Goal: Task Accomplishment & Management: Manage account settings

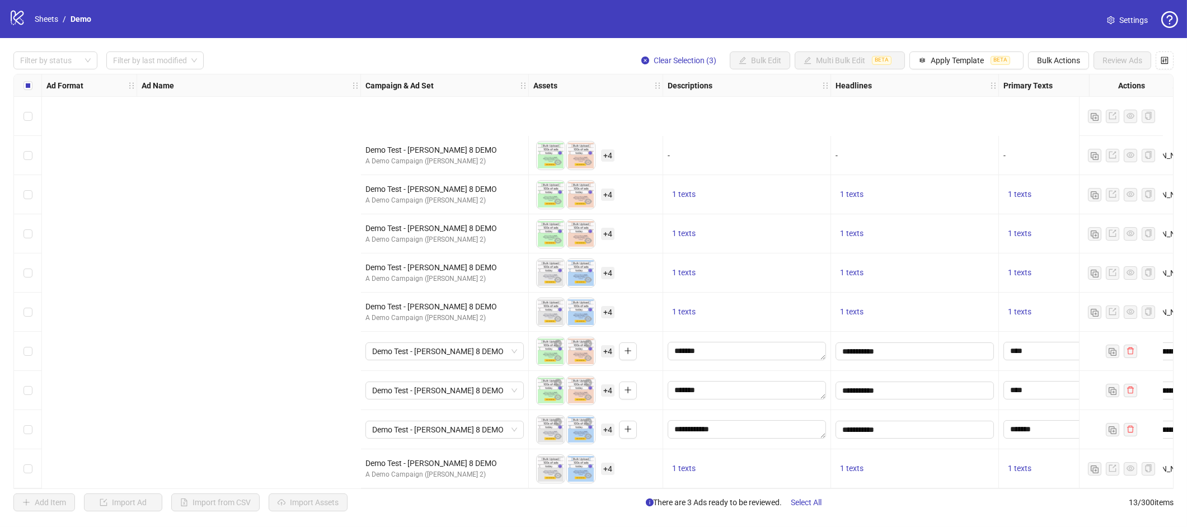
scroll to position [121, 525]
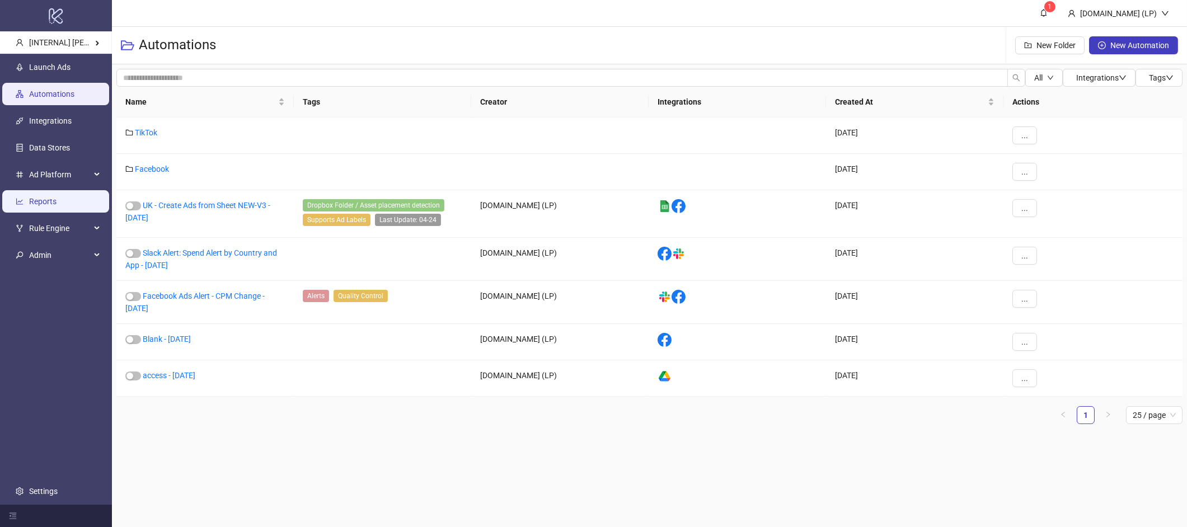
click at [57, 204] on link "Reports" at bounding box center [42, 201] width 27 height 9
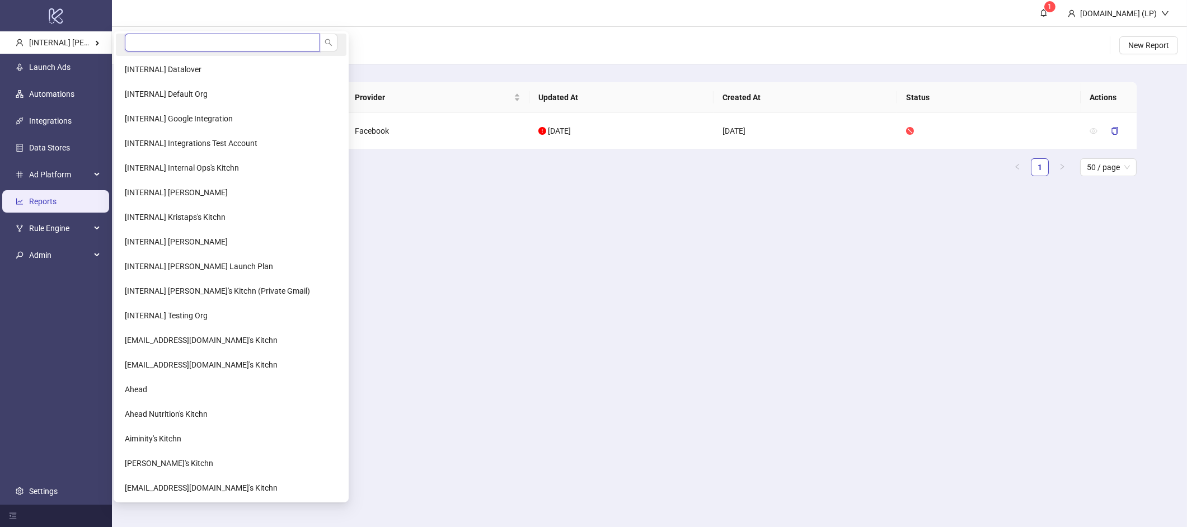
click at [177, 37] on input "search" at bounding box center [222, 43] width 195 height 18
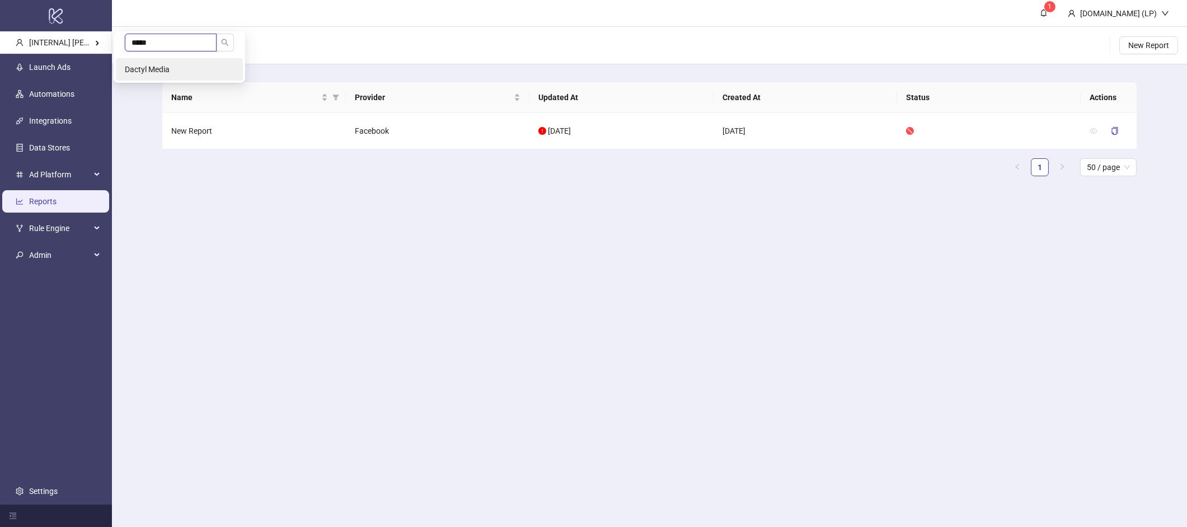
type input "*****"
click at [171, 60] on li "Dactyl Media" at bounding box center [179, 69] width 127 height 22
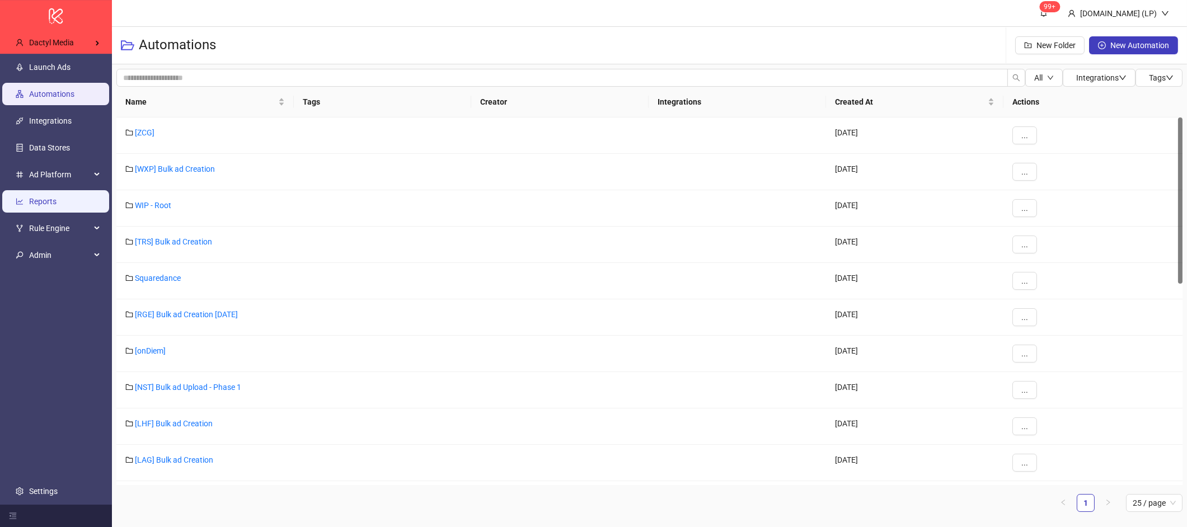
click at [57, 197] on link "Reports" at bounding box center [42, 201] width 27 height 9
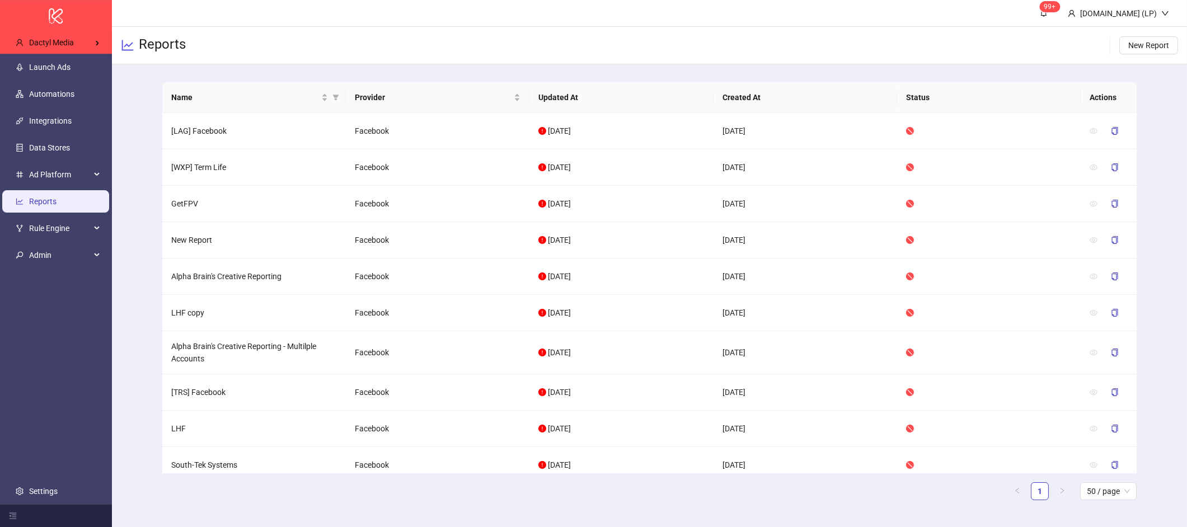
click at [642, 101] on th "Updated At" at bounding box center [621, 97] width 184 height 31
click at [1137, 45] on span "New Report" at bounding box center [1148, 45] width 41 height 9
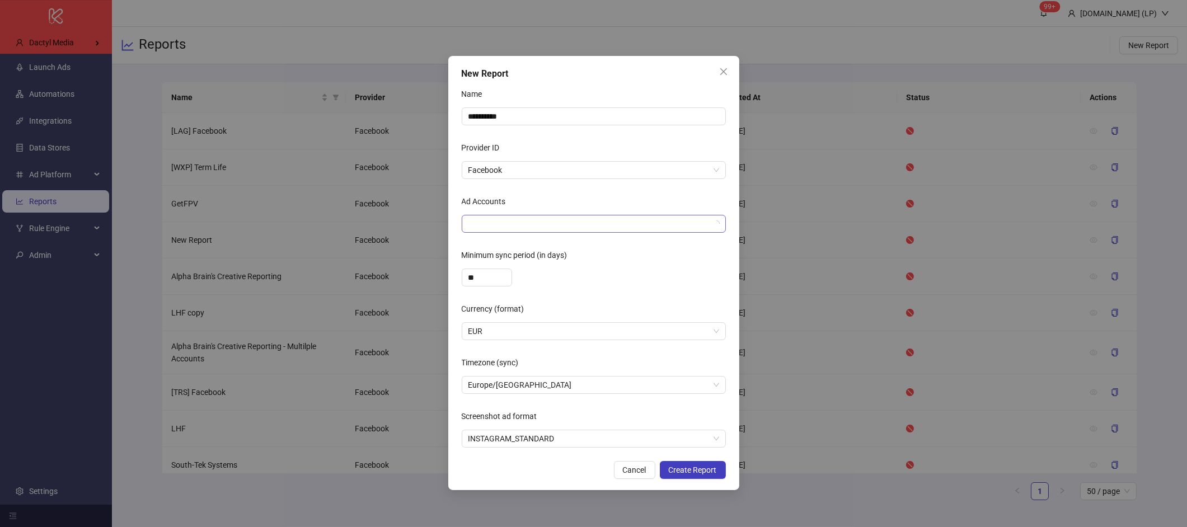
click at [483, 225] on div at bounding box center [588, 224] width 248 height 16
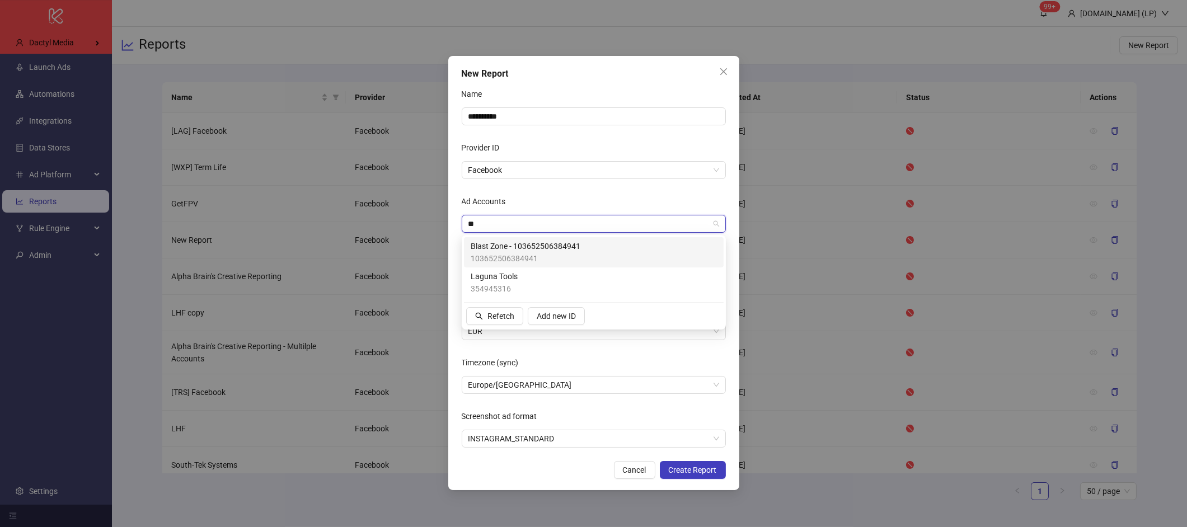
type input "***"
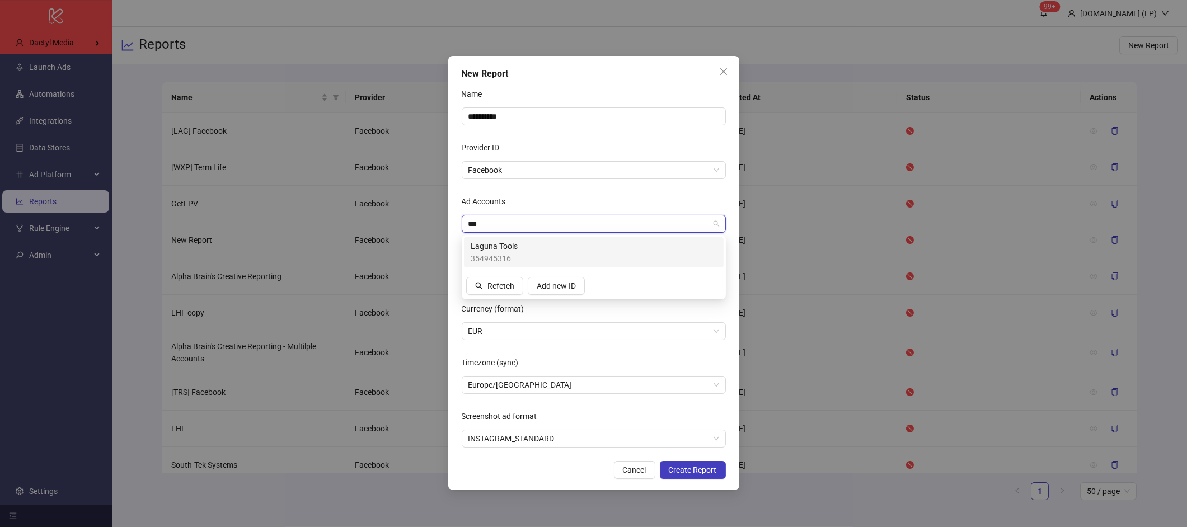
click at [537, 245] on div "Laguna Tools 354945316" at bounding box center [594, 252] width 246 height 25
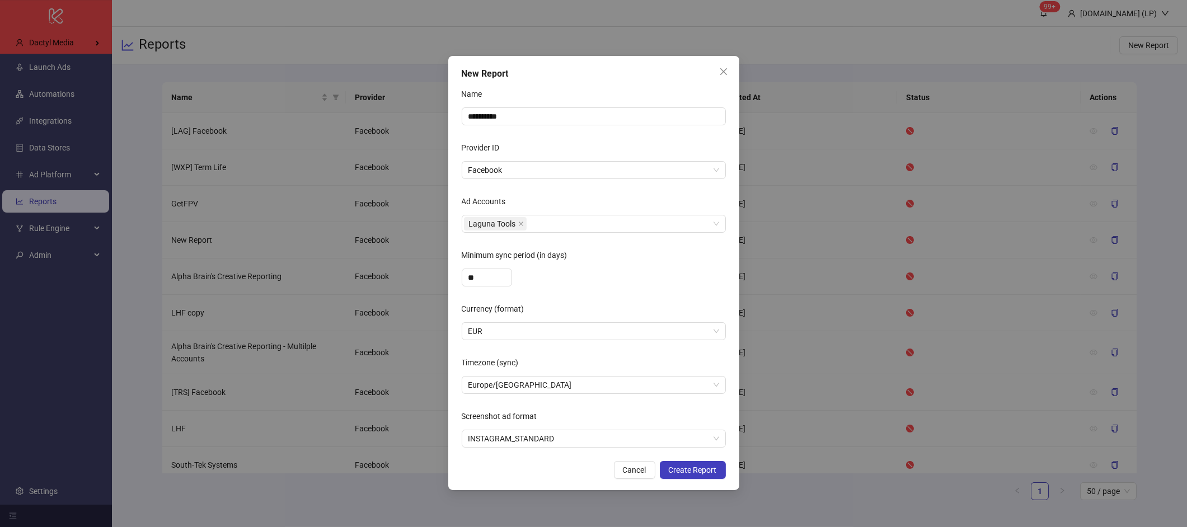
click at [530, 137] on form "**********" at bounding box center [594, 266] width 264 height 363
click at [531, 336] on span "EUR" at bounding box center [593, 331] width 251 height 17
type input "***"
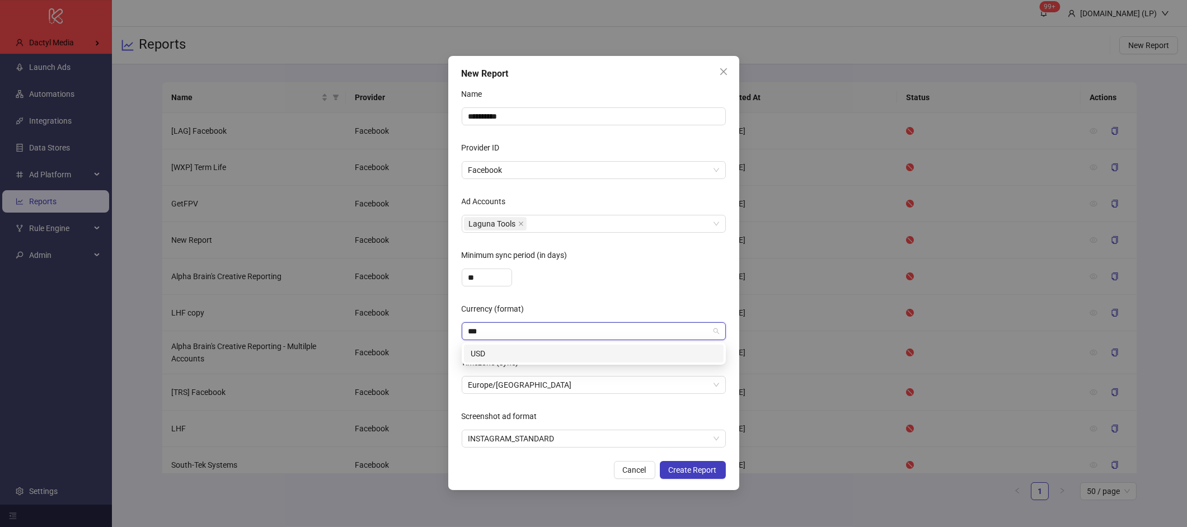
click at [531, 354] on div "USD" at bounding box center [594, 353] width 246 height 12
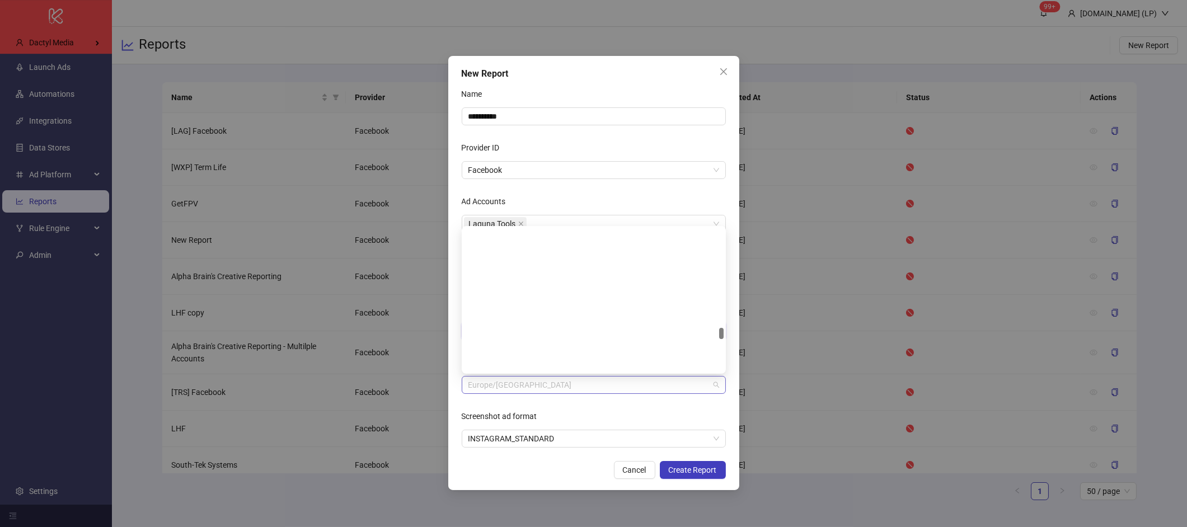
click at [507, 383] on span "Europe/Berlin" at bounding box center [593, 385] width 251 height 17
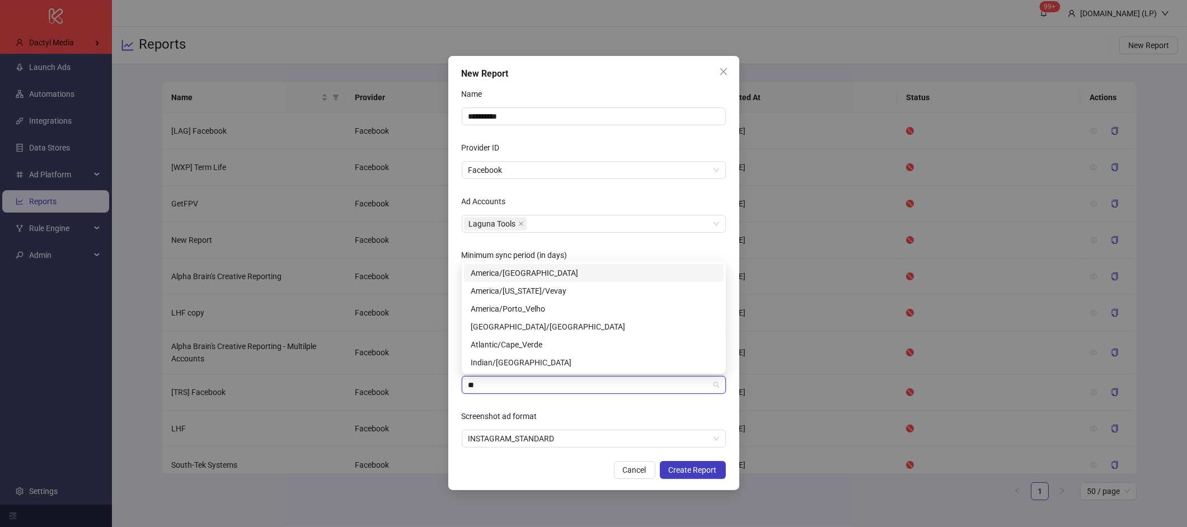
type input "*"
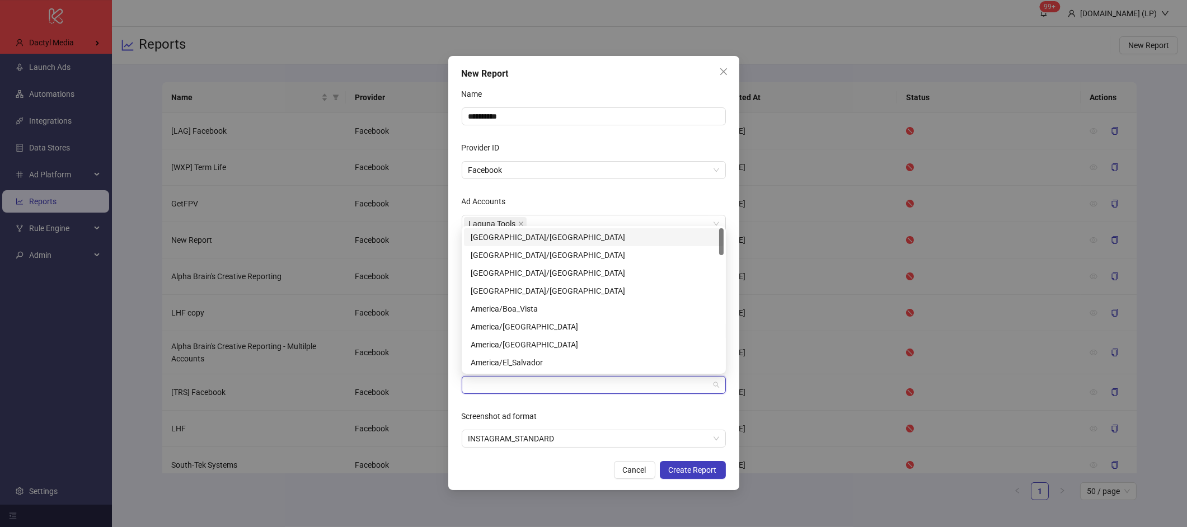
scroll to position [5531, 0]
type input "*"
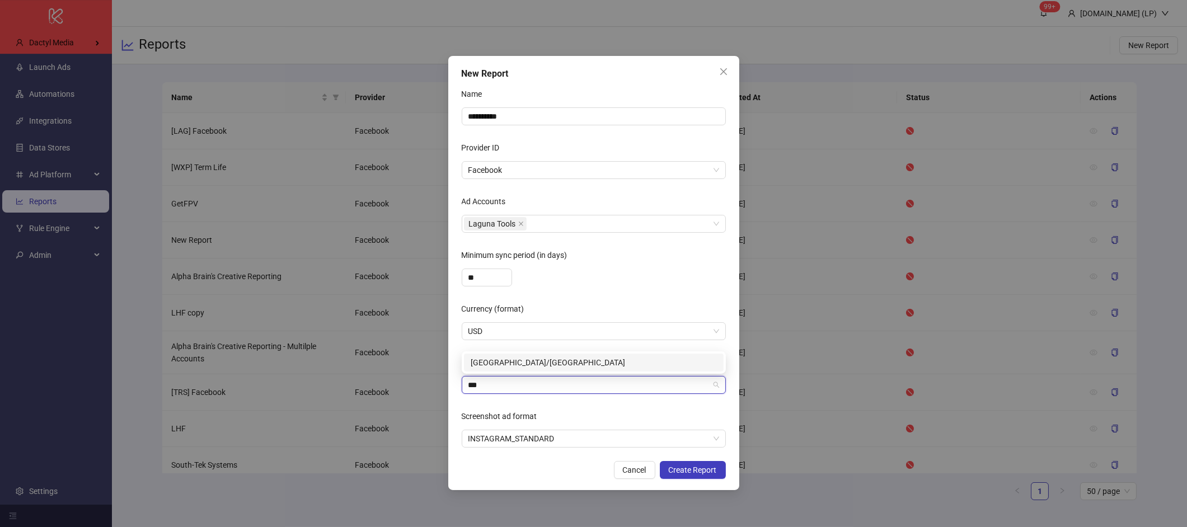
scroll to position [0, 0]
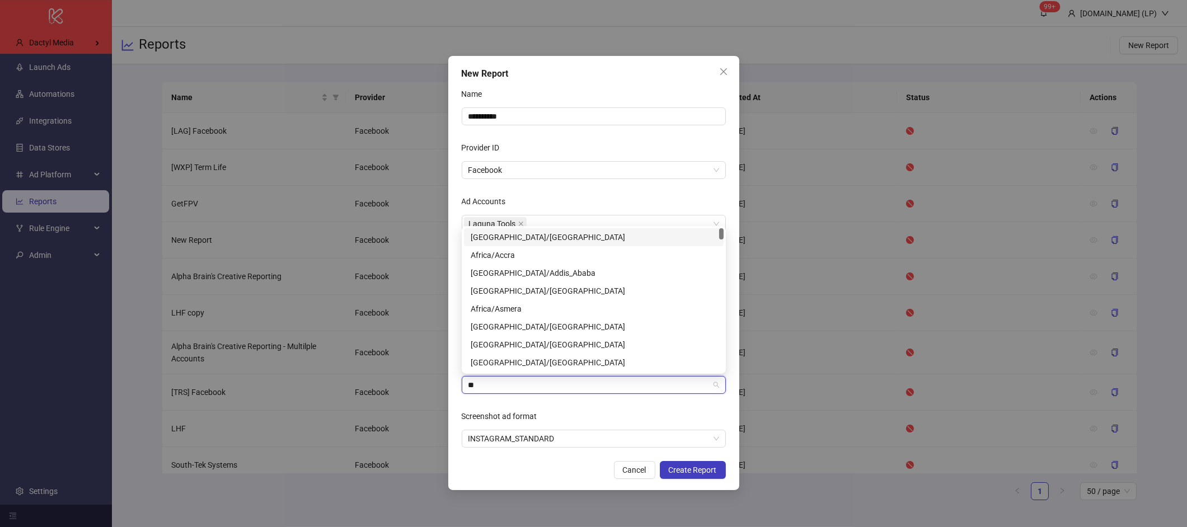
type input "*"
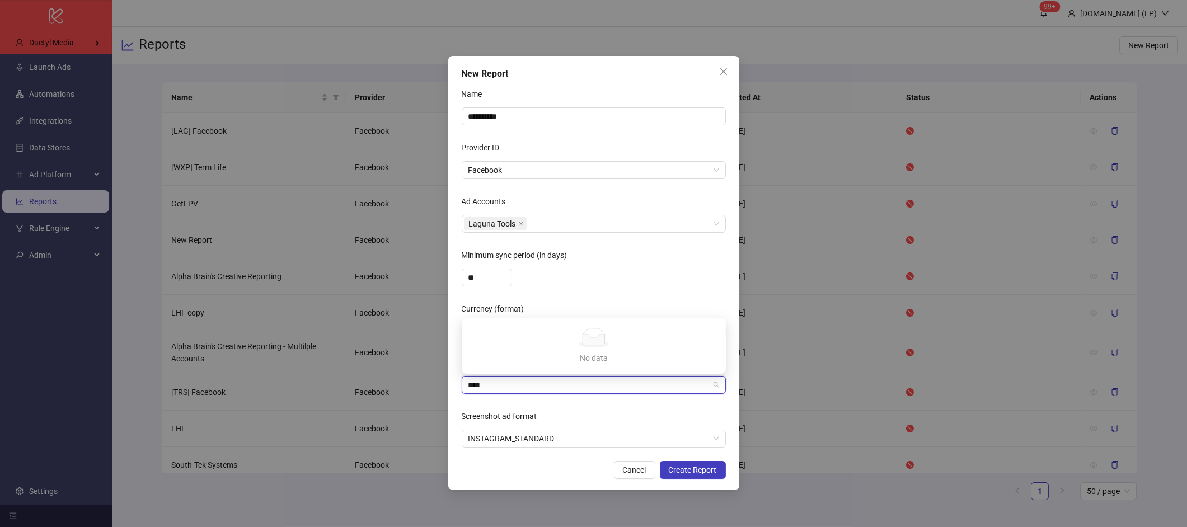
type input "***"
click at [529, 356] on div "America/Los_Angeles" at bounding box center [594, 362] width 246 height 12
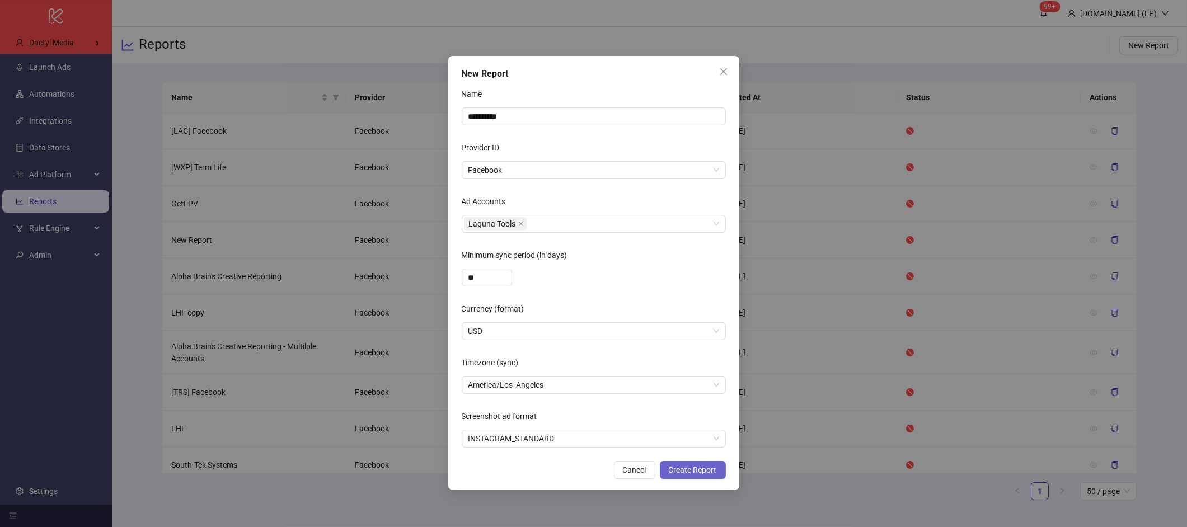
click at [674, 462] on button "Create Report" at bounding box center [693, 470] width 66 height 18
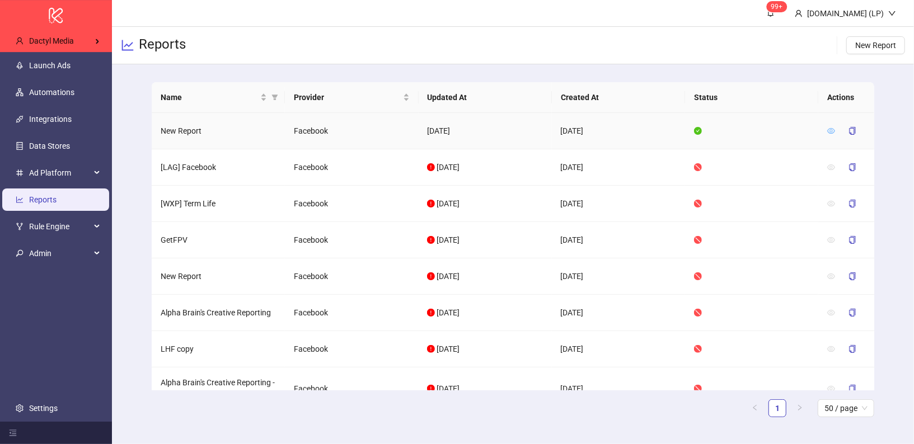
click at [830, 127] on icon "eye" at bounding box center [831, 131] width 8 height 8
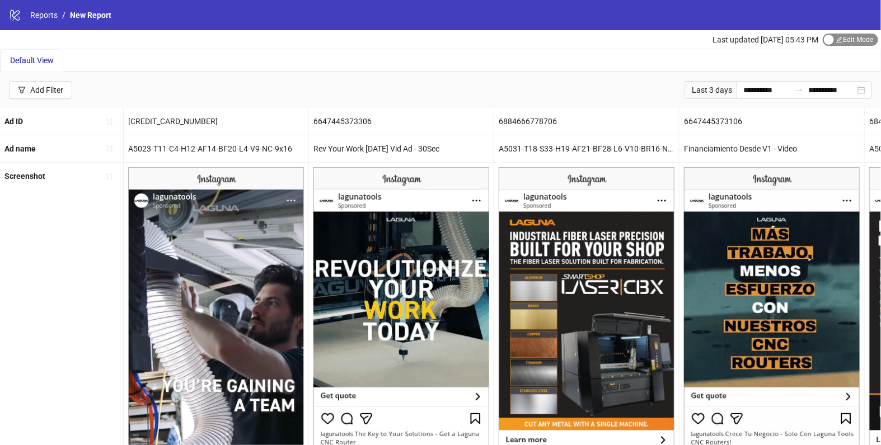
click at [830, 38] on div "button" at bounding box center [829, 40] width 10 height 10
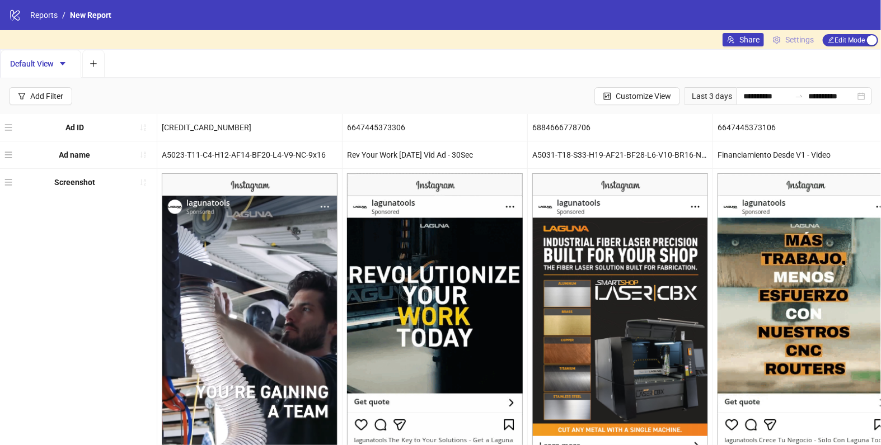
click at [785, 40] on span "Settings" at bounding box center [799, 40] width 29 height 12
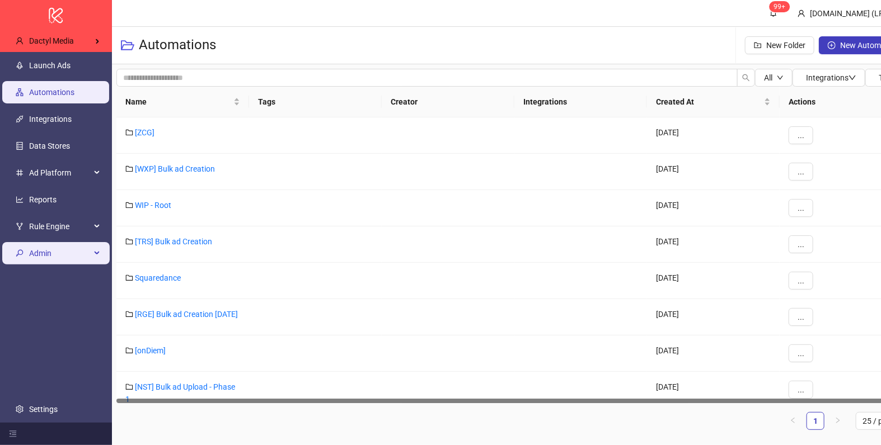
click at [49, 251] on span "Admin" at bounding box center [60, 253] width 62 height 22
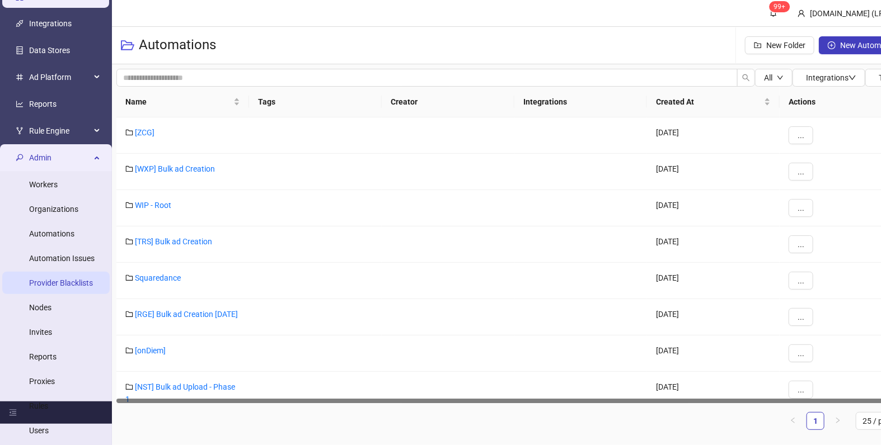
scroll to position [105, 0]
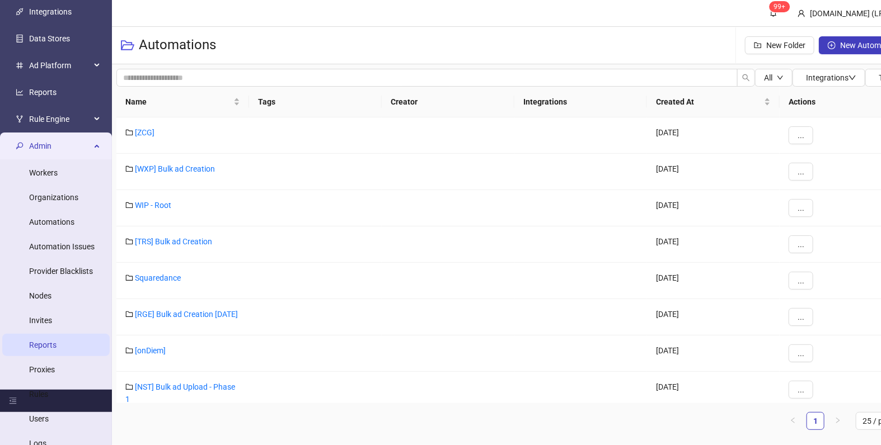
click at [53, 348] on link "Reports" at bounding box center [42, 345] width 27 height 9
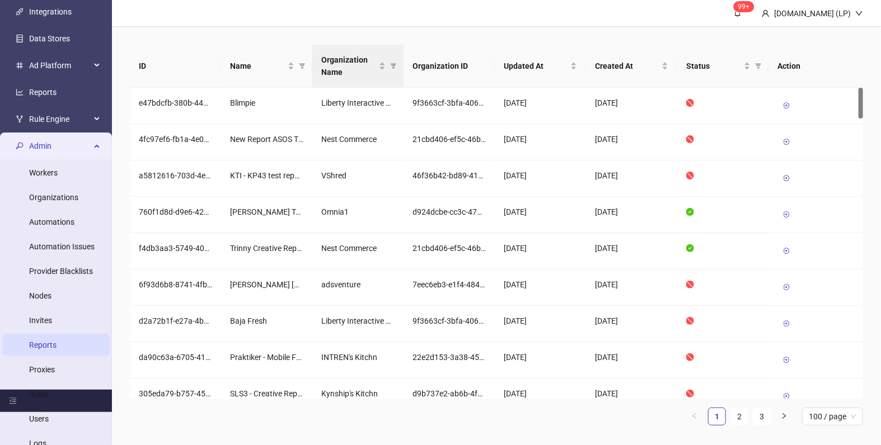
click at [400, 66] on th "Organization Name" at bounding box center [357, 66] width 91 height 43
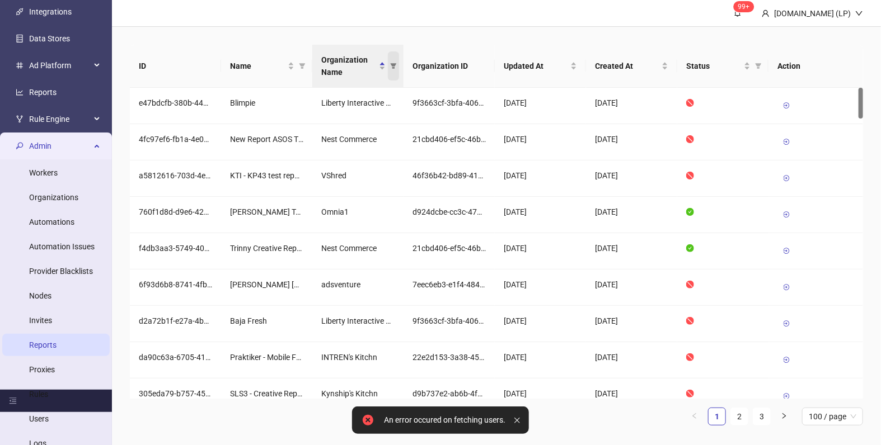
click at [391, 67] on icon "filter" at bounding box center [393, 66] width 7 height 7
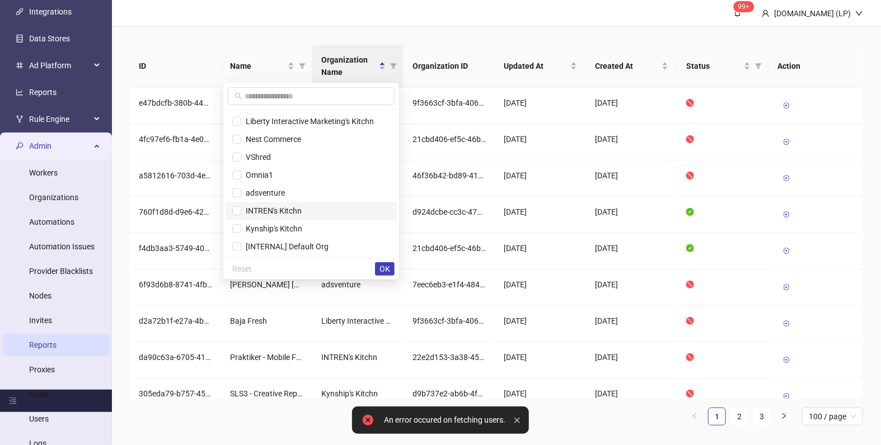
scroll to position [233, 0]
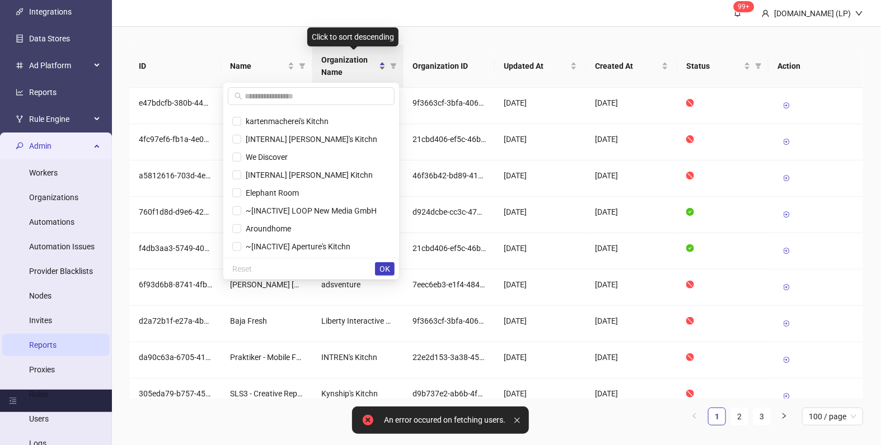
click at [365, 62] on span "Organization Name" at bounding box center [348, 66] width 55 height 25
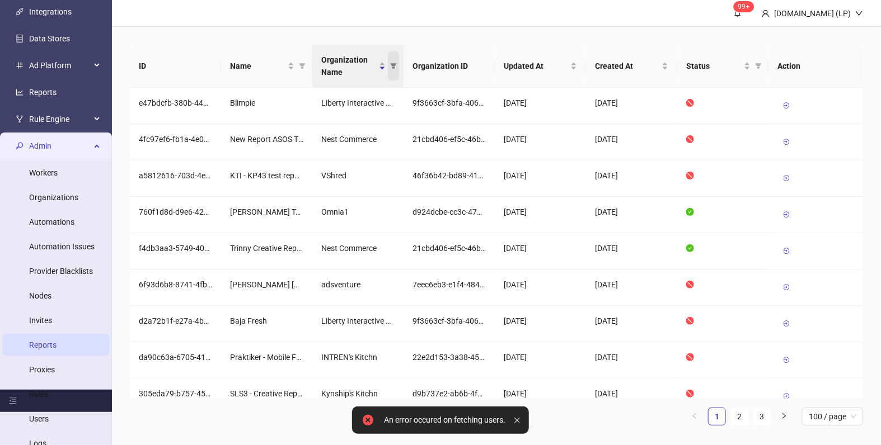
click at [393, 66] on icon "filter" at bounding box center [393, 66] width 7 height 7
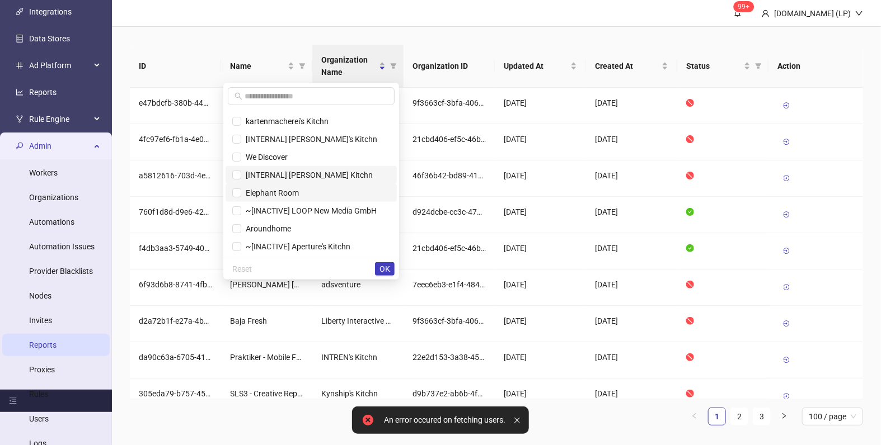
scroll to position [6, 0]
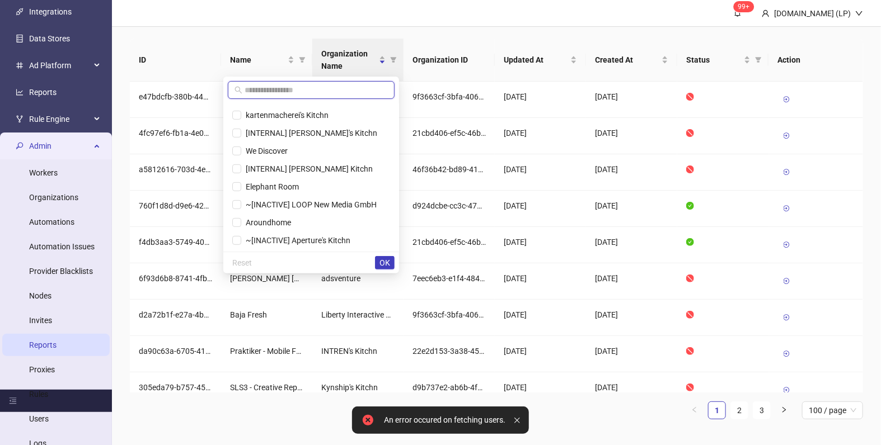
click at [298, 92] on input "text" at bounding box center [315, 90] width 143 height 12
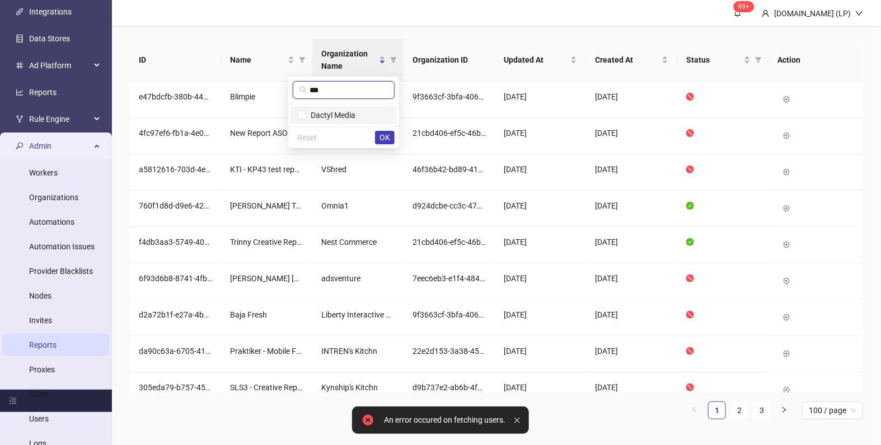
type input "***"
click at [307, 111] on span "Dactyl Media" at bounding box center [330, 115] width 49 height 9
click at [382, 138] on span "OK" at bounding box center [384, 137] width 11 height 9
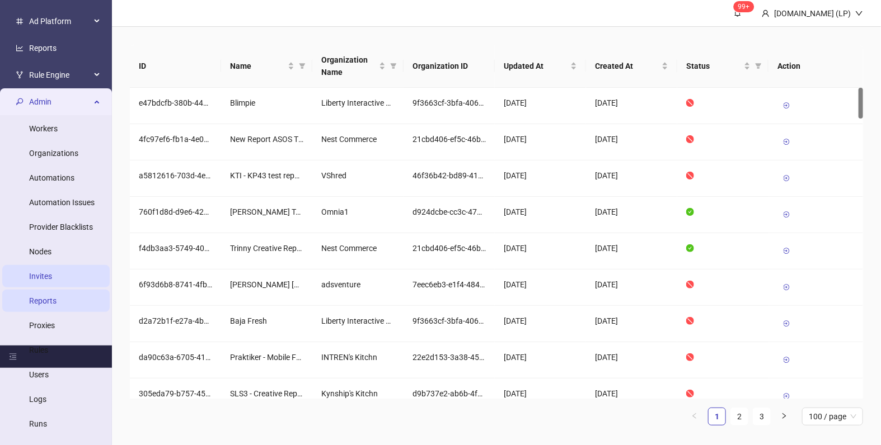
scroll to position [150, 0]
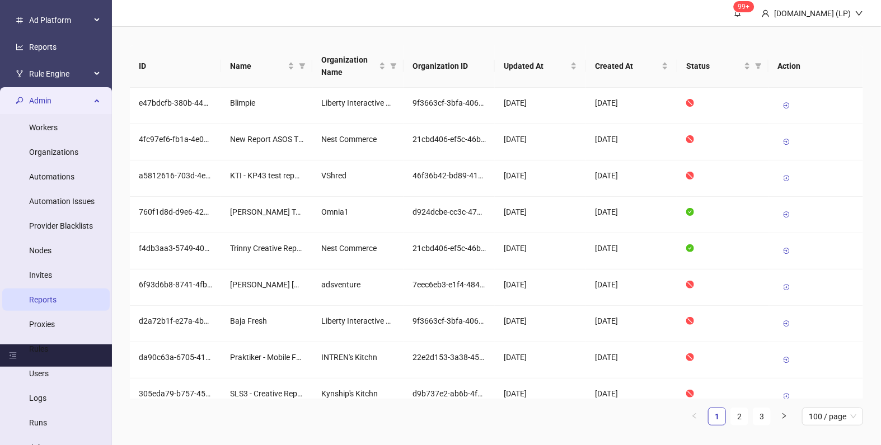
click at [53, 297] on link "Reports" at bounding box center [42, 299] width 27 height 9
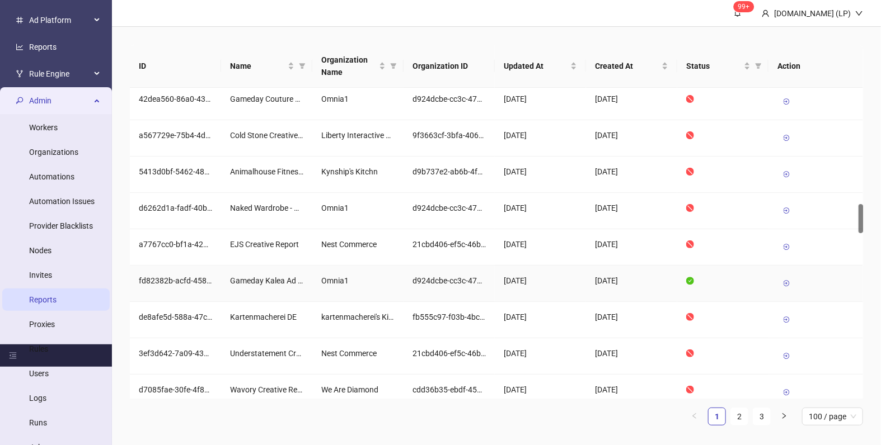
scroll to position [1242, 0]
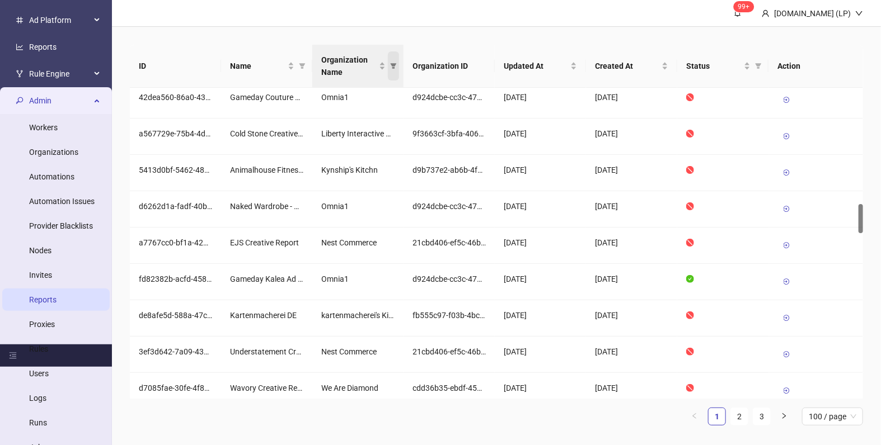
click at [397, 69] on span "Organization Name" at bounding box center [393, 65] width 11 height 29
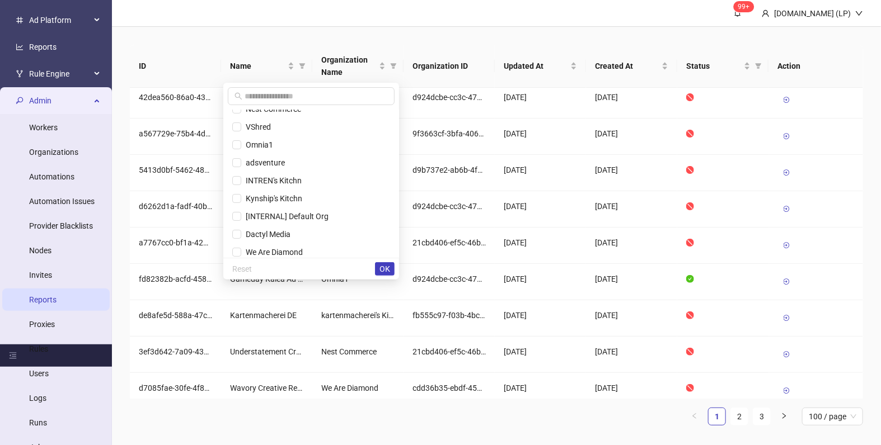
scroll to position [66, 0]
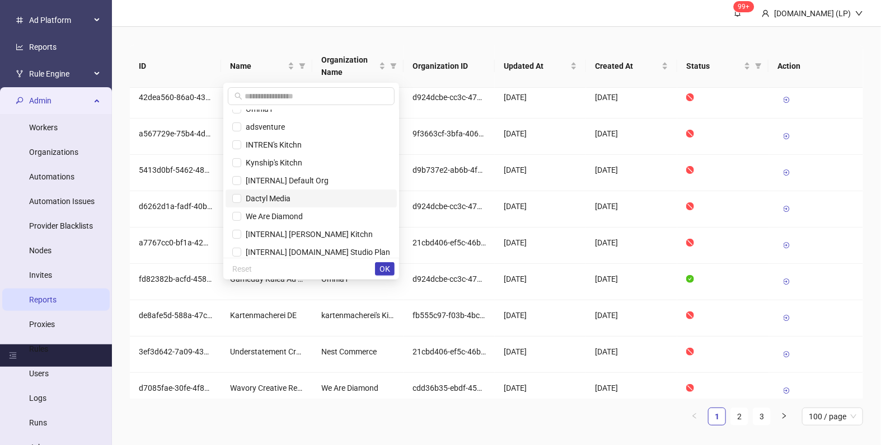
click at [284, 194] on span "Dactyl Media" at bounding box center [265, 198] width 49 height 9
click at [380, 267] on span "OK" at bounding box center [384, 269] width 11 height 9
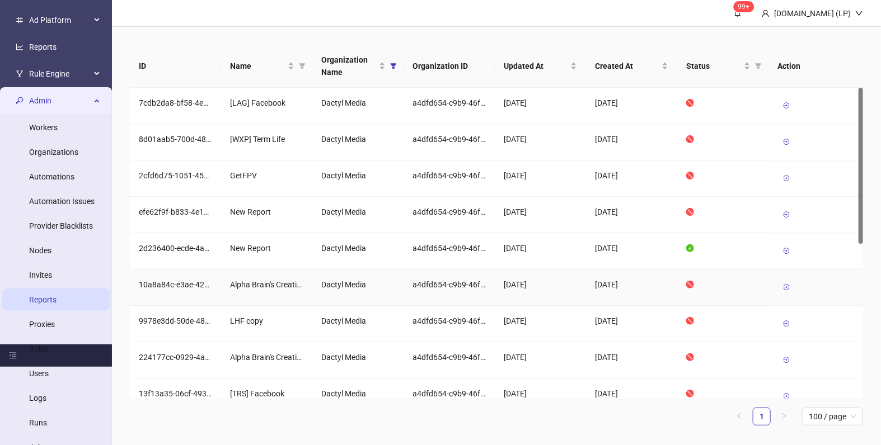
scroll to position [0, 0]
click at [788, 105] on icon at bounding box center [786, 106] width 8 height 8
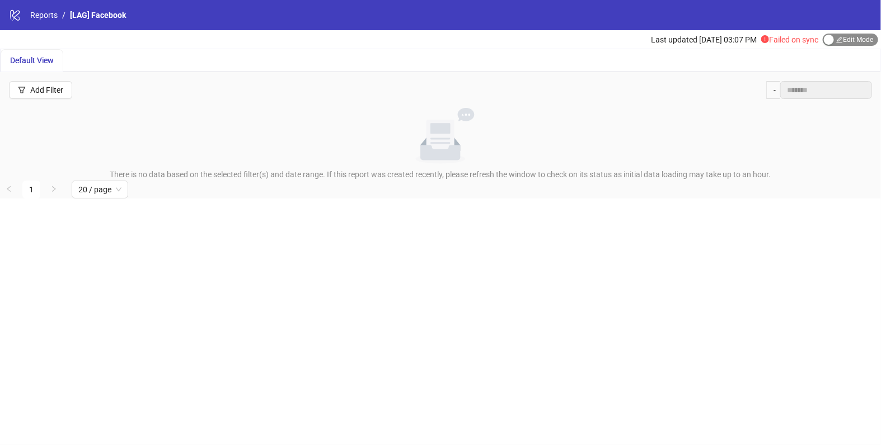
click at [840, 40] on span "Edit Mode Edit Mode" at bounding box center [849, 40] width 55 height 12
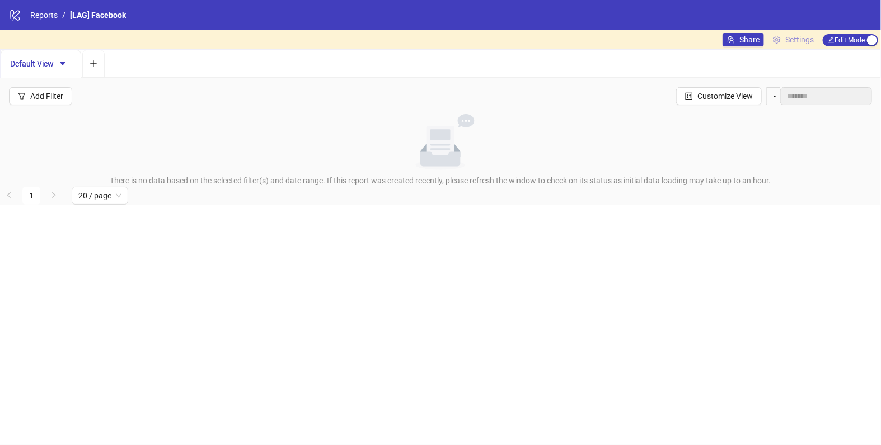
click at [807, 42] on span "Settings" at bounding box center [799, 40] width 29 height 12
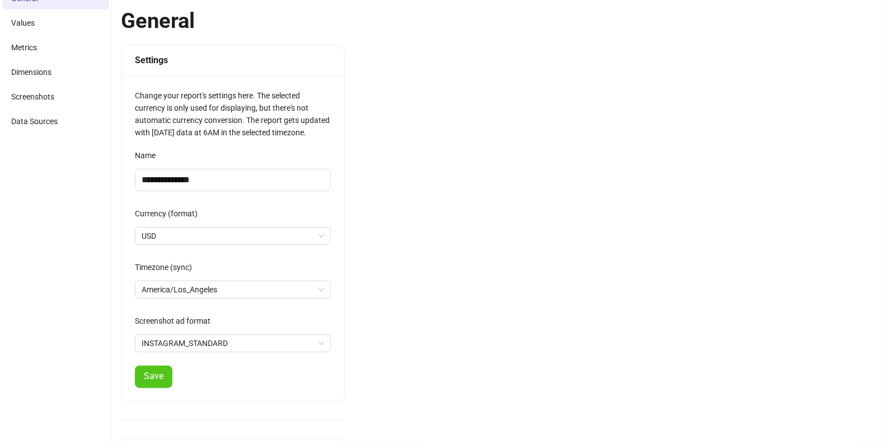
scroll to position [154, 0]
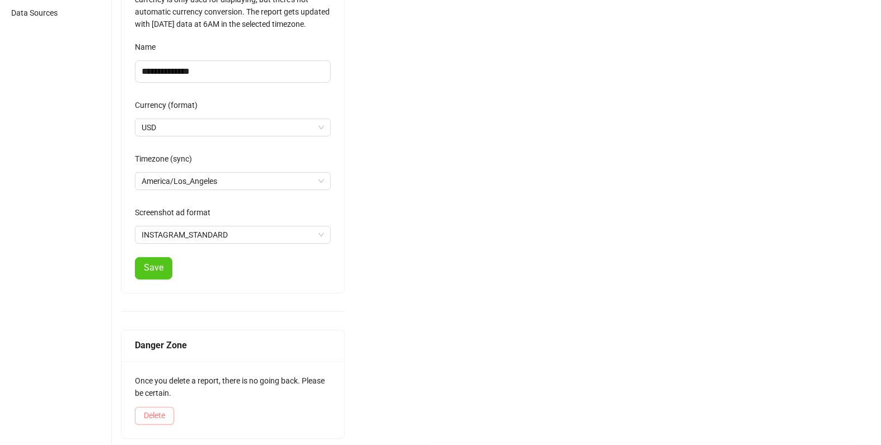
click at [167, 409] on button "Delete" at bounding box center [154, 416] width 39 height 18
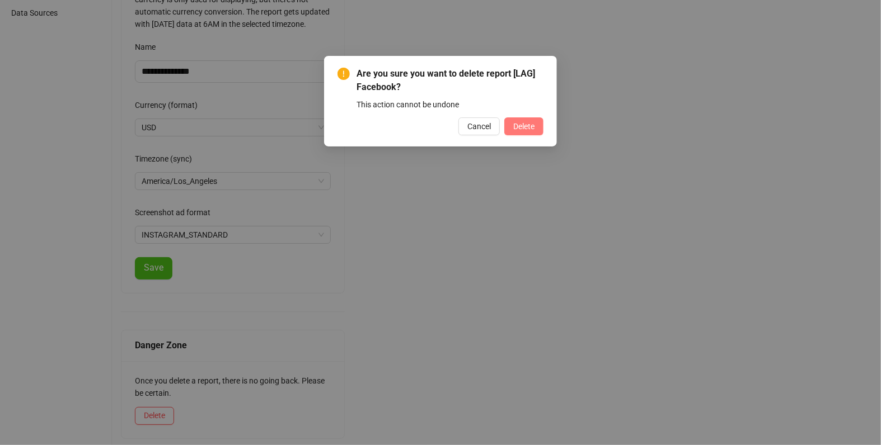
click at [511, 119] on button "Delete" at bounding box center [523, 126] width 39 height 18
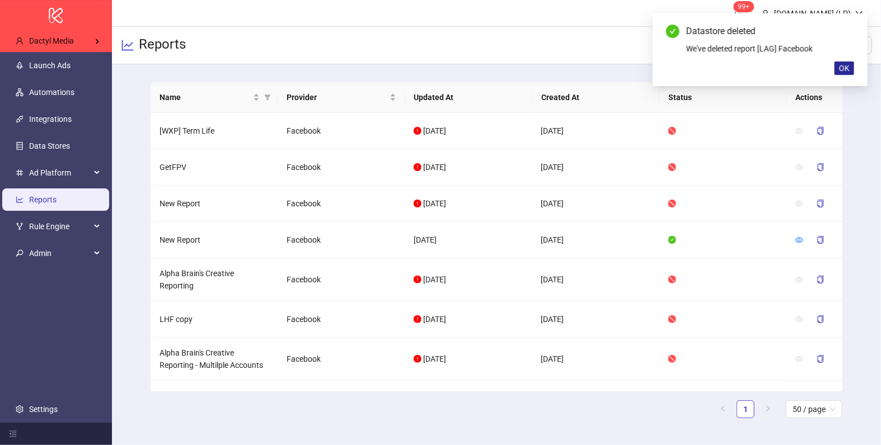
click at [839, 70] on button "OK" at bounding box center [844, 68] width 20 height 13
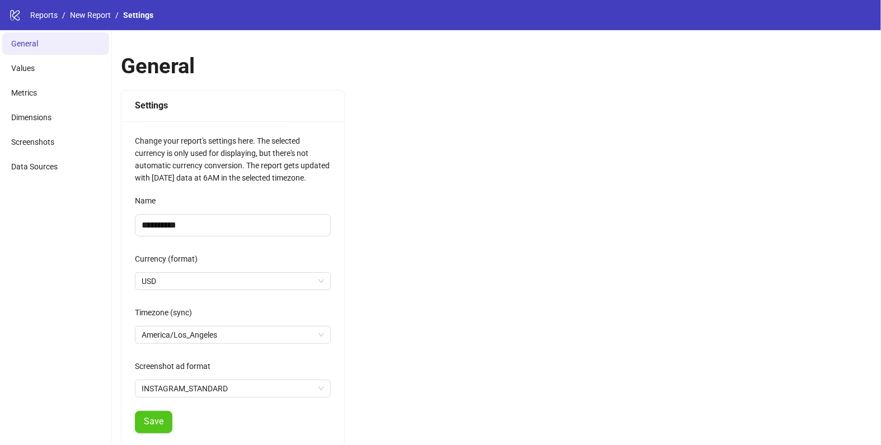
click at [186, 213] on div "Name" at bounding box center [233, 203] width 196 height 22
click at [186, 222] on input "**********" at bounding box center [233, 225] width 196 height 22
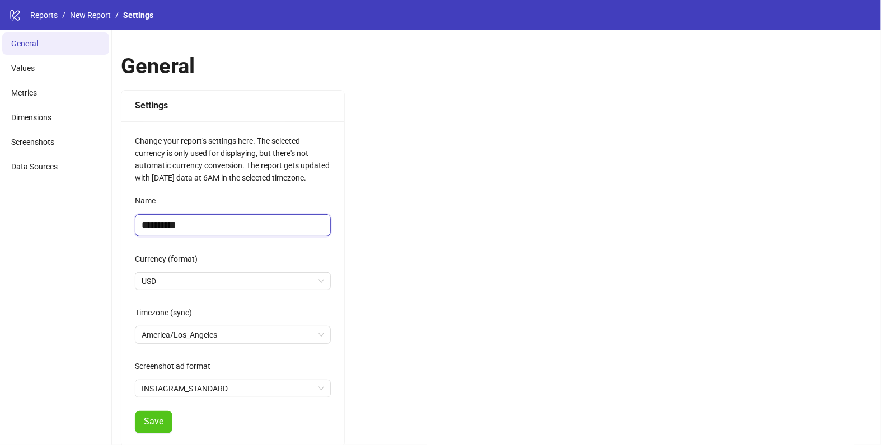
click at [186, 222] on input "**********" at bounding box center [233, 225] width 196 height 22
type input "**********"
click at [159, 412] on button "Save" at bounding box center [153, 422] width 37 height 22
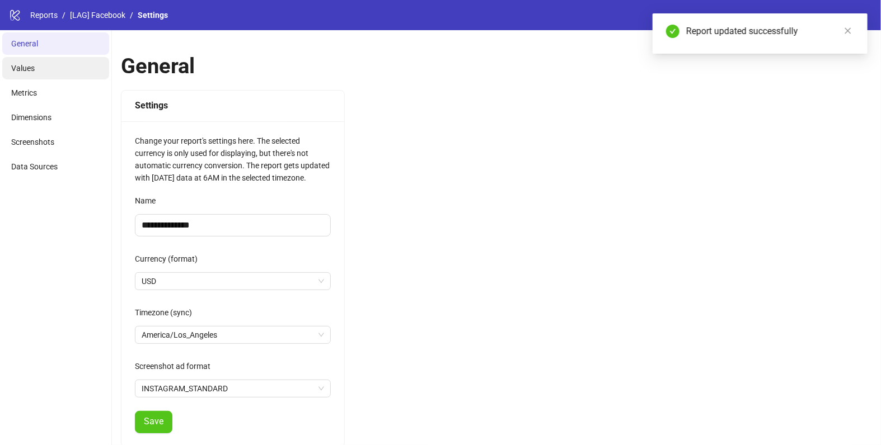
click at [41, 72] on li "Values" at bounding box center [55, 68] width 107 height 22
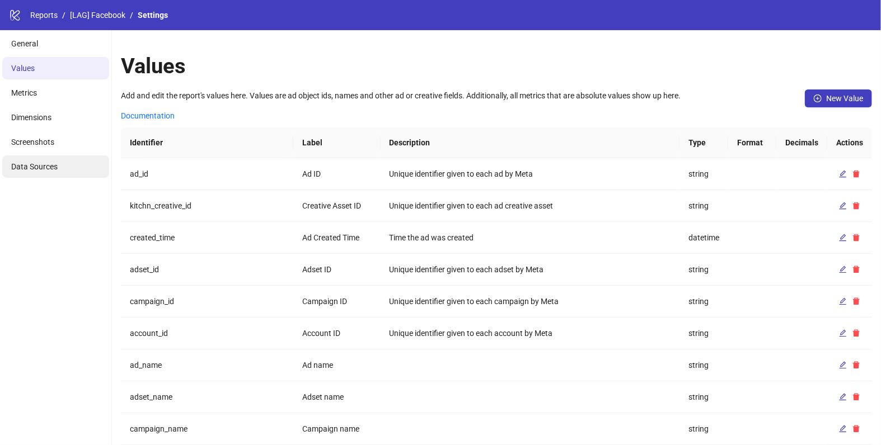
click at [36, 168] on span "Data Sources" at bounding box center [34, 166] width 46 height 9
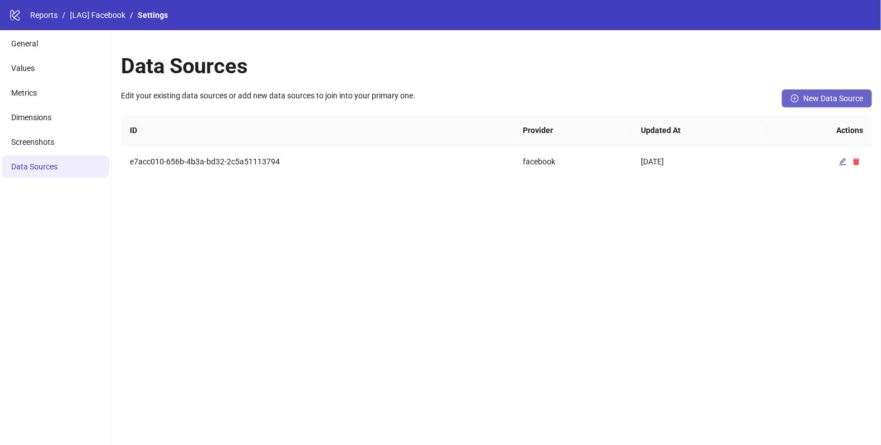
click at [831, 100] on span "New Data Source" at bounding box center [833, 98] width 60 height 9
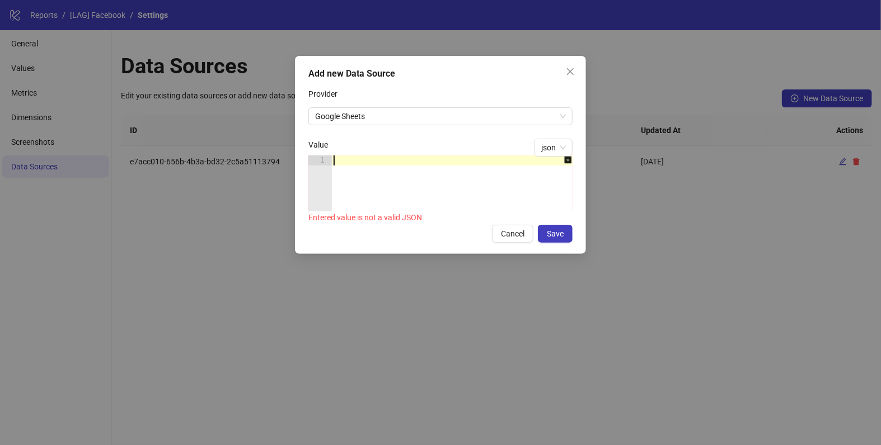
click at [441, 163] on div at bounding box center [457, 194] width 253 height 76
paste textarea "*"
type textarea "*"
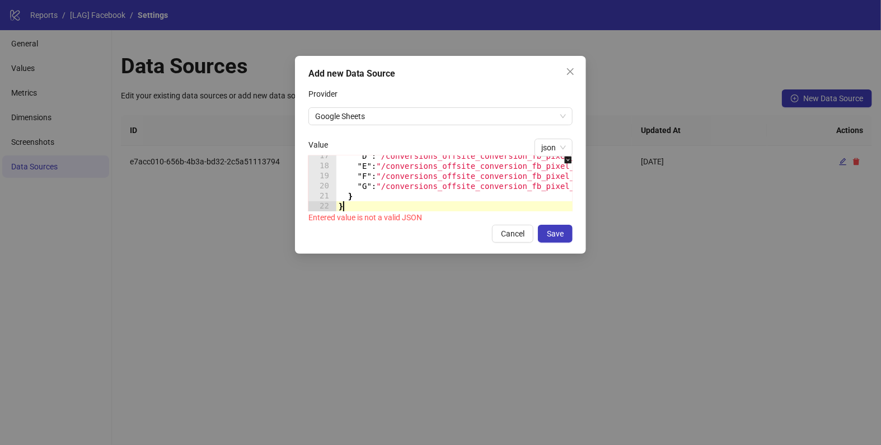
scroll to position [166, 0]
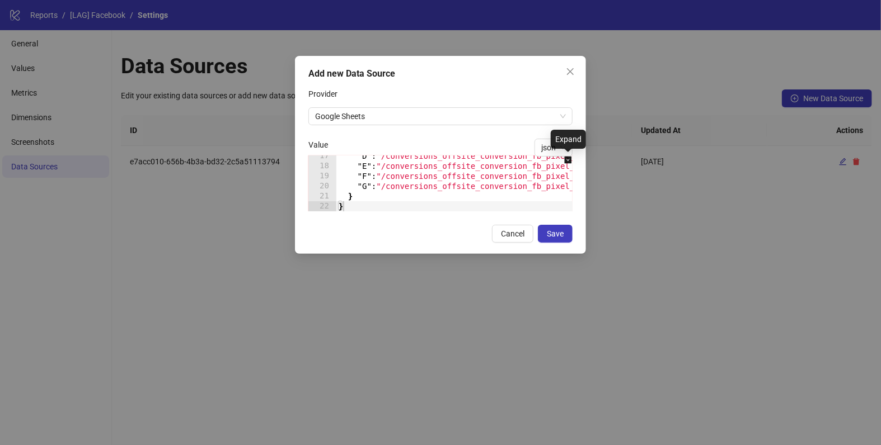
click at [566, 160] on icon "down-square" at bounding box center [567, 160] width 7 height 7
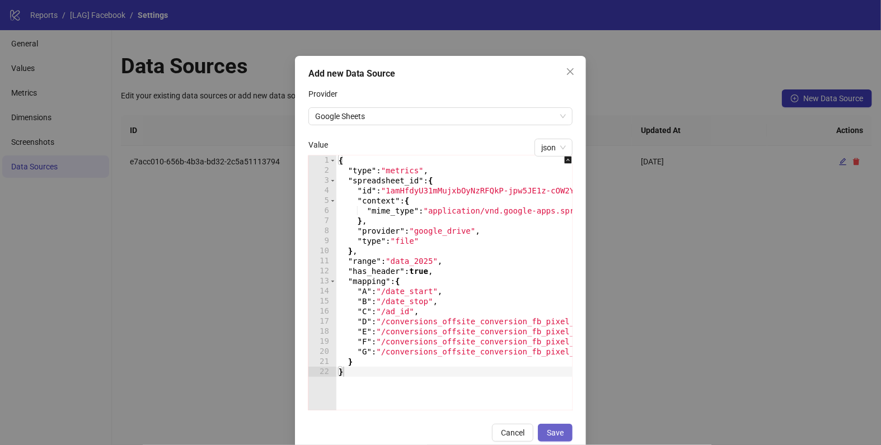
click at [554, 436] on span "Save" at bounding box center [555, 433] width 17 height 9
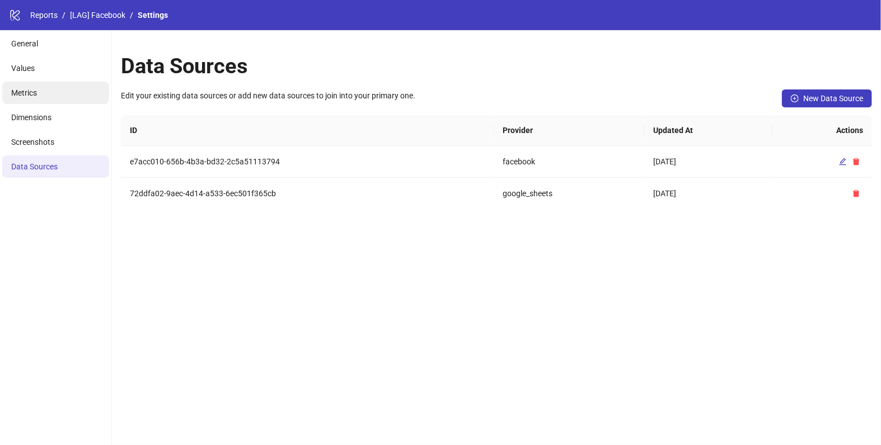
click at [62, 83] on li "Metrics" at bounding box center [55, 93] width 107 height 22
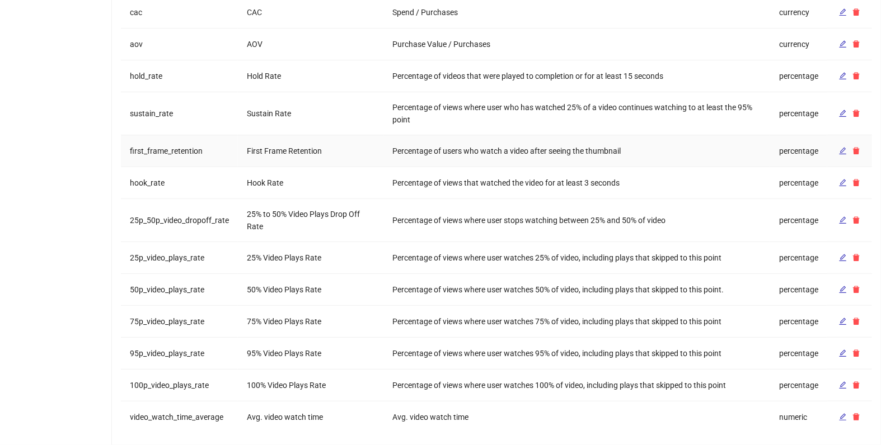
scroll to position [354, 0]
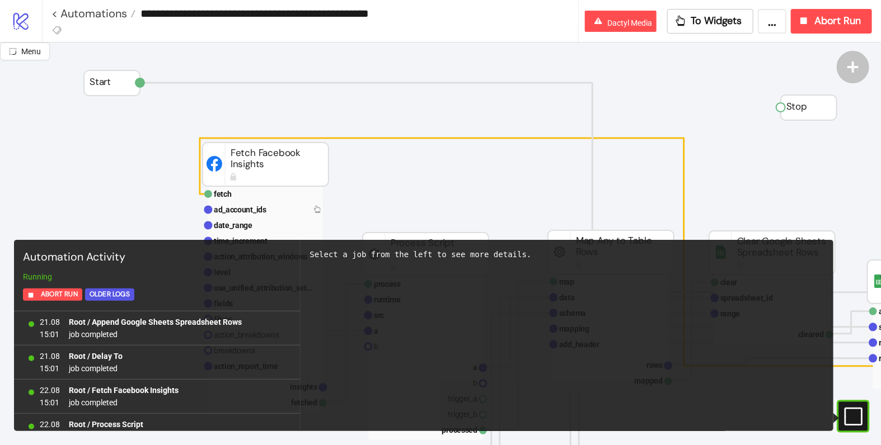
scroll to position [997, 0]
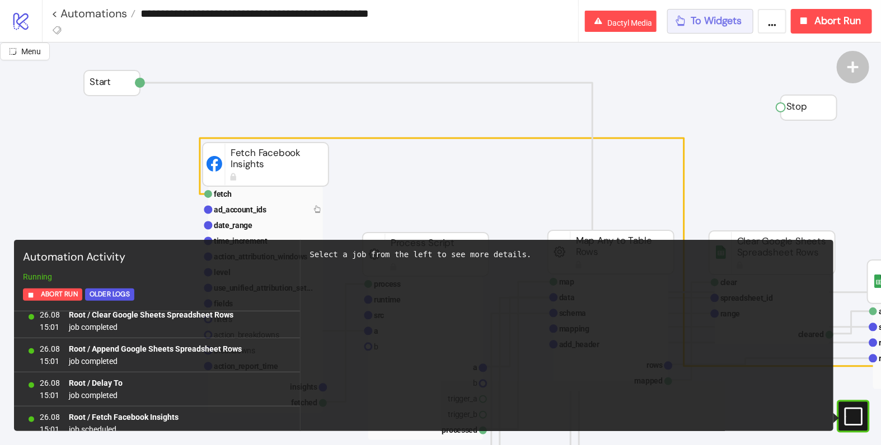
click at [725, 25] on span "To Widgets" at bounding box center [716, 21] width 51 height 13
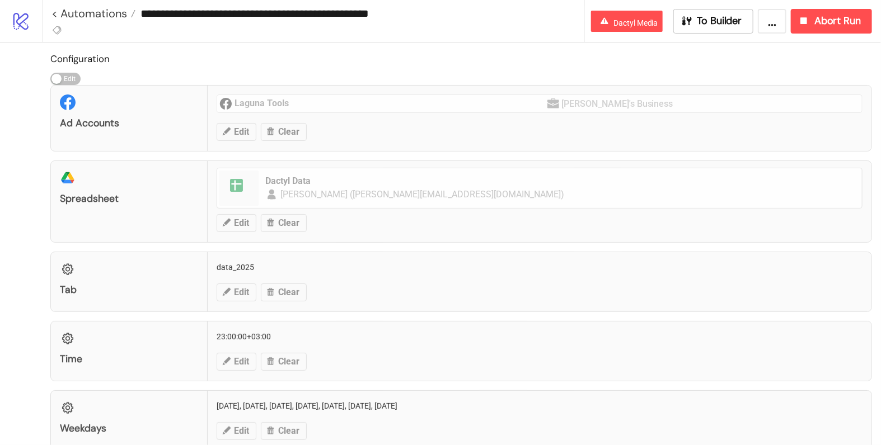
click at [172, 17] on input "**********" at bounding box center [359, 13] width 449 height 17
click at [722, 16] on span "To Builder" at bounding box center [719, 21] width 45 height 13
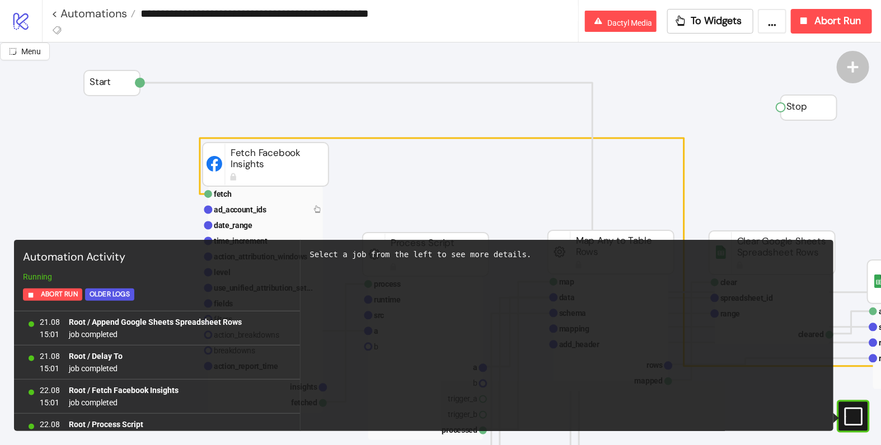
scroll to position [997, 0]
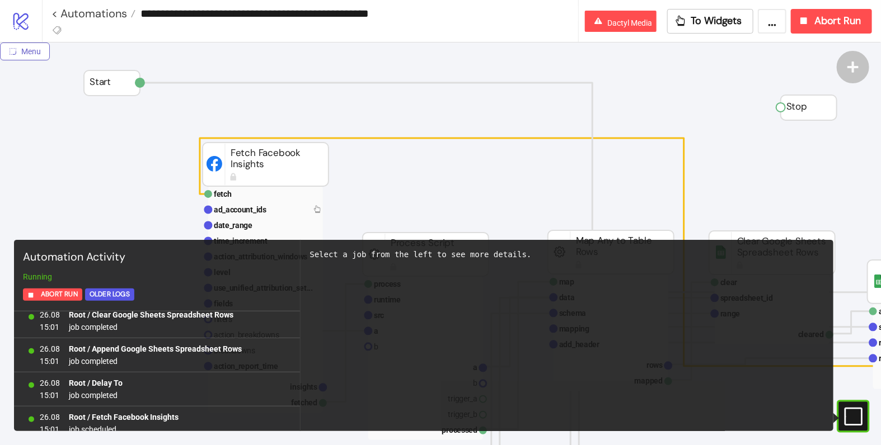
click at [15, 48] on icon "radius-bottomright" at bounding box center [13, 52] width 8 height 8
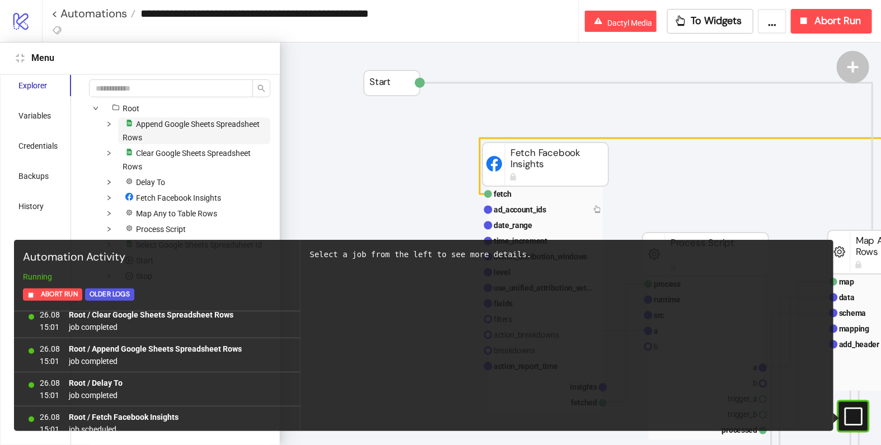
click at [123, 125] on span "platform/google_sheets" at bounding box center [129, 123] width 13 height 13
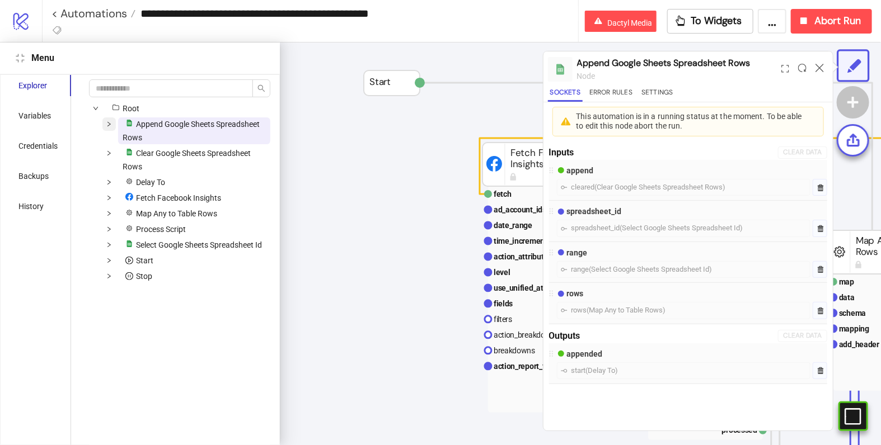
scroll to position [0, 647]
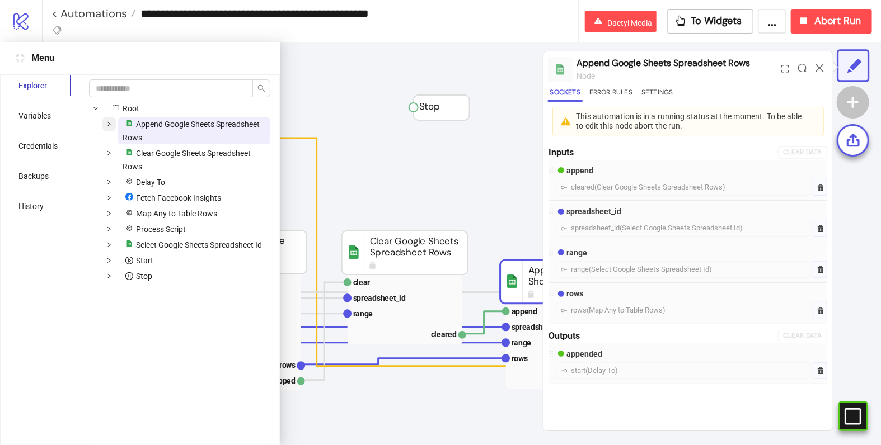
click at [112, 125] on span at bounding box center [108, 130] width 13 height 27
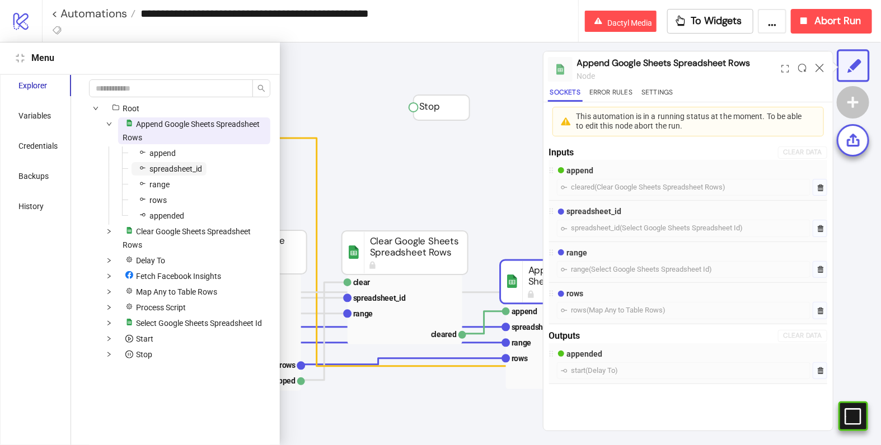
click at [165, 162] on span "spreadsheet_id" at bounding box center [168, 168] width 75 height 13
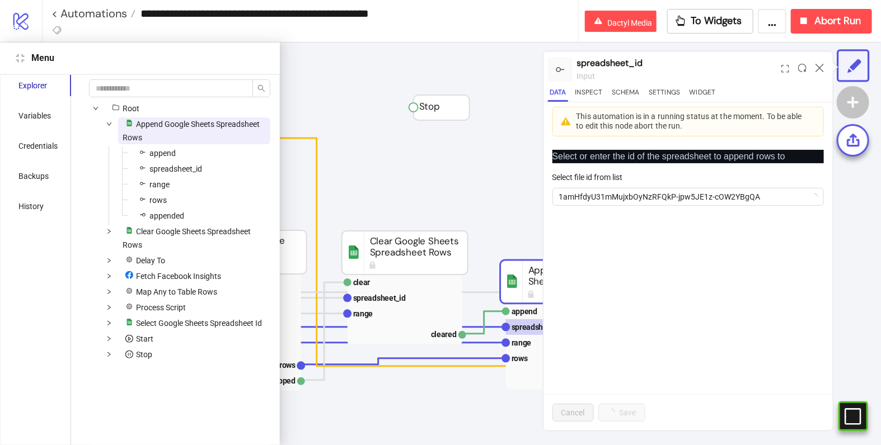
click at [623, 185] on div "Select file id from list" at bounding box center [687, 179] width 271 height 17
click at [626, 194] on span "1amHfdyU31mMujxbOyNzRFQkP-jpw5JE1z-cOW2YBgQA" at bounding box center [688, 197] width 258 height 17
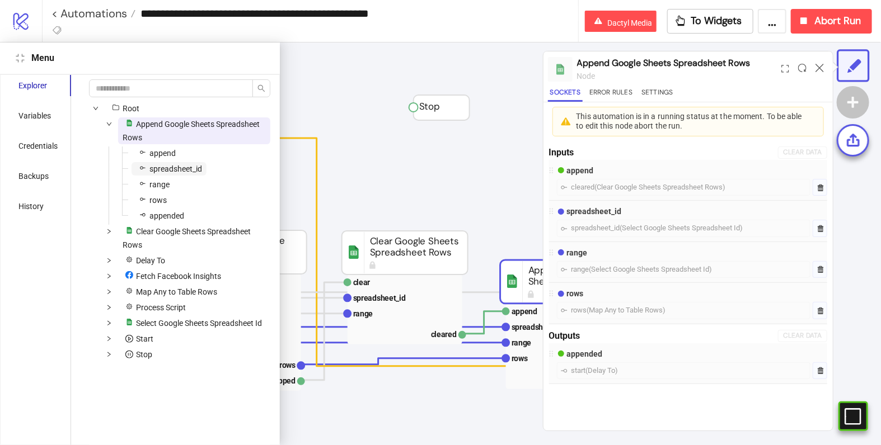
click at [195, 171] on span "spreadsheet_id" at bounding box center [175, 168] width 53 height 9
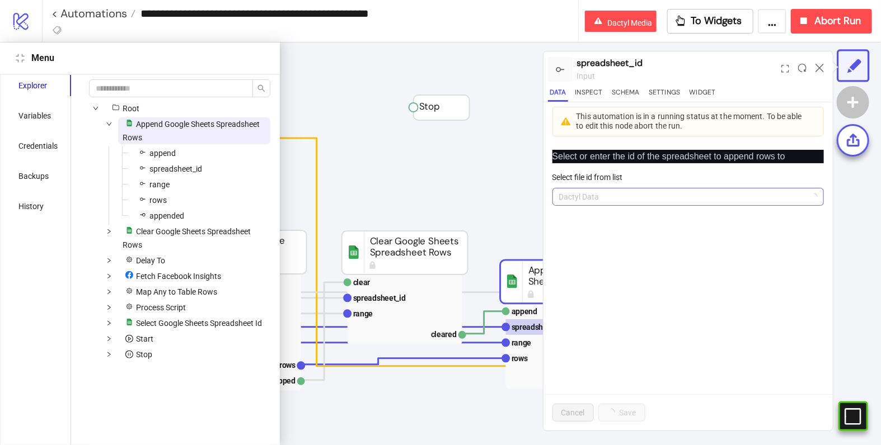
click at [688, 196] on span "Dactyl Data" at bounding box center [688, 197] width 258 height 17
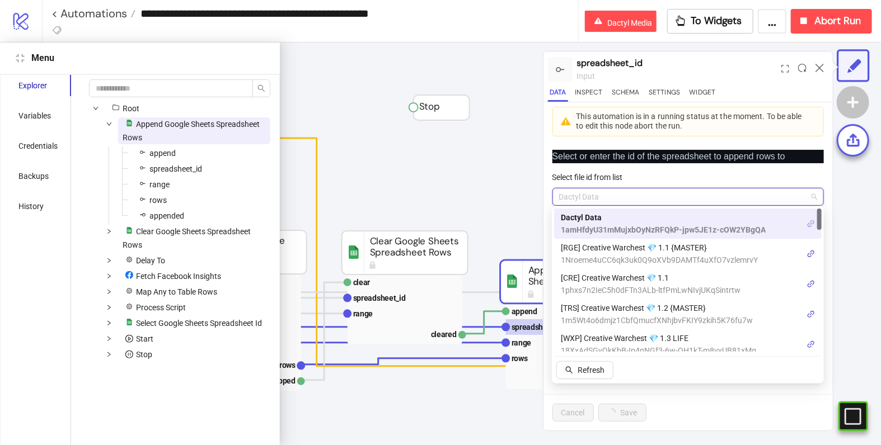
click at [810, 225] on icon "link" at bounding box center [811, 224] width 8 height 8
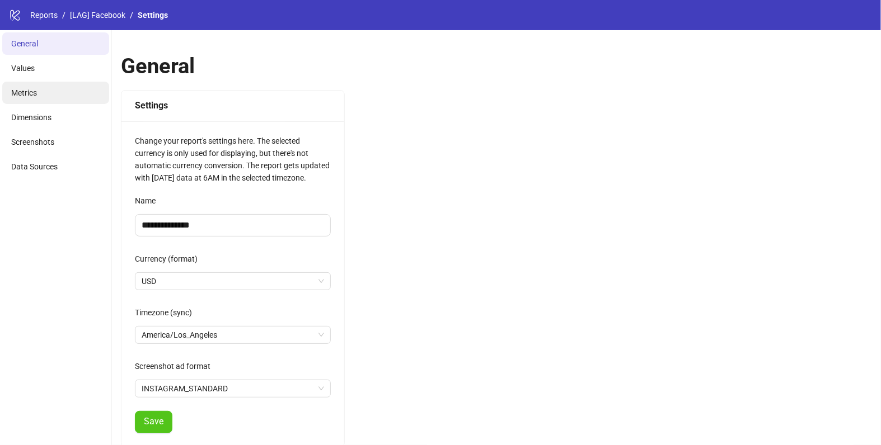
click at [43, 101] on li "Metrics" at bounding box center [55, 93] width 107 height 22
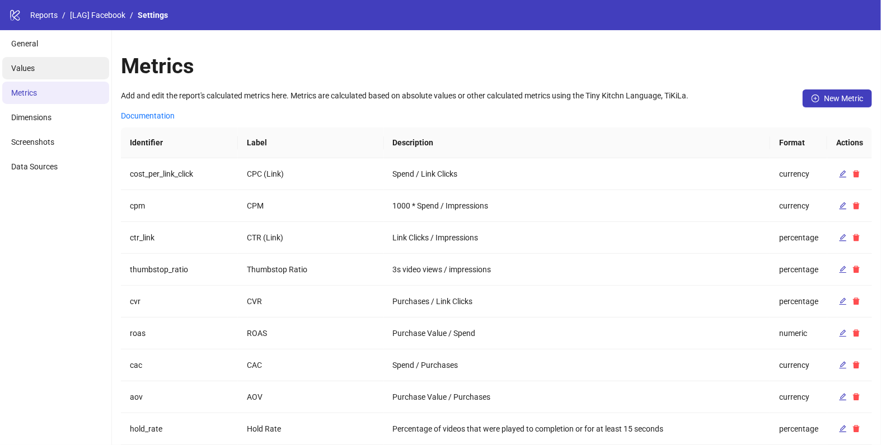
click at [71, 73] on li "Values" at bounding box center [55, 68] width 107 height 22
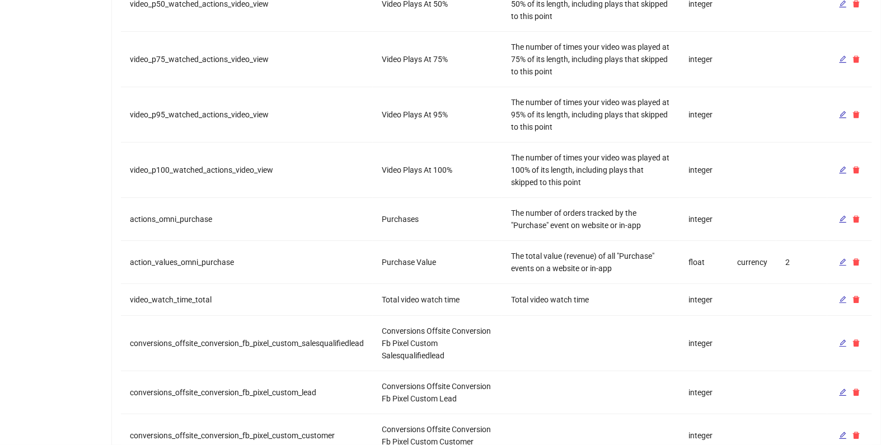
scroll to position [1416, 0]
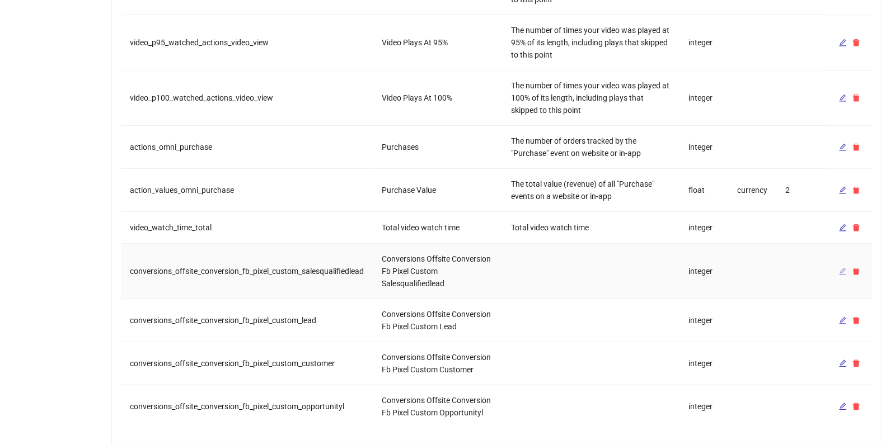
click at [840, 271] on icon "edit" at bounding box center [843, 271] width 8 height 8
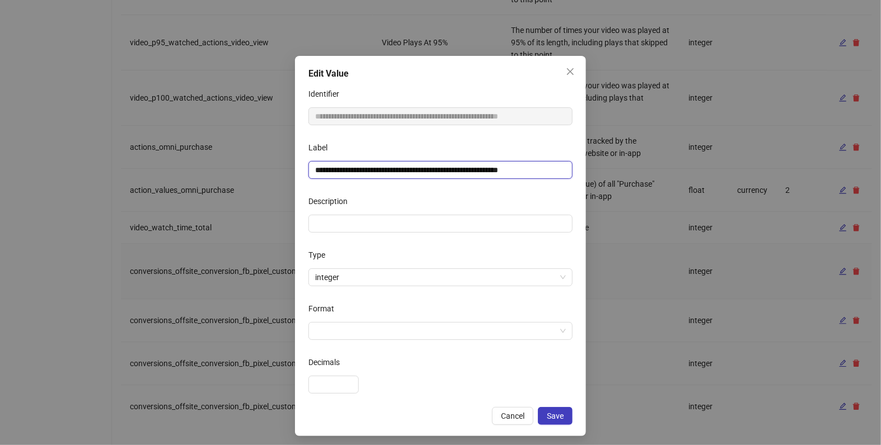
click at [485, 162] on input "**********" at bounding box center [440, 170] width 264 height 18
paste input "text"
click at [316, 169] on input "**********" at bounding box center [440, 170] width 264 height 18
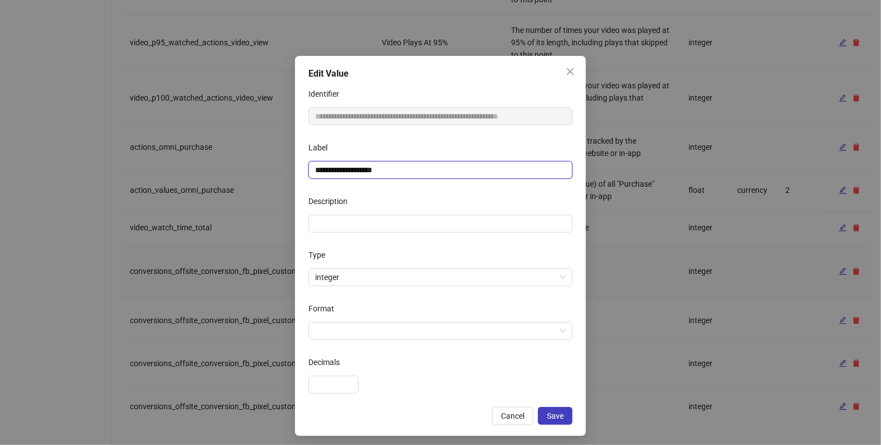
type input "**********"
click at [418, 314] on div "Format" at bounding box center [440, 311] width 264 height 22
click at [417, 330] on input "Format" at bounding box center [435, 331] width 241 height 17
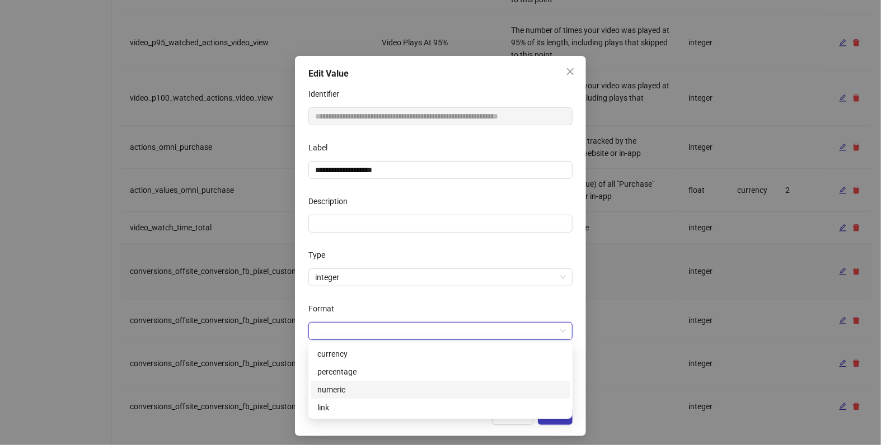
click at [375, 385] on div "numeric" at bounding box center [440, 390] width 246 height 12
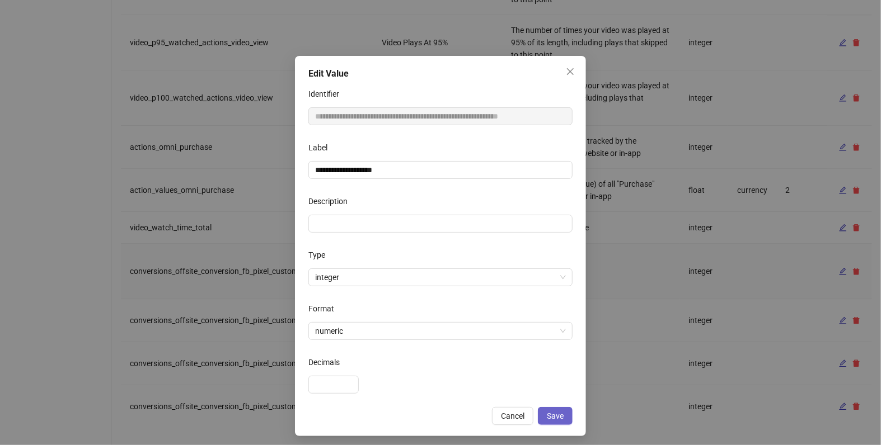
click at [550, 415] on span "Save" at bounding box center [555, 416] width 17 height 9
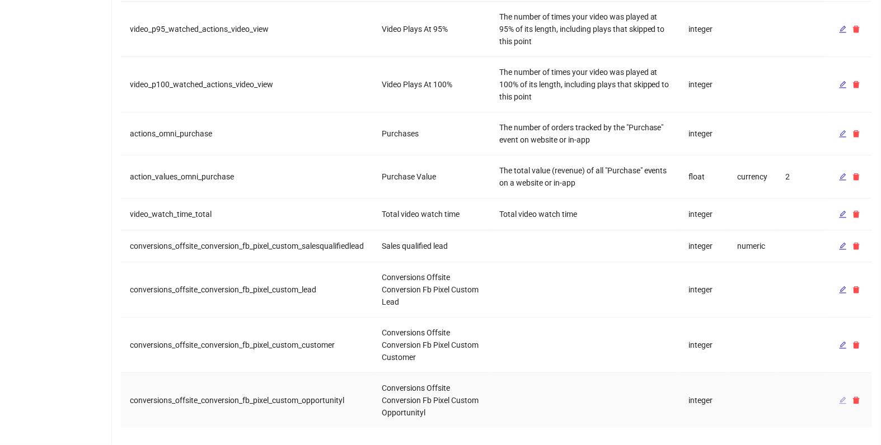
click at [840, 399] on icon "edit" at bounding box center [843, 401] width 8 height 8
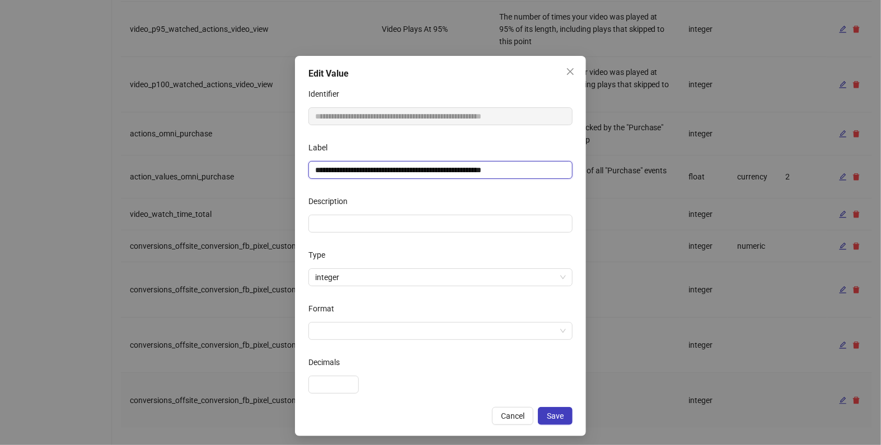
click at [380, 171] on input "**********" at bounding box center [440, 170] width 264 height 18
paste input "text"
click at [318, 169] on input "**********" at bounding box center [440, 170] width 264 height 18
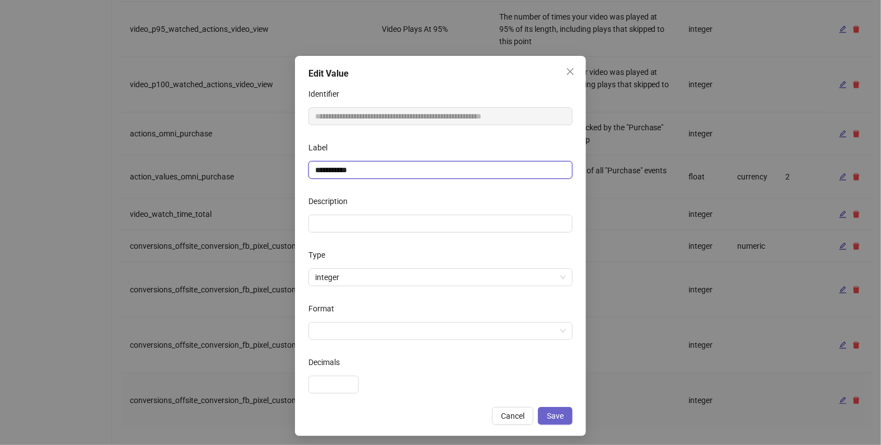
type input "**********"
click at [567, 409] on button "Save" at bounding box center [555, 416] width 35 height 18
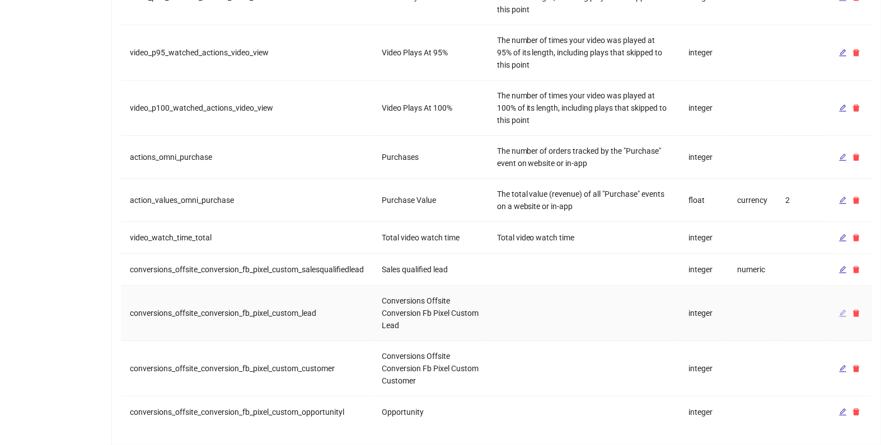
click at [840, 314] on icon "edit" at bounding box center [843, 313] width 8 height 8
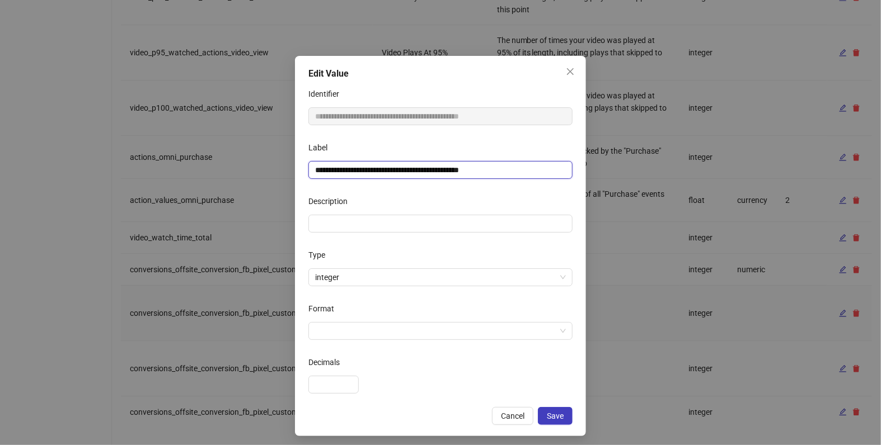
click at [422, 166] on input "**********" at bounding box center [440, 170] width 264 height 18
type input "****"
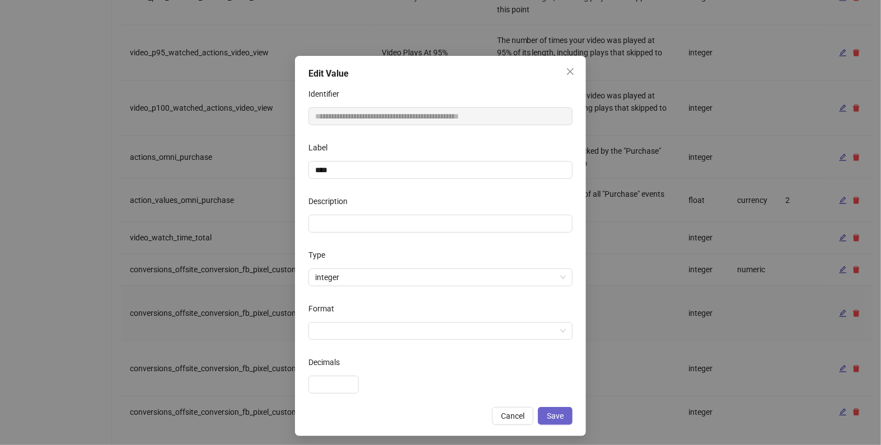
click at [568, 421] on button "Save" at bounding box center [555, 416] width 35 height 18
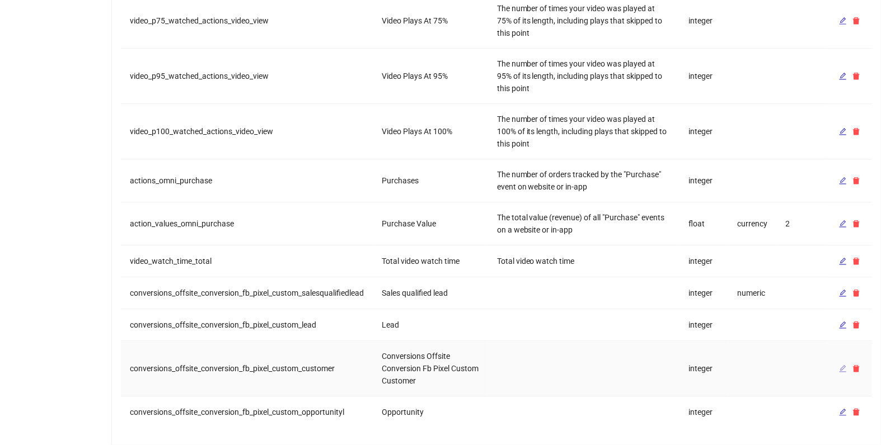
click at [839, 363] on button "button" at bounding box center [842, 368] width 13 height 13
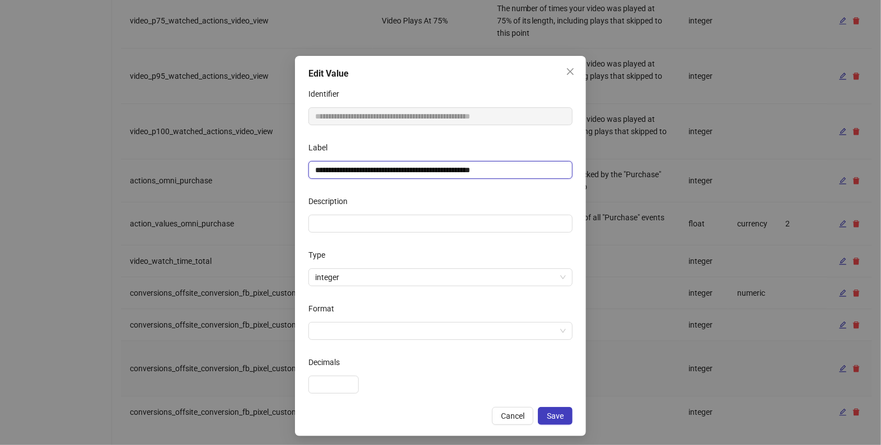
click at [418, 166] on input "**********" at bounding box center [440, 170] width 264 height 18
type input "********"
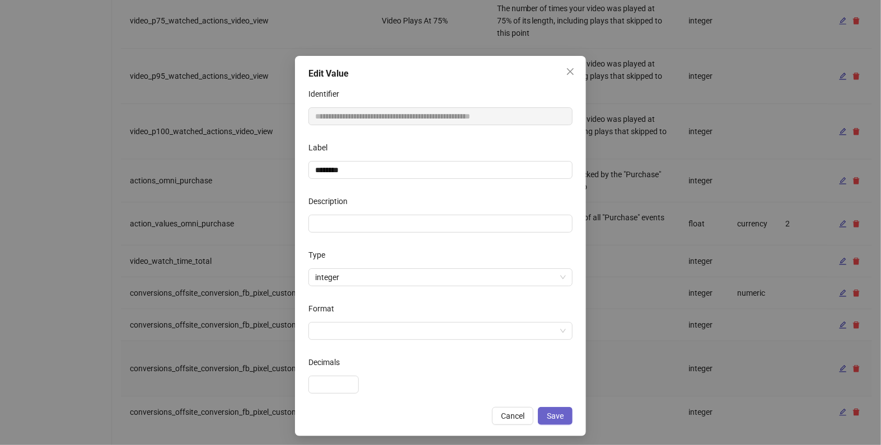
click at [557, 420] on span "Save" at bounding box center [555, 416] width 17 height 9
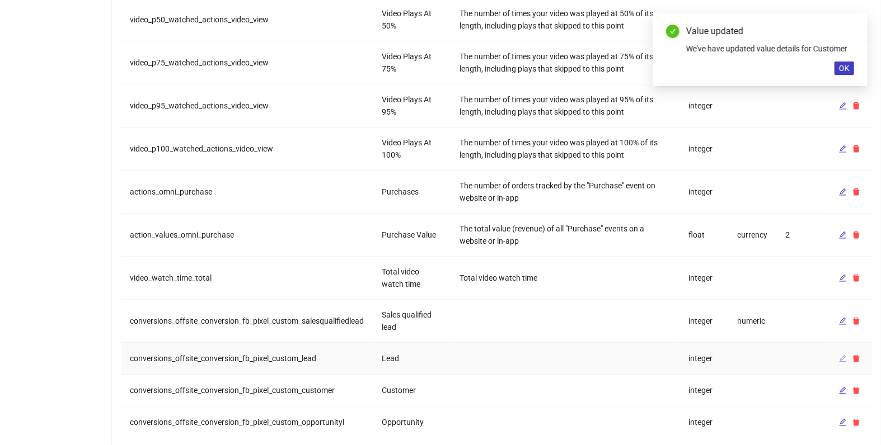
click at [840, 354] on button "button" at bounding box center [842, 358] width 13 height 13
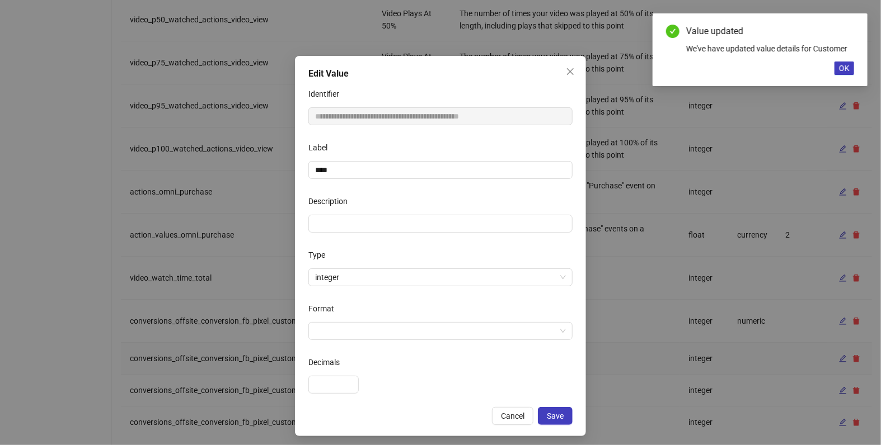
click at [338, 319] on div "Format" at bounding box center [440, 311] width 264 height 22
click at [338, 337] on input "Format" at bounding box center [435, 331] width 241 height 17
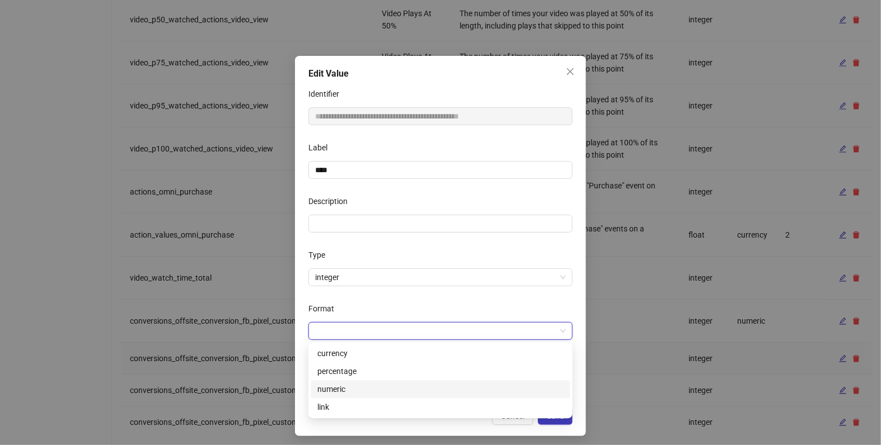
click at [346, 388] on div "numeric" at bounding box center [440, 389] width 246 height 12
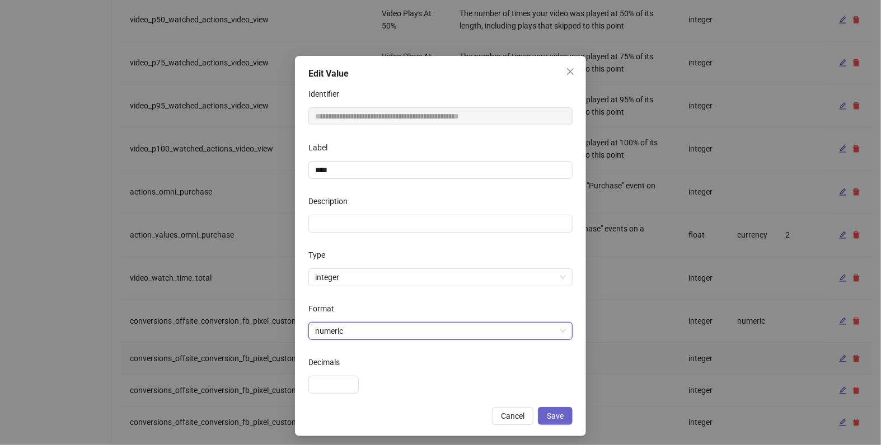
click at [570, 415] on button "Save" at bounding box center [555, 416] width 35 height 18
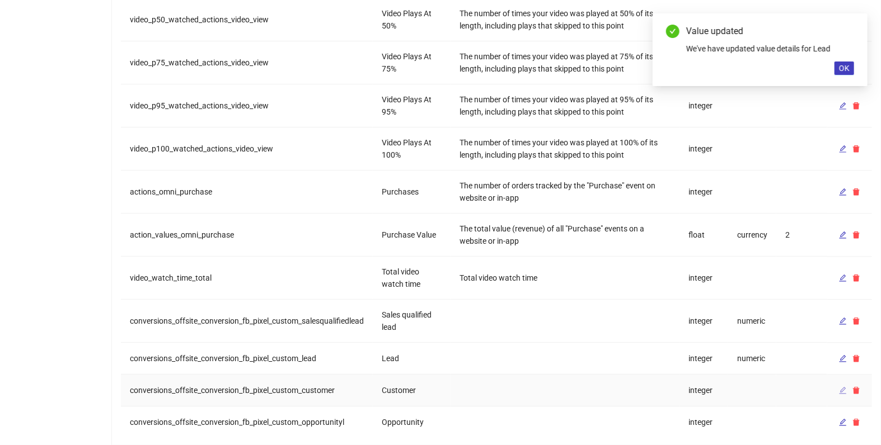
click at [840, 387] on icon "edit" at bounding box center [843, 391] width 8 height 8
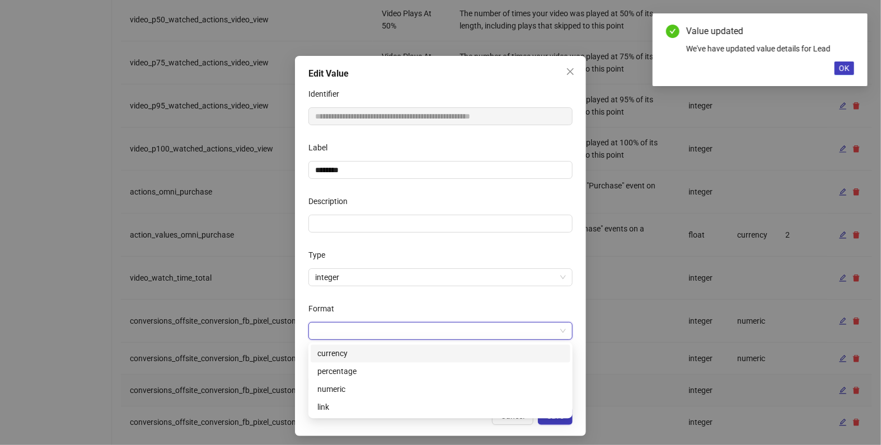
click at [404, 330] on input "Format" at bounding box center [435, 331] width 241 height 17
click at [370, 387] on div "numeric" at bounding box center [440, 389] width 246 height 12
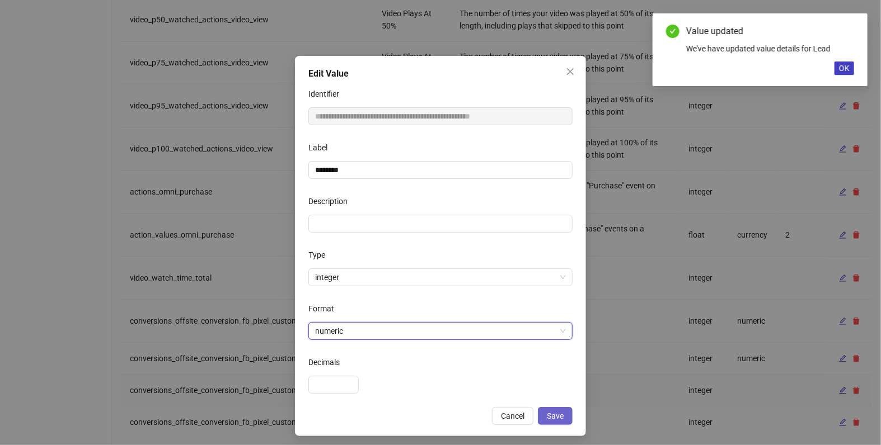
click at [558, 413] on span "Save" at bounding box center [555, 416] width 17 height 9
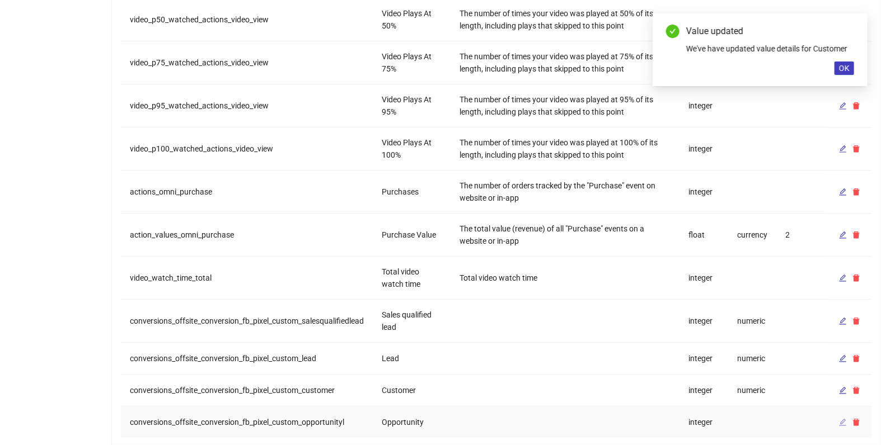
click at [846, 418] on icon "edit" at bounding box center [843, 422] width 8 height 8
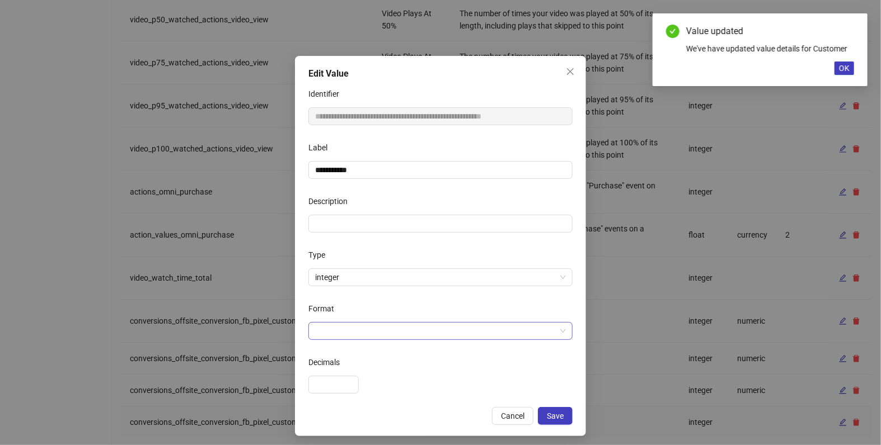
click at [357, 328] on input "Format" at bounding box center [435, 331] width 241 height 17
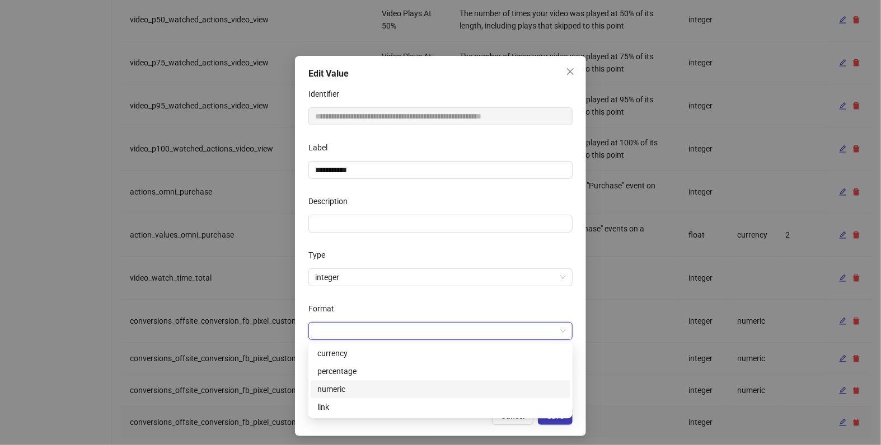
click at [335, 389] on div "numeric" at bounding box center [440, 389] width 246 height 12
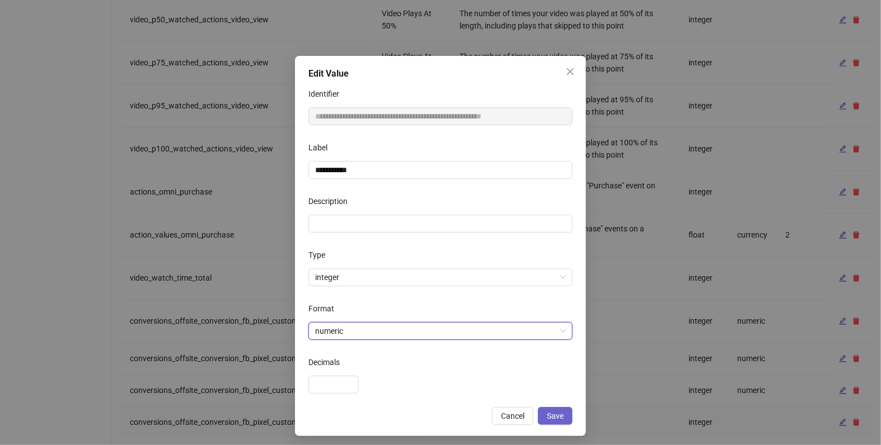
click at [554, 411] on button "Save" at bounding box center [555, 416] width 35 height 18
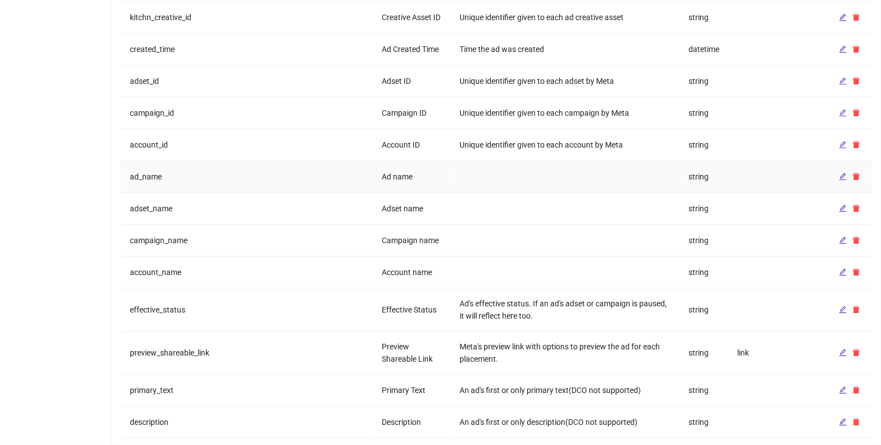
scroll to position [0, 0]
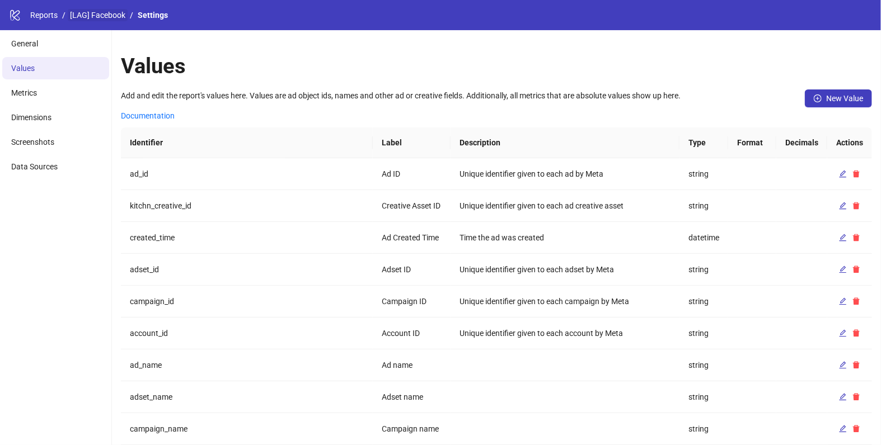
click at [97, 13] on link "[LAG] Facebook" at bounding box center [98, 15] width 60 height 12
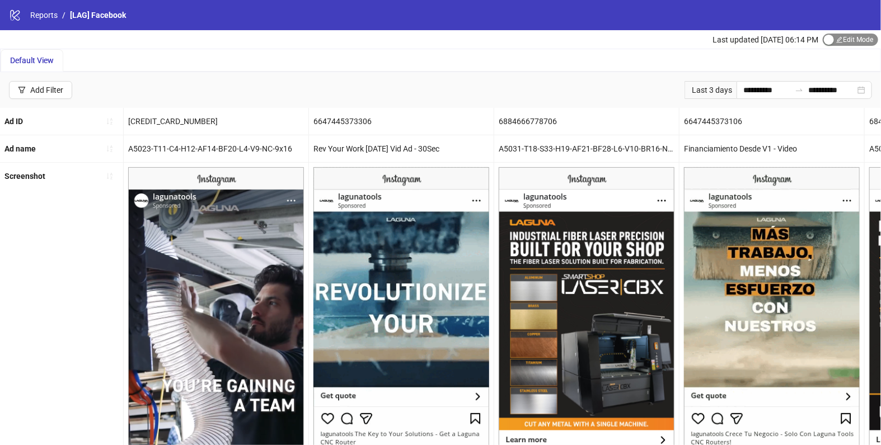
click at [843, 41] on span "Edit Mode Edit Mode" at bounding box center [849, 40] width 55 height 12
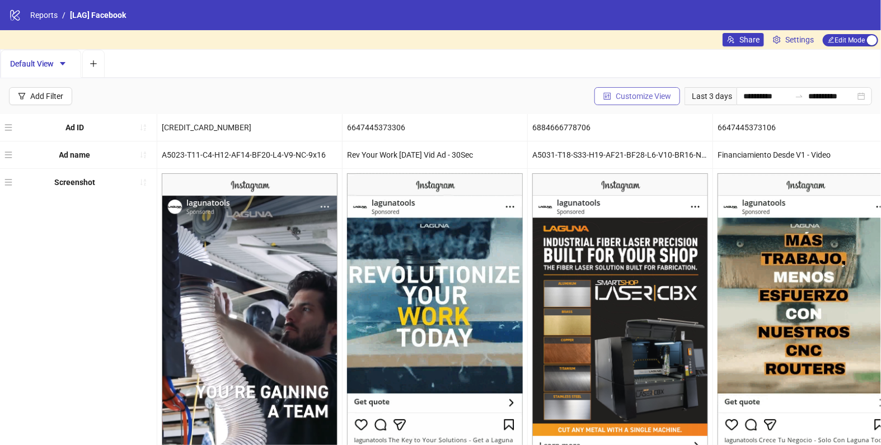
click at [657, 101] on button "Customize View" at bounding box center [637, 96] width 86 height 18
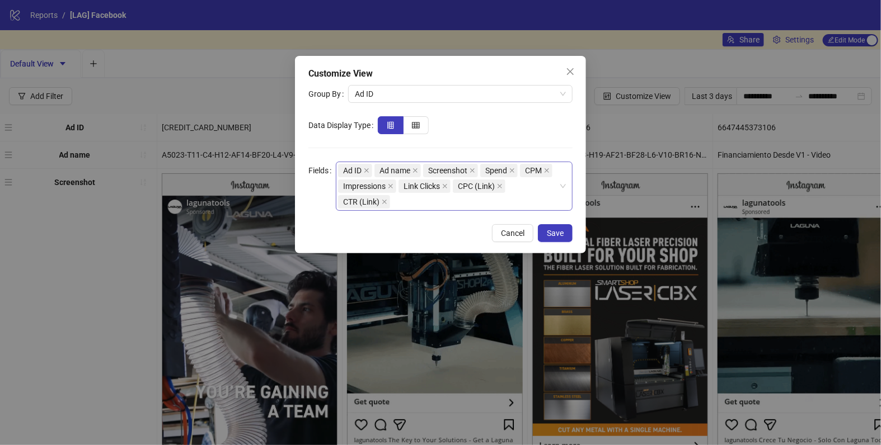
click at [467, 202] on div "Ad ID Ad name Screenshot Spend CPM Impressions Link Clicks CPC (Link) CTR (Link)" at bounding box center [448, 186] width 220 height 47
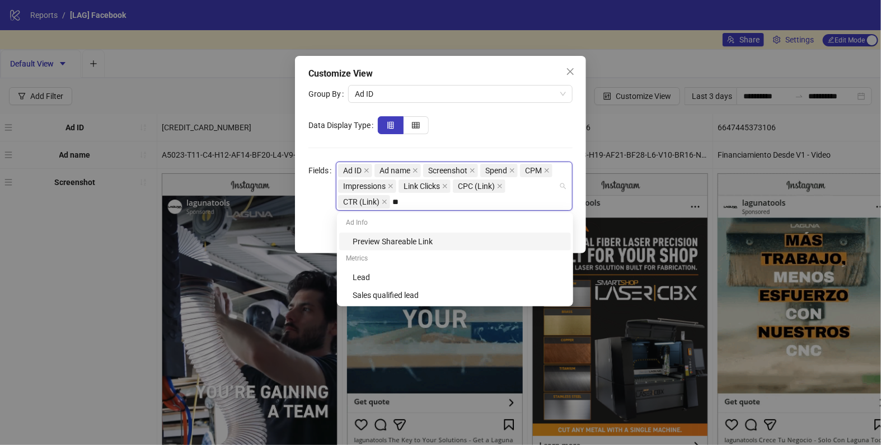
type input "***"
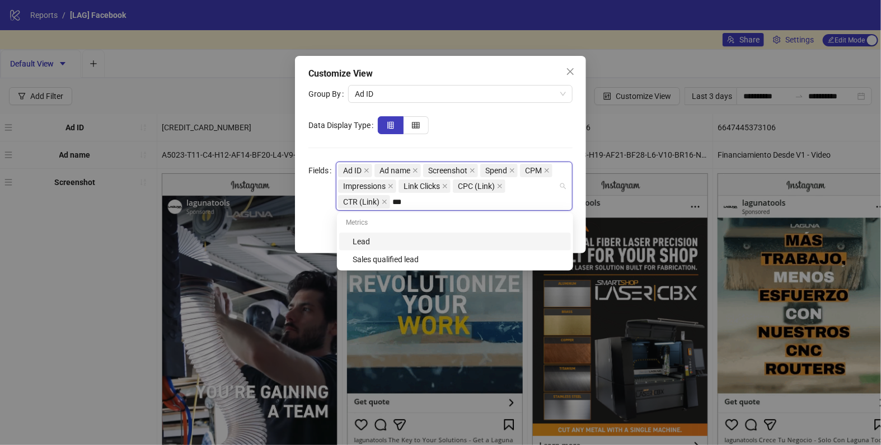
click at [411, 242] on div "Lead" at bounding box center [457, 242] width 211 height 12
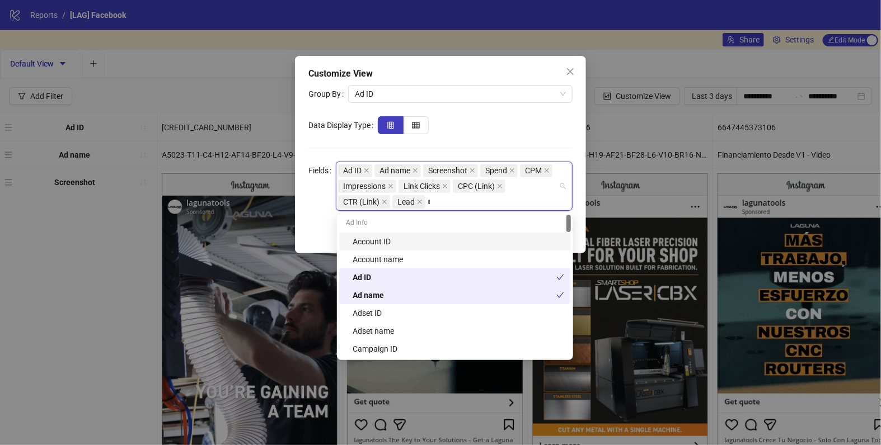
type input "***"
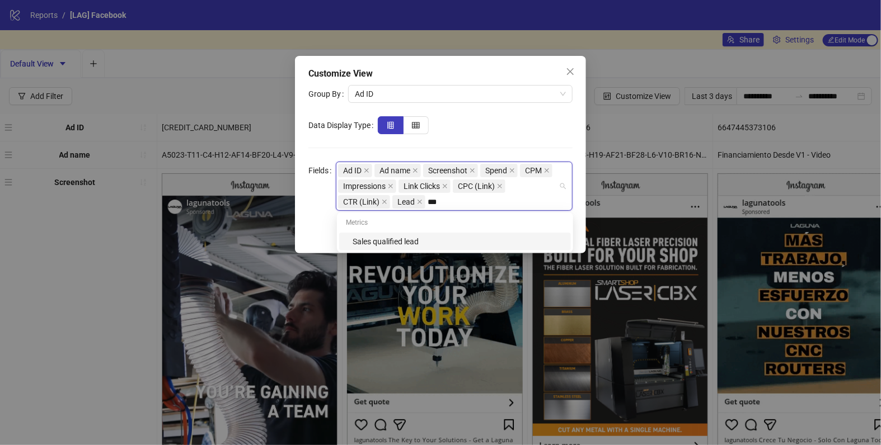
click at [448, 239] on div "Sales qualified lead" at bounding box center [457, 242] width 211 height 12
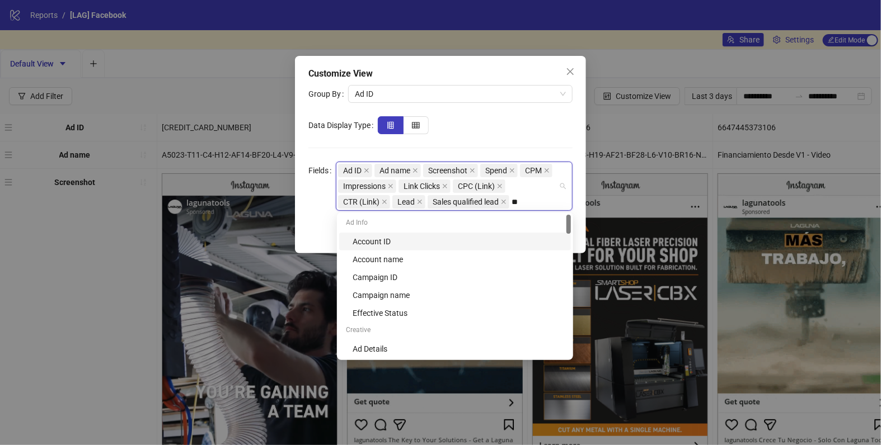
type input "***"
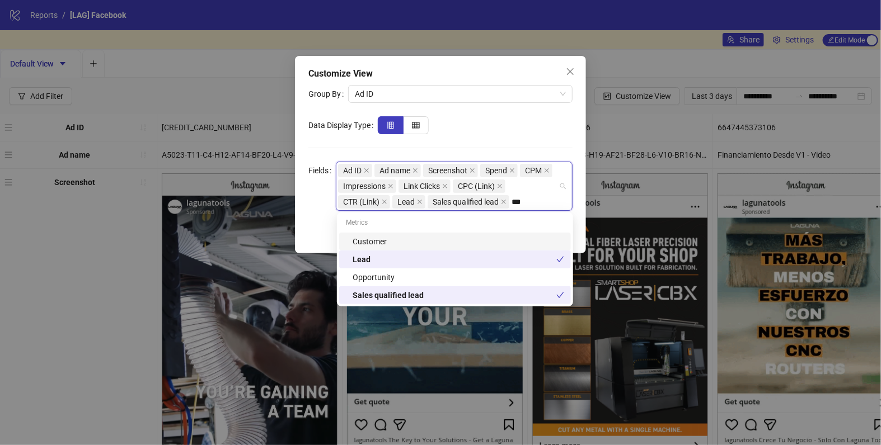
click at [406, 238] on div "Customer" at bounding box center [457, 242] width 211 height 12
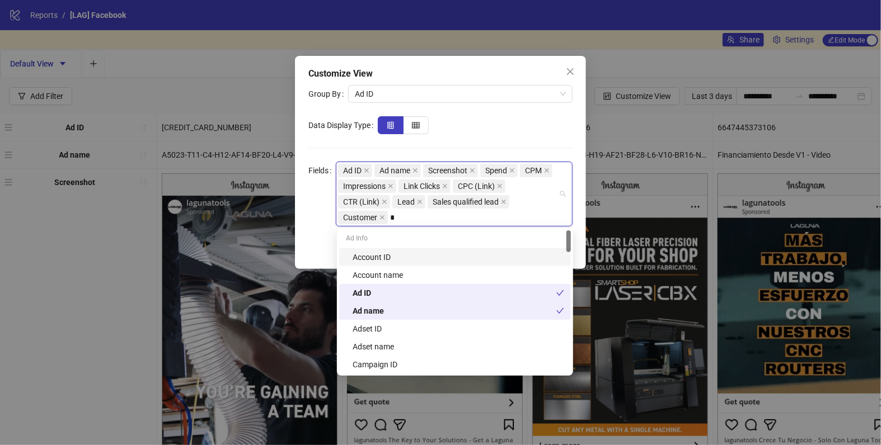
type input "**"
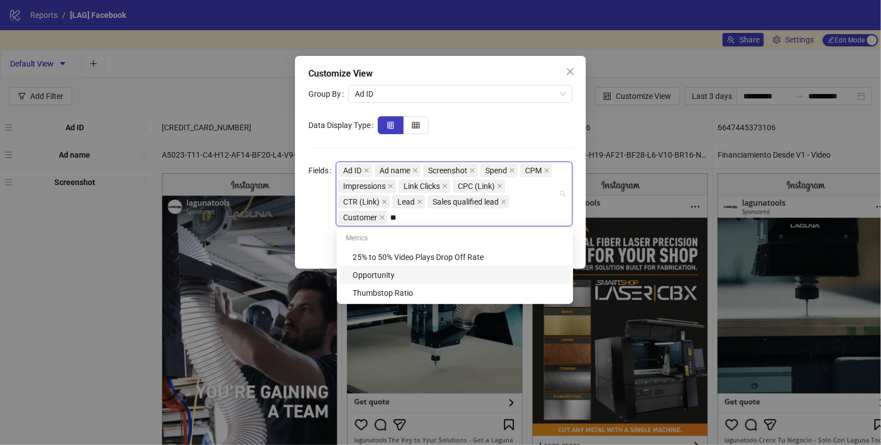
click at [462, 279] on div "Opportunity" at bounding box center [457, 275] width 211 height 12
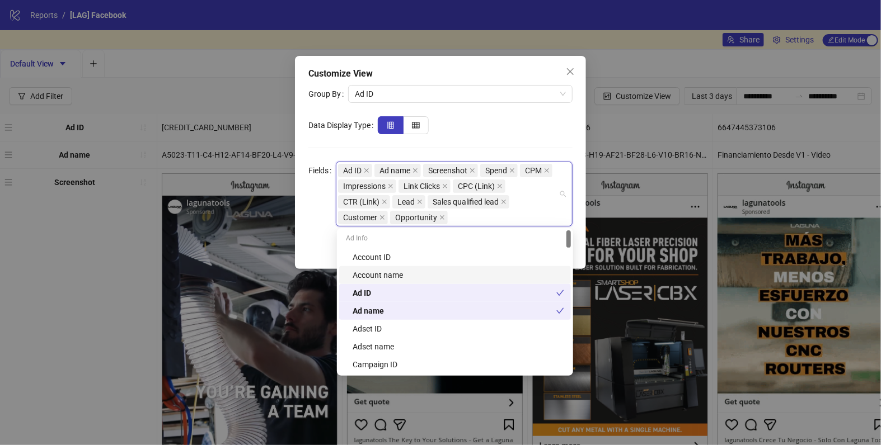
click at [554, 137] on form "Group By Ad ID Data Display Type Fields Ad ID Ad name Screenshot Spend CPM Impr…" at bounding box center [440, 156] width 264 height 142
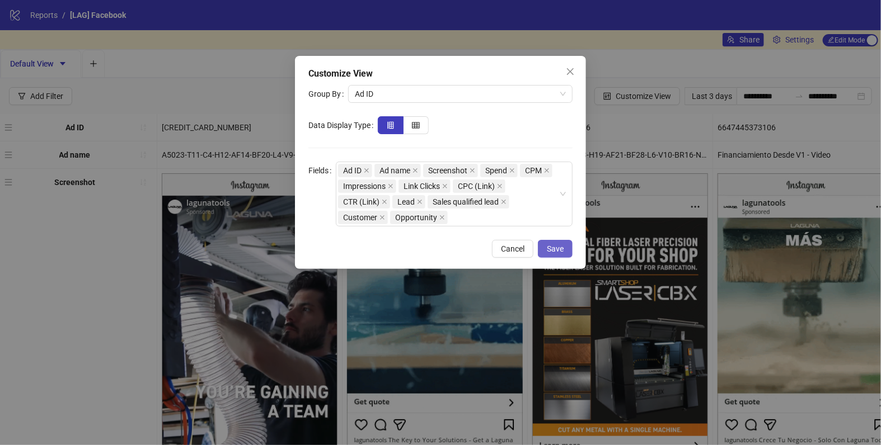
click at [562, 244] on span "Save" at bounding box center [555, 248] width 17 height 9
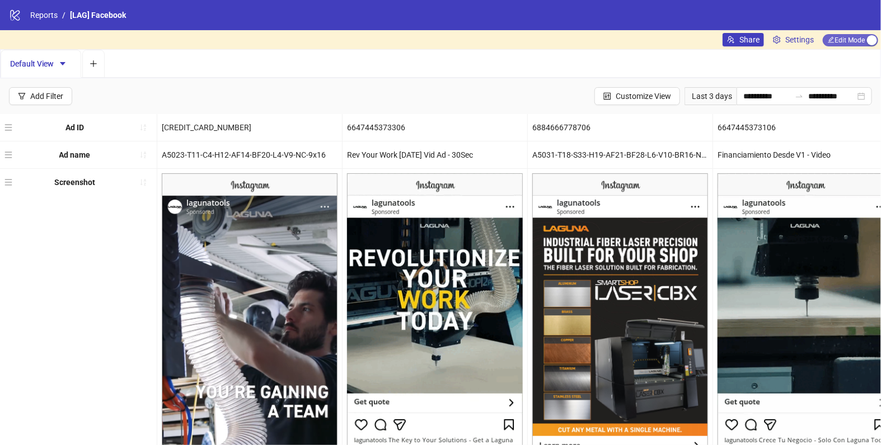
click at [847, 39] on span "Edit Mode Edit Mode" at bounding box center [849, 40] width 55 height 12
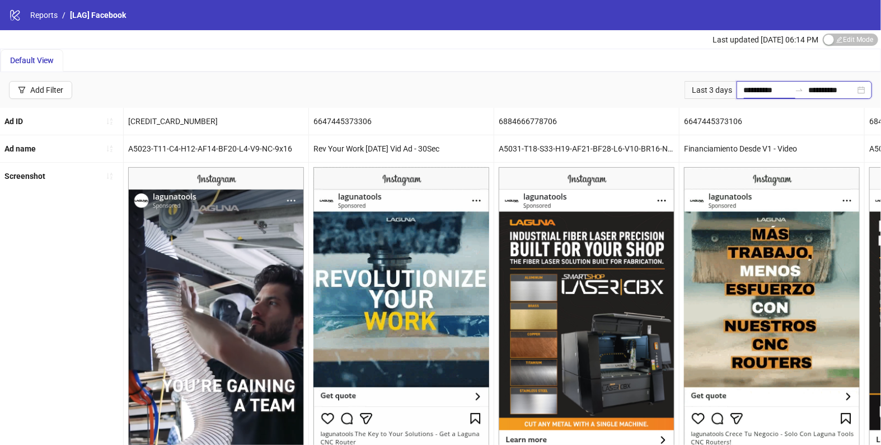
click at [783, 94] on input "**********" at bounding box center [766, 90] width 47 height 12
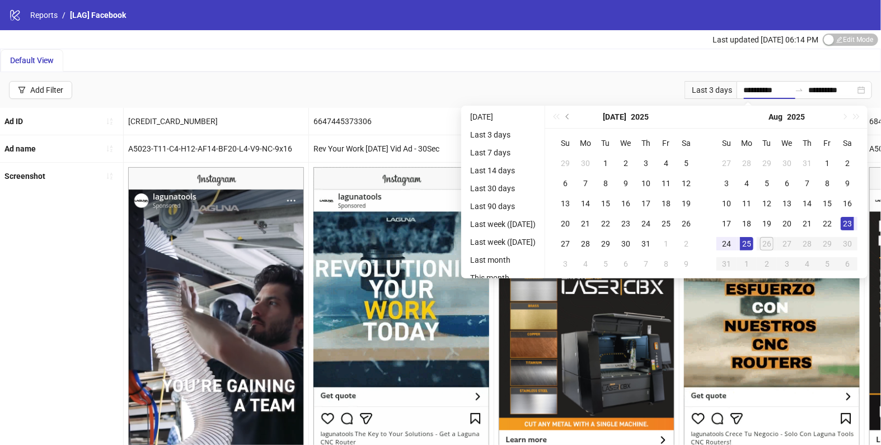
click at [405, 64] on div "Default View" at bounding box center [440, 60] width 879 height 22
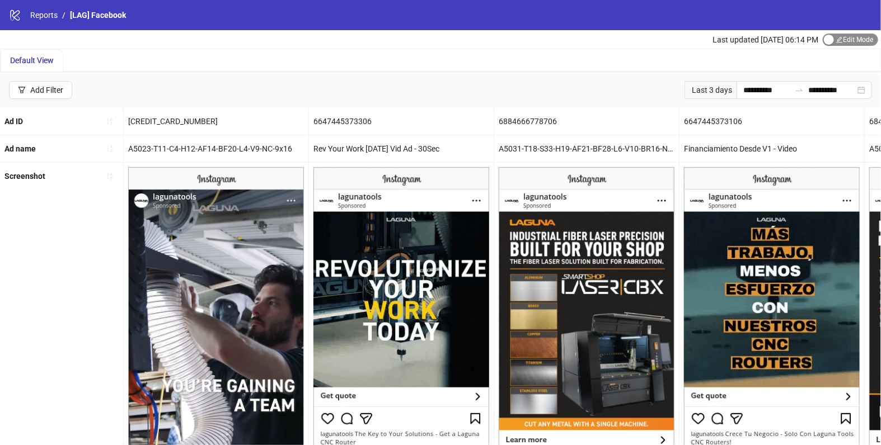
click at [842, 39] on span "Edit Mode Edit Mode" at bounding box center [849, 40] width 55 height 12
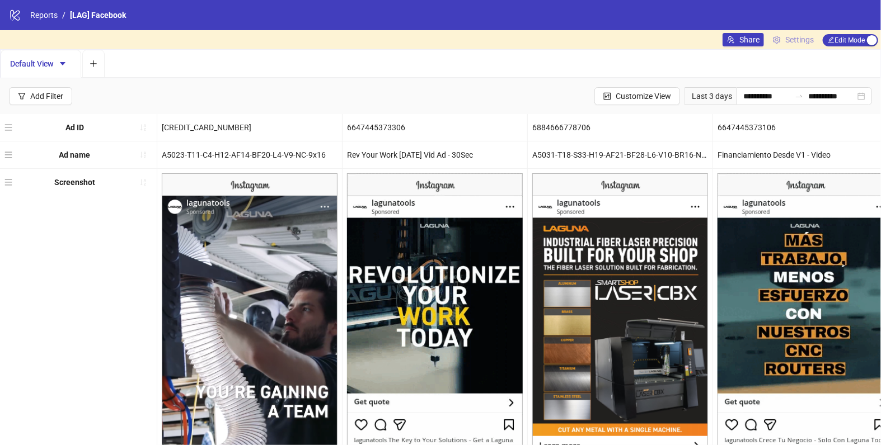
click at [791, 44] on span "Settings" at bounding box center [799, 40] width 29 height 12
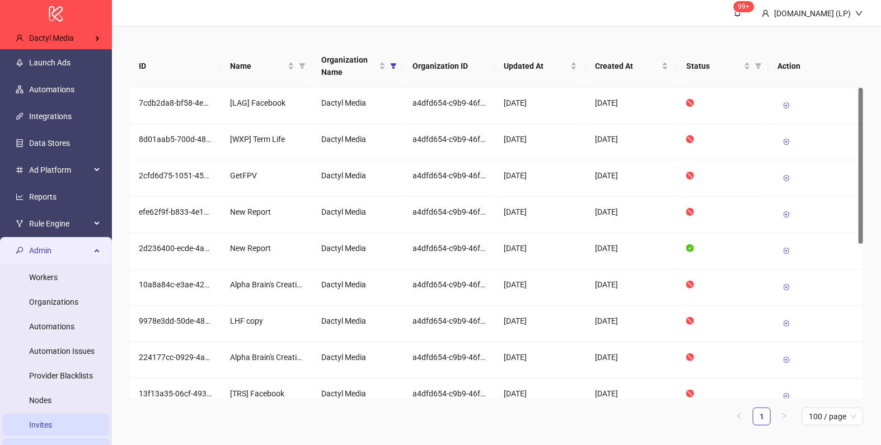
scroll to position [150, 0]
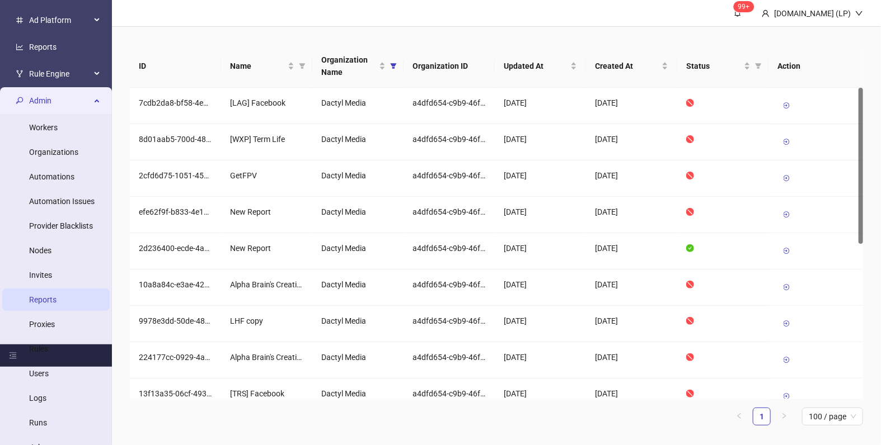
click at [46, 304] on link "Reports" at bounding box center [42, 299] width 27 height 9
click at [785, 138] on icon at bounding box center [786, 142] width 8 height 8
click at [788, 175] on icon at bounding box center [786, 179] width 8 height 8
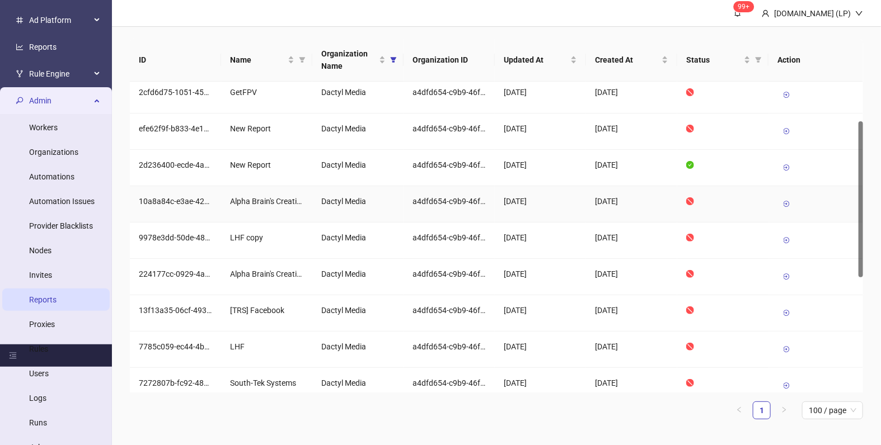
scroll to position [77, 0]
click at [787, 167] on icon at bounding box center [786, 168] width 8 height 8
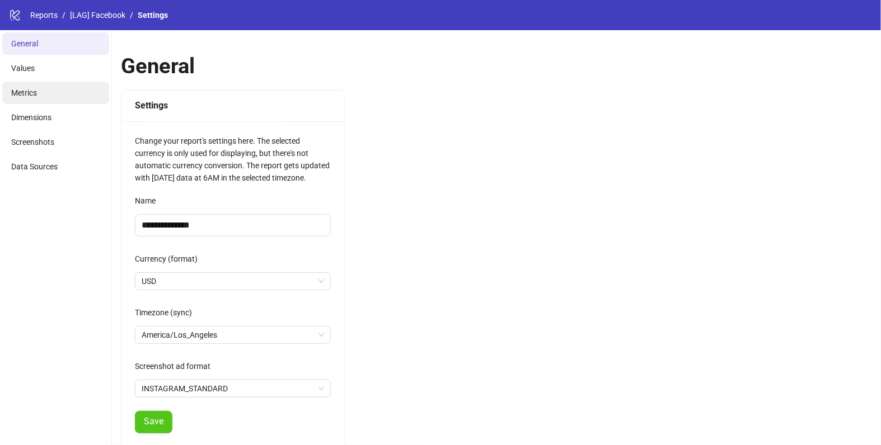
click at [51, 94] on li "Metrics" at bounding box center [55, 93] width 107 height 22
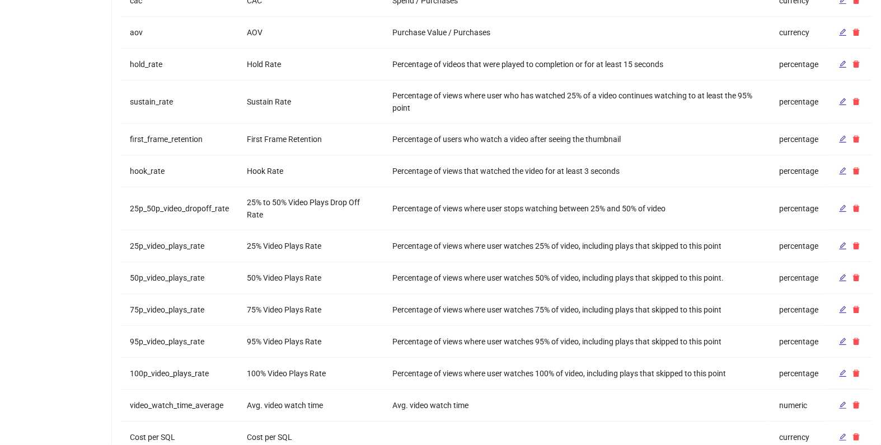
scroll to position [385, 0]
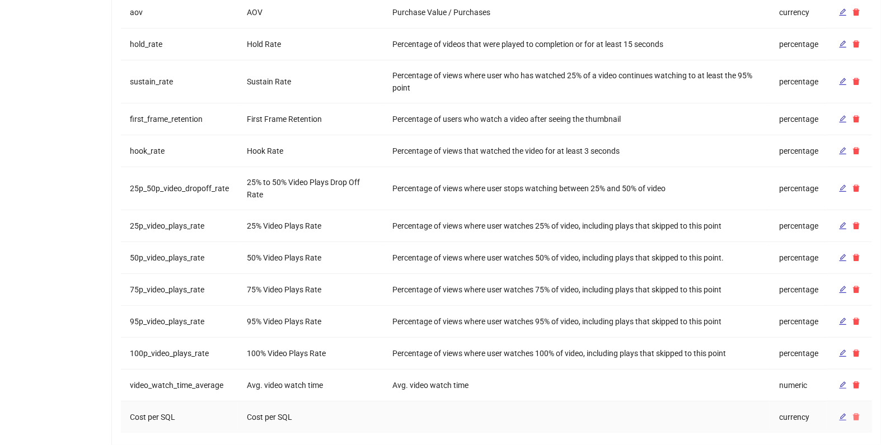
click at [853, 413] on icon "delete" at bounding box center [856, 417] width 8 height 8
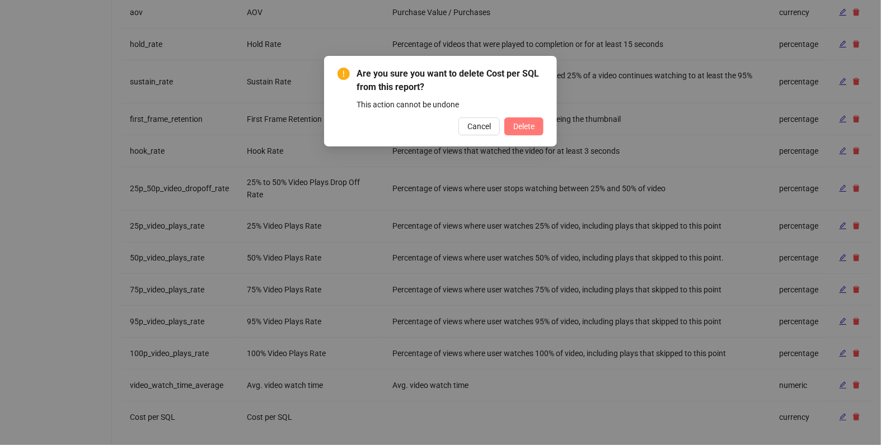
click at [535, 135] on button "Delete" at bounding box center [523, 126] width 39 height 18
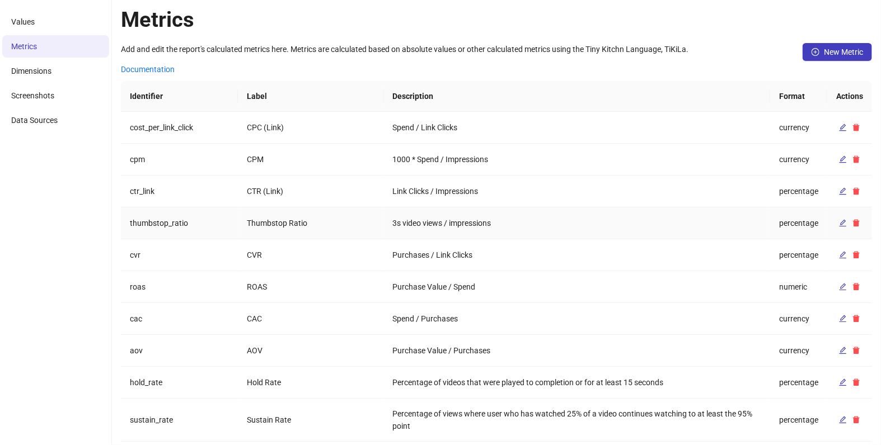
scroll to position [57, 0]
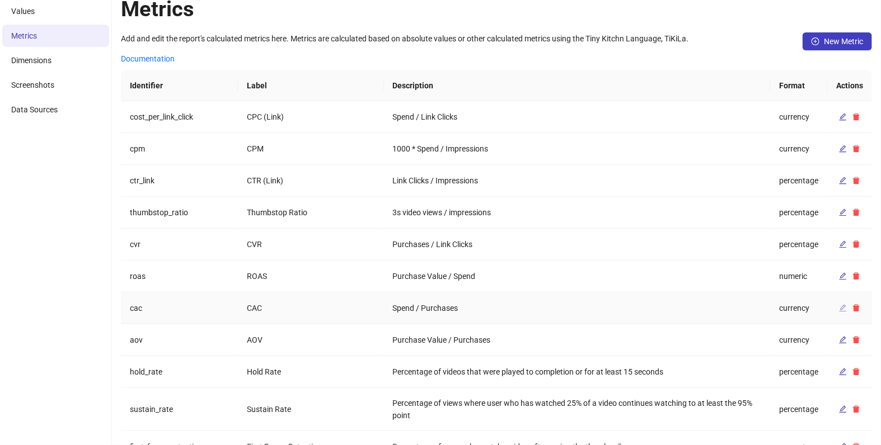
click at [844, 306] on icon "edit" at bounding box center [843, 308] width 8 height 8
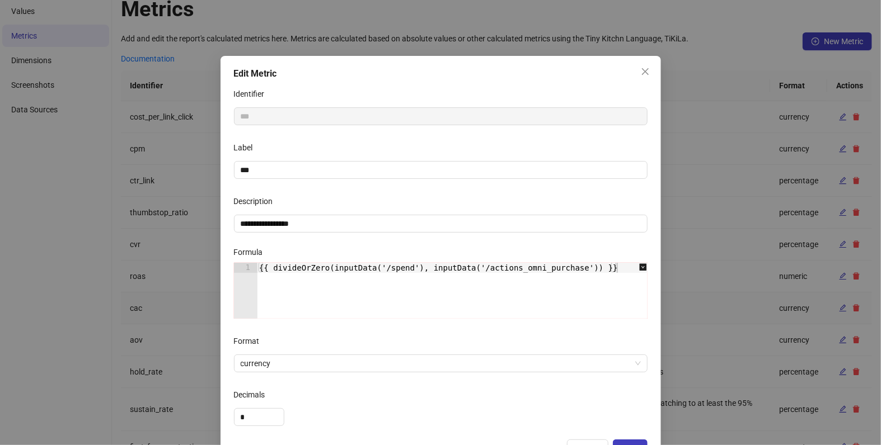
type textarea "**********"
click at [279, 269] on div "{{ divideOrZero(inputData('/spend'), inputData('/actions_omni_purchase')) }}" at bounding box center [458, 301] width 402 height 76
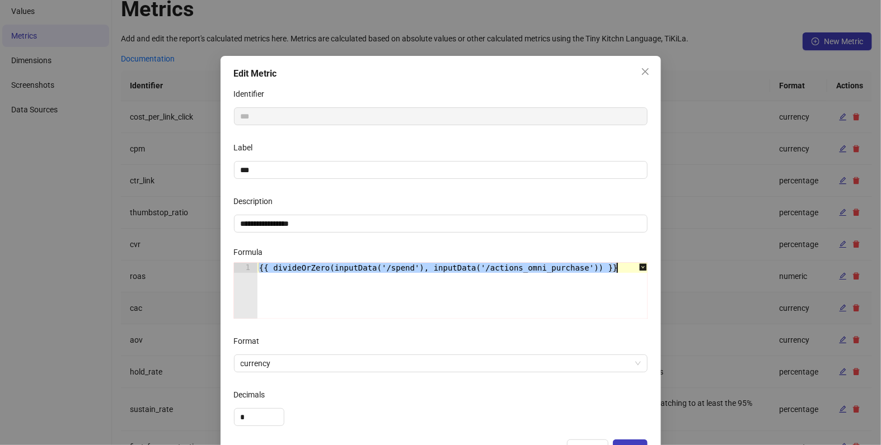
click at [279, 269] on div "{{ divideOrZero(inputData('/spend'), inputData('/actions_omni_purchase')) }}" at bounding box center [458, 301] width 402 height 76
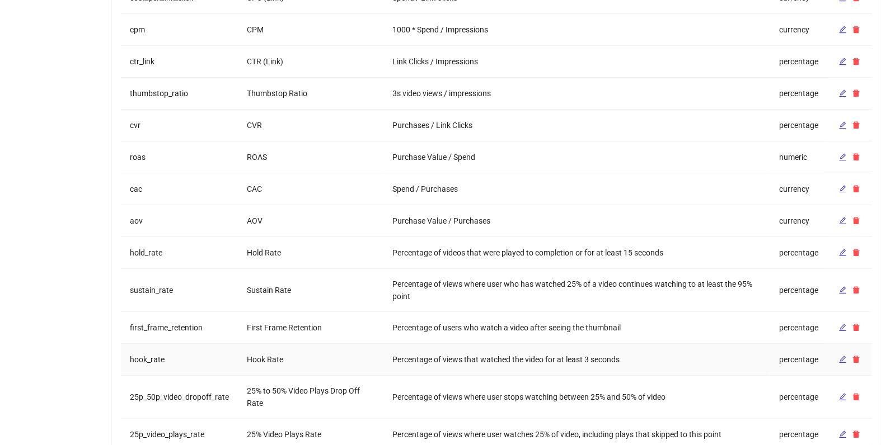
scroll to position [0, 0]
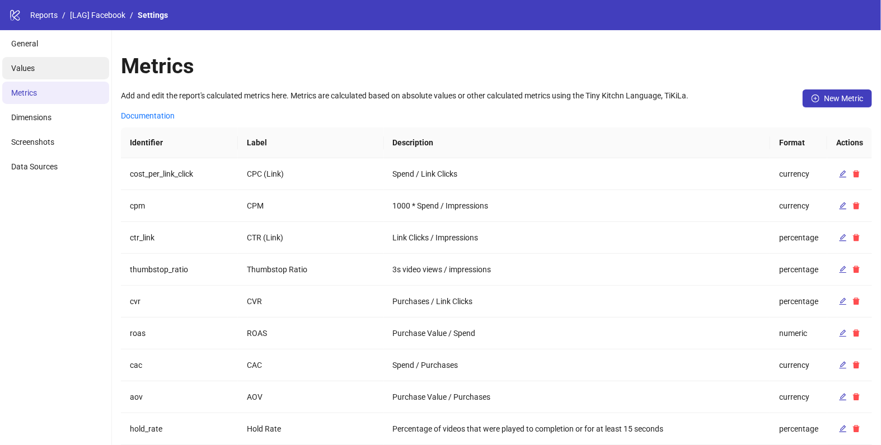
click at [48, 72] on li "Values" at bounding box center [55, 68] width 107 height 22
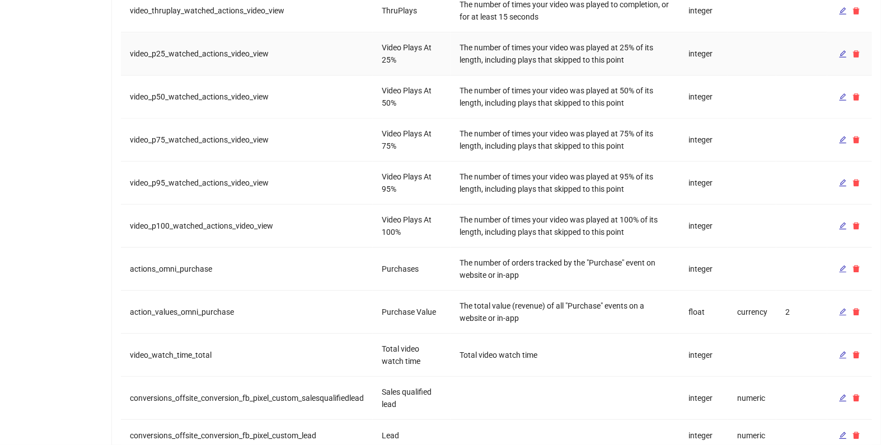
scroll to position [1208, 0]
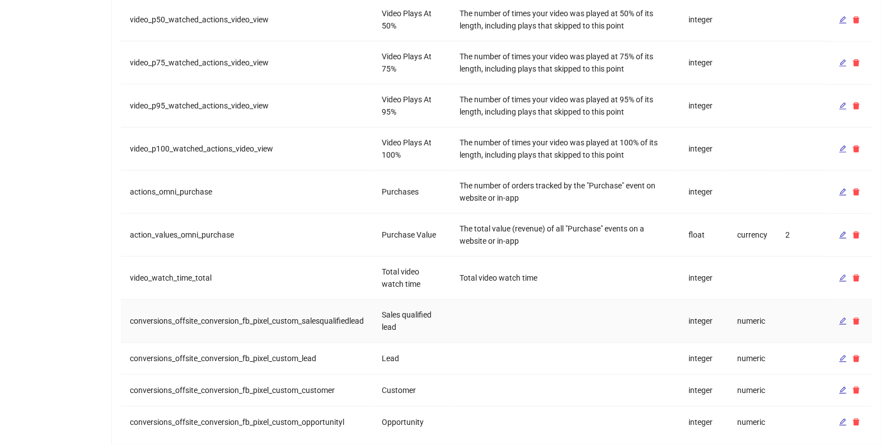
click at [278, 314] on td "conversions_offsite_conversion_fb_pixel_custom_salesqualifiedlead" at bounding box center [247, 321] width 252 height 43
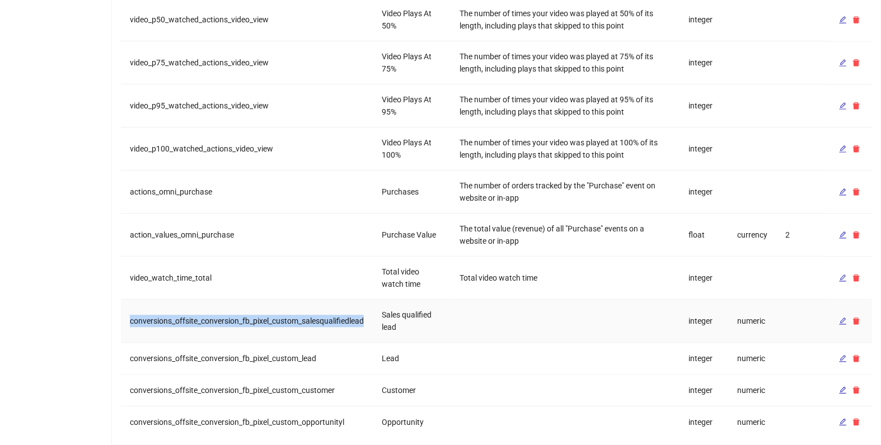
click at [278, 314] on td "conversions_offsite_conversion_fb_pixel_custom_salesqualifiedlead" at bounding box center [247, 321] width 252 height 43
copy td "conversions_offsite_conversion_fb_pixel_custom_salesqualifiedlead"
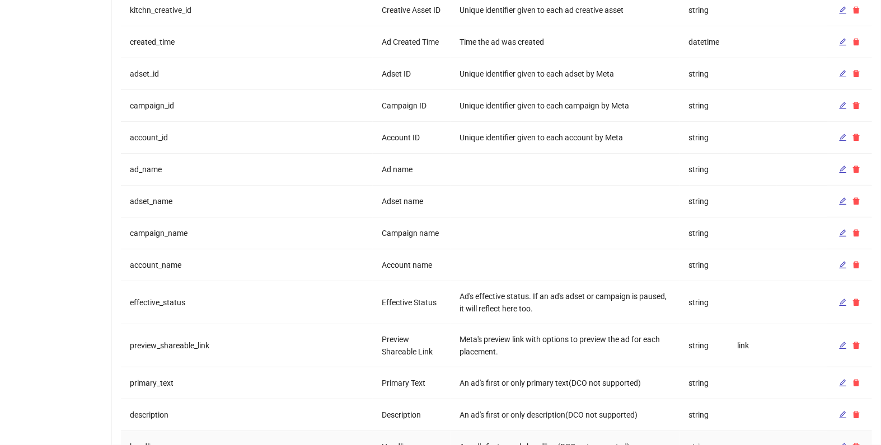
scroll to position [0, 0]
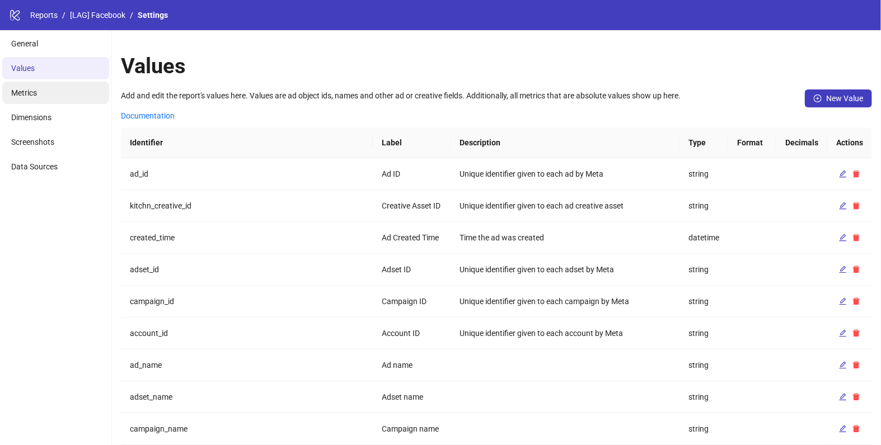
click at [42, 88] on li "Metrics" at bounding box center [55, 93] width 107 height 22
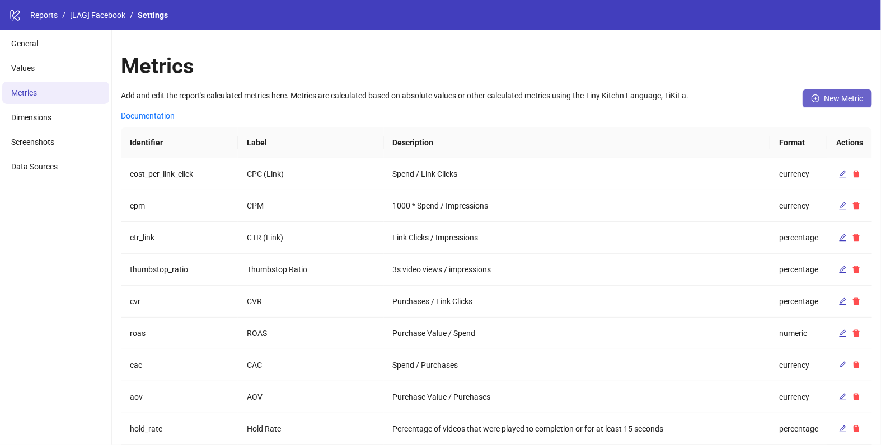
click at [859, 98] on span "New Metric" at bounding box center [843, 98] width 39 height 9
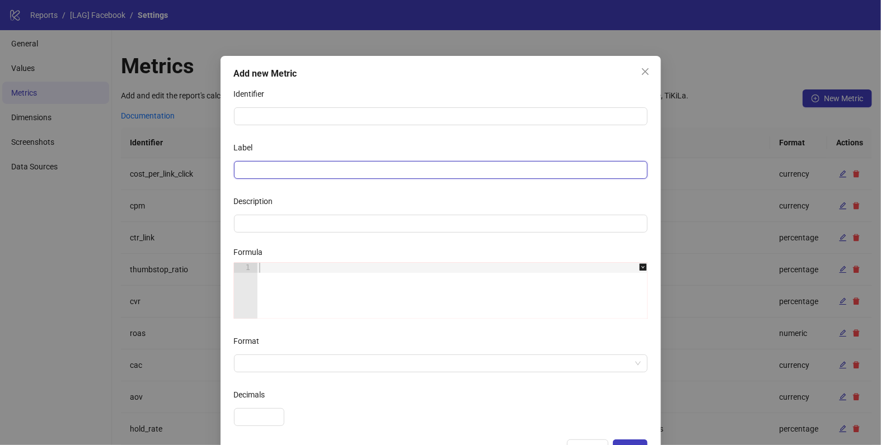
click at [308, 168] on input "Label" at bounding box center [440, 170] width 413 height 18
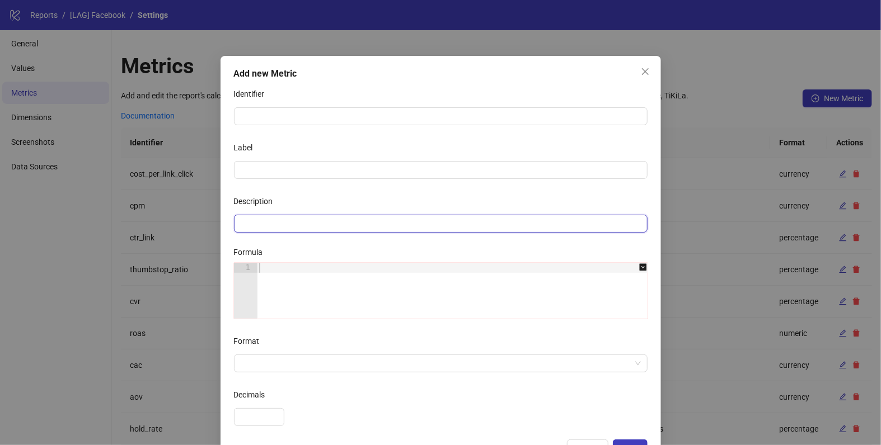
click at [246, 223] on input "Description" at bounding box center [440, 224] width 413 height 18
paste input "**********"
type input "**********"
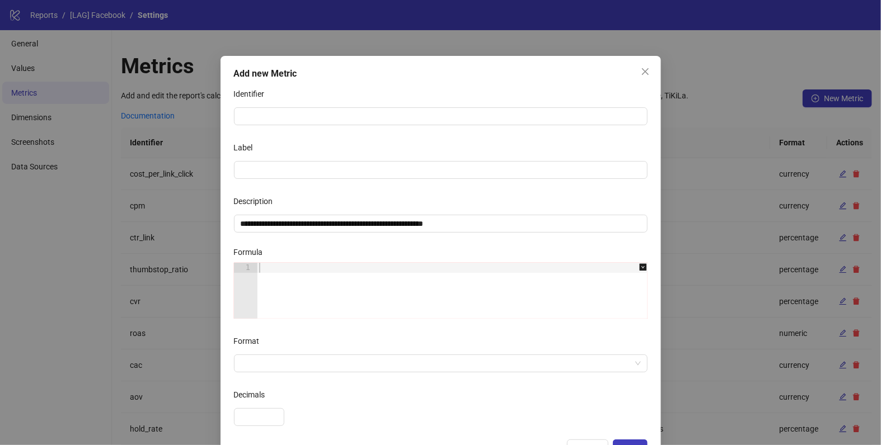
click at [313, 269] on div at bounding box center [458, 301] width 402 height 76
paste textarea "**********"
type textarea "**********"
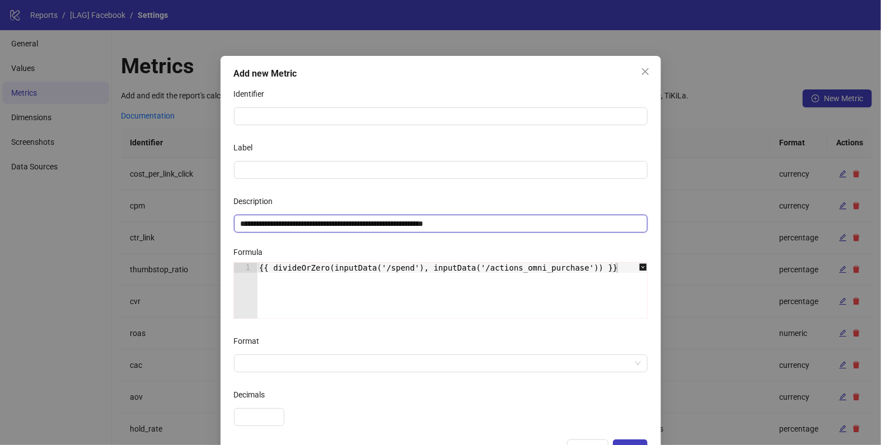
click at [335, 223] on input "**********" at bounding box center [440, 224] width 413 height 18
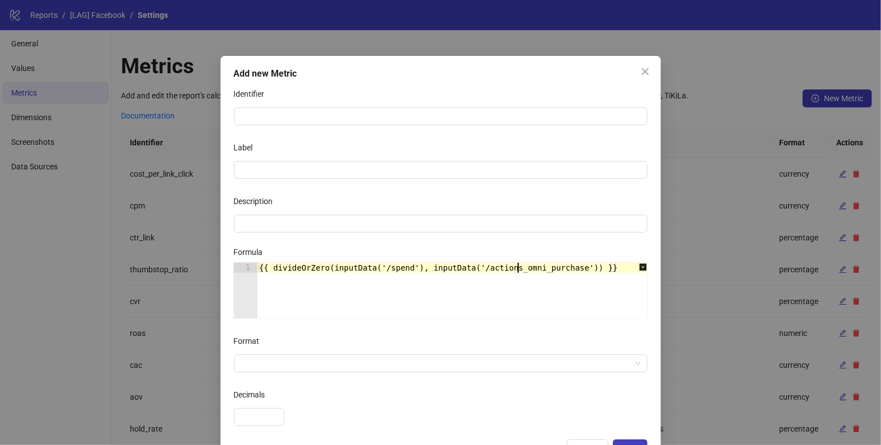
click at [519, 271] on div "{{ divideOrZero(inputData('/spend'), inputData('/actions_omni_purchase')) }}" at bounding box center [458, 301] width 402 height 76
paste textarea "**********"
type textarea "**********"
click at [344, 115] on input "Identifier" at bounding box center [440, 116] width 413 height 18
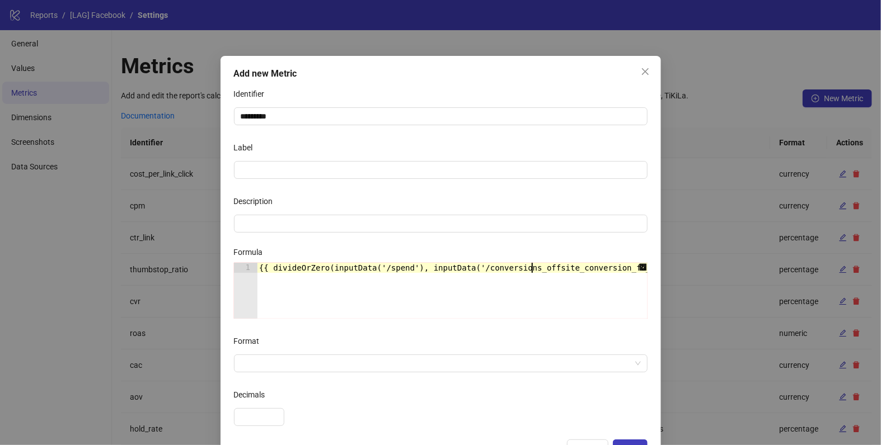
click at [530, 265] on div "{{ divideOrZero(inputData('/spend'), inputData('/conversions_offsite_conversion…" at bounding box center [541, 301] width 568 height 76
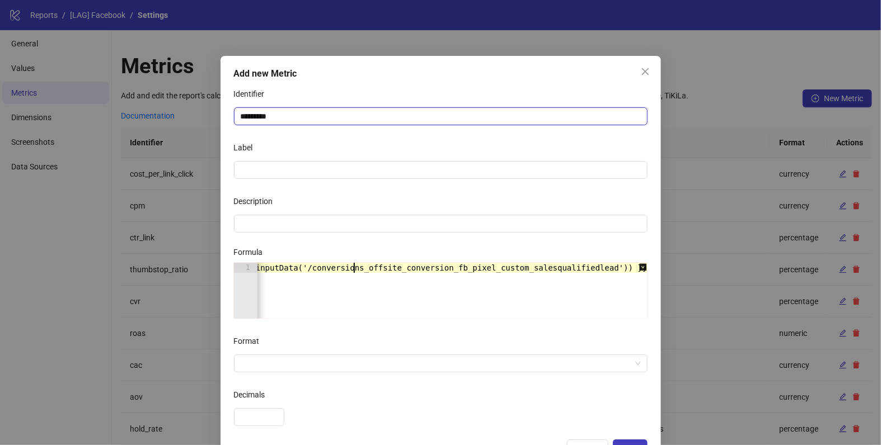
click at [297, 117] on input "********" at bounding box center [440, 116] width 413 height 18
type input "**********"
click at [257, 117] on input "**********" at bounding box center [440, 116] width 413 height 18
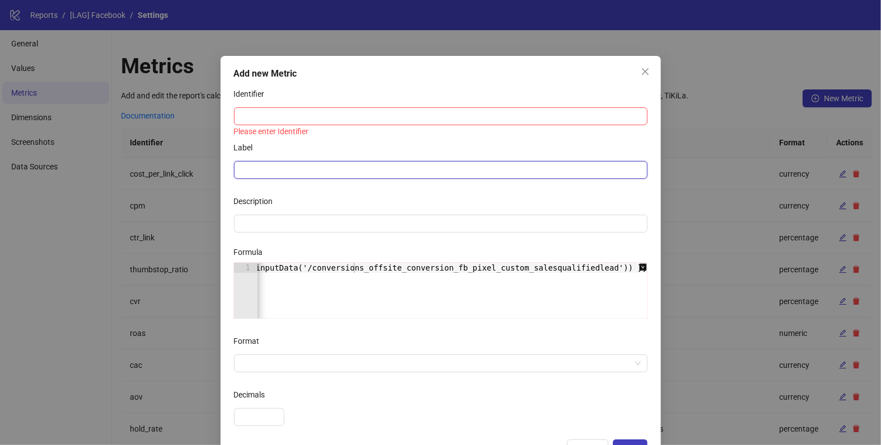
click at [250, 170] on input "Label" at bounding box center [440, 170] width 413 height 18
paste input "**********"
type input "**********"
click at [250, 114] on input "Identifier" at bounding box center [440, 116] width 413 height 18
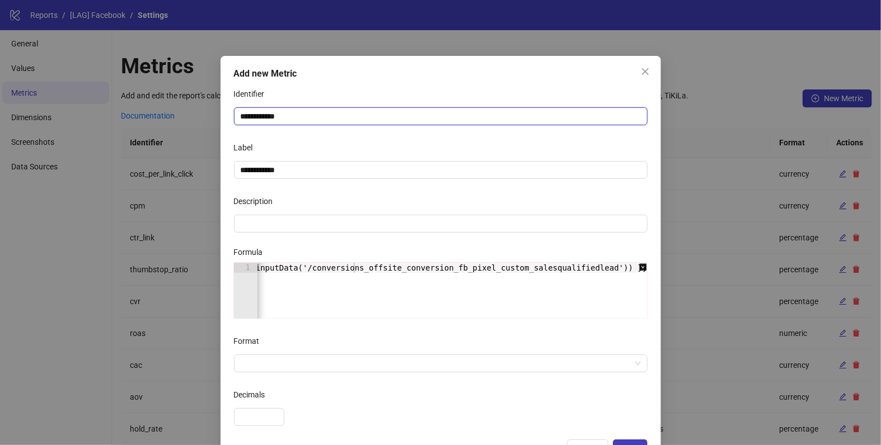
type input "**********"
click at [266, 140] on div "Label" at bounding box center [440, 150] width 413 height 22
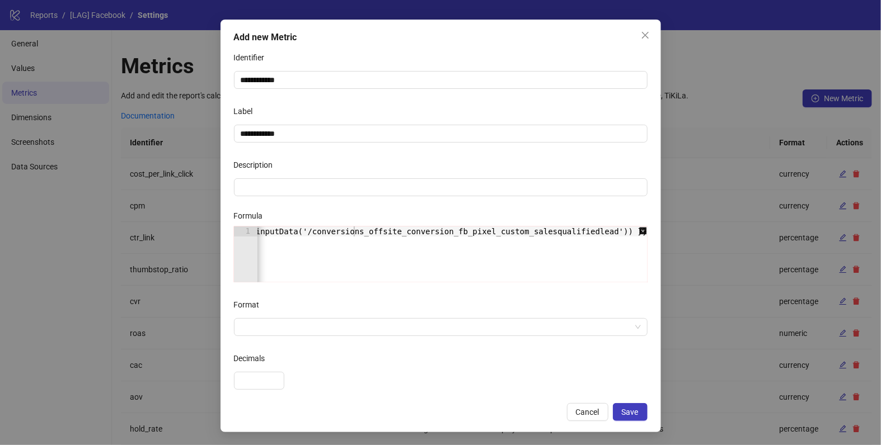
click at [277, 336] on form "**********" at bounding box center [440, 219] width 413 height 341
click at [277, 333] on input "Format" at bounding box center [436, 327] width 390 height 17
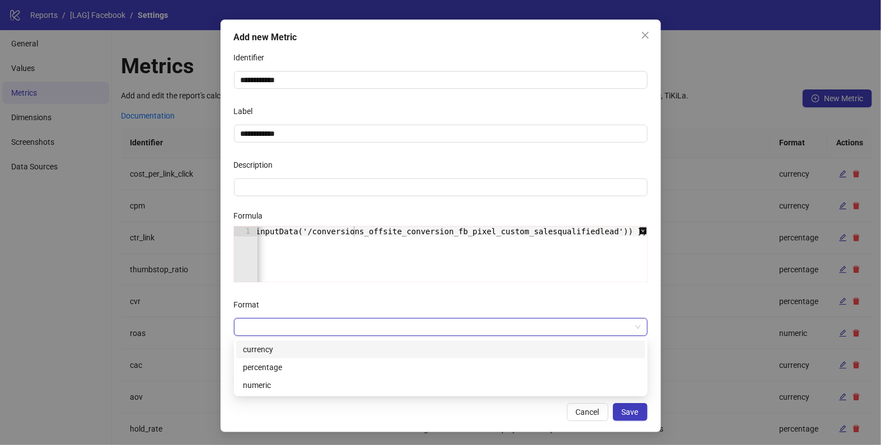
click at [281, 355] on div "currency" at bounding box center [441, 350] width 396 height 12
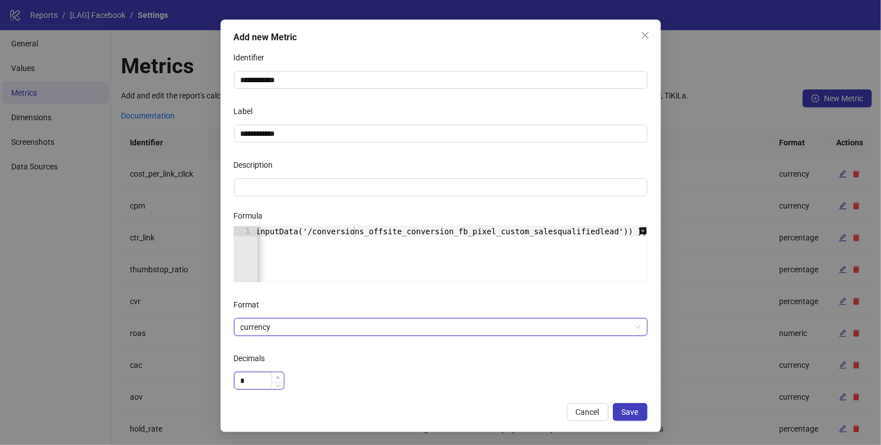
click at [276, 376] on icon "up" at bounding box center [278, 378] width 4 height 4
type input "*"
click at [276, 376] on icon "up" at bounding box center [278, 378] width 4 height 4
click at [352, 382] on div "*" at bounding box center [440, 381] width 413 height 18
click at [632, 404] on button "Save" at bounding box center [630, 412] width 35 height 18
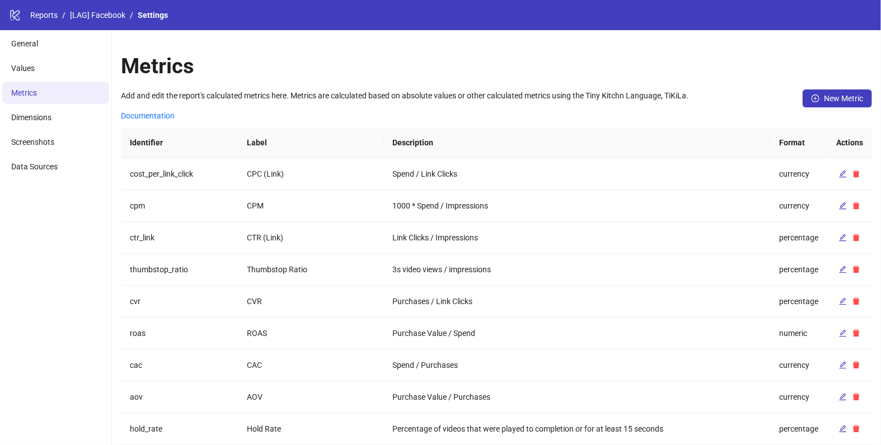
scroll to position [0, 0]
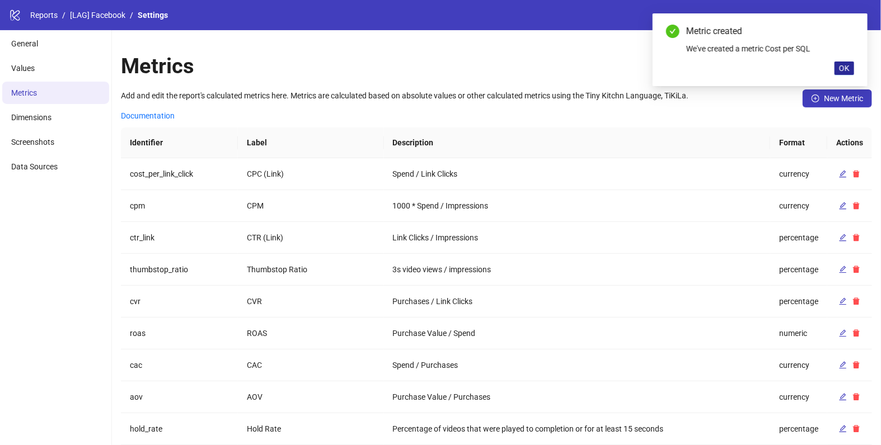
click at [850, 67] on button "OK" at bounding box center [844, 68] width 20 height 13
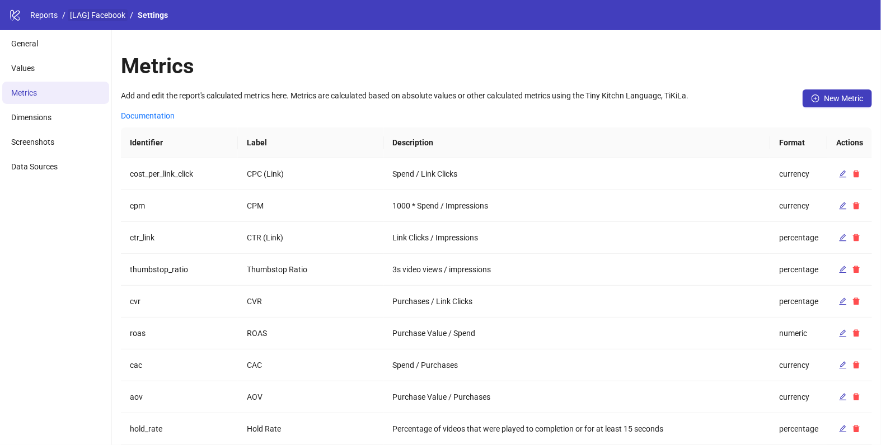
click at [112, 16] on link "[LAG] Facebook" at bounding box center [98, 15] width 60 height 12
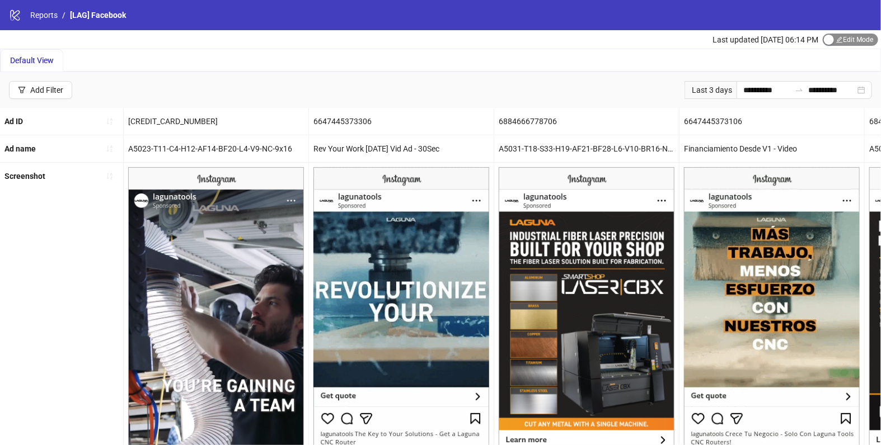
click at [842, 44] on span "Edit Mode Edit Mode" at bounding box center [849, 40] width 55 height 12
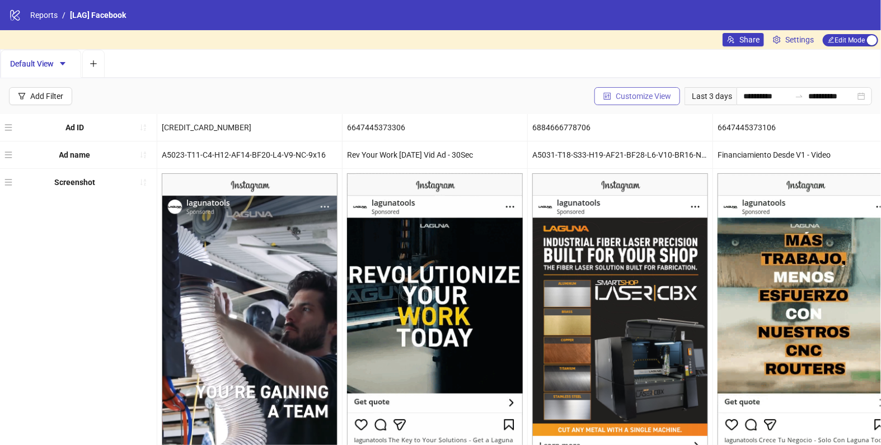
click at [642, 97] on span "Customize View" at bounding box center [642, 96] width 55 height 9
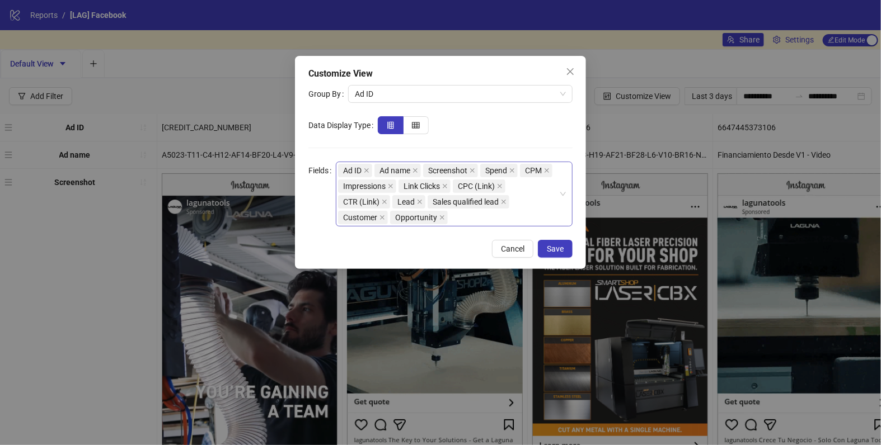
click at [485, 220] on div "Ad ID Ad name Screenshot Spend CPM Impressions Link Clicks CPC (Link) CTR (Link…" at bounding box center [448, 194] width 220 height 63
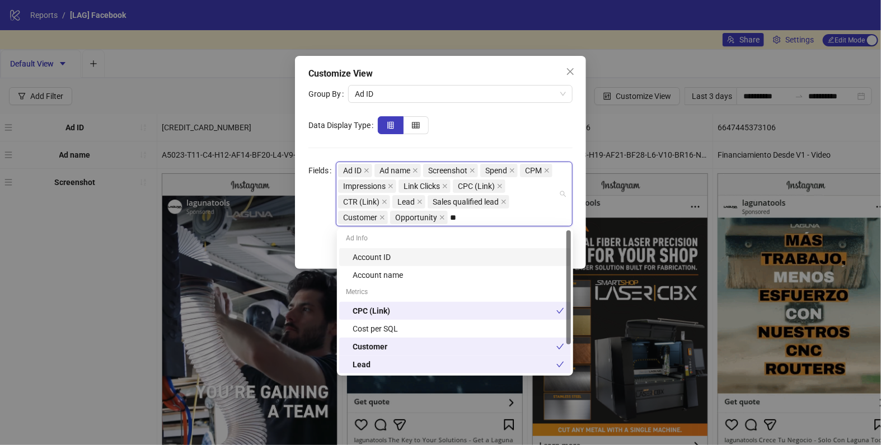
type input "***"
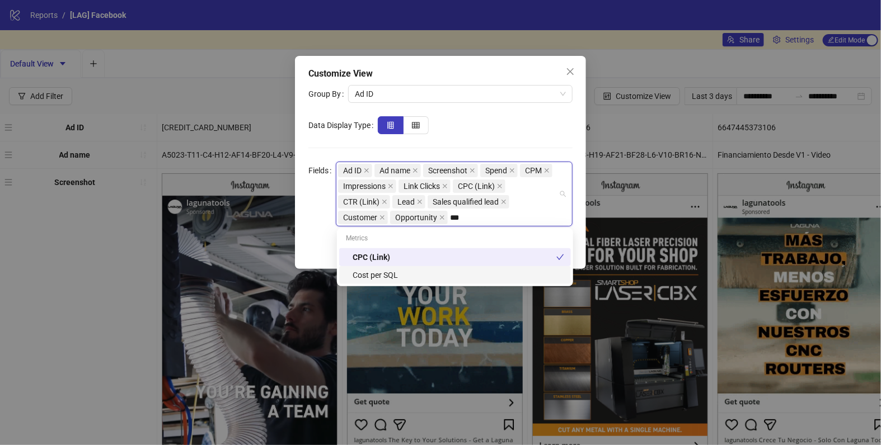
click at [418, 271] on div "Cost per SQL" at bounding box center [457, 275] width 211 height 12
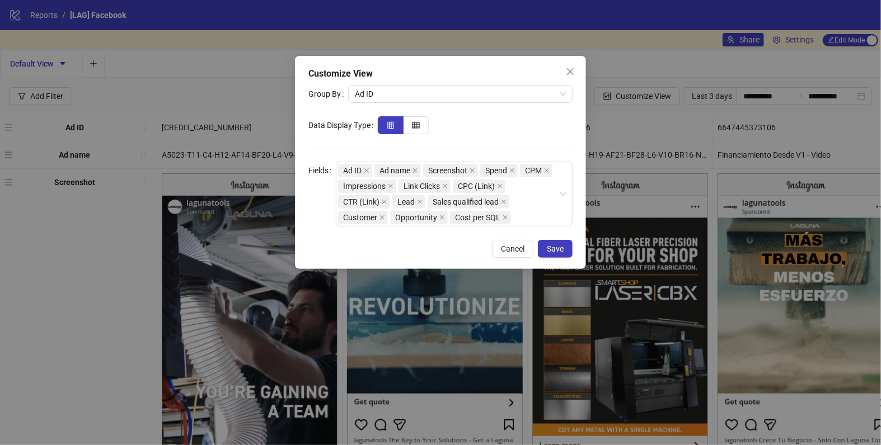
click at [517, 141] on form "Group By Ad ID Data Display Type Fields Ad ID Ad name Screenshot Spend CPM Impr…" at bounding box center [440, 156] width 264 height 142
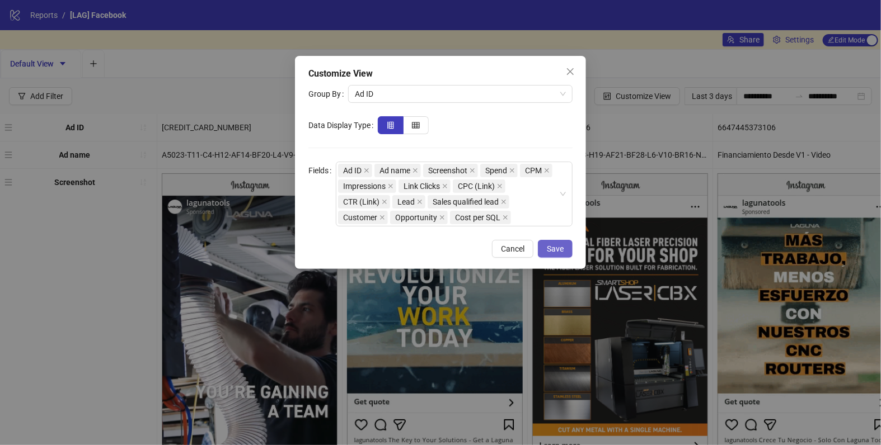
click at [553, 254] on button "Save" at bounding box center [555, 249] width 35 height 18
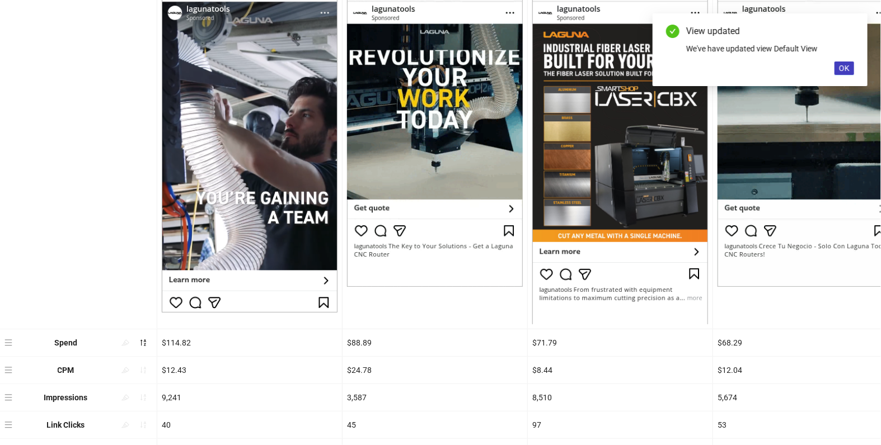
scroll to position [396, 0]
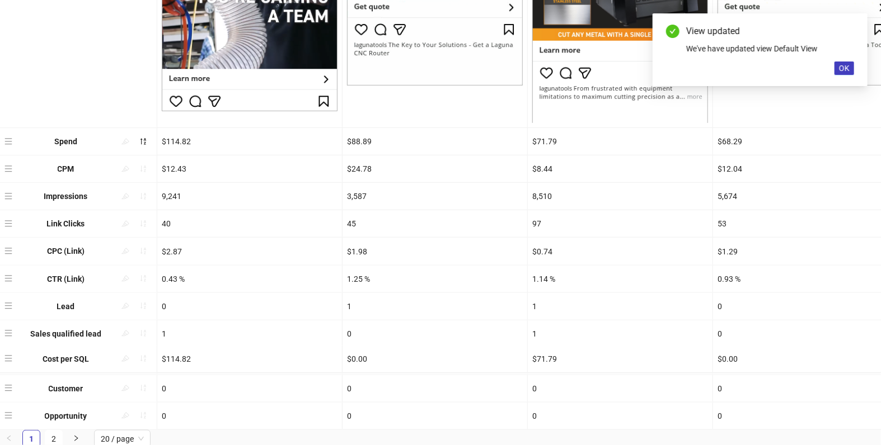
drag, startPoint x: 7, startPoint y: 413, endPoint x: 11, endPoint y: 351, distance: 62.3
click at [11, 351] on div "Ad ID 6851003059706 6647445373306 6884666778706 6647445373106 6843877180506 685…" at bounding box center [440, 75] width 881 height 712
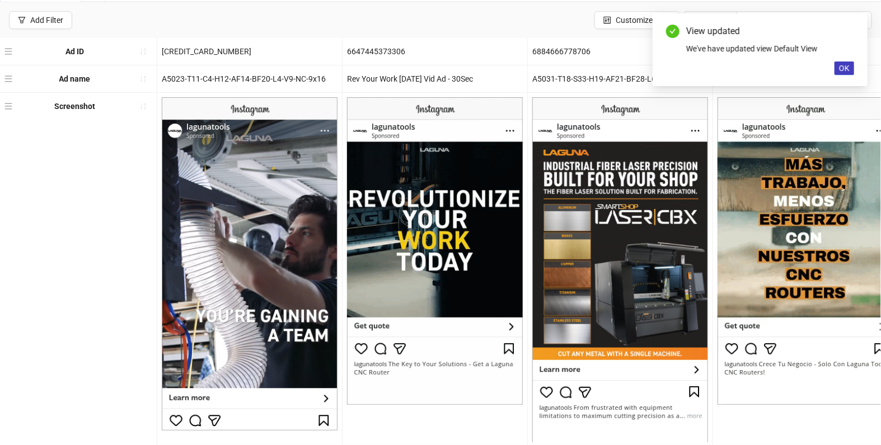
scroll to position [0, 0]
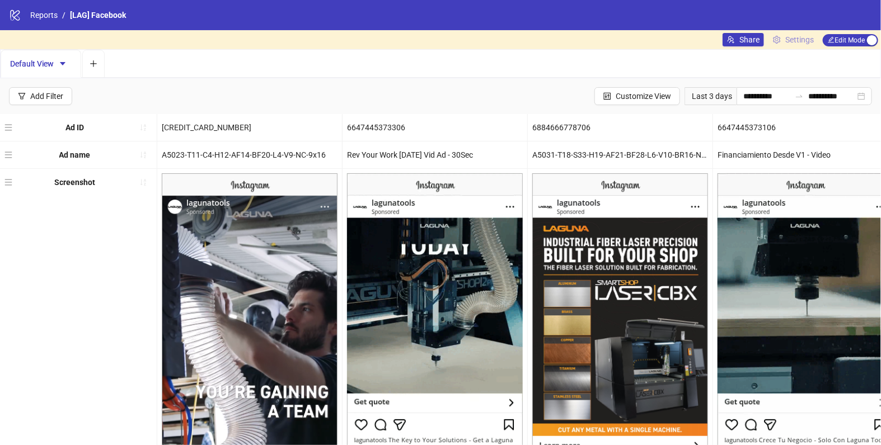
click at [795, 36] on span "Settings" at bounding box center [799, 40] width 29 height 12
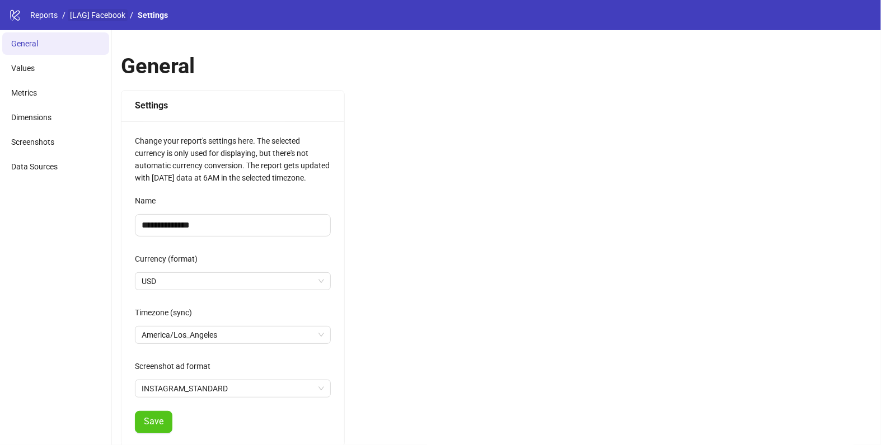
click at [87, 17] on link "[LAG] Facebook" at bounding box center [98, 15] width 60 height 12
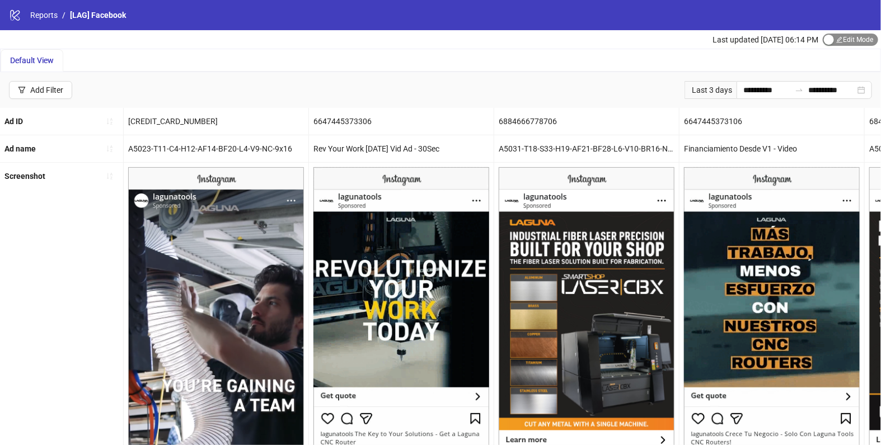
click at [844, 39] on span "Edit Mode Edit Mode" at bounding box center [849, 40] width 55 height 12
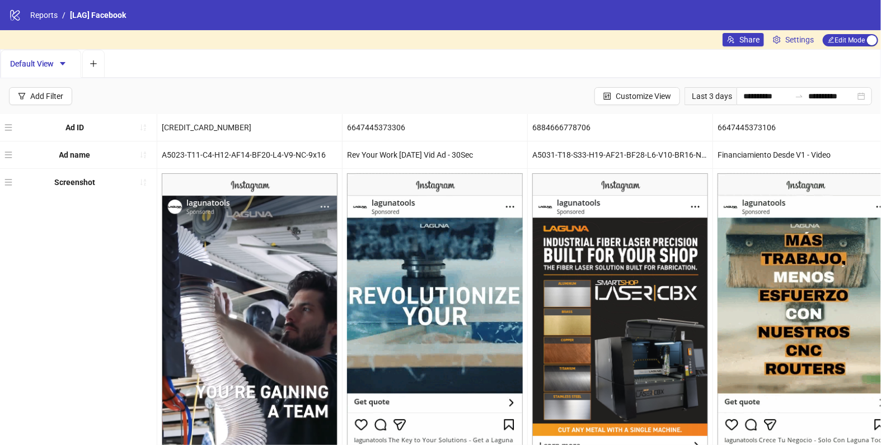
click at [806, 32] on div "Share Settings Edit Mode Edit Mode" at bounding box center [801, 39] width 158 height 19
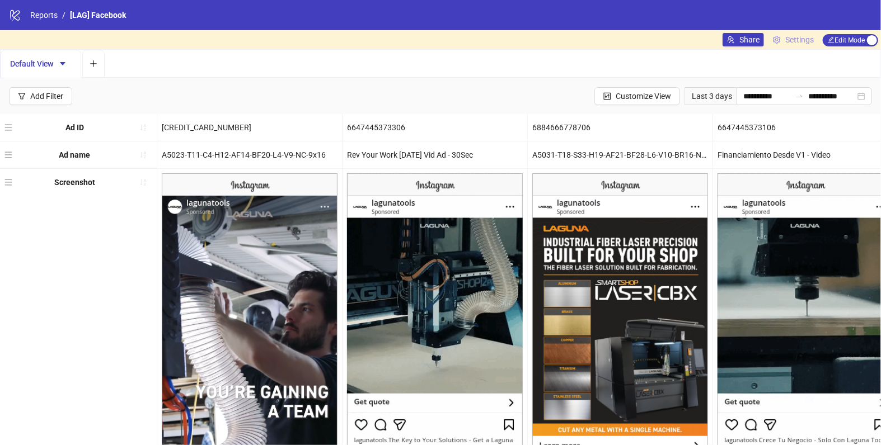
click at [799, 34] on span "Settings" at bounding box center [799, 40] width 29 height 12
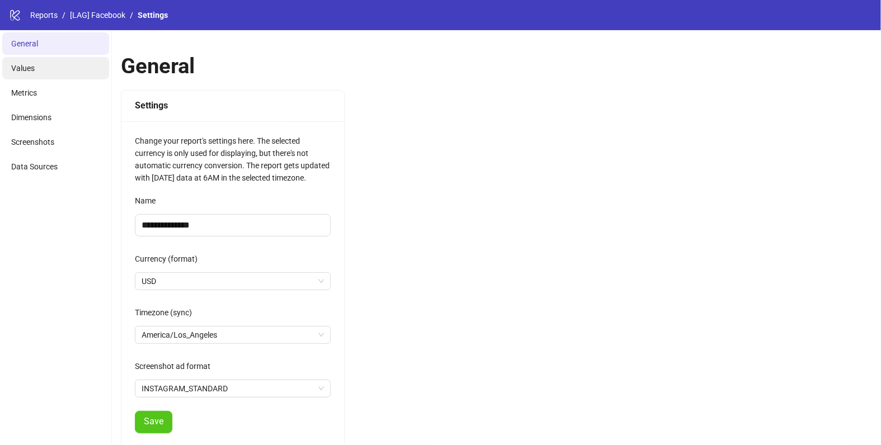
click at [71, 67] on li "Values" at bounding box center [55, 68] width 107 height 22
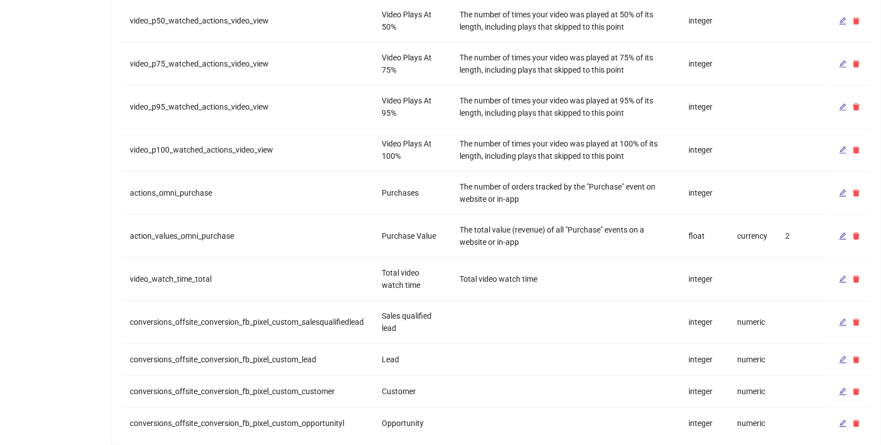
scroll to position [1208, 0]
click at [287, 351] on td "conversions_offsite_conversion_fb_pixel_custom_lead" at bounding box center [247, 359] width 252 height 32
copy td "conversions_offsite_conversion_fb_pixel_custom_lead"
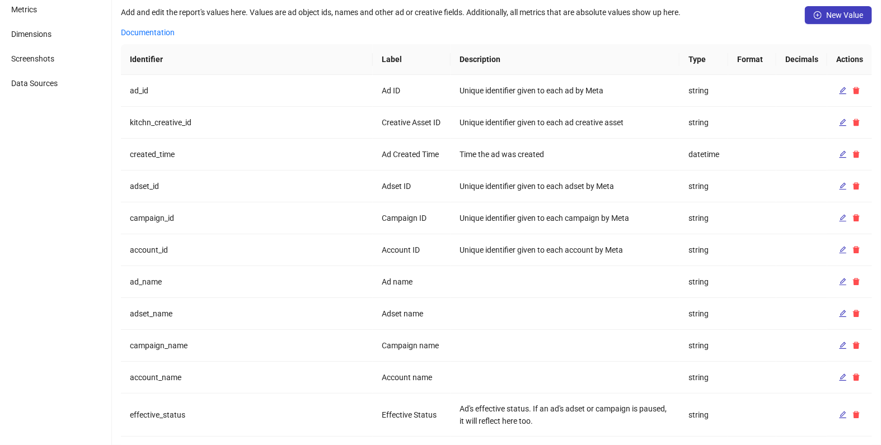
scroll to position [0, 0]
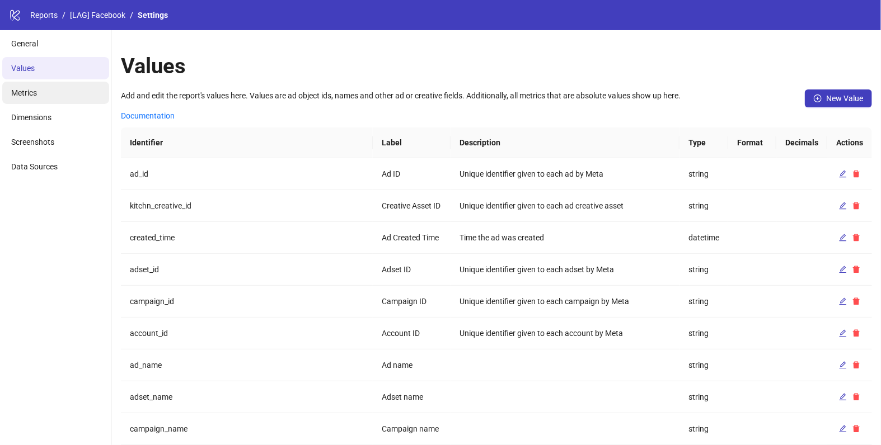
click at [30, 95] on span "Metrics" at bounding box center [24, 92] width 26 height 9
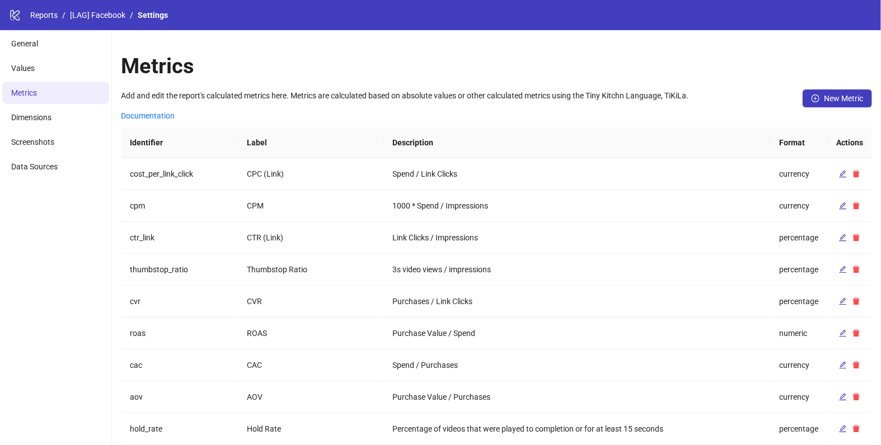
click at [831, 107] on div "Add and edit the report's calculated metrics here. Metrics are calculated based…" at bounding box center [496, 109] width 751 height 38
click at [826, 95] on span "New Metric" at bounding box center [843, 98] width 39 height 9
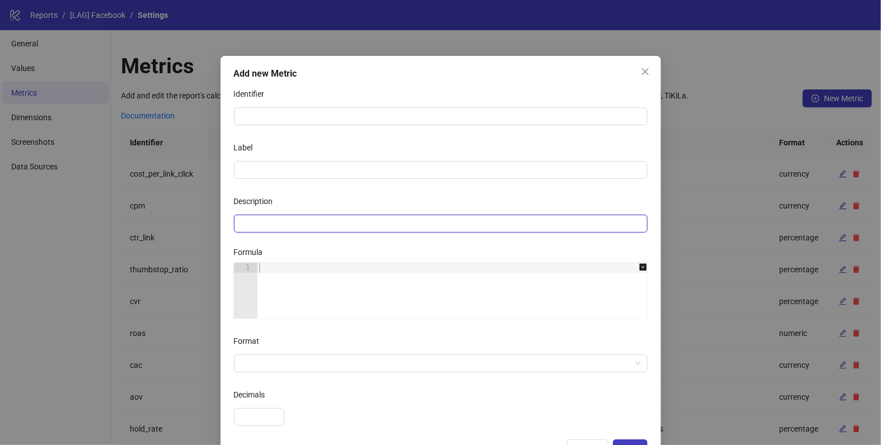
click at [284, 224] on input "Description" at bounding box center [440, 224] width 413 height 18
paste input "**********"
type input "**********"
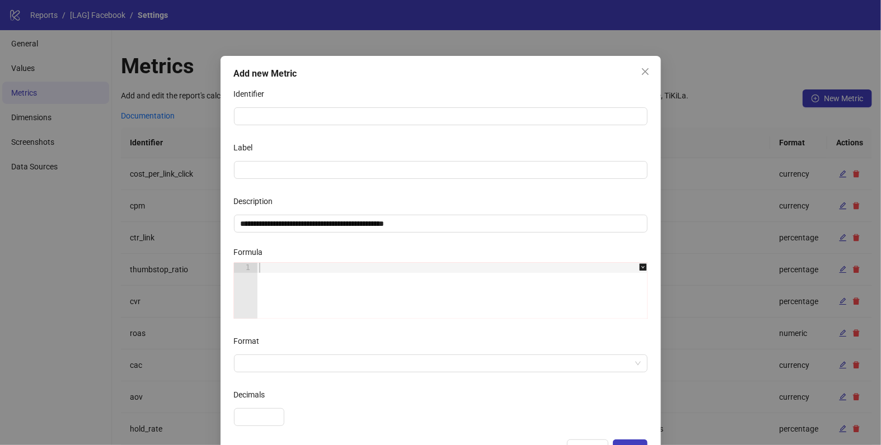
click at [312, 263] on div at bounding box center [458, 301] width 402 height 76
paste textarea "**********"
type textarea "**********"
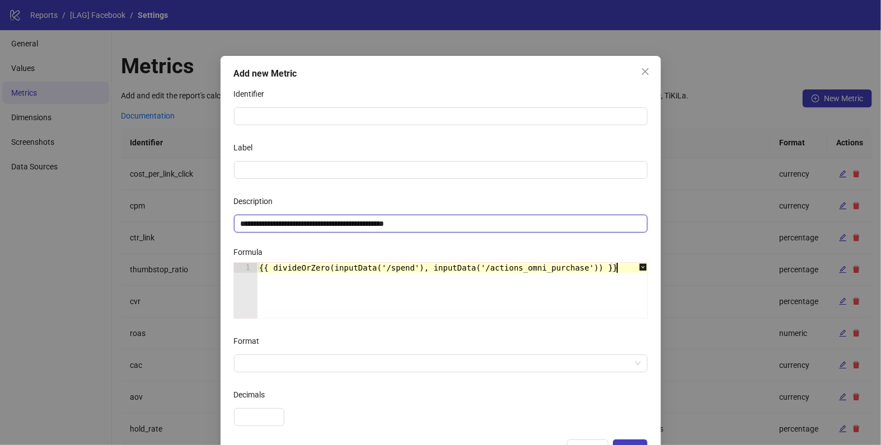
click at [322, 223] on input "**********" at bounding box center [440, 224] width 413 height 18
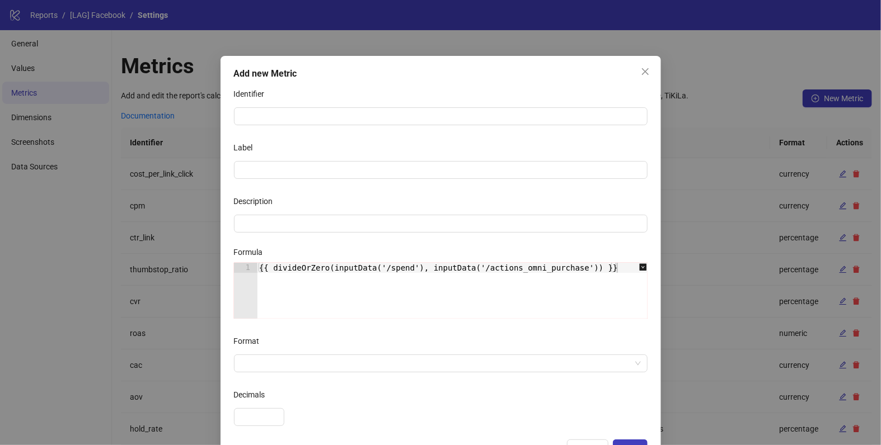
click at [551, 267] on div "{{ divideOrZero(inputData('/spend'), inputData('/actions_omni_purchase')) }}" at bounding box center [458, 301] width 402 height 76
paste textarea "**********"
type textarea "**********"
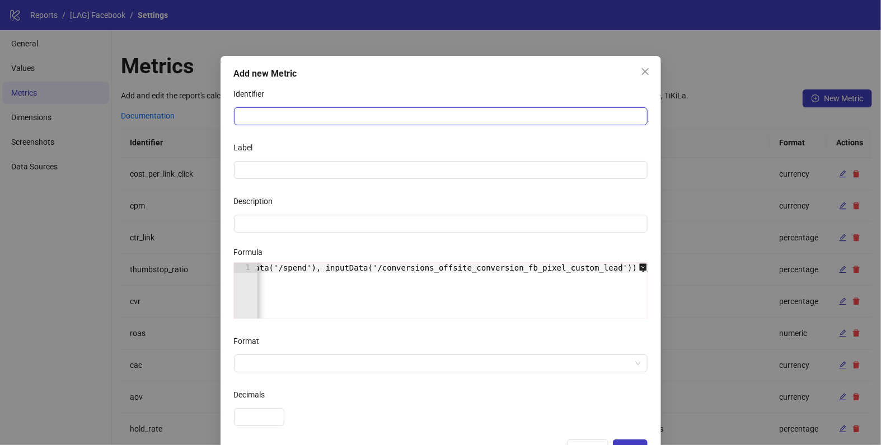
click at [264, 109] on input "Identifier" at bounding box center [440, 116] width 413 height 18
type input "**********"
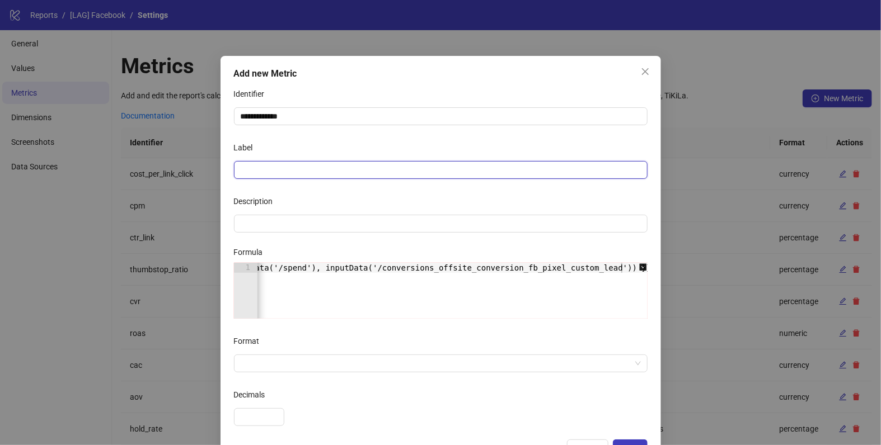
click at [253, 162] on input "Label" at bounding box center [440, 170] width 413 height 18
click at [274, 167] on input "**********" at bounding box center [440, 170] width 413 height 18
type input "**********"
click at [325, 208] on div "Description" at bounding box center [440, 203] width 413 height 22
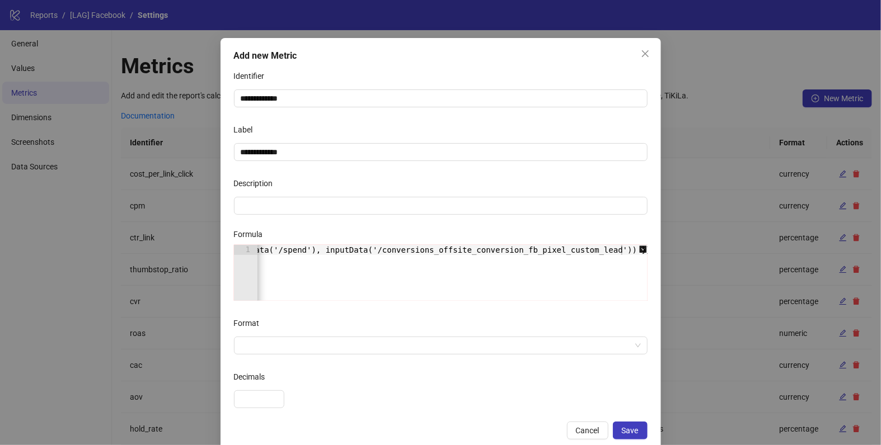
scroll to position [36, 0]
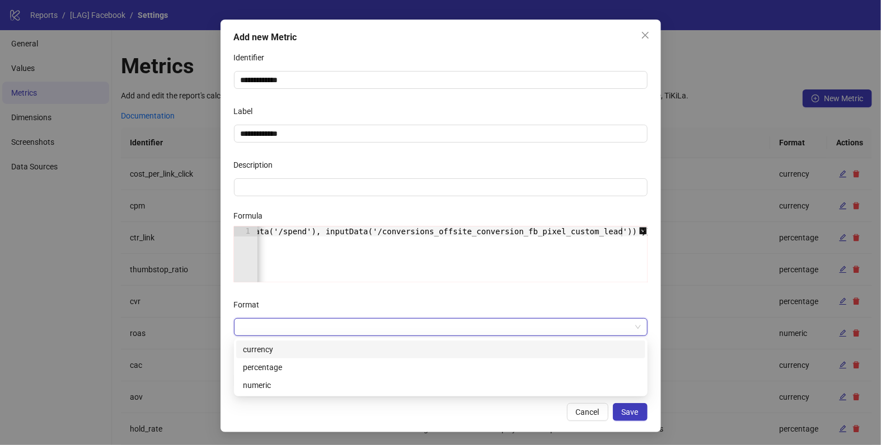
click at [311, 320] on input "Format" at bounding box center [436, 327] width 390 height 17
click at [289, 353] on div "currency" at bounding box center [441, 350] width 396 height 12
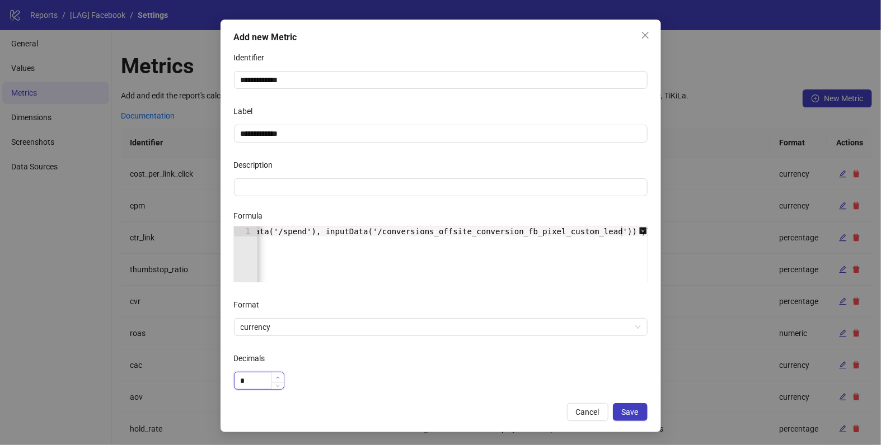
click at [279, 374] on span "Increase Value" at bounding box center [277, 378] width 12 height 10
type input "*"
click at [279, 374] on span "Increase Value" at bounding box center [277, 378] width 12 height 10
click at [308, 374] on div "*" at bounding box center [440, 381] width 413 height 18
click at [632, 412] on span "Save" at bounding box center [630, 412] width 17 height 9
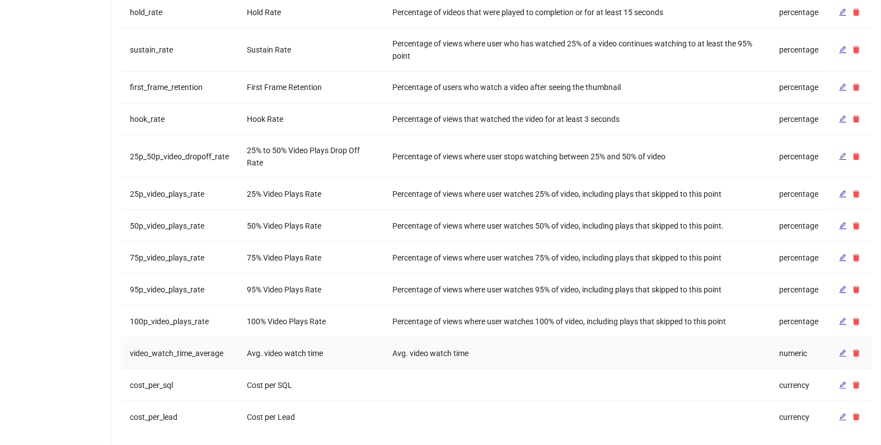
scroll to position [0, 0]
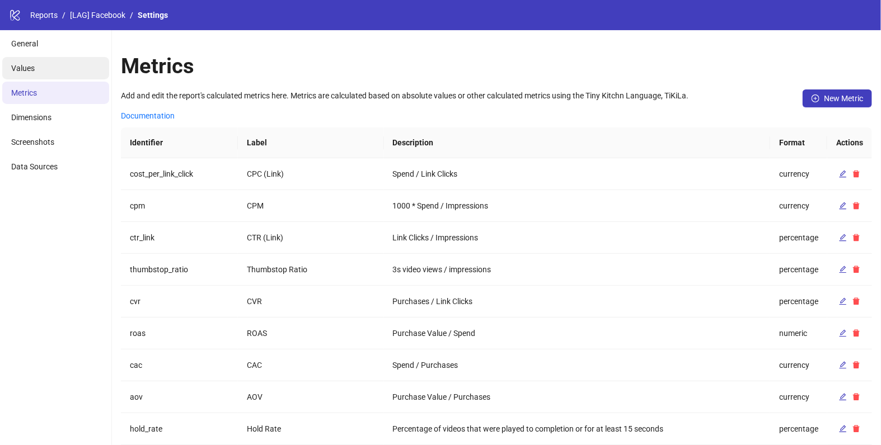
click at [26, 67] on span "Values" at bounding box center [22, 68] width 23 height 9
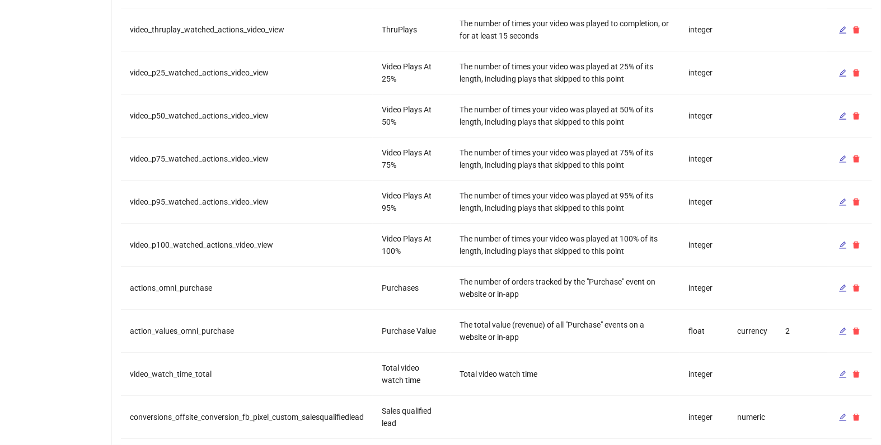
scroll to position [1208, 0]
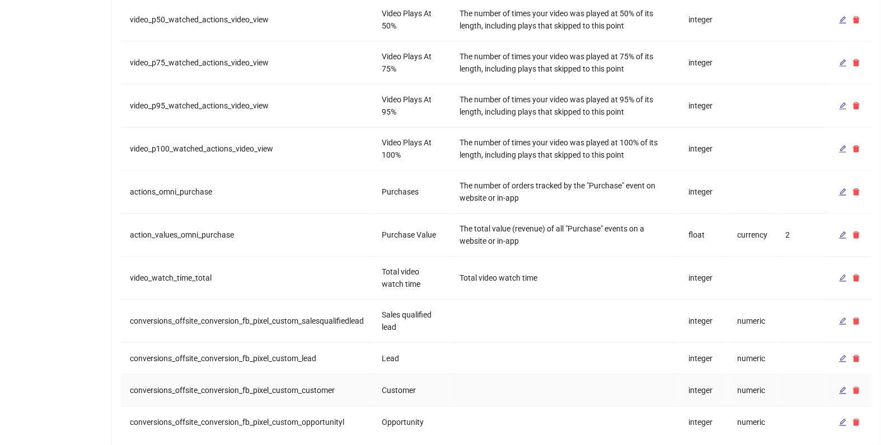
click at [299, 383] on td "conversions_offsite_conversion_fb_pixel_custom_customer" at bounding box center [247, 391] width 252 height 32
copy td "conversions_offsite_conversion_fb_pixel_custom_customer"
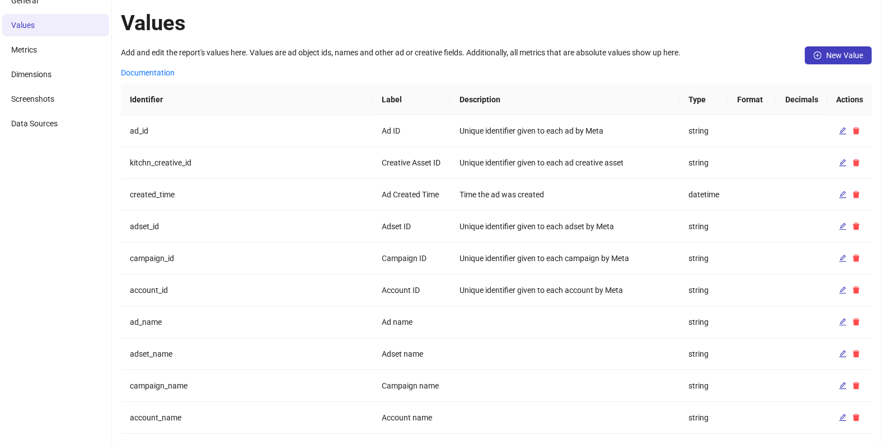
scroll to position [0, 0]
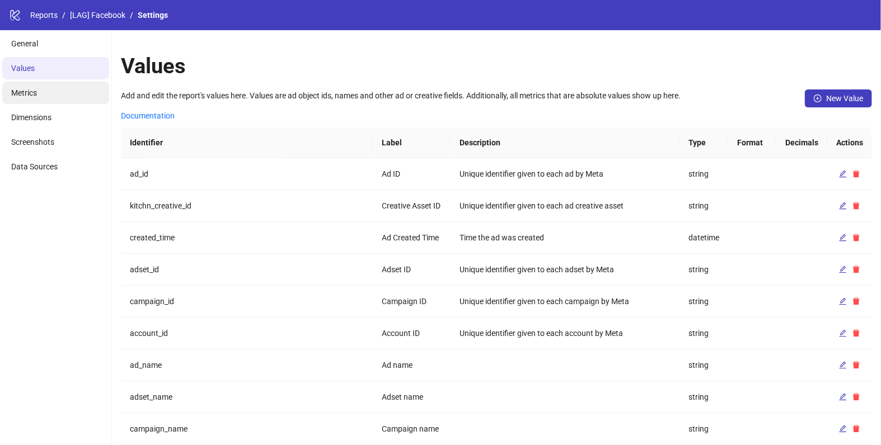
click at [46, 94] on li "Metrics" at bounding box center [55, 93] width 107 height 22
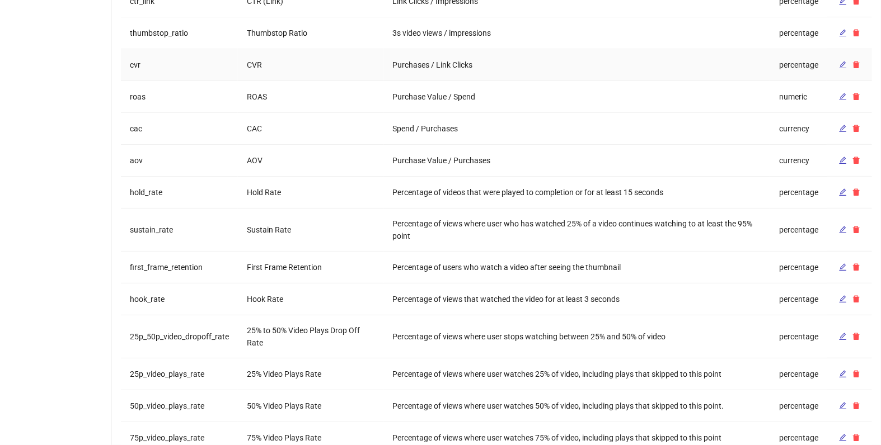
scroll to position [417, 0]
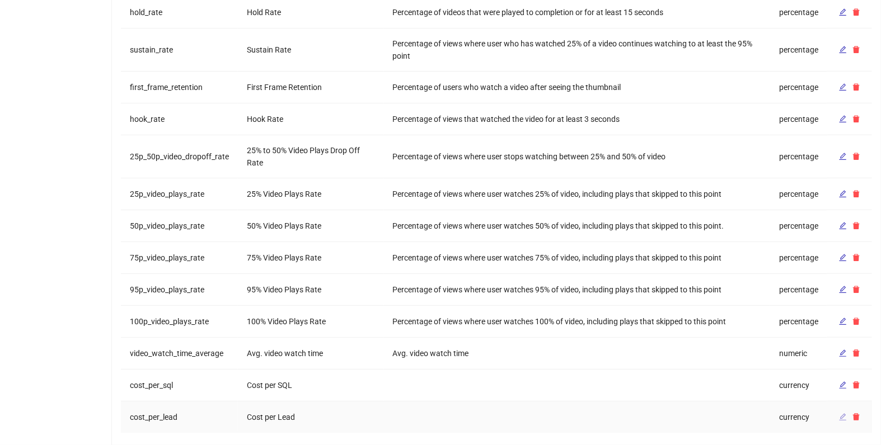
click at [840, 414] on icon "edit" at bounding box center [842, 417] width 7 height 7
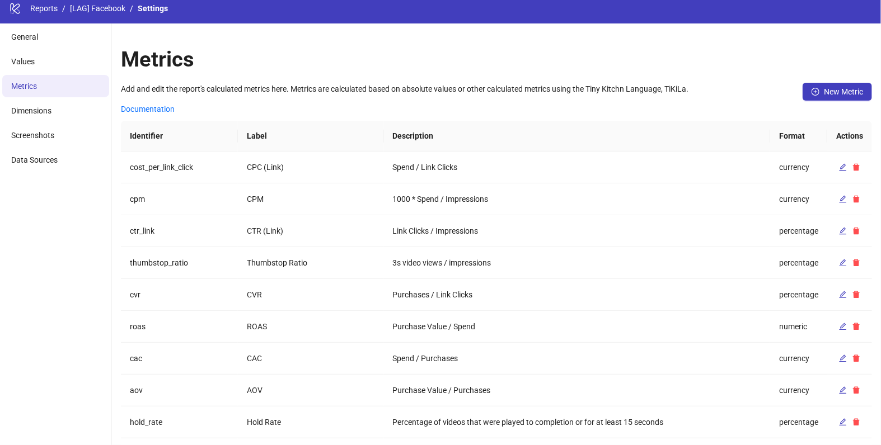
scroll to position [0, 0]
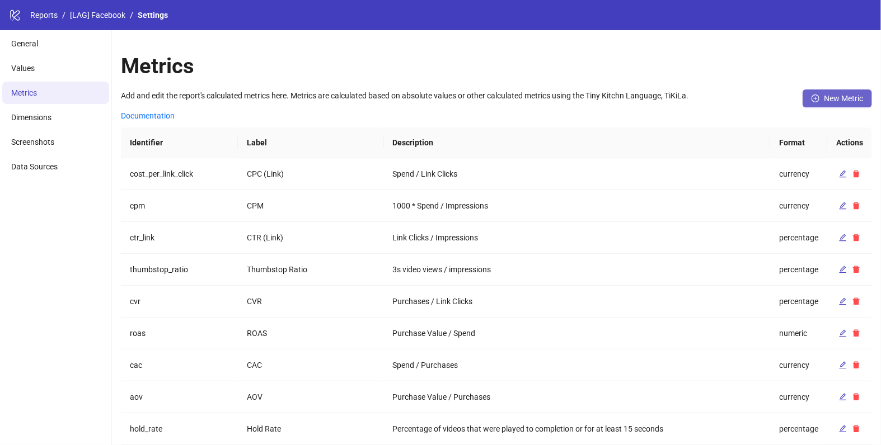
click at [829, 95] on span "New Metric" at bounding box center [843, 98] width 39 height 9
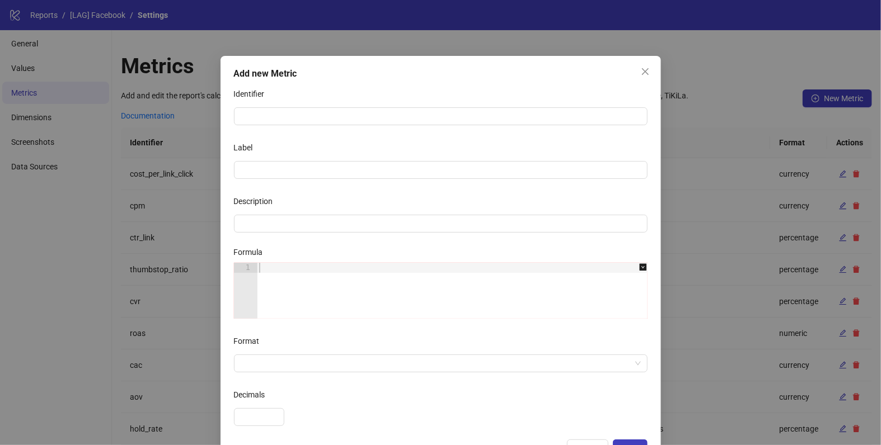
click at [293, 213] on div "Description" at bounding box center [440, 203] width 413 height 22
click at [293, 214] on div "Description" at bounding box center [440, 203] width 413 height 22
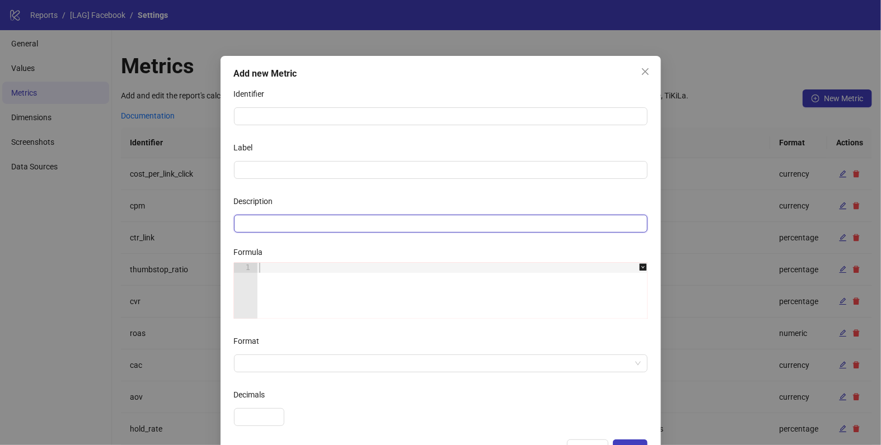
click at [293, 221] on input "Description" at bounding box center [440, 224] width 413 height 18
paste input "**********"
type input "**********"
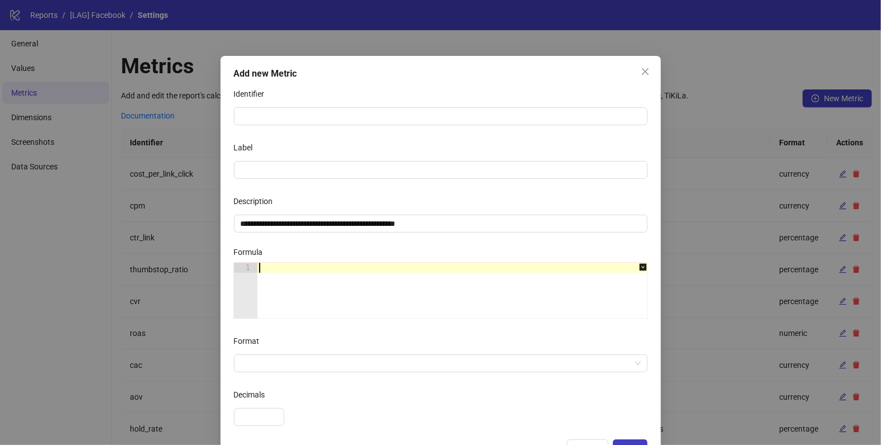
click at [286, 275] on div at bounding box center [458, 301] width 402 height 76
paste textarea "**********"
type textarea "**********"
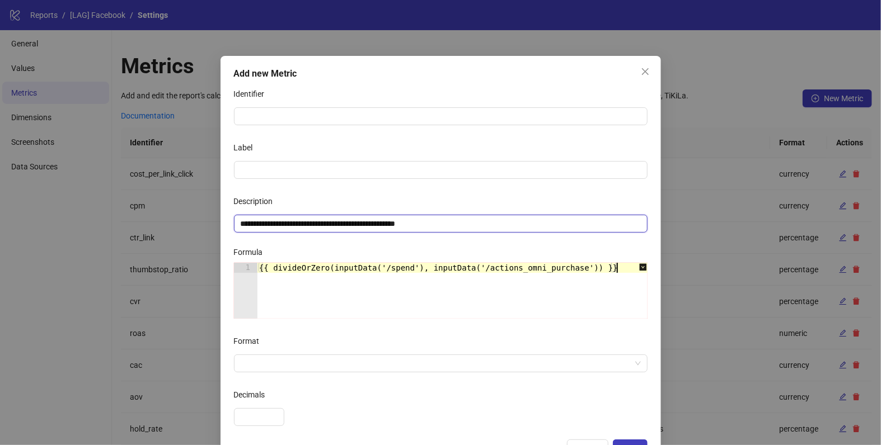
click at [308, 229] on input "**********" at bounding box center [440, 224] width 413 height 18
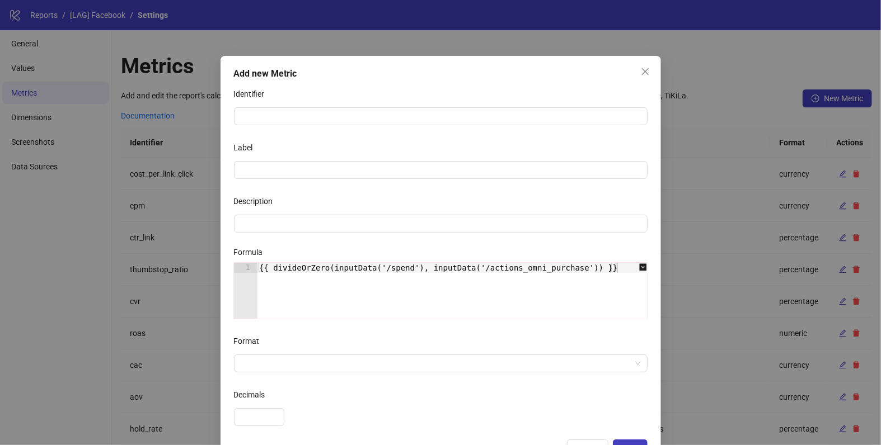
click at [488, 267] on div "{{ divideOrZero(inputData('/spend'), inputData('/actions_omni_purchase')) }}" at bounding box center [458, 301] width 402 height 76
click at [503, 268] on div "{{ divideOrZero(inputData('/spend'), inputData('/actions_omni_purchase')) }}" at bounding box center [458, 301] width 402 height 76
paste textarea "**********"
type textarea "**********"
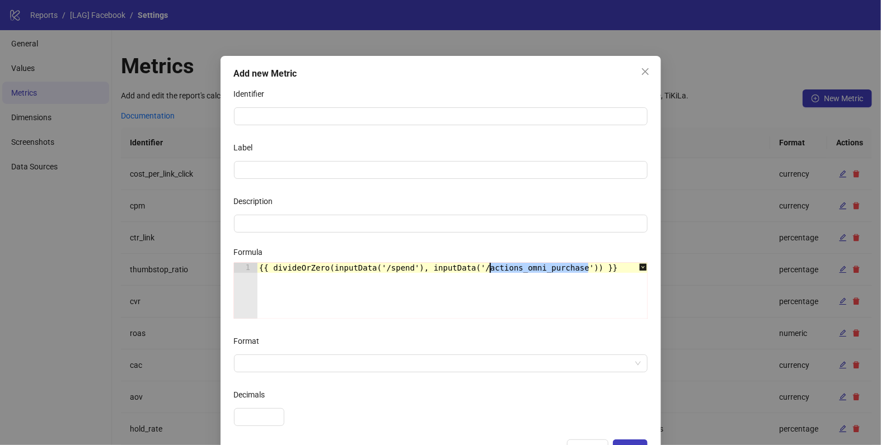
scroll to position [0, 115]
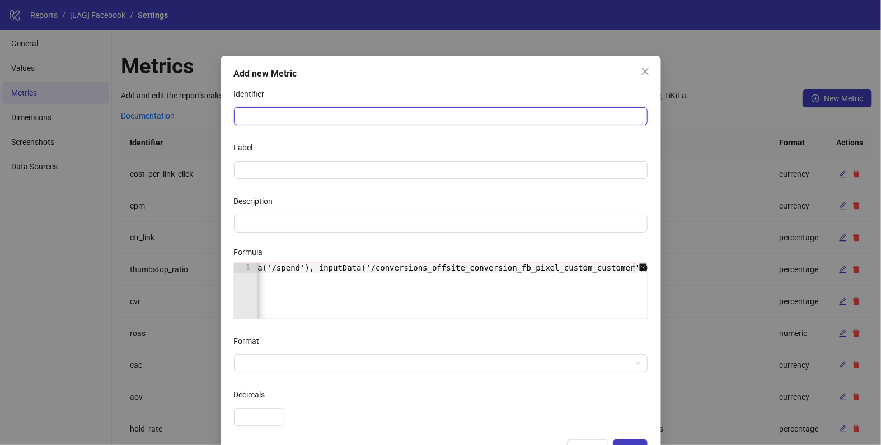
click at [341, 118] on input "Identifier" at bounding box center [440, 116] width 413 height 18
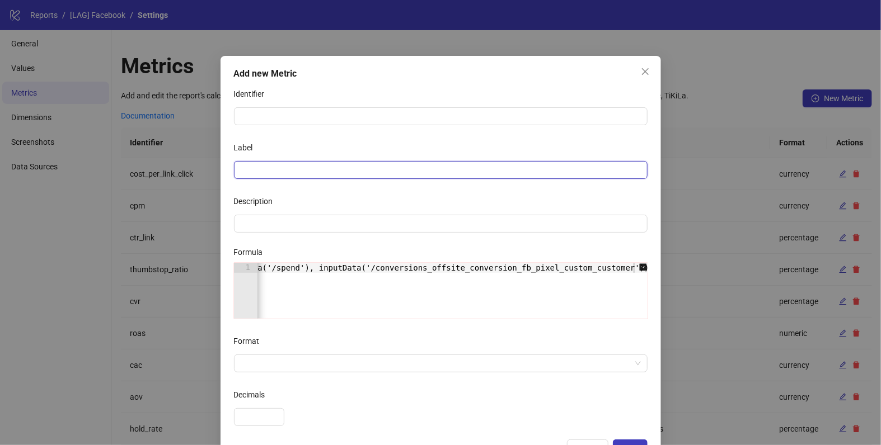
click at [252, 178] on input "Label" at bounding box center [440, 170] width 413 height 18
type input "**********"
click at [261, 106] on div "Identifier" at bounding box center [440, 96] width 413 height 22
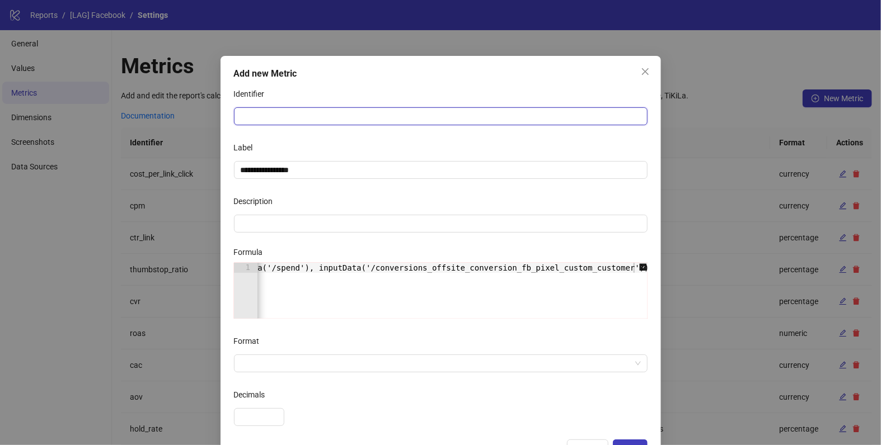
click at [261, 117] on input "Identifier" at bounding box center [440, 116] width 413 height 18
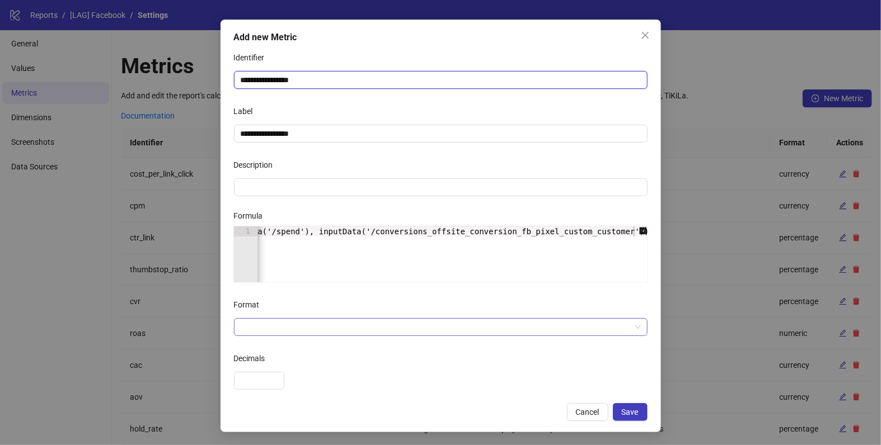
type input "**********"
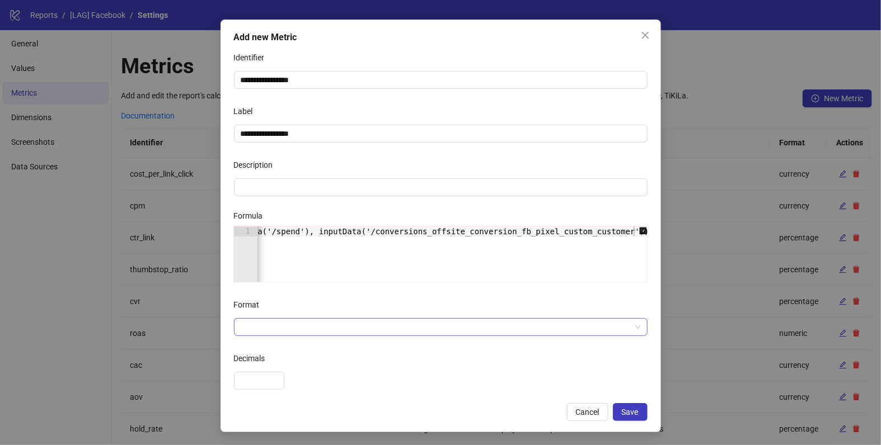
click at [308, 334] on input "Format" at bounding box center [436, 327] width 390 height 17
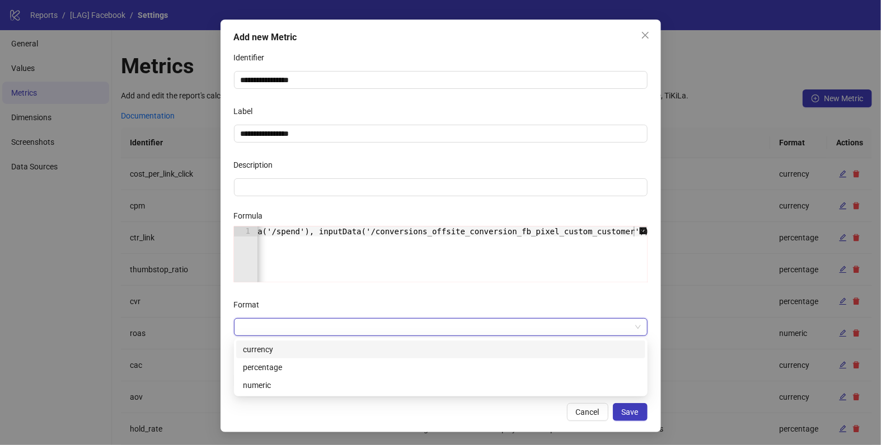
click at [292, 348] on div "currency" at bounding box center [441, 350] width 396 height 12
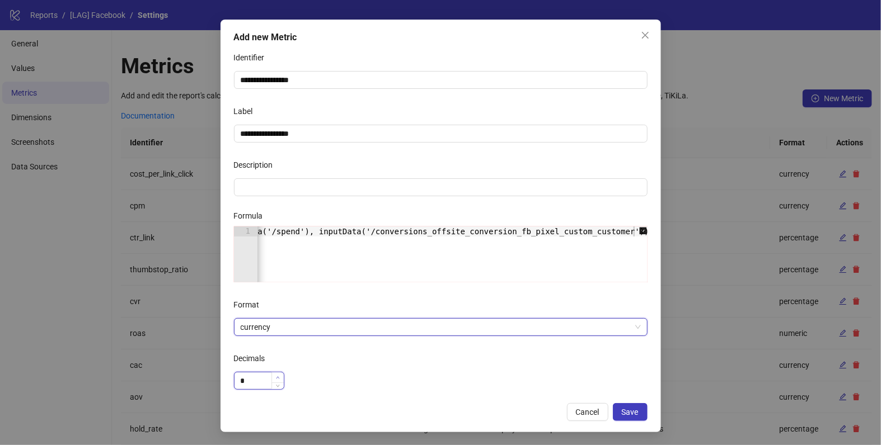
click at [277, 376] on icon "up" at bounding box center [278, 378] width 4 height 4
type input "*"
click at [277, 376] on icon "up" at bounding box center [278, 378] width 4 height 4
click at [457, 368] on div "Decimals" at bounding box center [440, 361] width 413 height 22
click at [642, 411] on button "Save" at bounding box center [630, 412] width 35 height 18
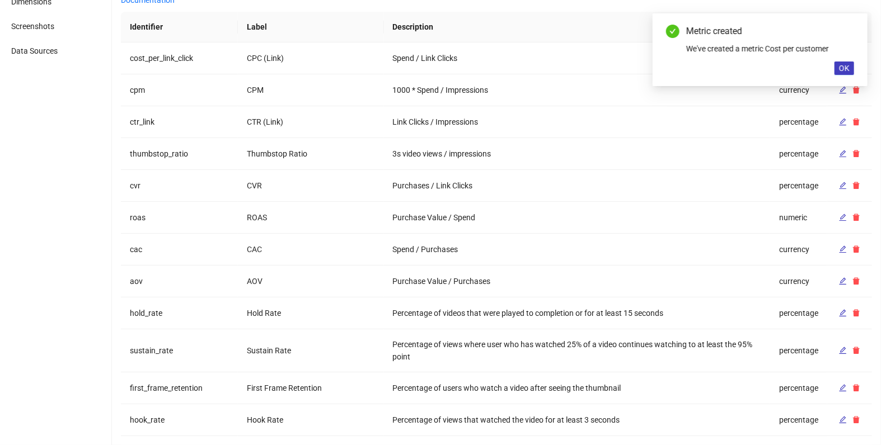
scroll to position [0, 0]
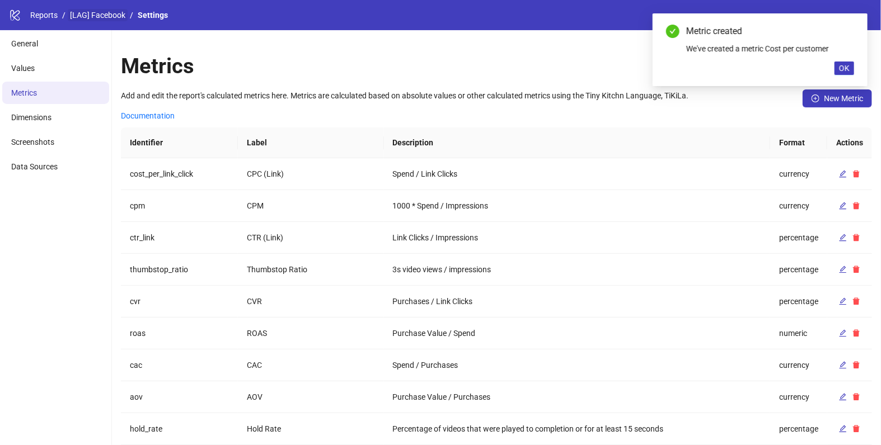
click at [93, 12] on link "[LAG] Facebook" at bounding box center [98, 15] width 60 height 12
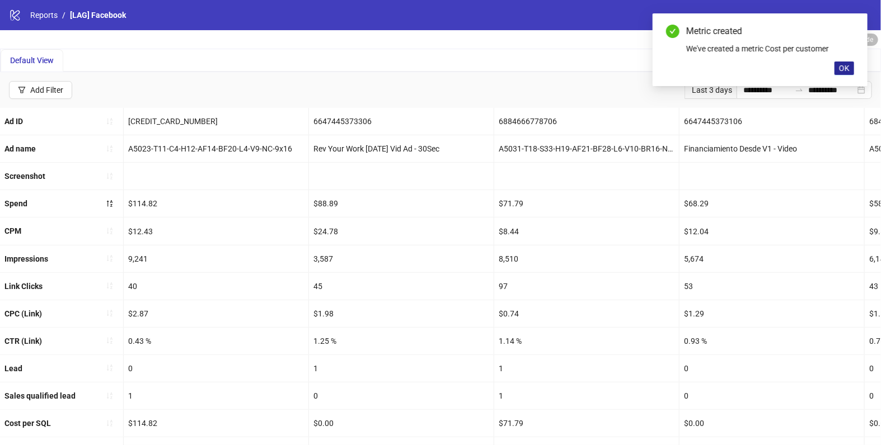
click at [844, 73] on button "OK" at bounding box center [844, 68] width 20 height 13
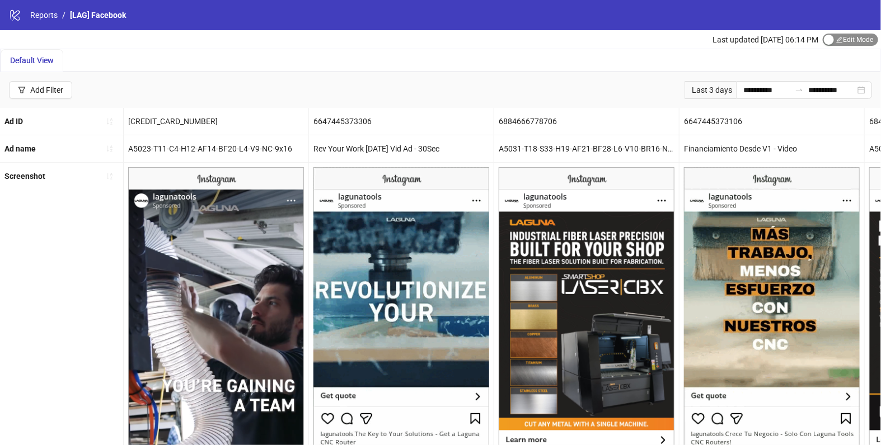
click at [848, 39] on span "Edit Mode Edit Mode" at bounding box center [849, 40] width 55 height 12
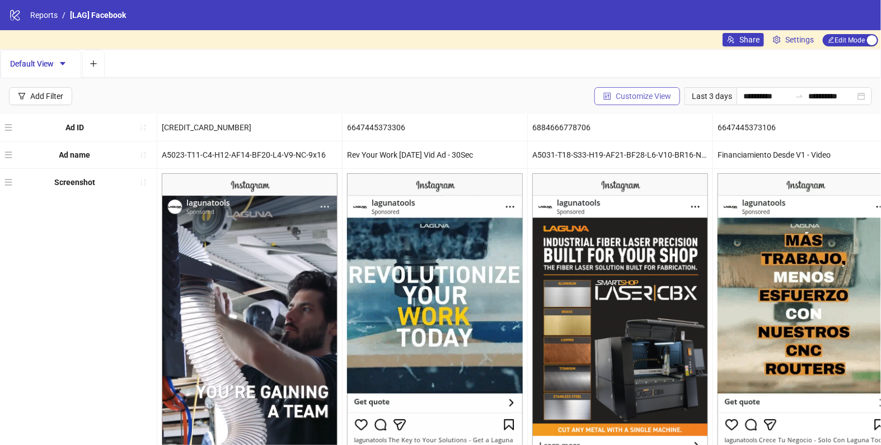
click at [652, 96] on span "Customize View" at bounding box center [642, 96] width 55 height 9
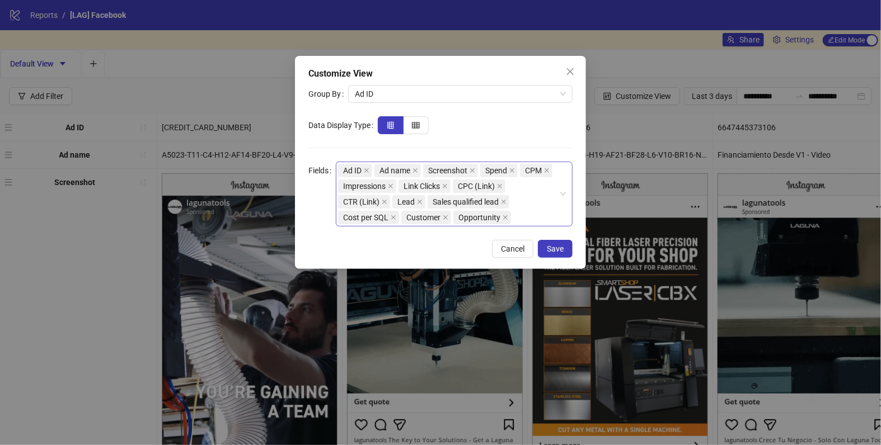
click at [535, 217] on div "Ad ID Ad name Screenshot Spend CPM Impressions Link Clicks CPC (Link) CTR (Link…" at bounding box center [448, 194] width 220 height 63
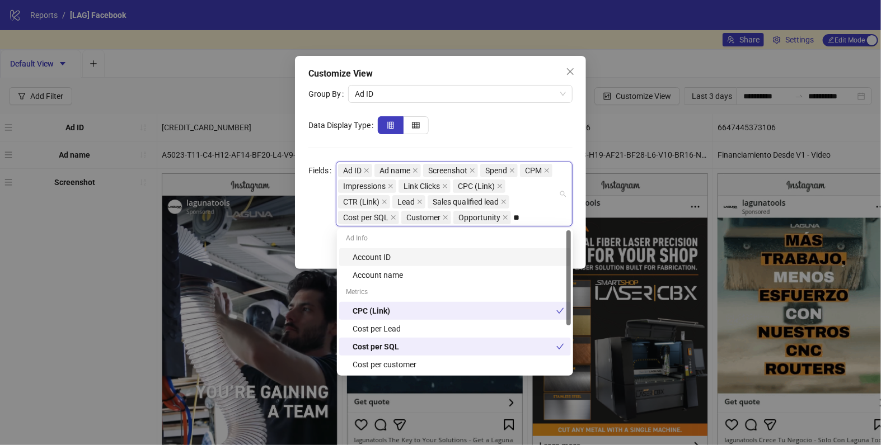
type input "***"
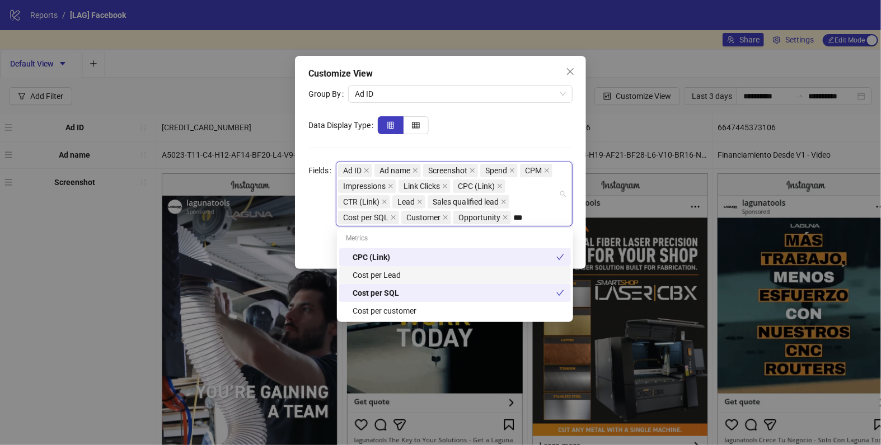
click at [398, 270] on div "Cost per Lead" at bounding box center [457, 275] width 211 height 12
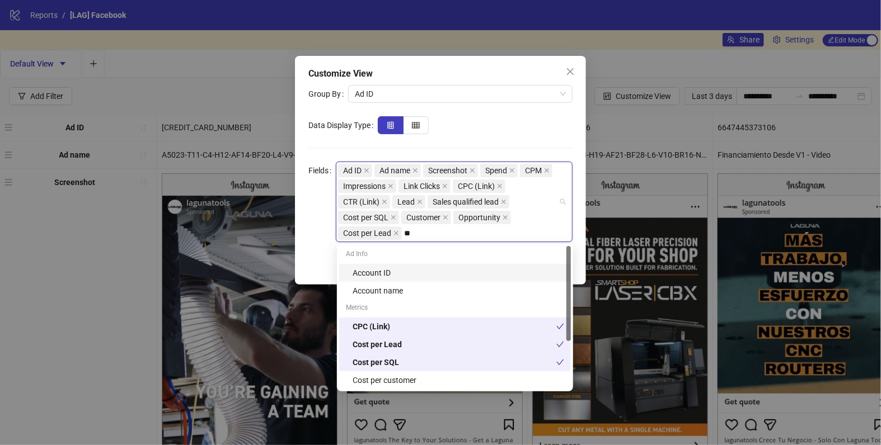
type input "***"
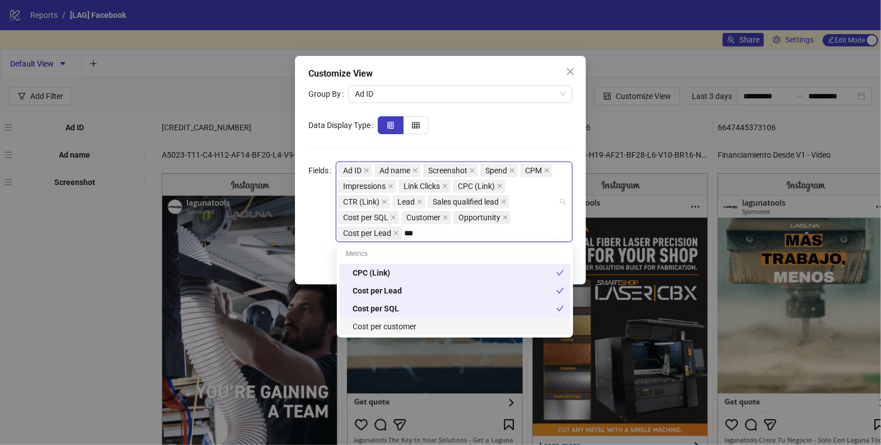
click at [379, 330] on div "Cost per customer" at bounding box center [457, 327] width 211 height 12
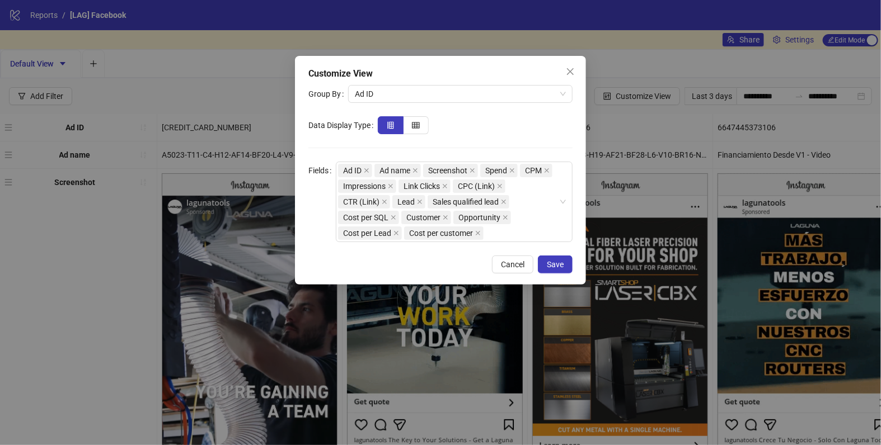
click at [500, 123] on div at bounding box center [475, 125] width 195 height 18
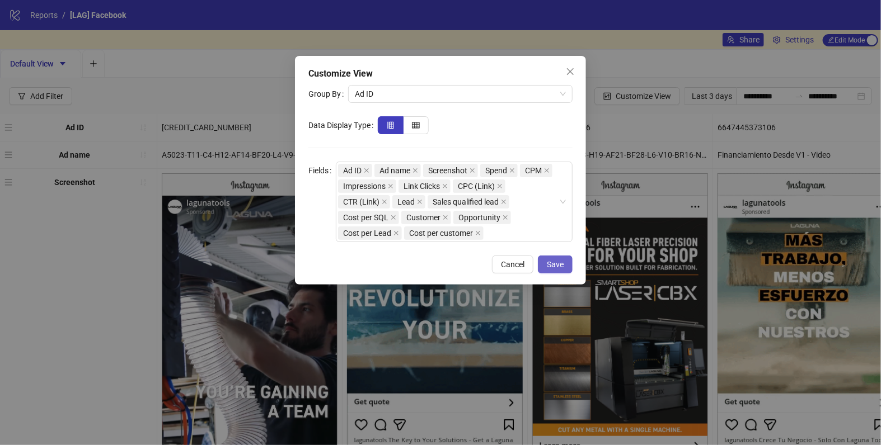
click at [552, 264] on span "Save" at bounding box center [555, 264] width 17 height 9
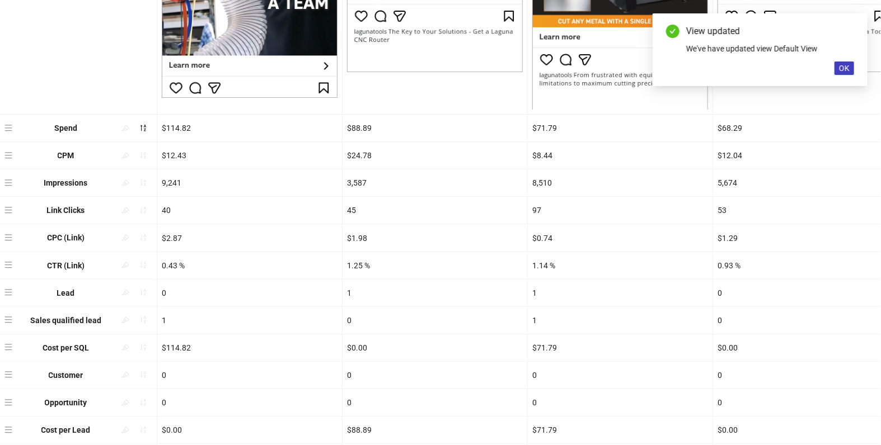
scroll to position [450, 0]
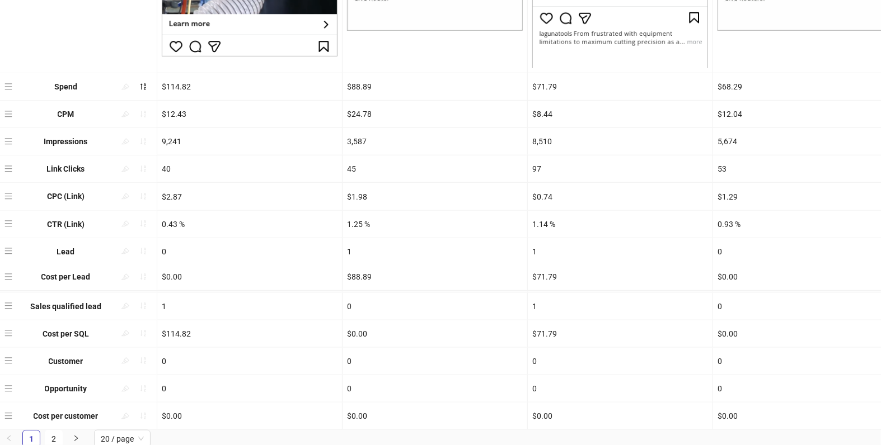
drag, startPoint x: 6, startPoint y: 387, endPoint x: 7, endPoint y: 275, distance: 112.5
click at [7, 275] on div "Ad ID 6851003059706 6647445373306 6884666778706 6647445373106 6843877180506 685…" at bounding box center [440, 47] width 881 height 766
drag, startPoint x: 7, startPoint y: 411, endPoint x: 7, endPoint y: 381, distance: 30.2
click at [7, 381] on div "Ad ID 6851003059706 6647445373306 6884666778706 6647445373106 6843877180506 685…" at bounding box center [440, 47] width 881 height 766
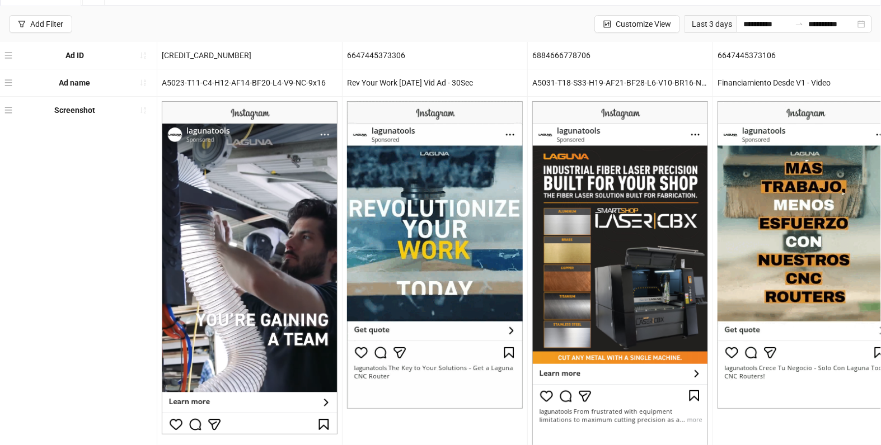
scroll to position [0, 0]
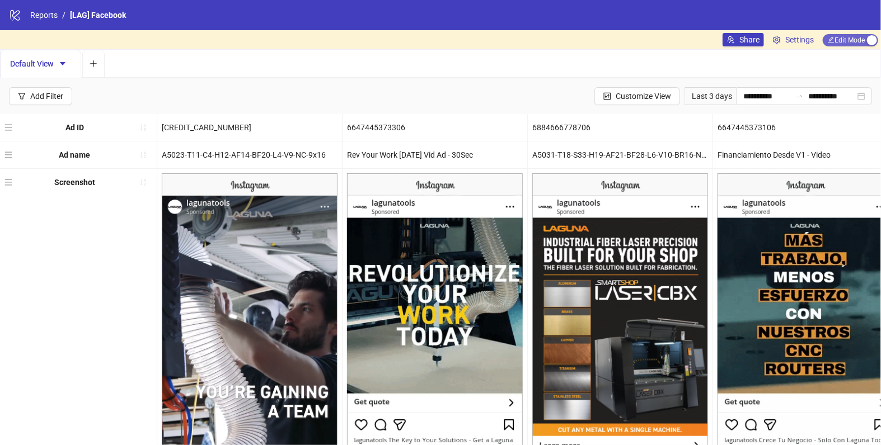
click at [852, 37] on span "Edit Mode Edit Mode" at bounding box center [849, 40] width 55 height 12
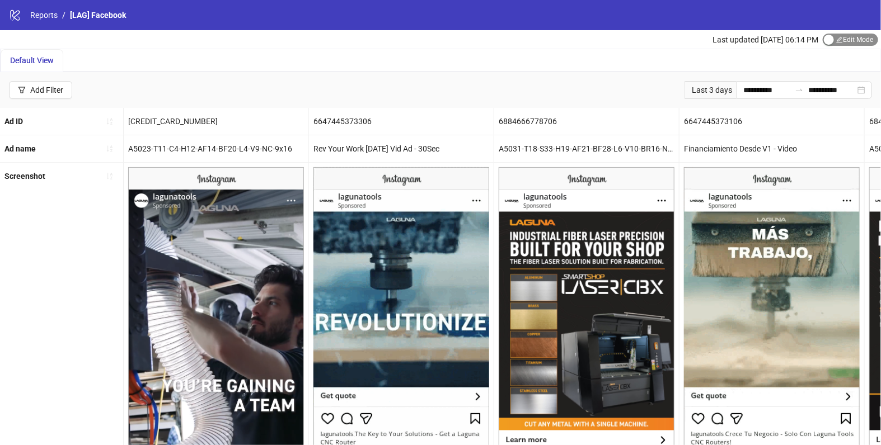
click at [852, 37] on span "Edit Mode Edit Mode" at bounding box center [849, 40] width 55 height 12
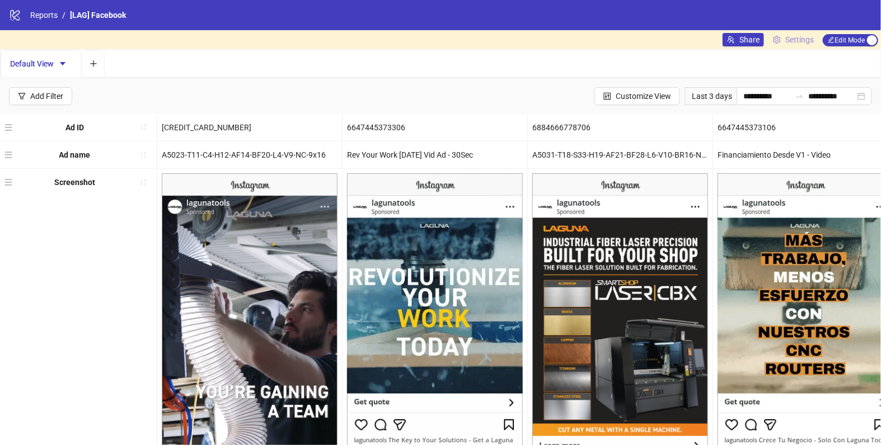
click at [791, 37] on span "Settings" at bounding box center [799, 40] width 29 height 12
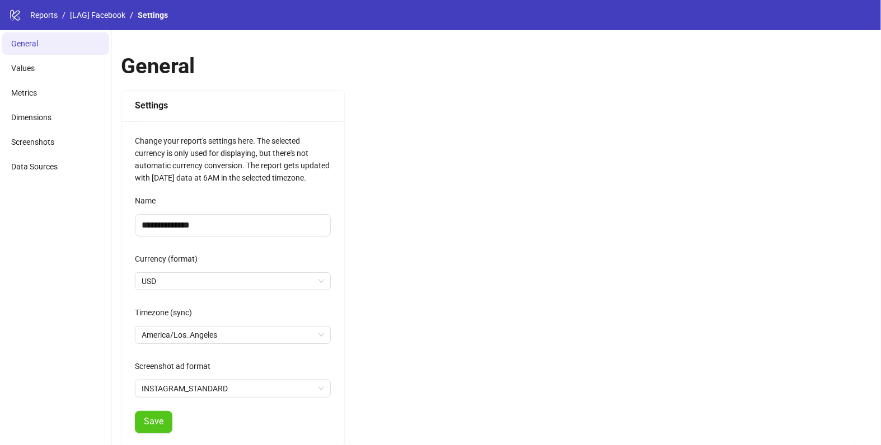
click at [38, 105] on ul "General Values Metrics Dimensions Screenshots Data Sources" at bounding box center [56, 315] width 112 height 571
click at [38, 100] on li "Metrics" at bounding box center [55, 93] width 107 height 22
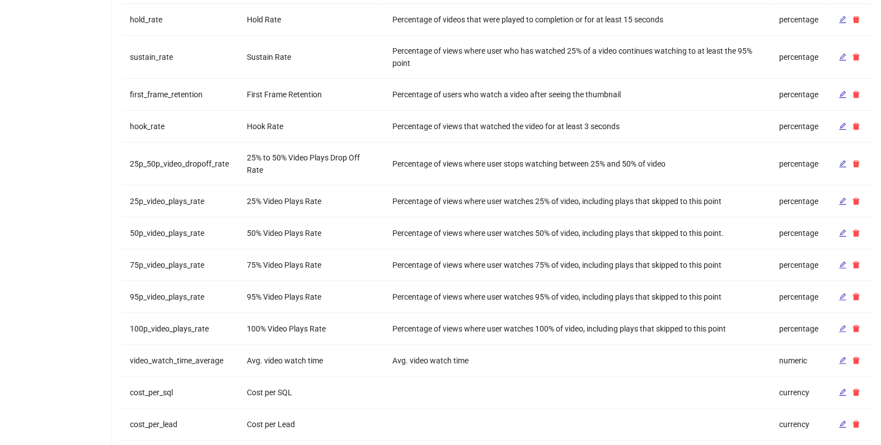
scroll to position [448, 0]
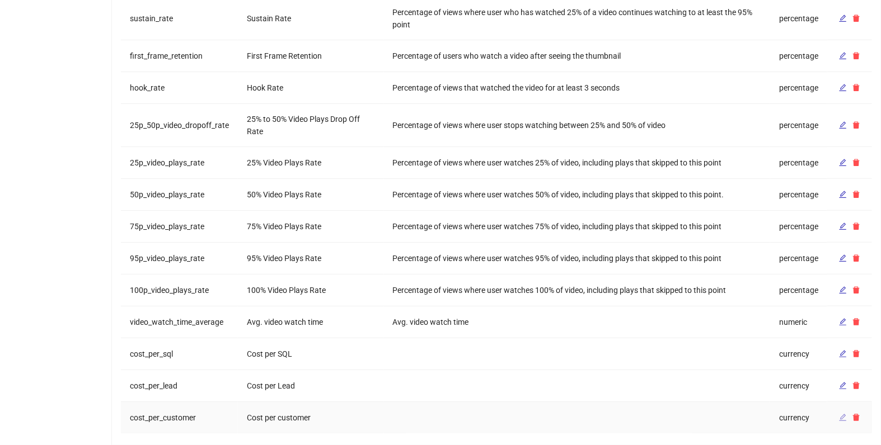
click at [843, 415] on icon "edit" at bounding box center [842, 418] width 7 height 7
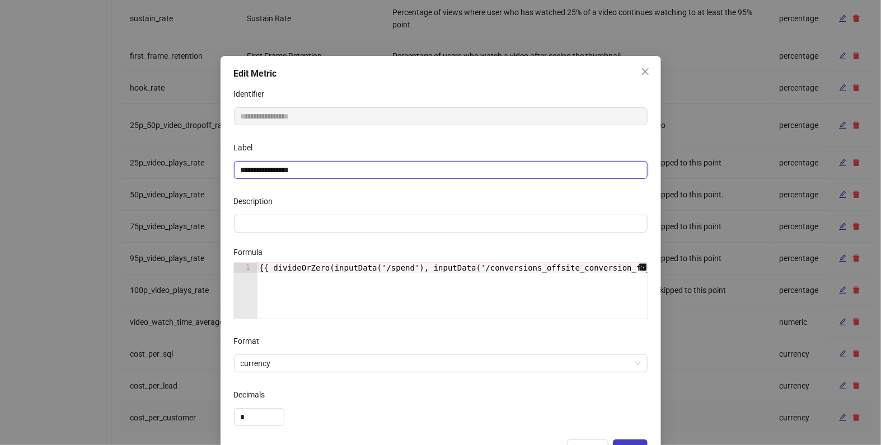
click at [275, 170] on input "**********" at bounding box center [440, 170] width 413 height 18
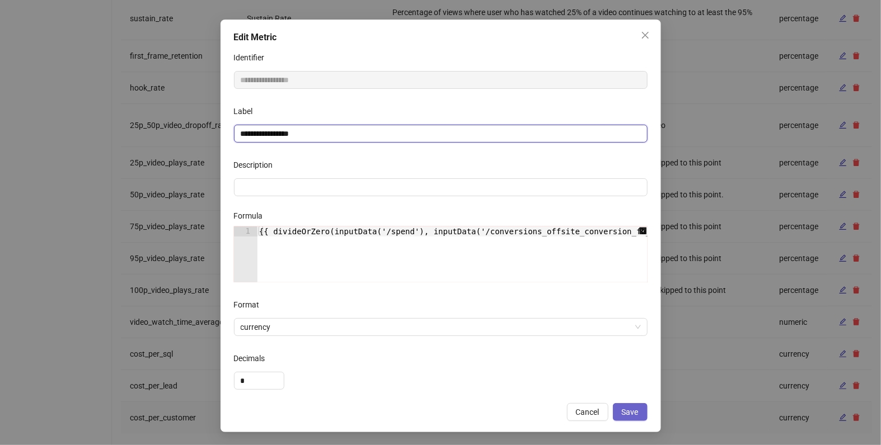
type input "**********"
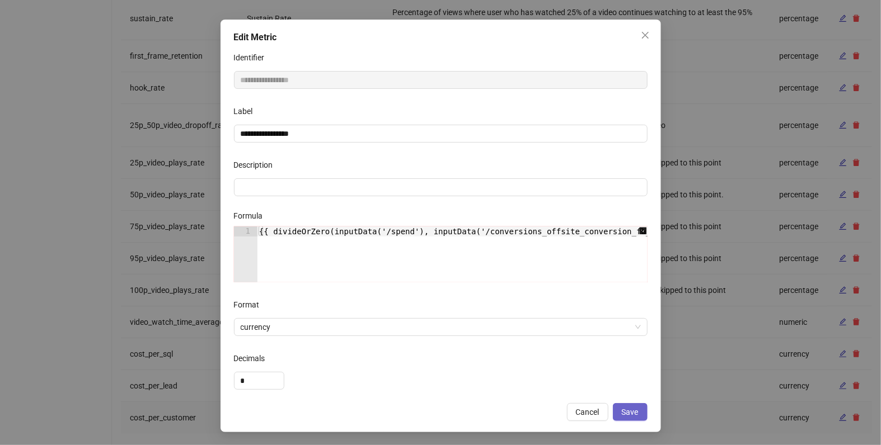
click at [638, 420] on button "Save" at bounding box center [630, 412] width 35 height 18
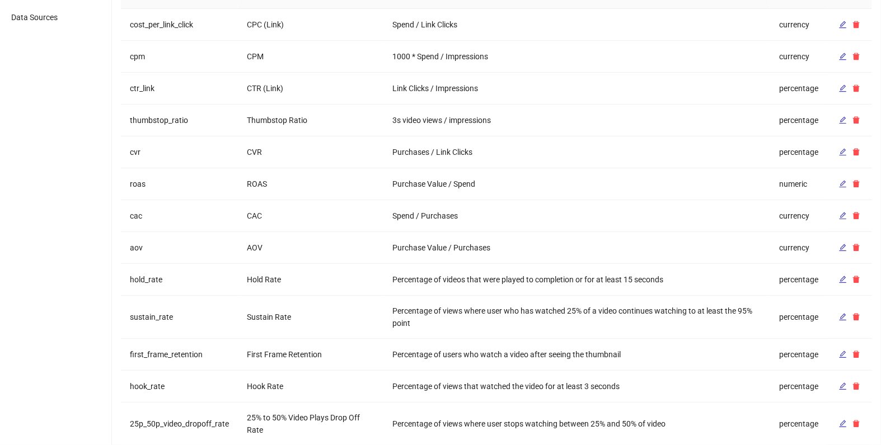
scroll to position [0, 0]
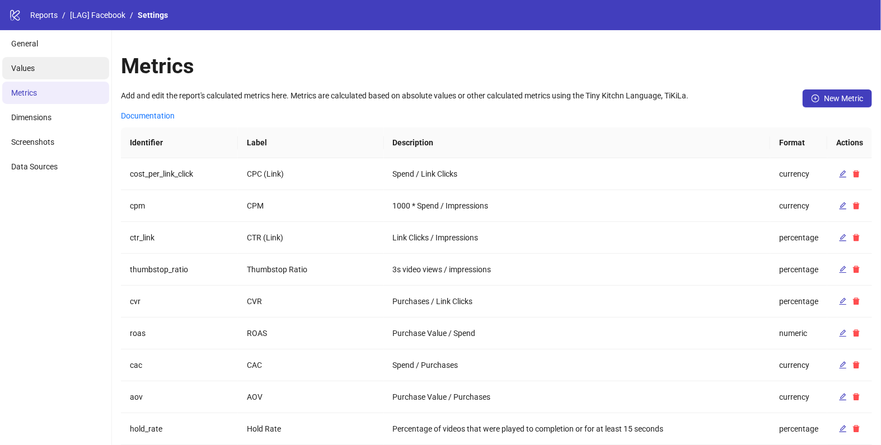
click at [77, 66] on li "Values" at bounding box center [55, 68] width 107 height 22
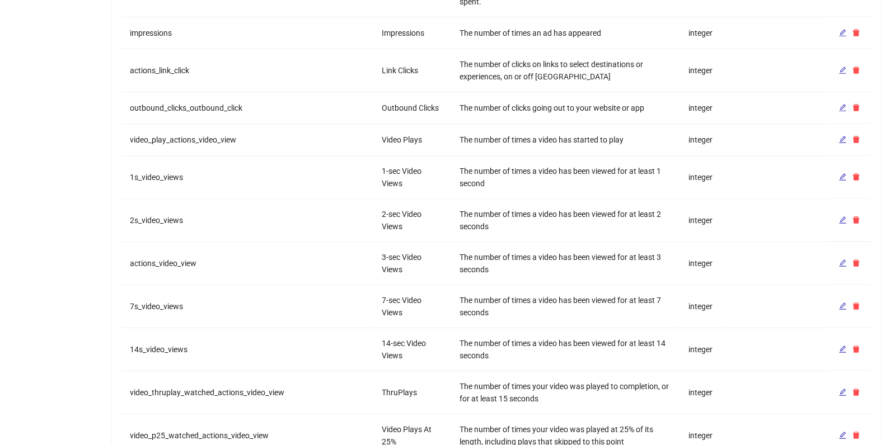
scroll to position [1208, 0]
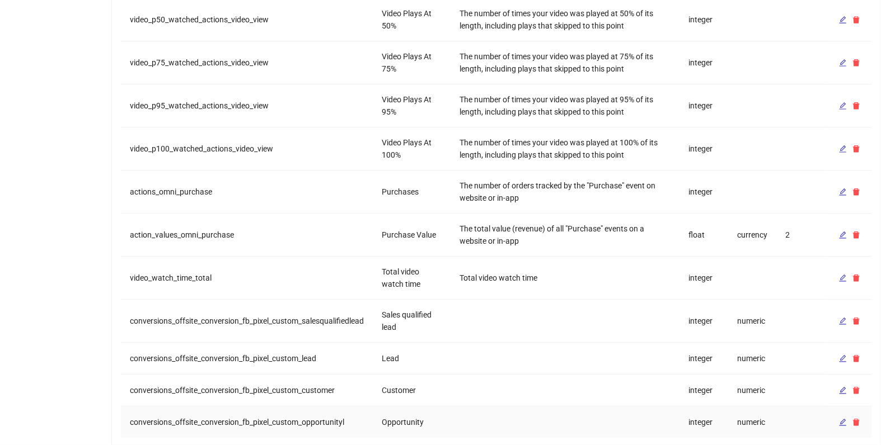
click at [289, 422] on td "conversions_offsite_conversion_fb_pixel_custom_opportunityl" at bounding box center [247, 422] width 252 height 31
click at [291, 415] on td "conversions_offsite_conversion_fb_pixel_custom_opportunityl" at bounding box center [247, 422] width 252 height 31
click at [264, 407] on td "conversions_offsite_conversion_fb_pixel_custom_opportunityl" at bounding box center [247, 422] width 252 height 31
click at [264, 412] on td "conversions_offsite_conversion_fb_pixel_custom_opportunityl" at bounding box center [247, 422] width 252 height 31
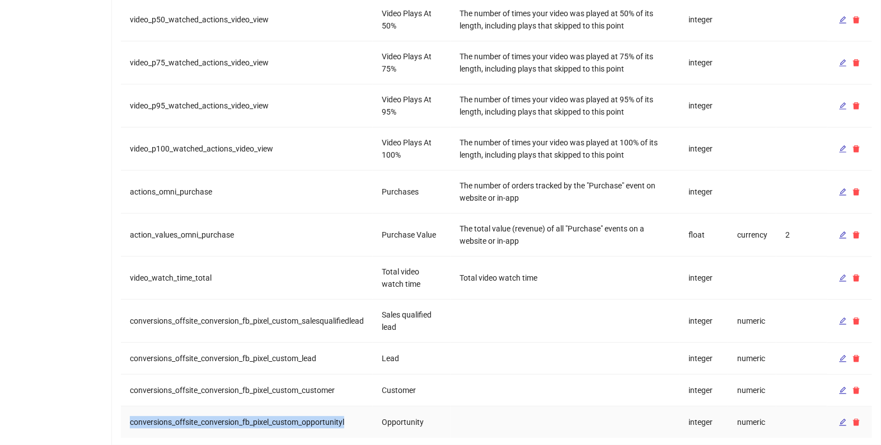
click at [264, 412] on td "conversions_offsite_conversion_fb_pixel_custom_opportunityl" at bounding box center [247, 422] width 252 height 31
copy td "conversions_offsite_conversion_fb_pixel_custom_opportunityl"
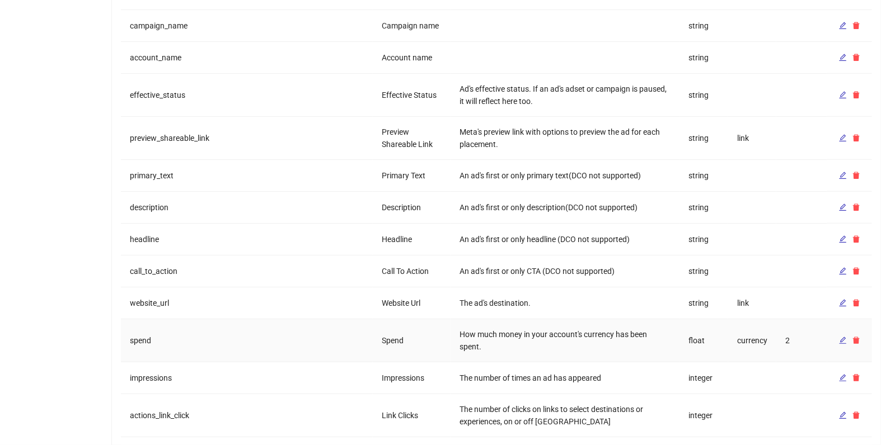
scroll to position [329, 0]
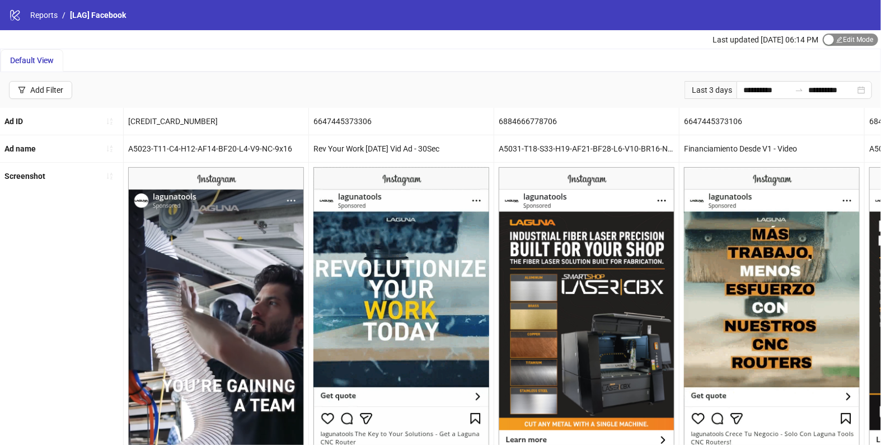
click at [836, 36] on span "Edit Mode Edit Mode" at bounding box center [849, 40] width 55 height 12
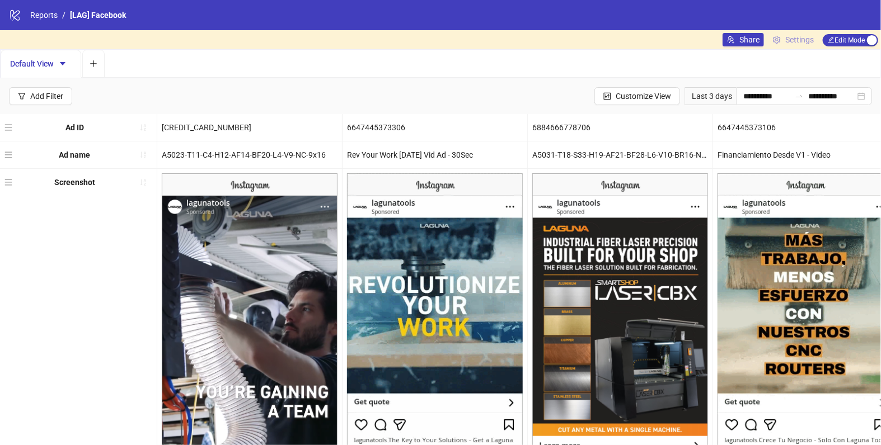
click at [789, 38] on span "Settings" at bounding box center [799, 40] width 29 height 12
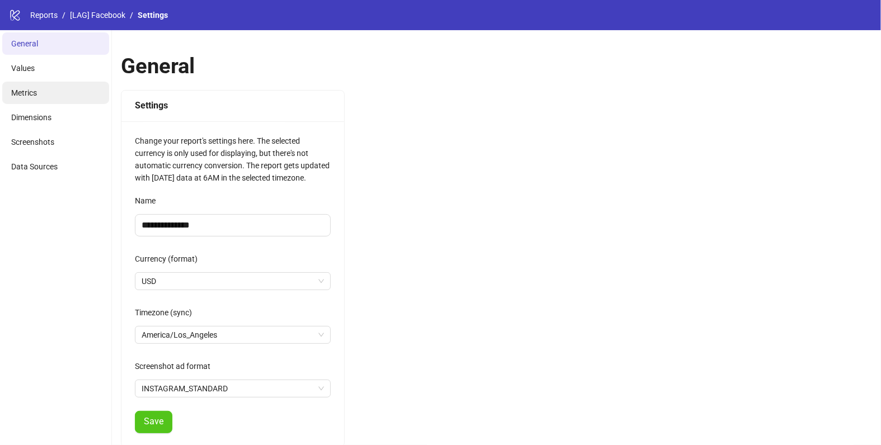
click at [43, 93] on li "Metrics" at bounding box center [55, 93] width 107 height 22
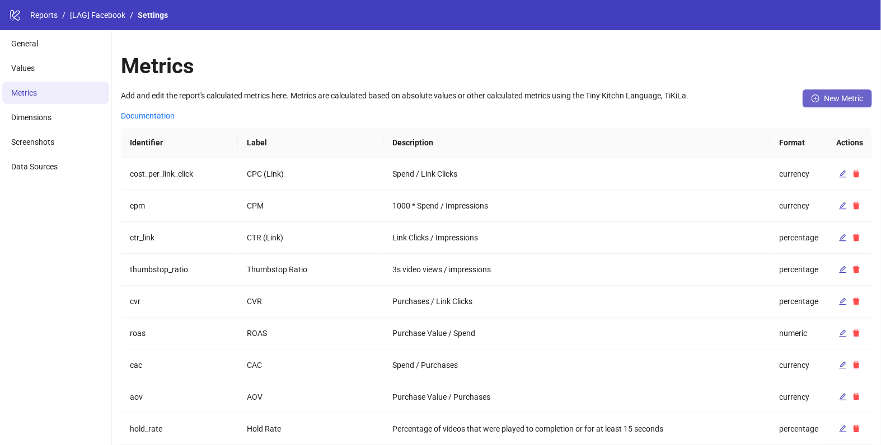
click at [851, 97] on span "New Metric" at bounding box center [843, 98] width 39 height 9
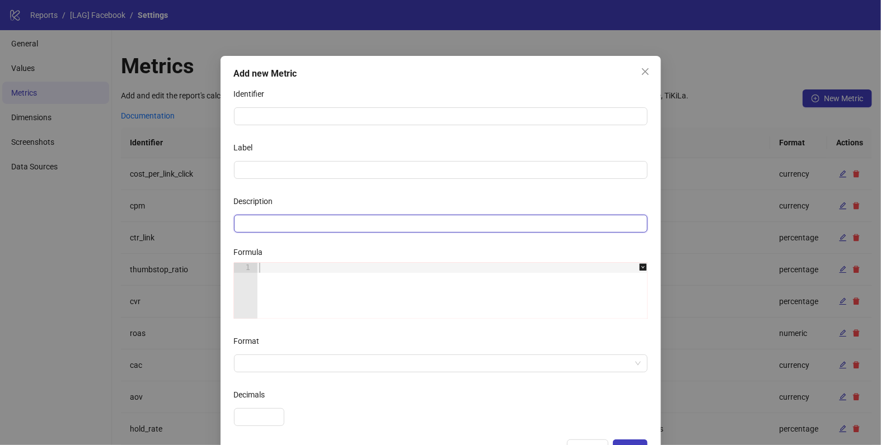
click at [334, 225] on input "Description" at bounding box center [440, 224] width 413 height 18
paste input "**********"
type input "**********"
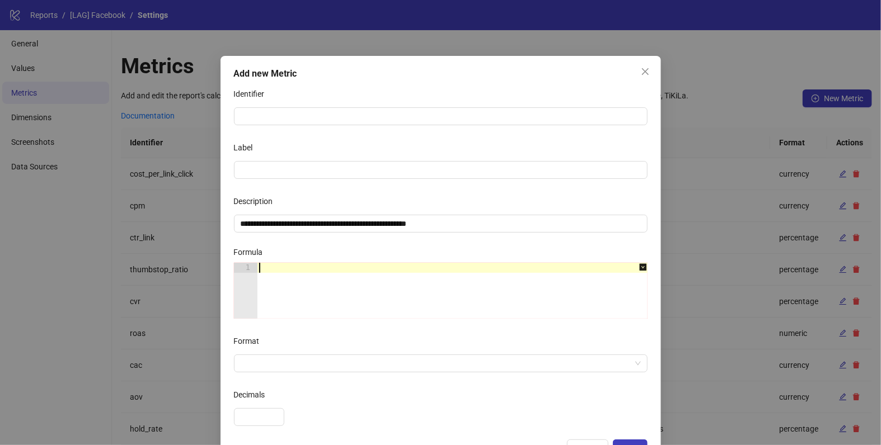
click at [273, 265] on div at bounding box center [458, 301] width 402 height 76
paste textarea "**********"
type textarea "**********"
click at [303, 210] on div "Description" at bounding box center [440, 203] width 413 height 22
click at [293, 213] on div "Description" at bounding box center [440, 203] width 413 height 22
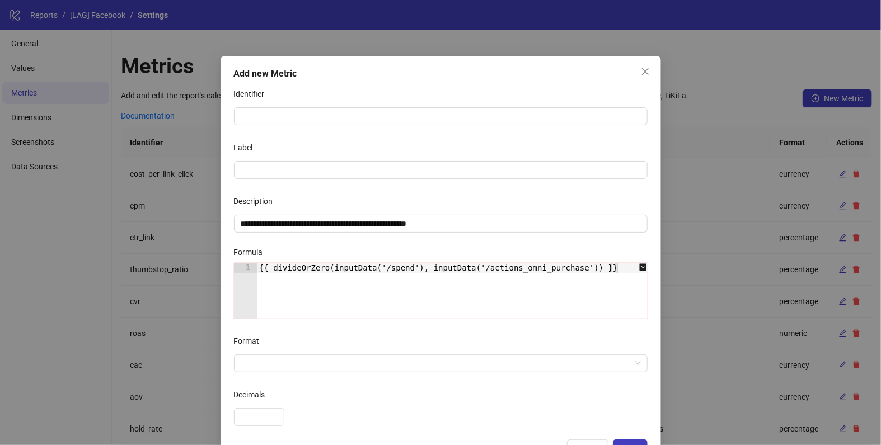
click at [293, 213] on div "Description" at bounding box center [440, 203] width 413 height 22
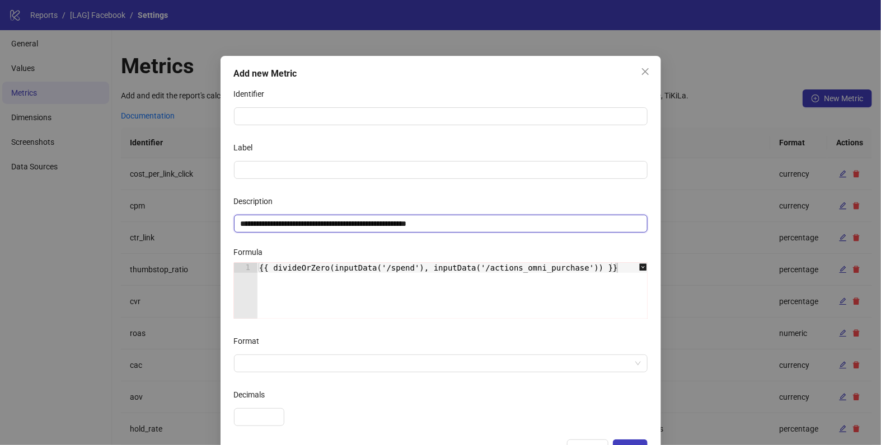
click at [291, 222] on input "**********" at bounding box center [440, 224] width 413 height 18
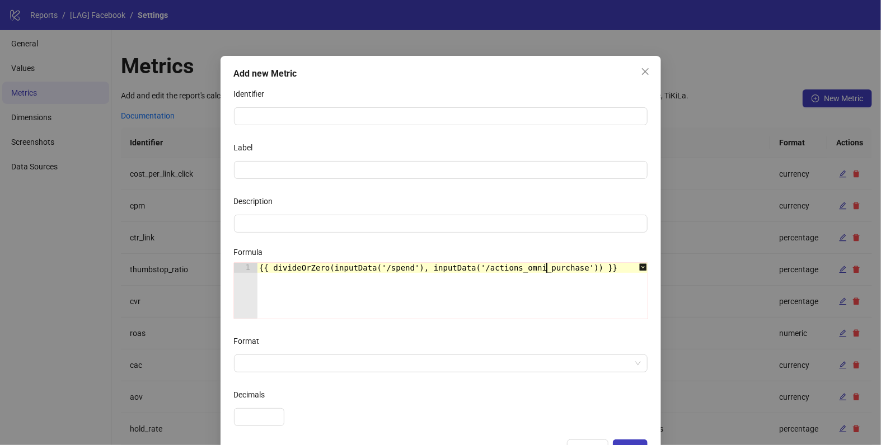
click at [546, 272] on div "{{ divideOrZero(inputData('/spend'), inputData('/actions_omni_purchase')) }}" at bounding box center [458, 301] width 402 height 76
paste textarea "**********"
type textarea "**********"
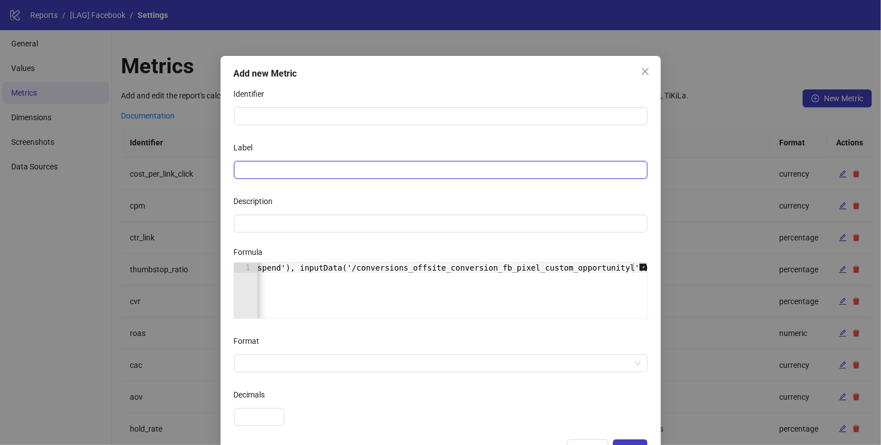
click at [261, 170] on input "Label" at bounding box center [440, 170] width 413 height 18
type input "**********"
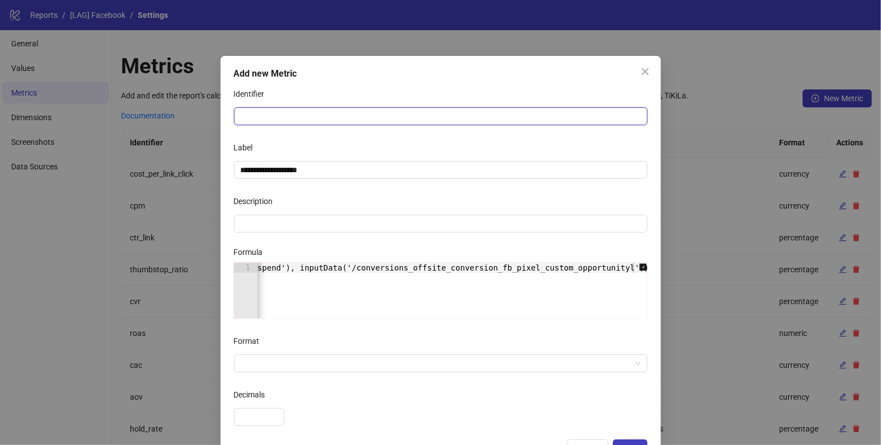
click at [267, 110] on input "Identifier" at bounding box center [440, 116] width 413 height 18
type input "**********"
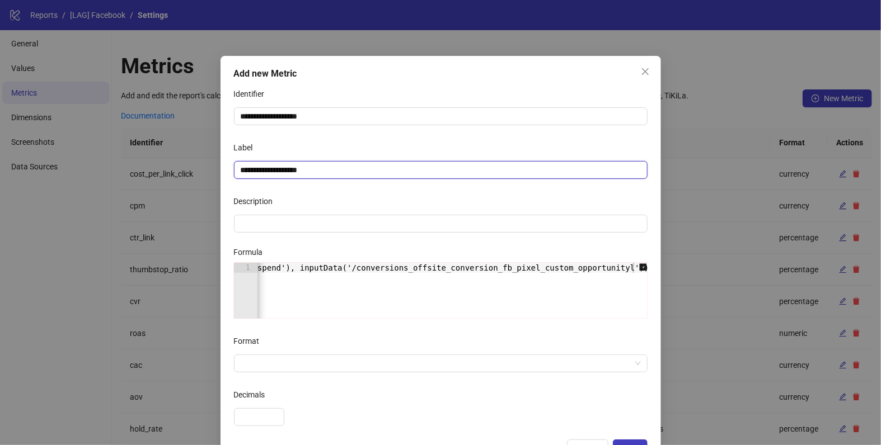
click at [275, 168] on input "**********" at bounding box center [440, 170] width 413 height 18
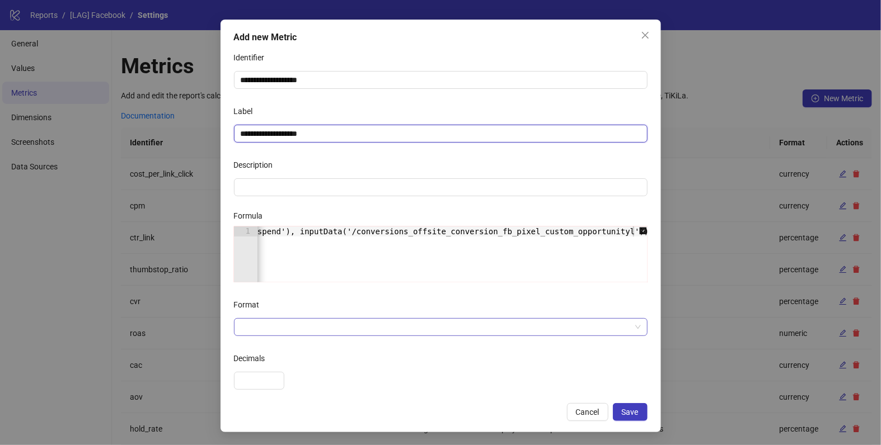
type input "**********"
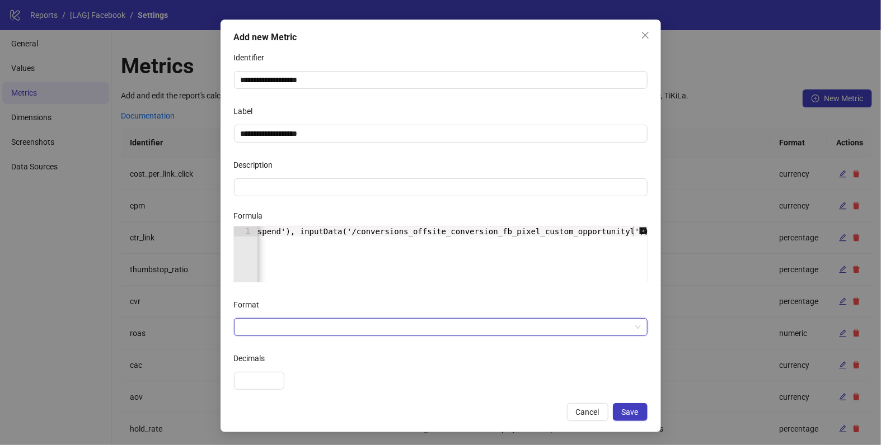
click at [275, 329] on input "Format" at bounding box center [436, 327] width 390 height 17
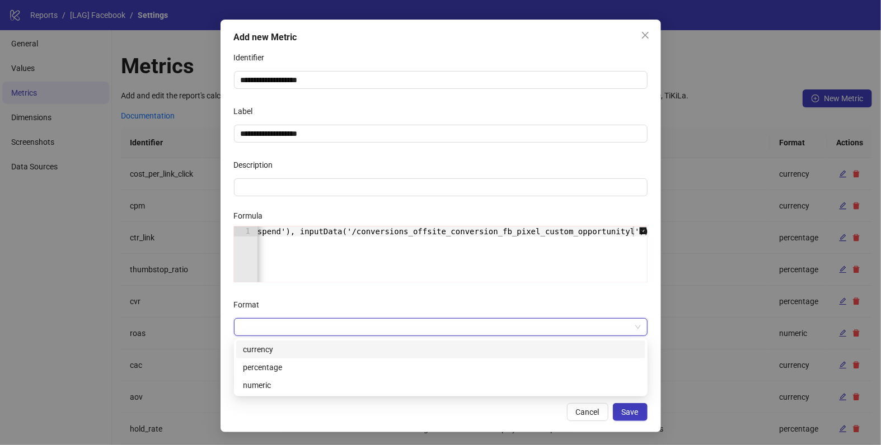
click at [270, 353] on div "currency" at bounding box center [441, 350] width 396 height 12
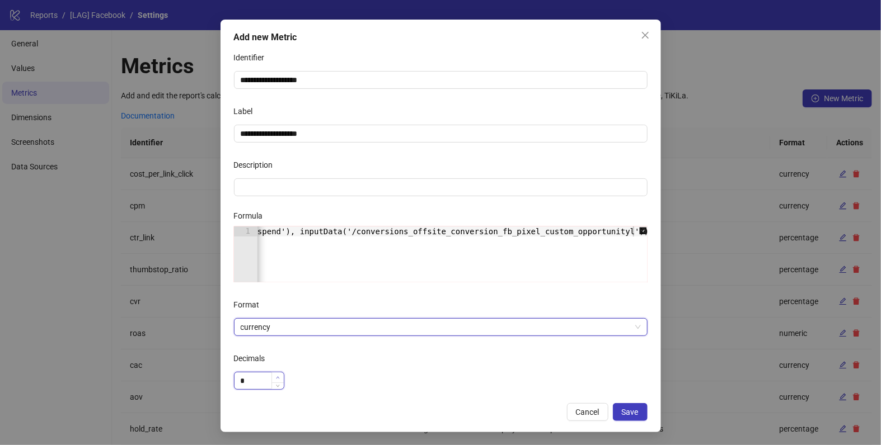
click at [277, 376] on icon "up" at bounding box center [278, 378] width 4 height 4
type input "*"
click at [277, 376] on icon "up" at bounding box center [278, 378] width 4 height 4
click at [634, 410] on span "Save" at bounding box center [630, 412] width 17 height 9
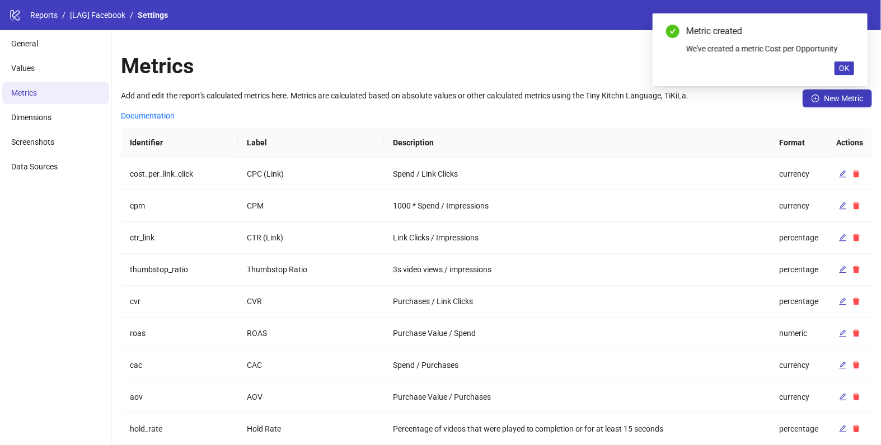
click at [856, 70] on div "Metric created We've created a metric Cost per Opportunity OK" at bounding box center [759, 49] width 215 height 73
click at [843, 70] on span "OK" at bounding box center [844, 68] width 11 height 9
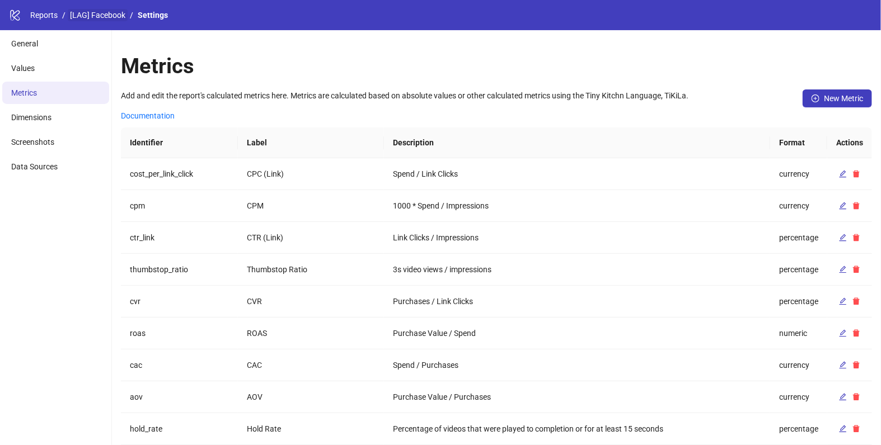
click at [100, 13] on link "[LAG] Facebook" at bounding box center [98, 15] width 60 height 12
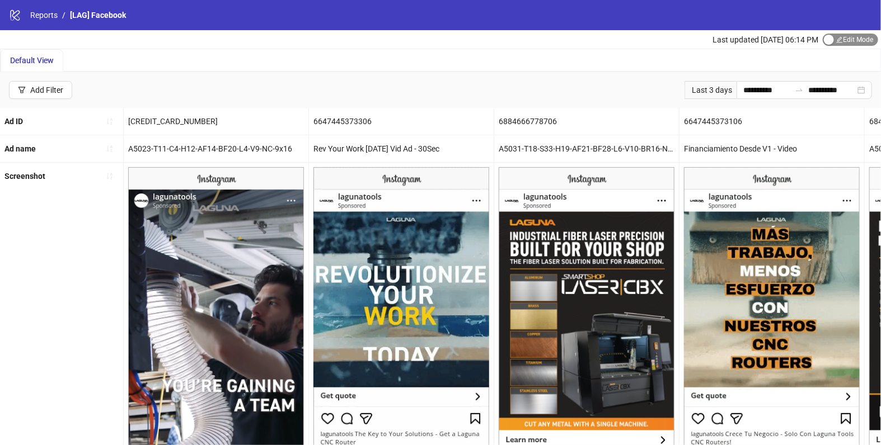
click at [841, 35] on span "Edit Mode Edit Mode" at bounding box center [849, 40] width 55 height 12
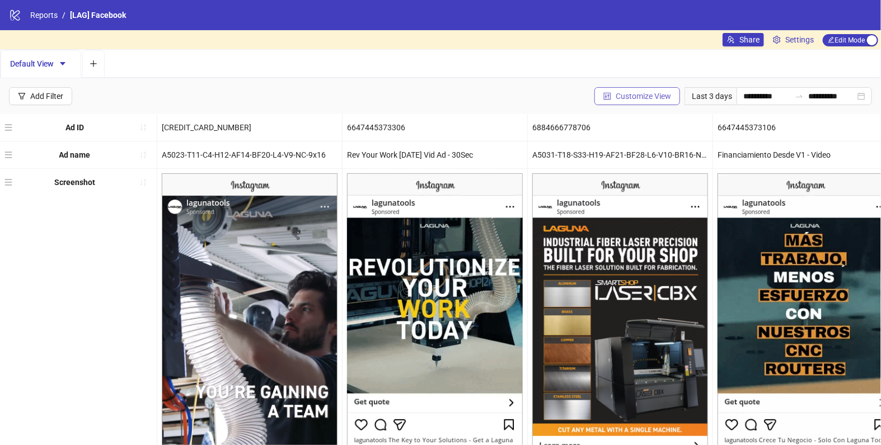
click at [643, 100] on button "Customize View" at bounding box center [637, 96] width 86 height 18
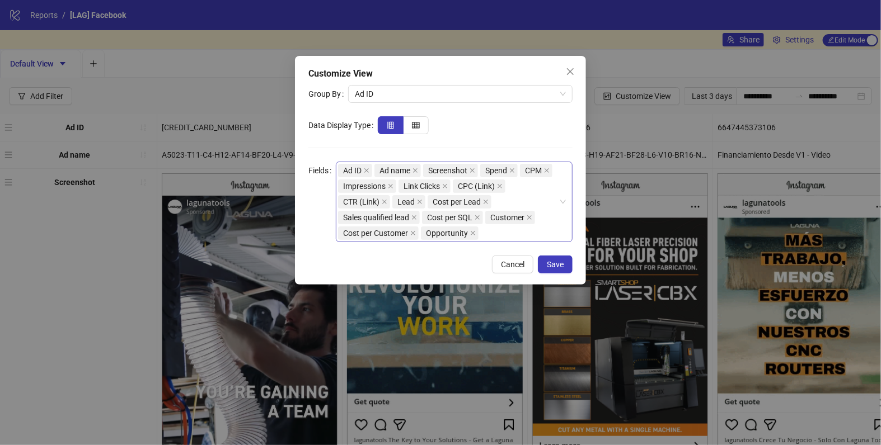
click at [494, 236] on div "Ad ID Ad name Screenshot Spend CPM Impressions Link Clicks CPC (Link) CTR (Link…" at bounding box center [448, 202] width 220 height 78
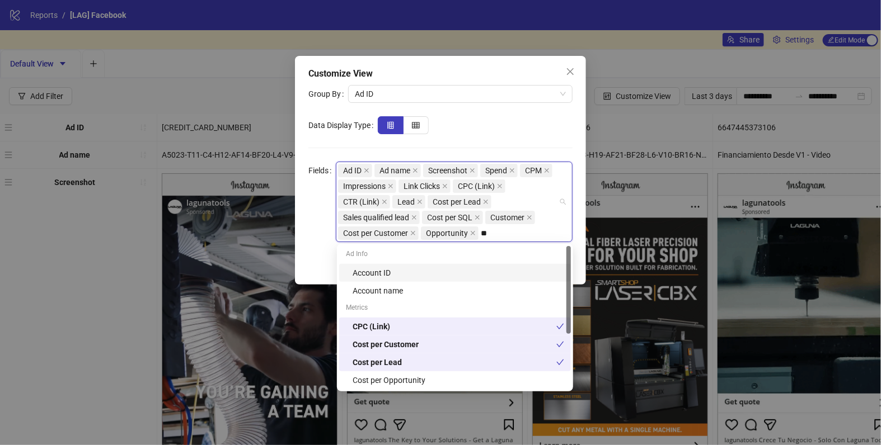
type input "***"
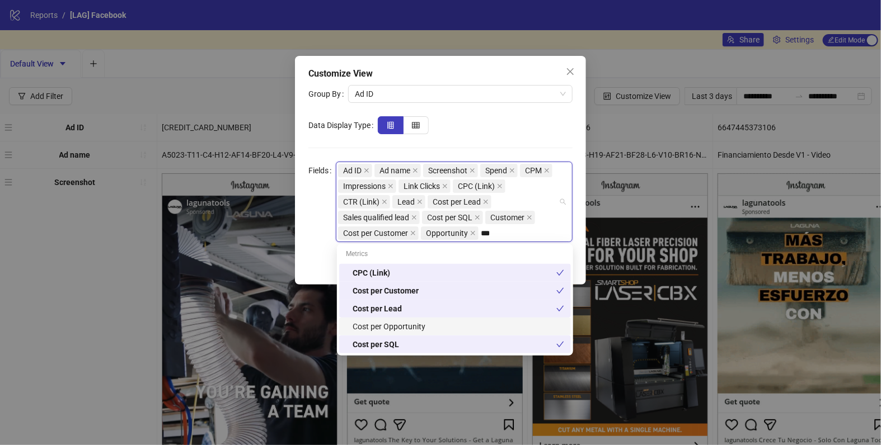
click at [402, 322] on div "Cost per Opportunity" at bounding box center [457, 327] width 211 height 12
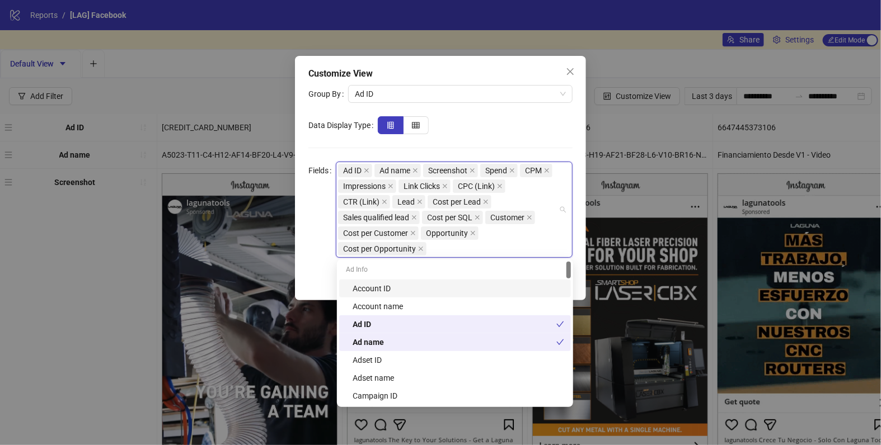
click at [482, 150] on form "Group By Ad ID Data Display Type Fields Ad ID Ad name Screenshot Spend CPM Impr…" at bounding box center [440, 171] width 264 height 173
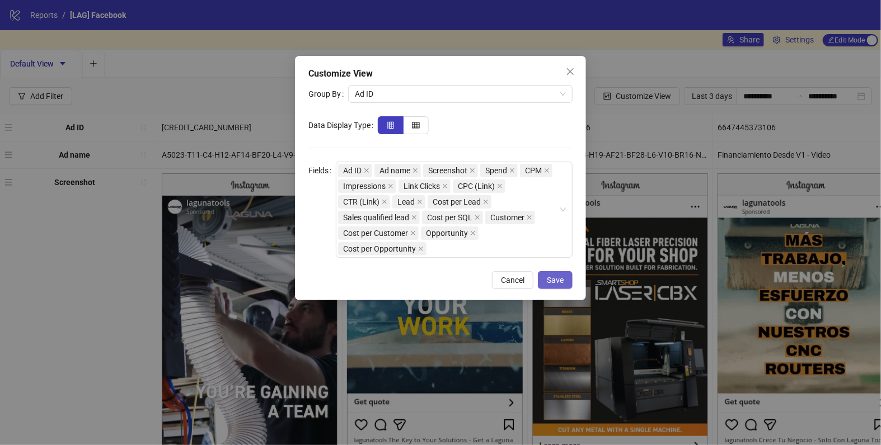
click at [549, 278] on span "Save" at bounding box center [555, 280] width 17 height 9
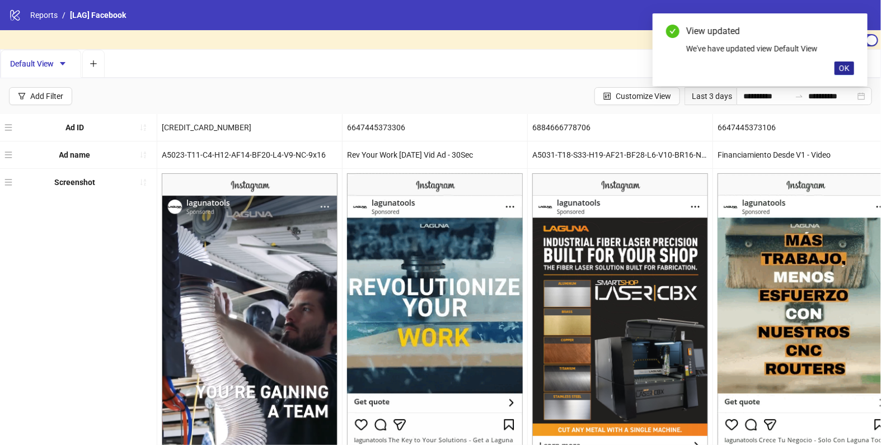
click at [839, 73] on button "OK" at bounding box center [844, 68] width 20 height 13
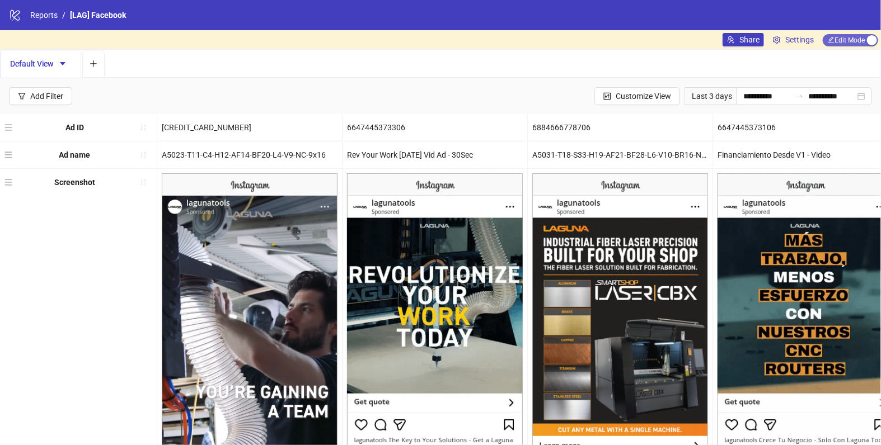
click at [831, 45] on span "Edit Mode Edit Mode" at bounding box center [849, 40] width 55 height 12
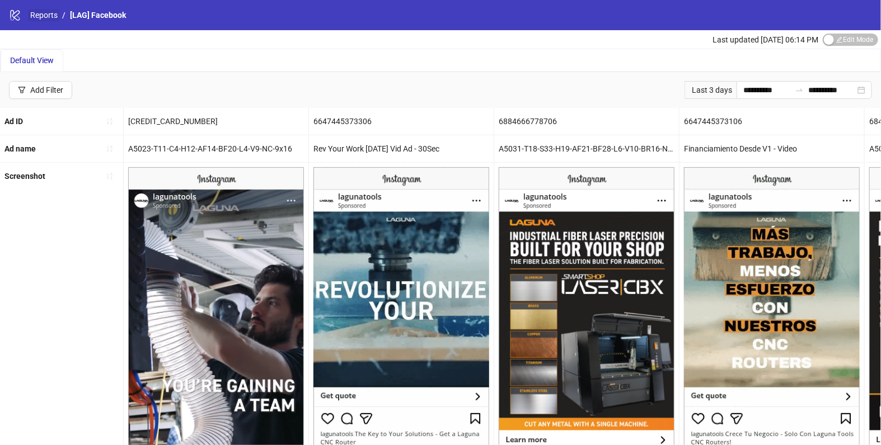
click at [44, 12] on link "Reports" at bounding box center [44, 15] width 32 height 12
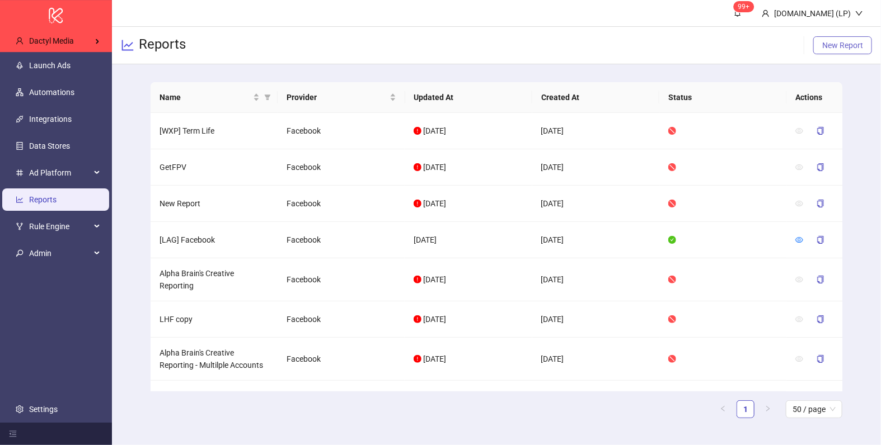
click at [831, 51] on button "New Report" at bounding box center [842, 45] width 59 height 18
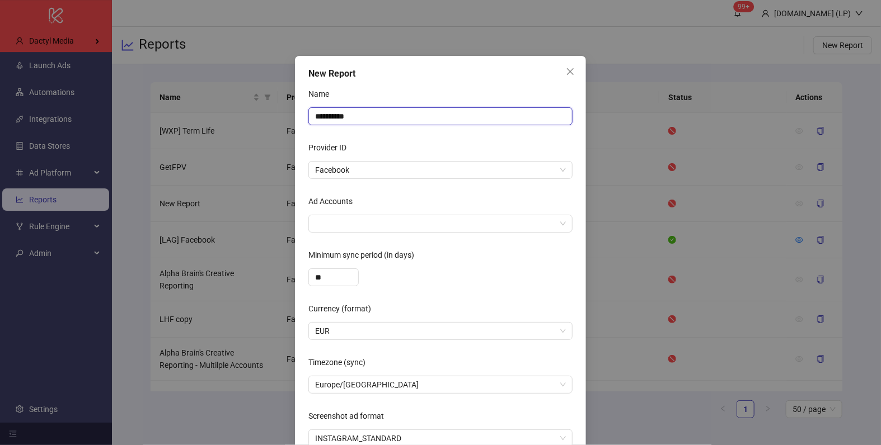
click at [356, 119] on input "**********" at bounding box center [440, 116] width 264 height 18
click at [337, 228] on div at bounding box center [434, 224] width 248 height 16
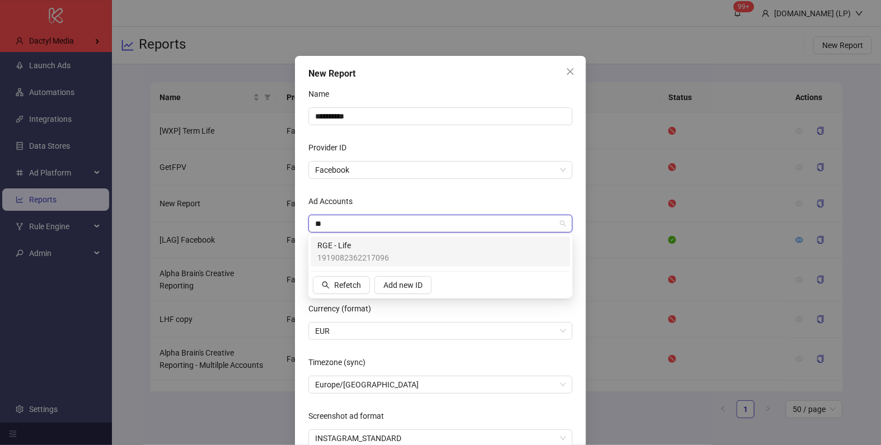
type input "***"
click at [331, 258] on span "1919082362217096" at bounding box center [353, 258] width 72 height 12
click at [431, 181] on form "**********" at bounding box center [440, 266] width 264 height 363
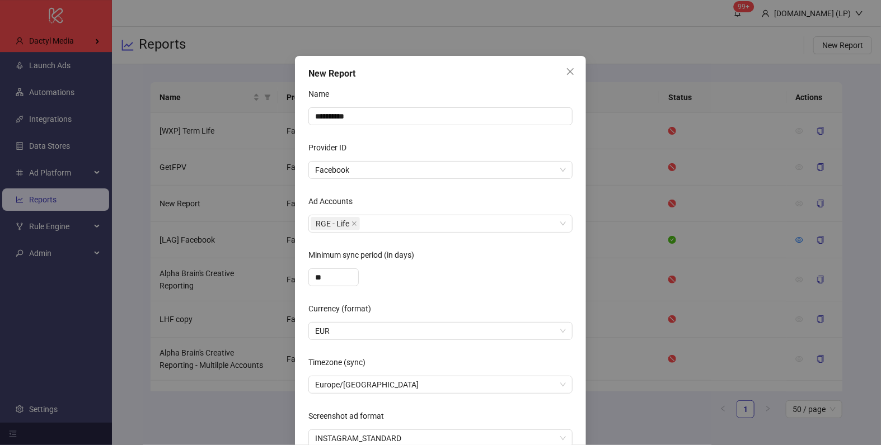
scroll to position [58, 0]
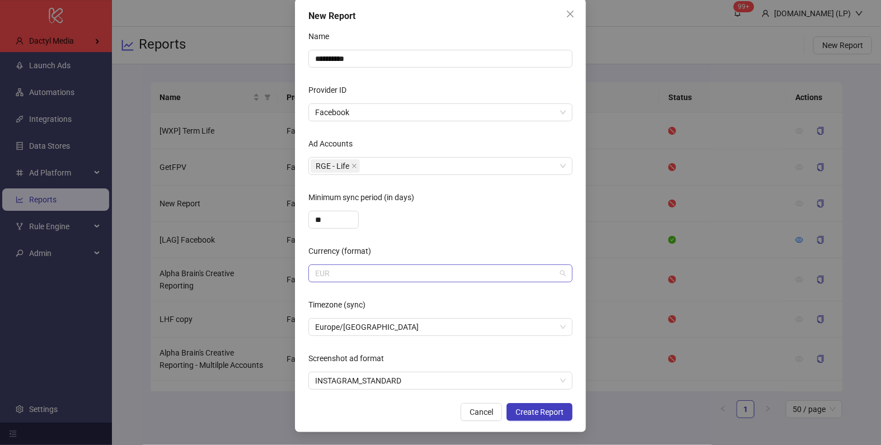
click at [368, 275] on span "EUR" at bounding box center [440, 273] width 251 height 17
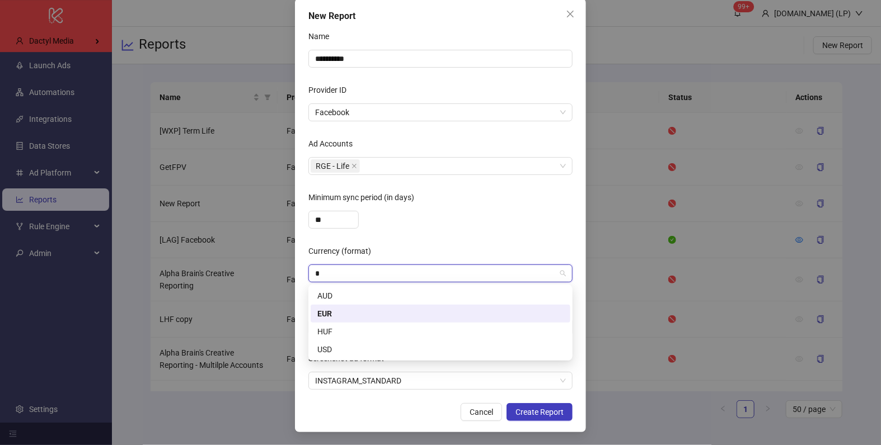
type input "**"
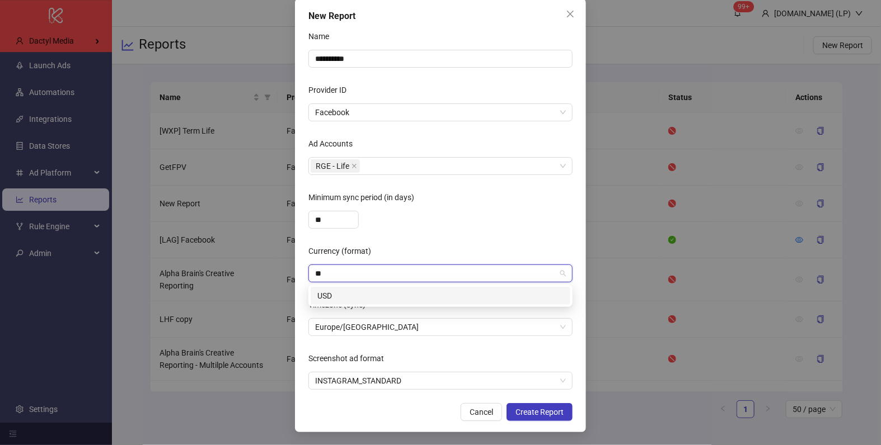
click at [360, 295] on div "USD" at bounding box center [440, 296] width 246 height 12
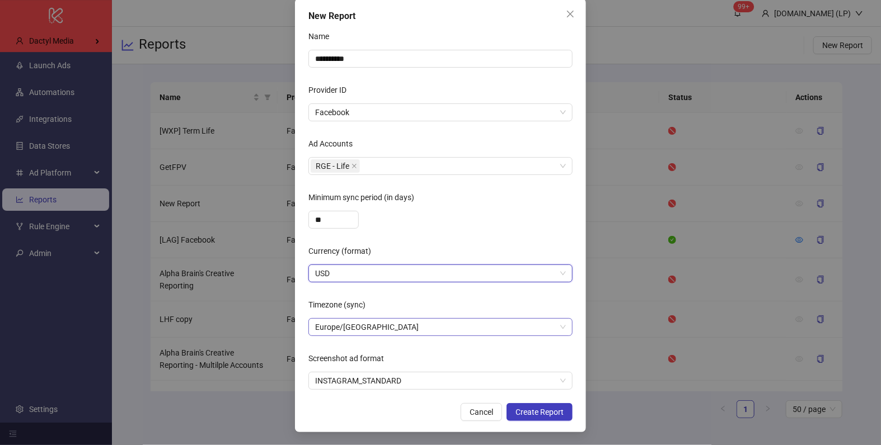
click at [375, 328] on span "Europe/Berlin" at bounding box center [440, 327] width 251 height 17
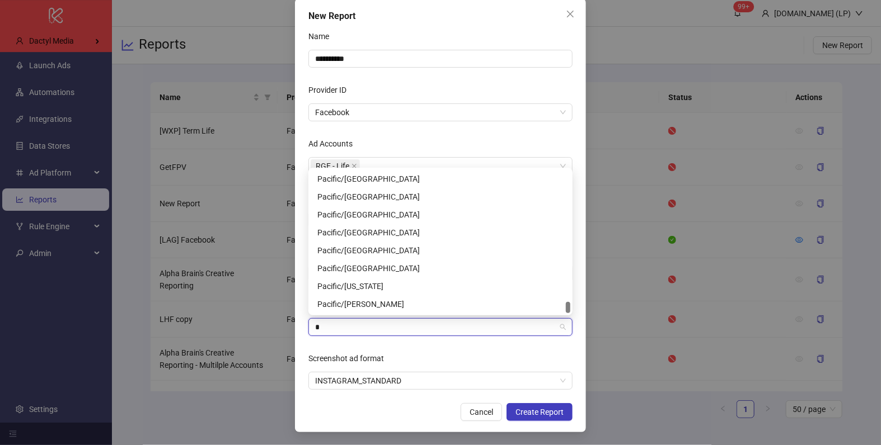
scroll to position [1844, 0]
type input "***"
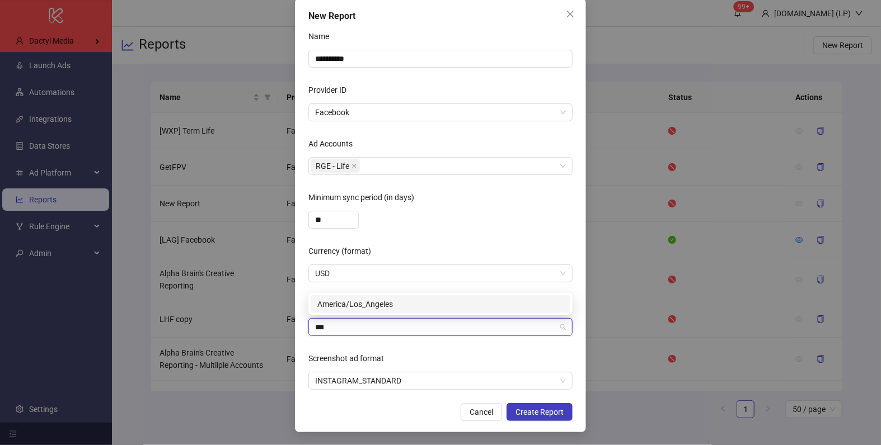
click at [369, 308] on div "America/Los_Angeles" at bounding box center [440, 304] width 246 height 12
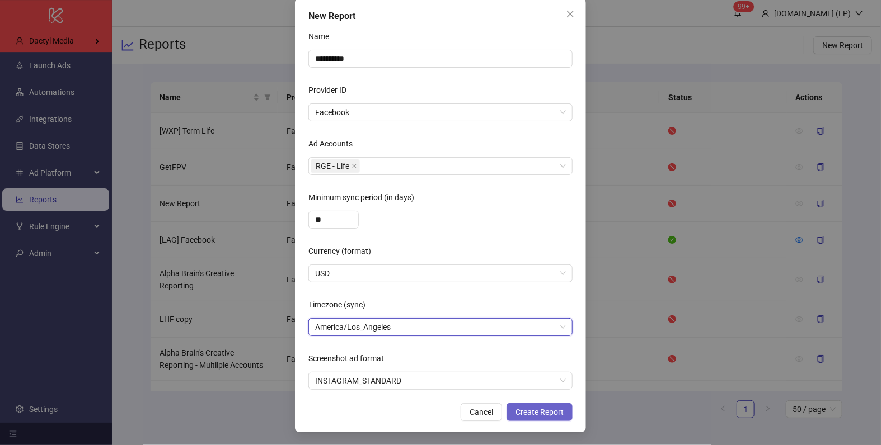
click at [527, 415] on span "Create Report" at bounding box center [539, 412] width 48 height 9
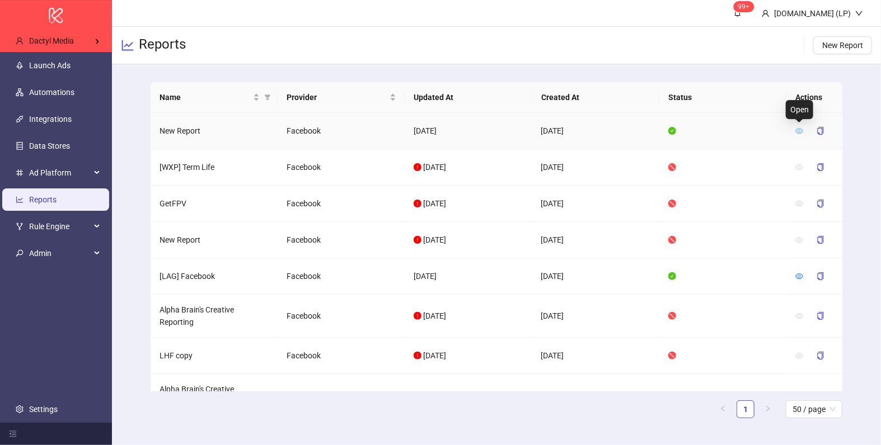
click at [801, 130] on icon "eye" at bounding box center [799, 131] width 8 height 8
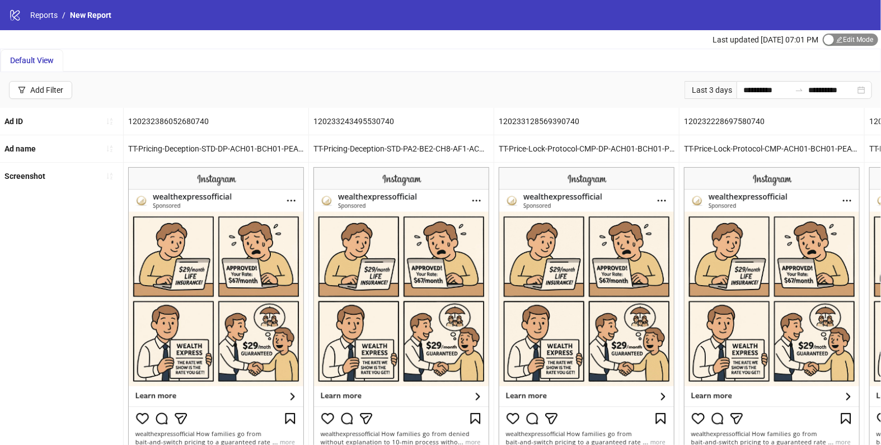
click at [832, 40] on div "button" at bounding box center [829, 40] width 10 height 10
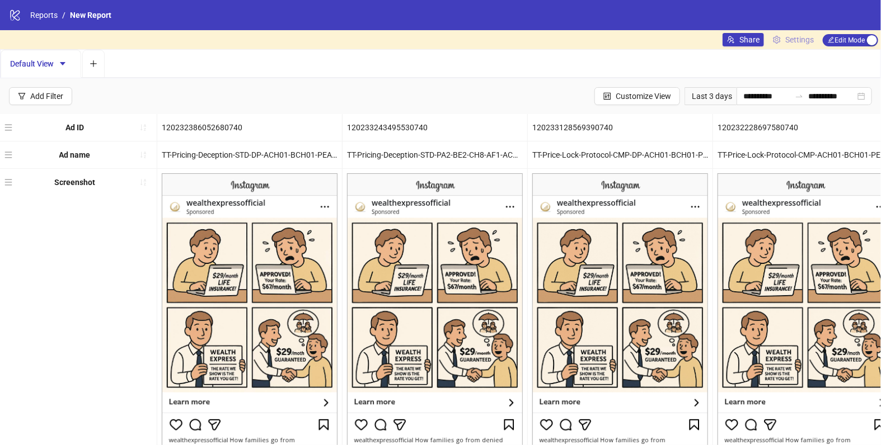
click at [805, 46] on link "Settings" at bounding box center [793, 39] width 50 height 13
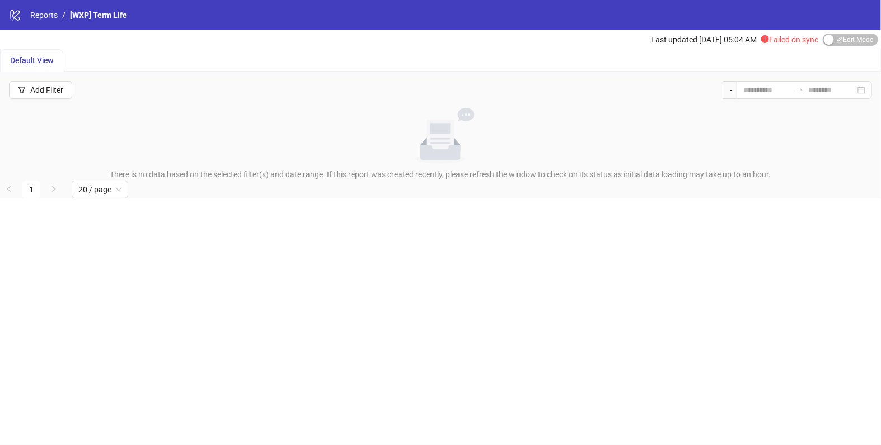
click at [838, 25] on div "logo/logo-mobile Reports / [WXP] Term Life" at bounding box center [440, 15] width 881 height 30
click at [836, 27] on div "logo/logo-mobile Reports / [WXP] Term Life" at bounding box center [440, 15] width 881 height 30
click at [834, 31] on div "Last updated [DATE] 05:04 AM Failed on sync Edit Mode Edit Mode" at bounding box center [766, 39] width 230 height 18
click at [831, 36] on div "button" at bounding box center [829, 40] width 10 height 10
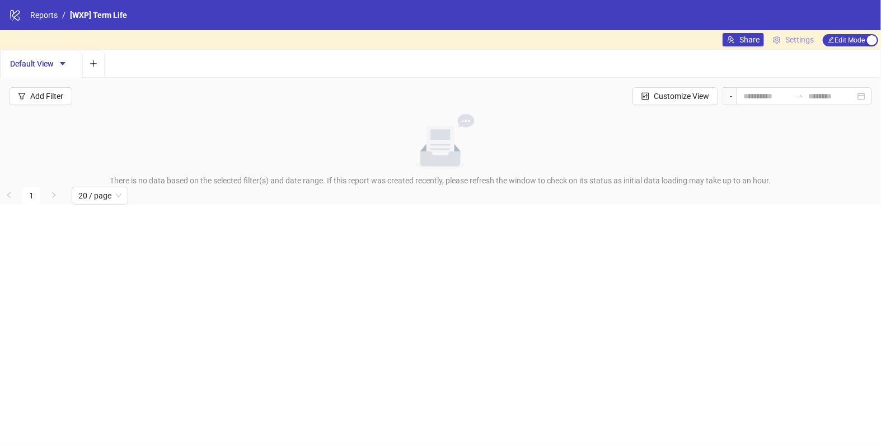
click at [806, 36] on span "Settings" at bounding box center [799, 40] width 29 height 12
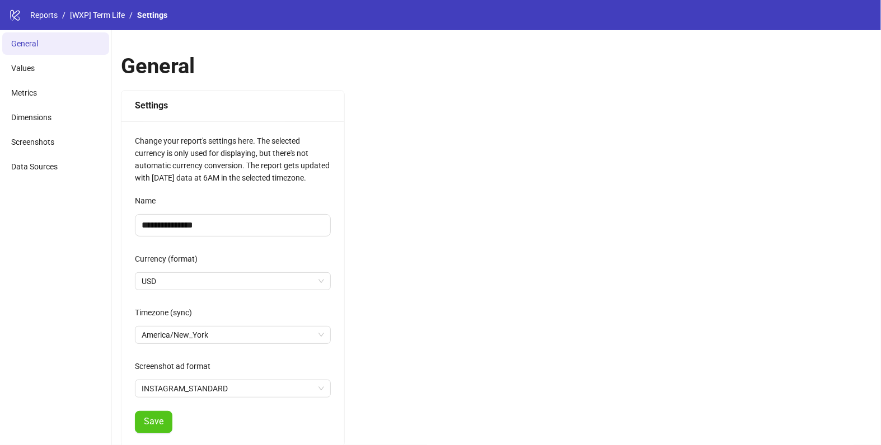
click at [49, 153] on ul "General Values Metrics Dimensions Screenshots Data Sources" at bounding box center [56, 315] width 112 height 571
click at [49, 157] on li "Data Sources" at bounding box center [55, 167] width 107 height 22
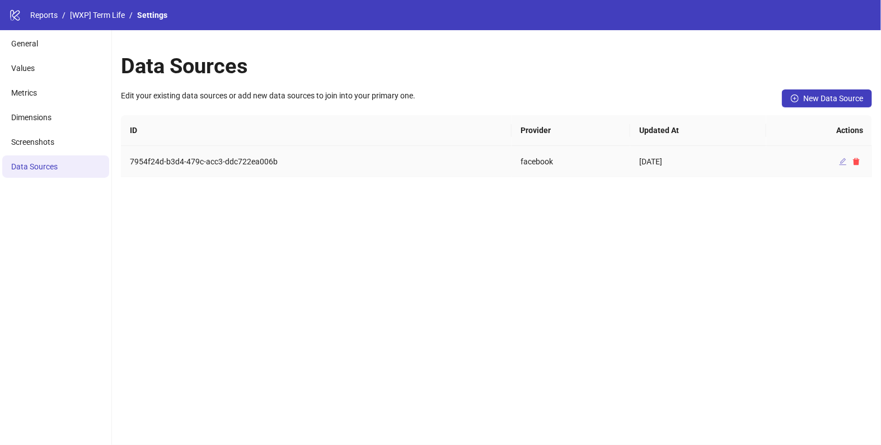
click at [842, 164] on icon "edit" at bounding box center [842, 161] width 7 height 7
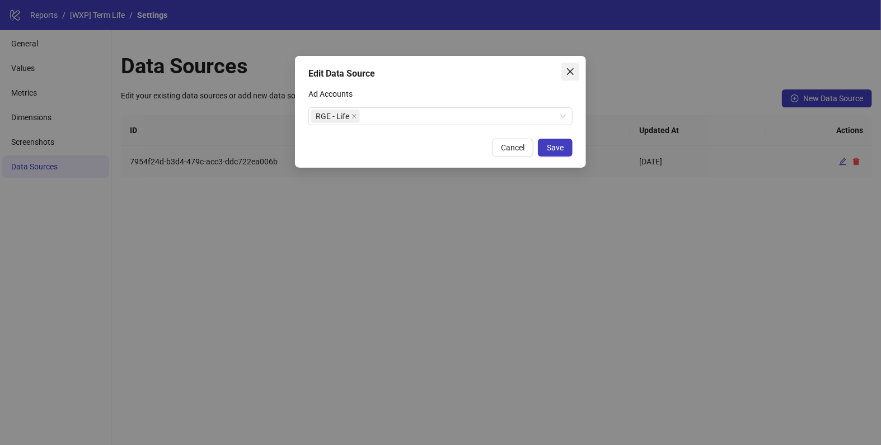
click at [571, 68] on icon "close" at bounding box center [570, 71] width 9 height 9
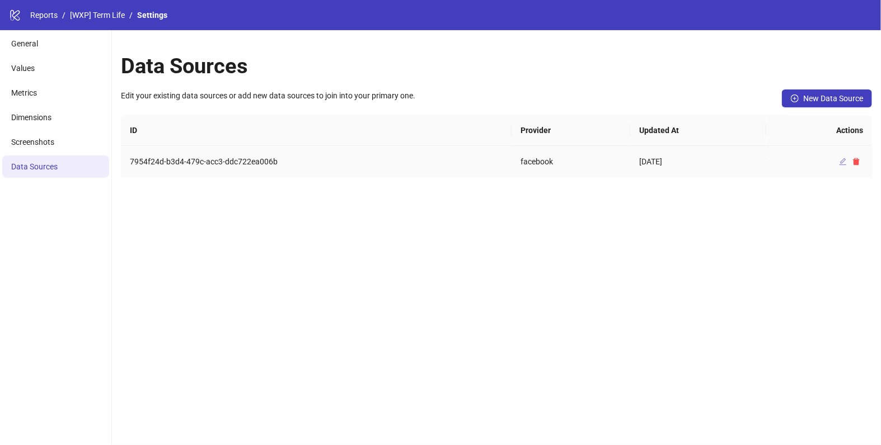
click at [844, 162] on icon "edit" at bounding box center [843, 162] width 8 height 8
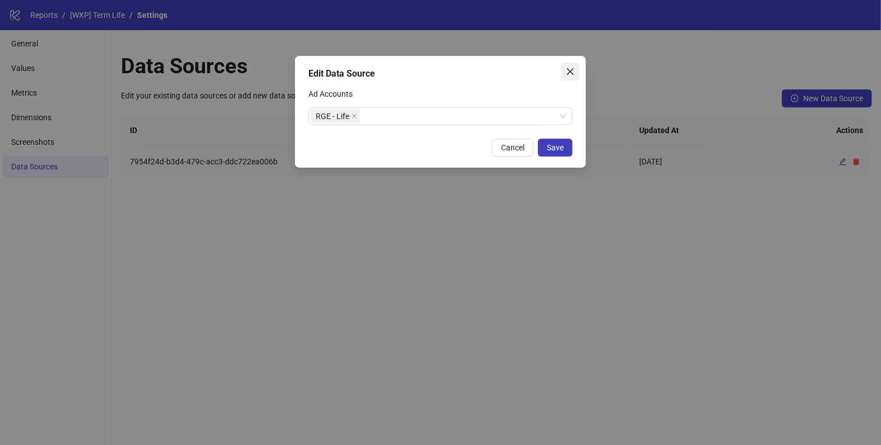
click at [570, 66] on button "Close" at bounding box center [570, 72] width 18 height 18
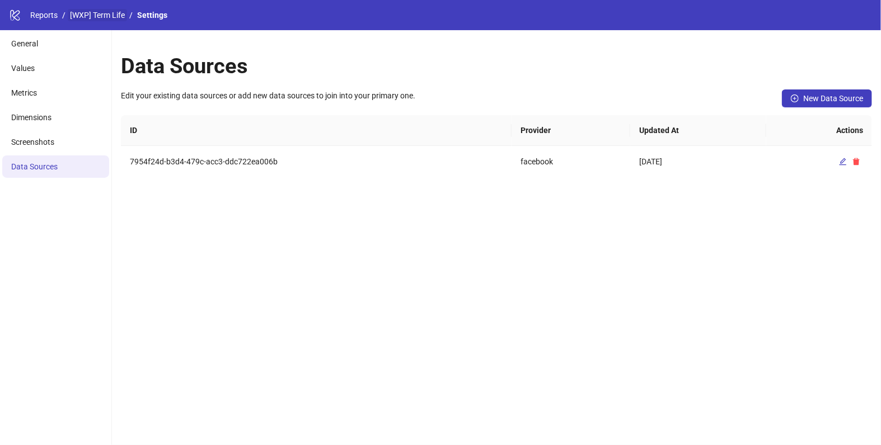
click at [74, 19] on link "[WXP] Term Life" at bounding box center [97, 15] width 59 height 12
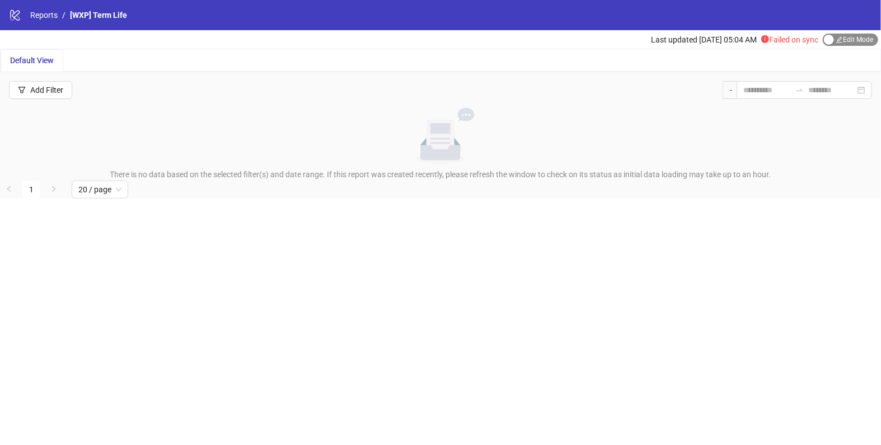
click at [835, 36] on span "Edit Mode Edit Mode" at bounding box center [849, 40] width 55 height 12
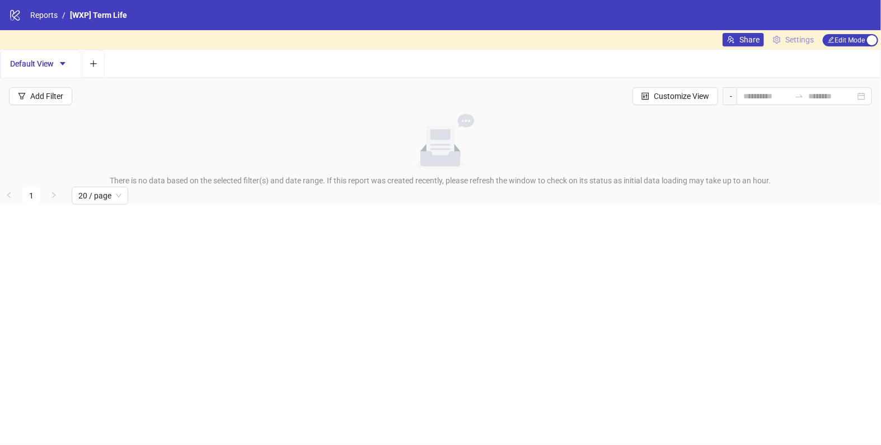
click at [807, 36] on span "Settings" at bounding box center [799, 40] width 29 height 12
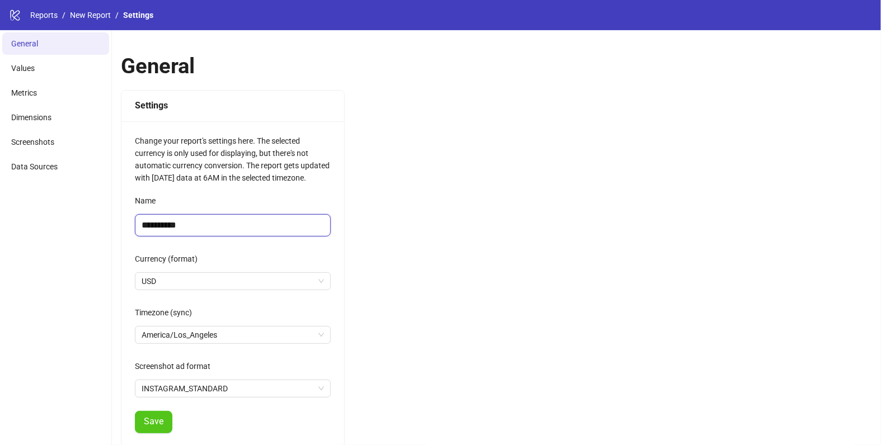
click at [157, 232] on input "**********" at bounding box center [233, 225] width 196 height 22
click at [157, 225] on input "**********" at bounding box center [233, 225] width 196 height 22
paste input "*****"
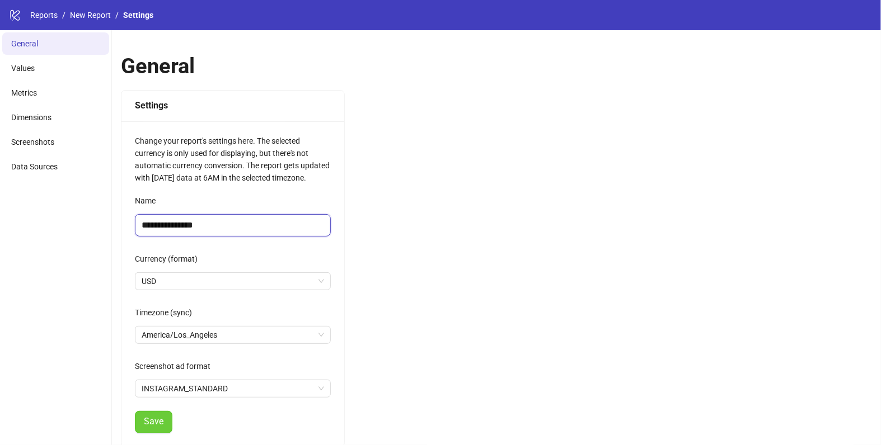
type input "**********"
click at [162, 422] on span "Save" at bounding box center [154, 422] width 20 height 10
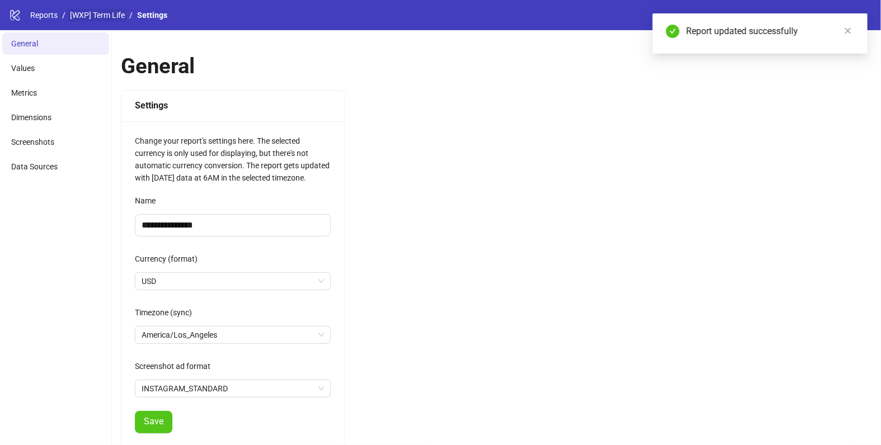
click at [119, 17] on link "[WXP] Term Life" at bounding box center [97, 15] width 59 height 12
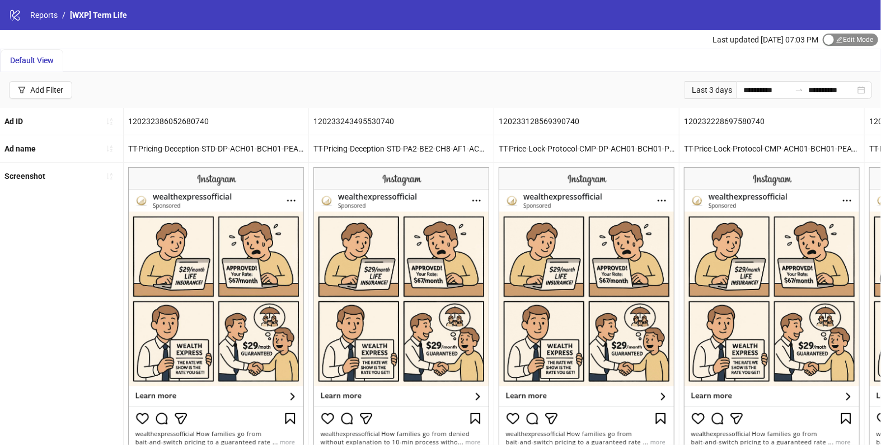
click at [846, 42] on span "Edit Mode Edit Mode" at bounding box center [849, 40] width 55 height 12
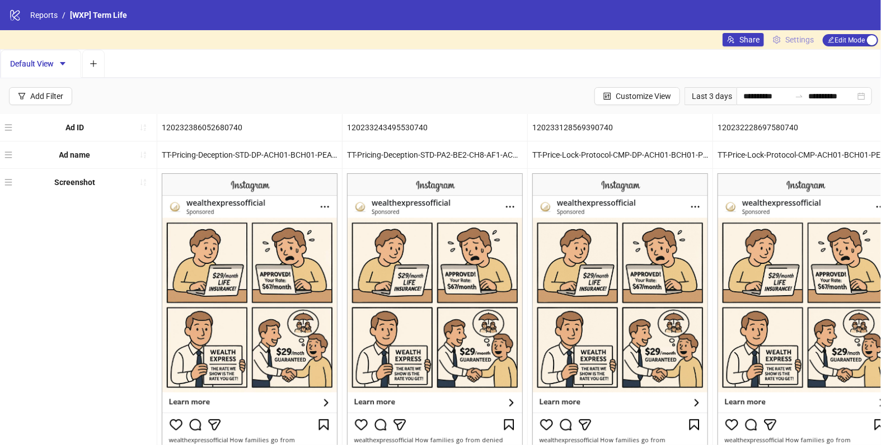
click at [785, 41] on span "Settings" at bounding box center [799, 40] width 29 height 12
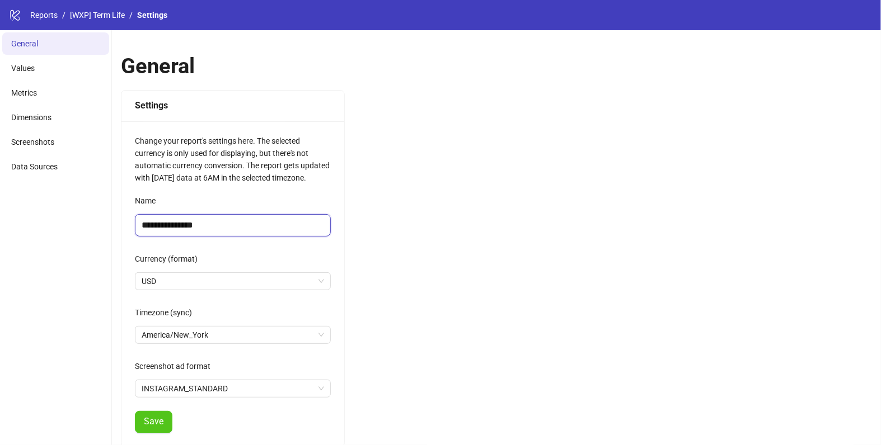
click at [222, 223] on input "**********" at bounding box center [233, 225] width 196 height 22
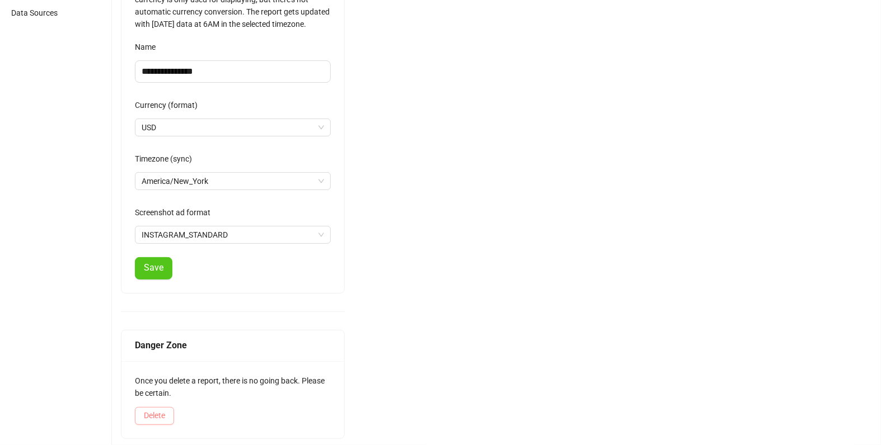
click at [161, 416] on span "Delete" at bounding box center [154, 415] width 21 height 9
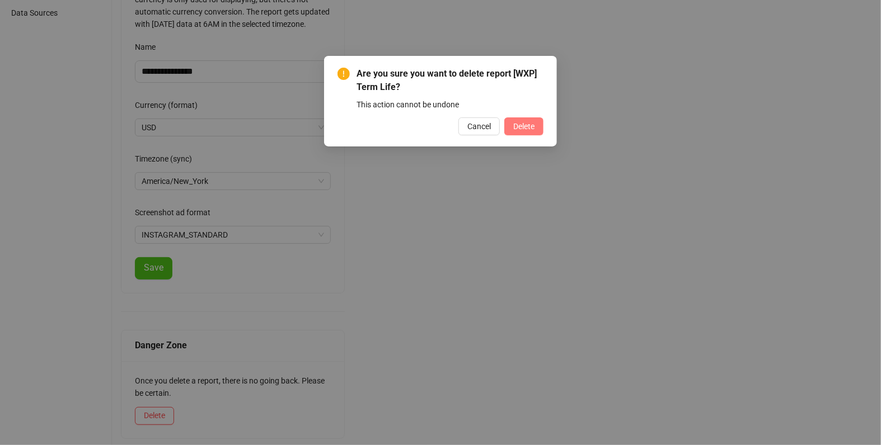
click at [524, 130] on span "Delete" at bounding box center [523, 126] width 21 height 9
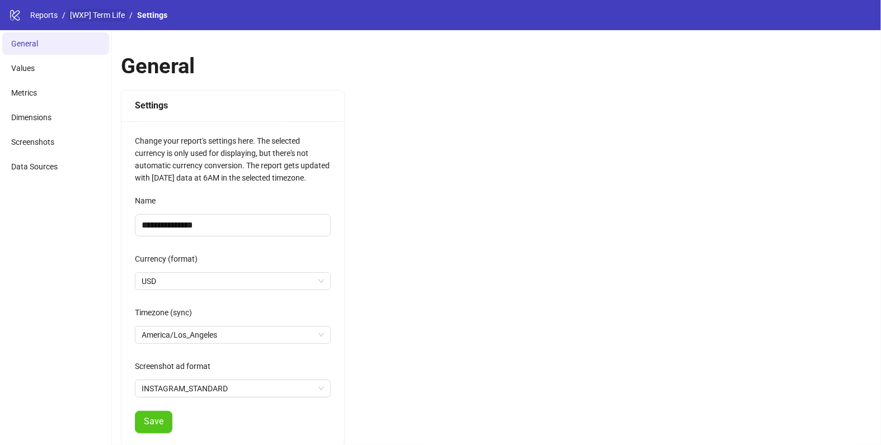
click at [93, 17] on link "[WXP] Term Life" at bounding box center [97, 15] width 59 height 12
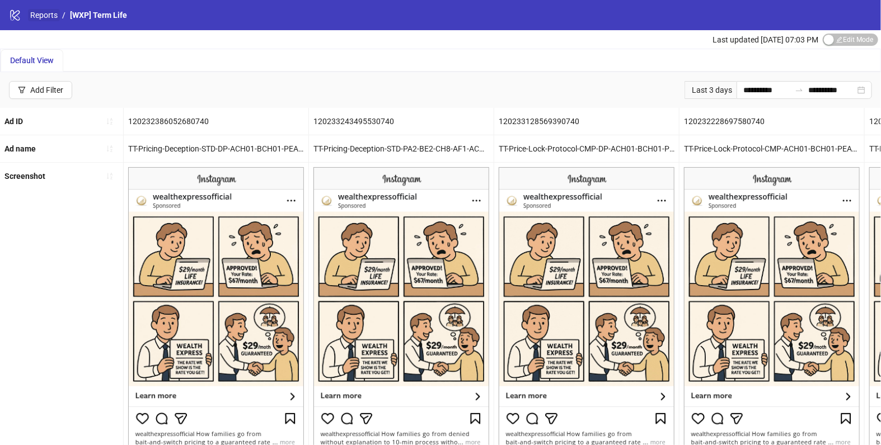
click at [47, 18] on link "Reports" at bounding box center [44, 15] width 32 height 12
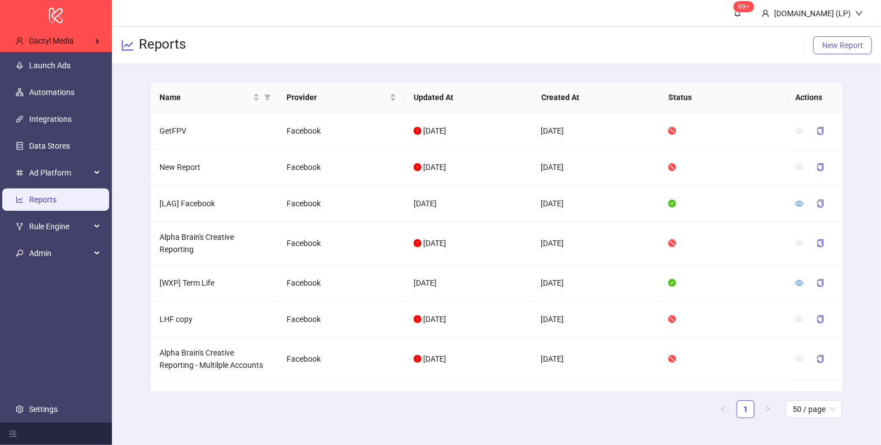
click at [846, 45] on span "New Report" at bounding box center [842, 45] width 41 height 9
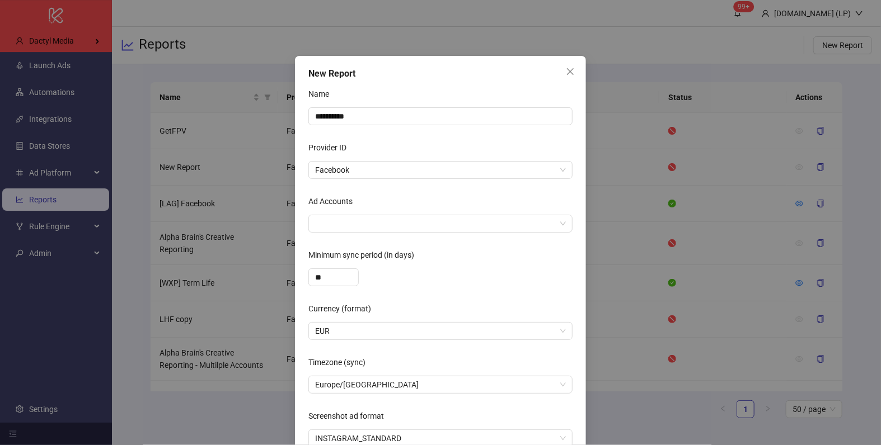
click at [361, 213] on div "Ad Accounts" at bounding box center [440, 203] width 264 height 22
click at [361, 218] on div at bounding box center [434, 224] width 248 height 16
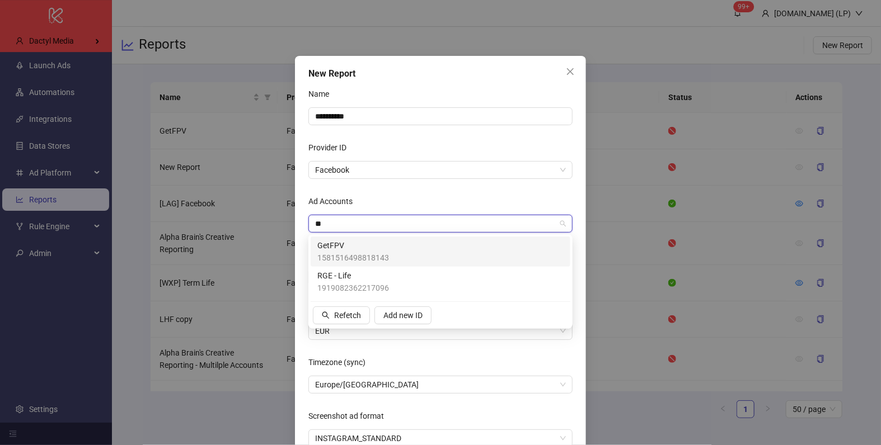
type input "***"
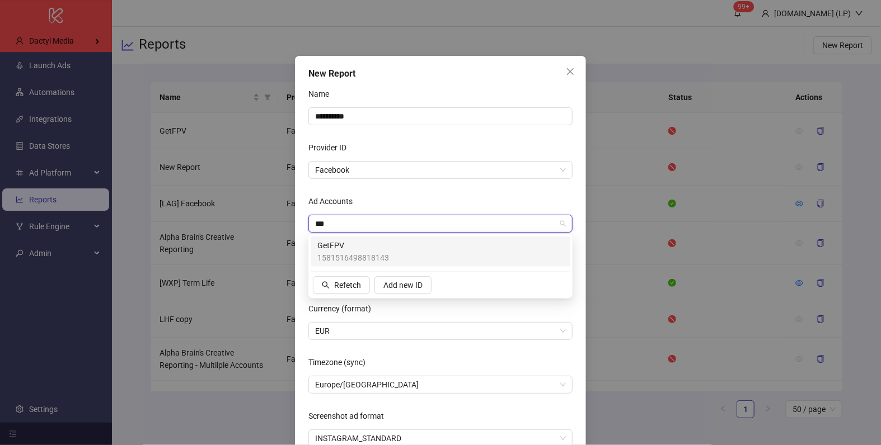
click at [377, 241] on span "GetFPV" at bounding box center [353, 245] width 72 height 12
click at [378, 199] on div "Ad Accounts" at bounding box center [440, 203] width 264 height 22
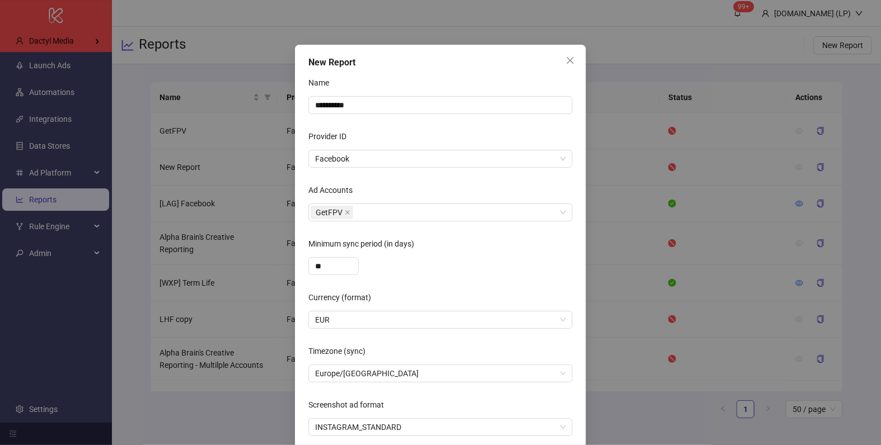
scroll to position [26, 0]
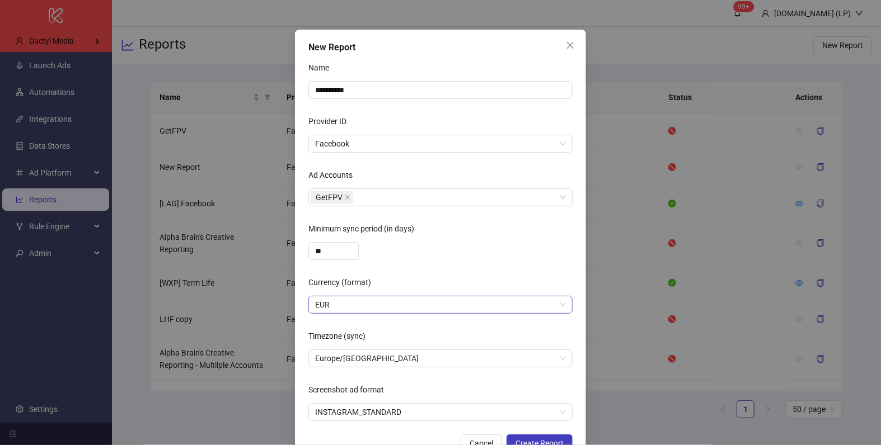
click at [427, 307] on span "EUR" at bounding box center [440, 305] width 251 height 17
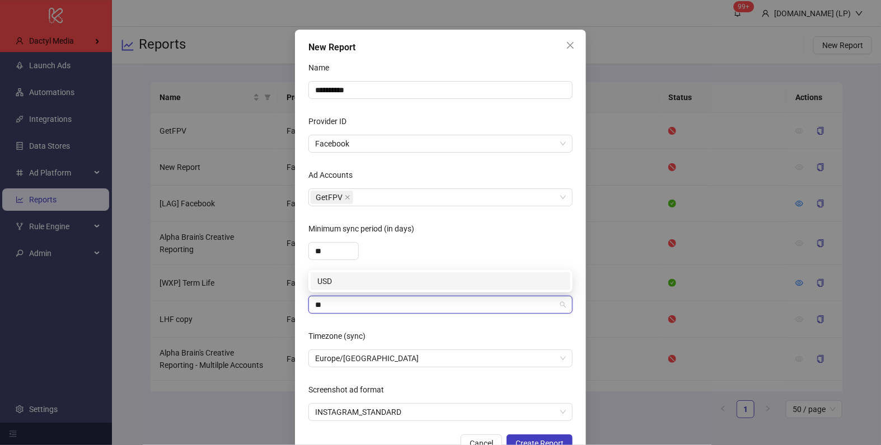
type input "***"
click at [405, 278] on div "USD" at bounding box center [440, 281] width 246 height 12
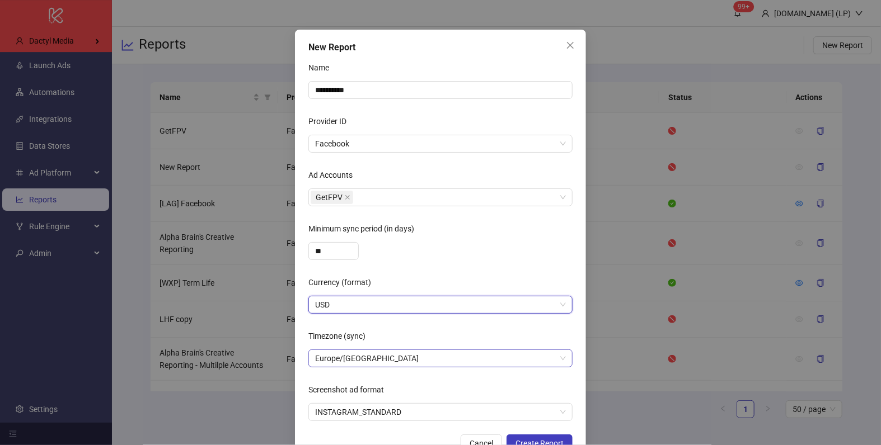
click at [379, 358] on span "Europe/Berlin" at bounding box center [440, 358] width 251 height 17
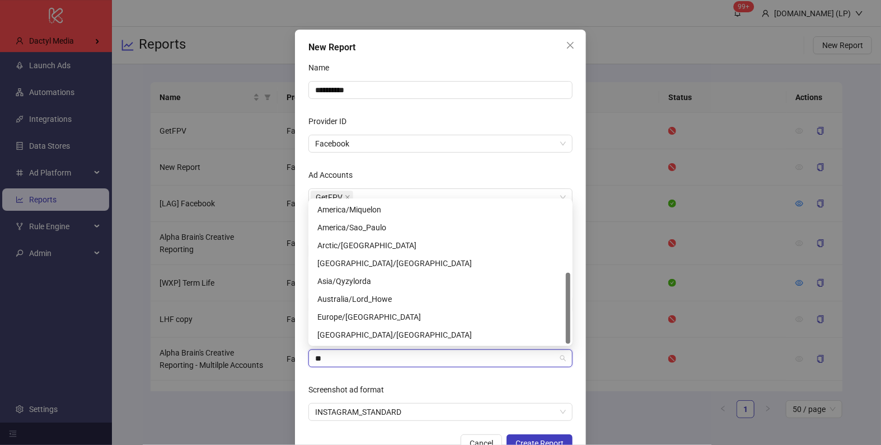
scroll to position [143, 0]
type input "***"
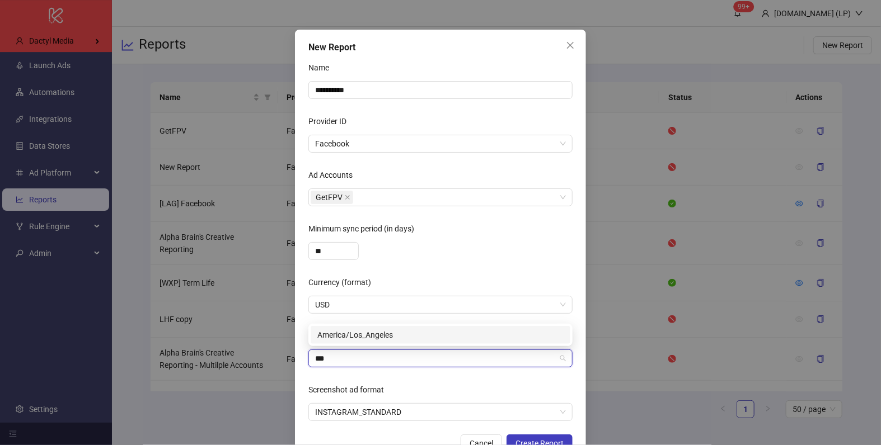
click at [327, 332] on div "America/Los_Angeles" at bounding box center [440, 335] width 246 height 12
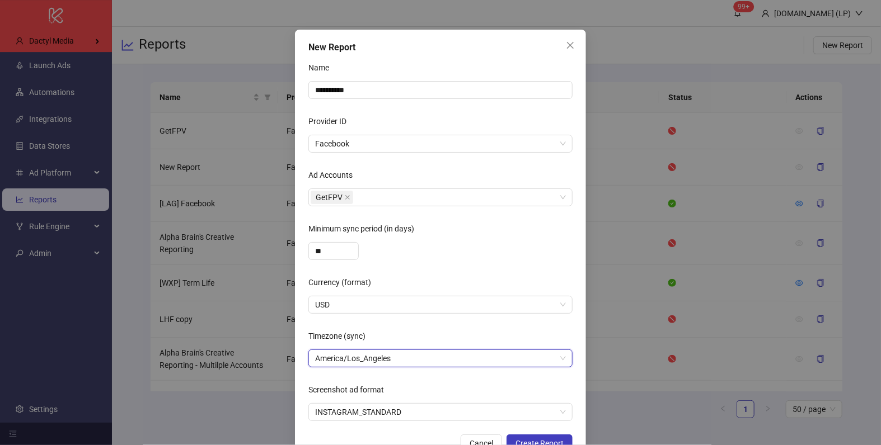
click at [373, 378] on form "**********" at bounding box center [440, 240] width 264 height 363
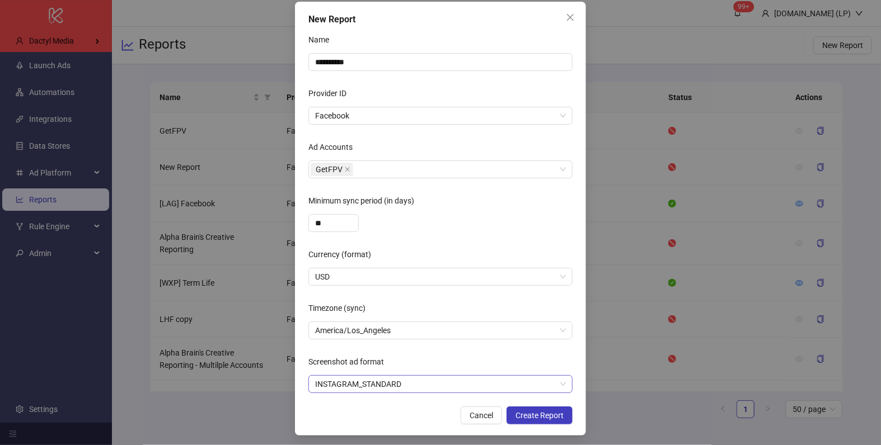
scroll to position [58, 0]
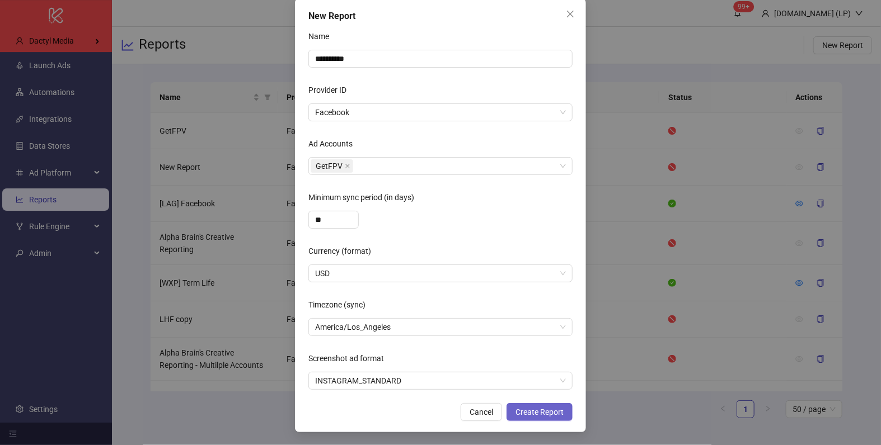
click at [520, 406] on button "Create Report" at bounding box center [539, 412] width 66 height 18
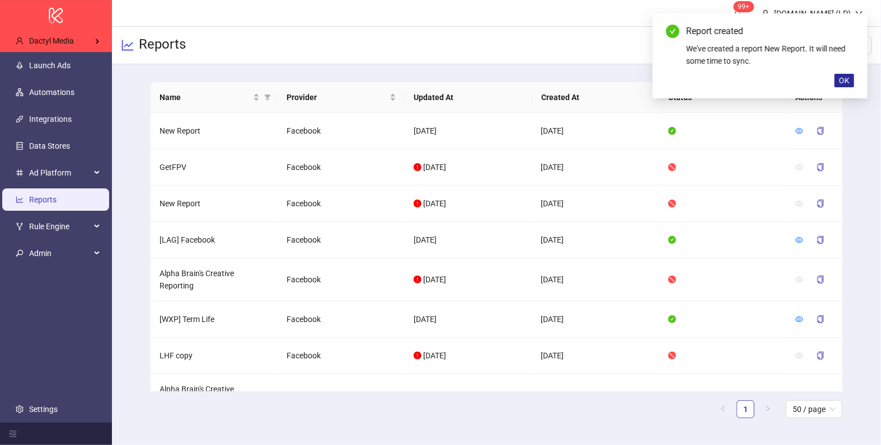
click at [848, 80] on span "OK" at bounding box center [844, 80] width 11 height 9
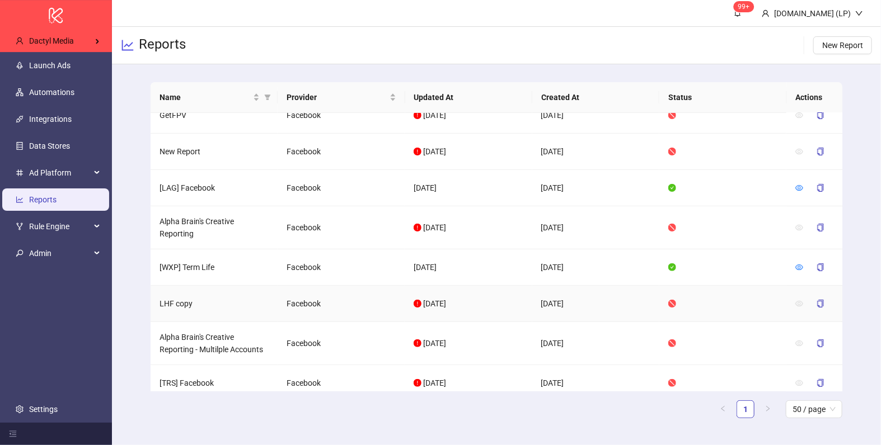
scroll to position [0, 0]
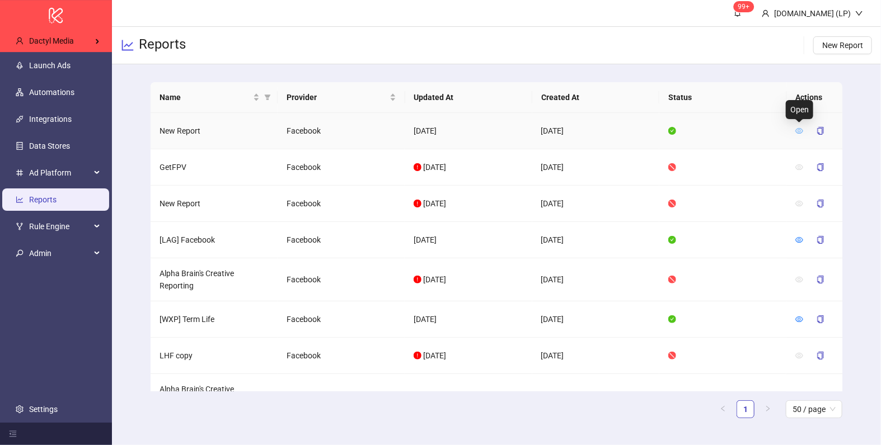
click at [795, 127] on icon "eye" at bounding box center [799, 131] width 8 height 8
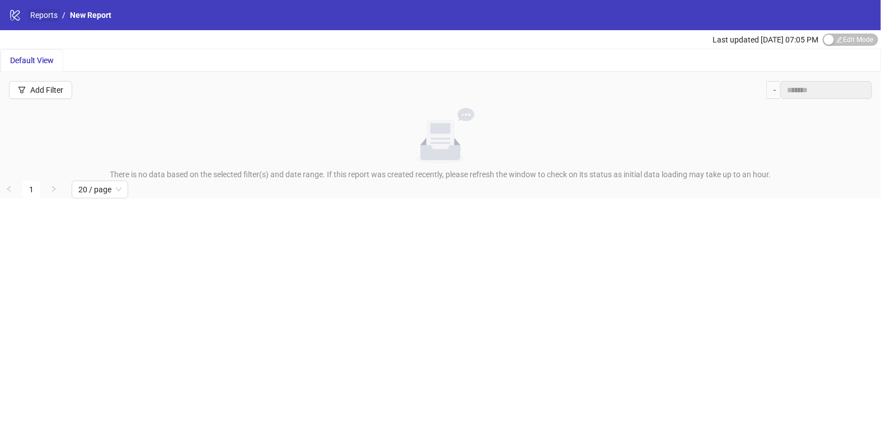
click at [50, 14] on link "Reports" at bounding box center [44, 15] width 32 height 12
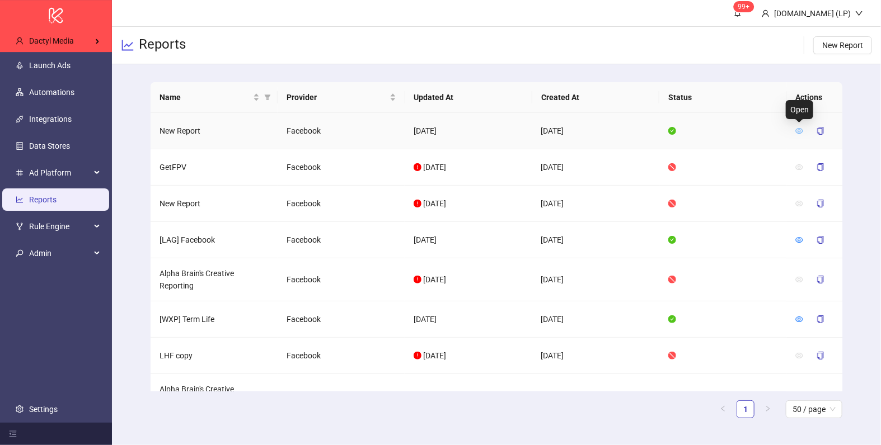
click at [796, 128] on icon "eye" at bounding box center [799, 131] width 8 height 8
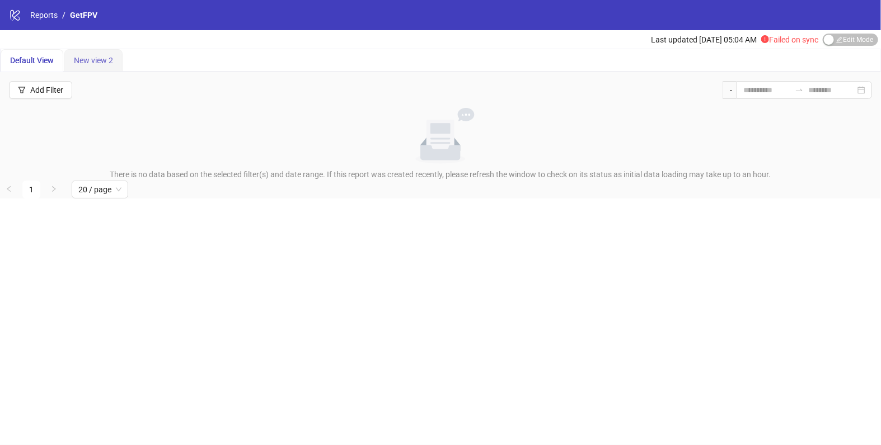
click at [88, 51] on div "New view 2" at bounding box center [93, 60] width 58 height 22
click at [867, 39] on span "Edit Mode Edit Mode" at bounding box center [849, 40] width 55 height 12
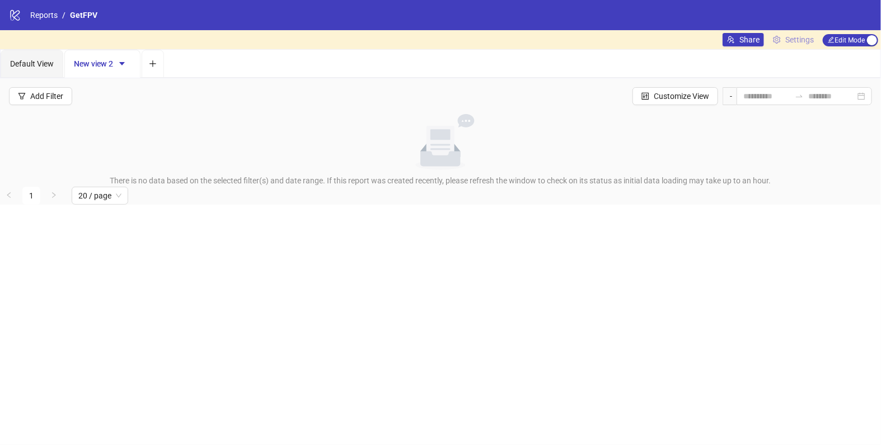
click at [802, 36] on span "Settings" at bounding box center [799, 40] width 29 height 12
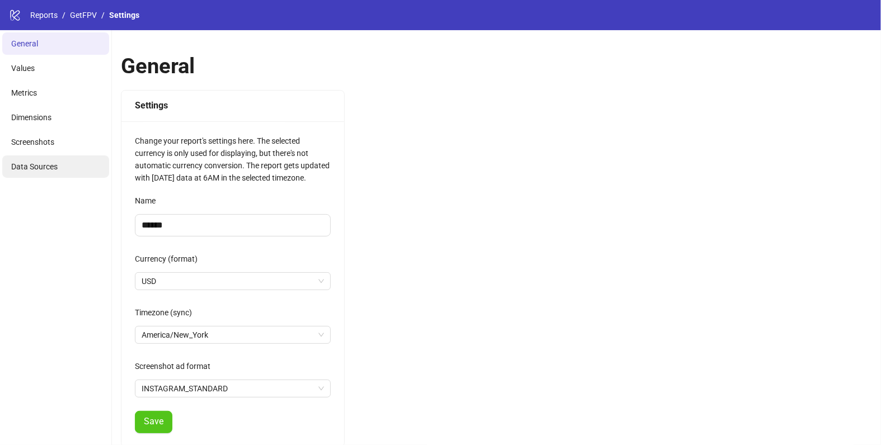
click at [55, 161] on li "Data Sources" at bounding box center [55, 167] width 107 height 22
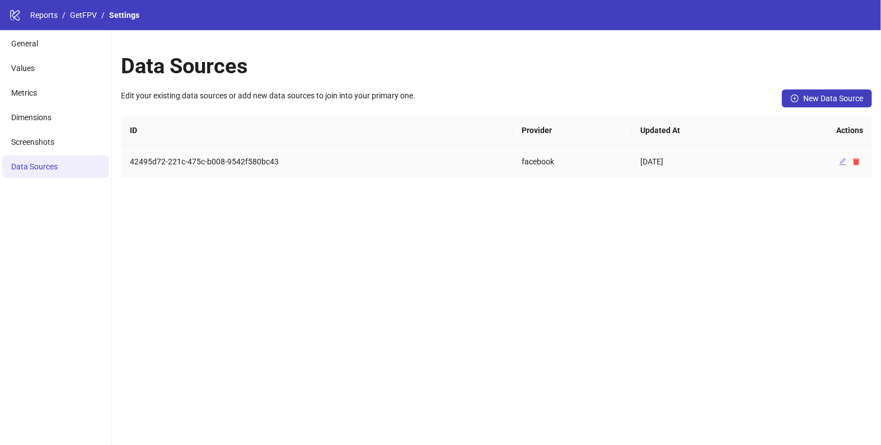
click at [844, 163] on icon "edit" at bounding box center [843, 162] width 8 height 8
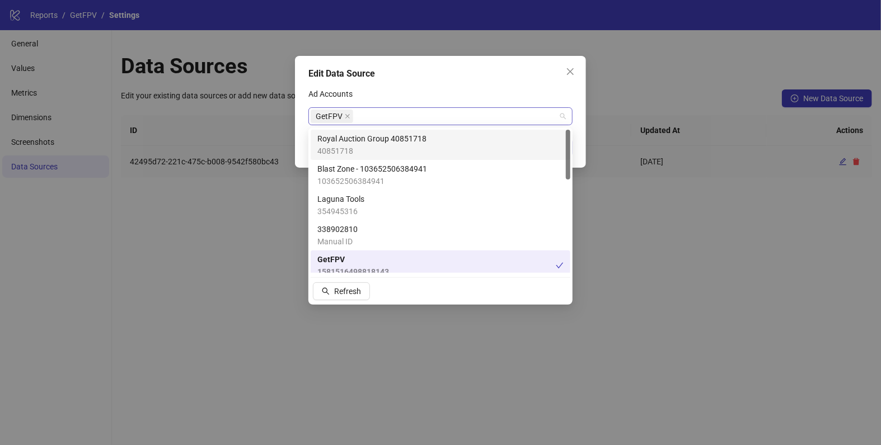
click at [412, 110] on div "GetFPV" at bounding box center [434, 117] width 248 height 16
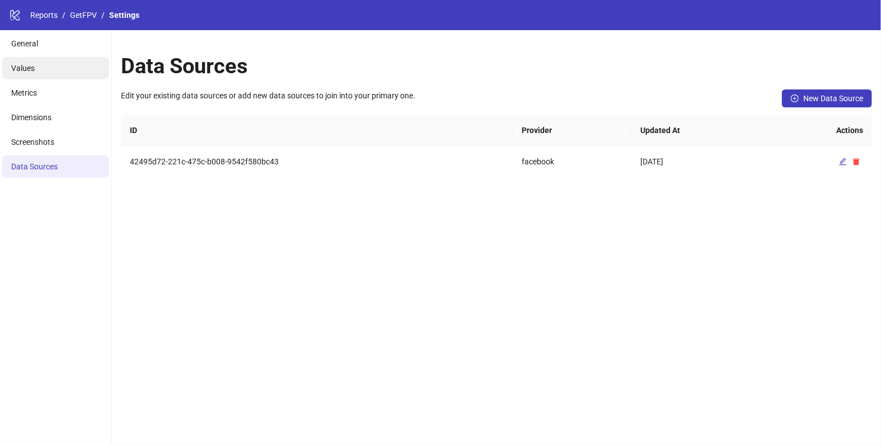
click at [61, 68] on li "Values" at bounding box center [55, 68] width 107 height 22
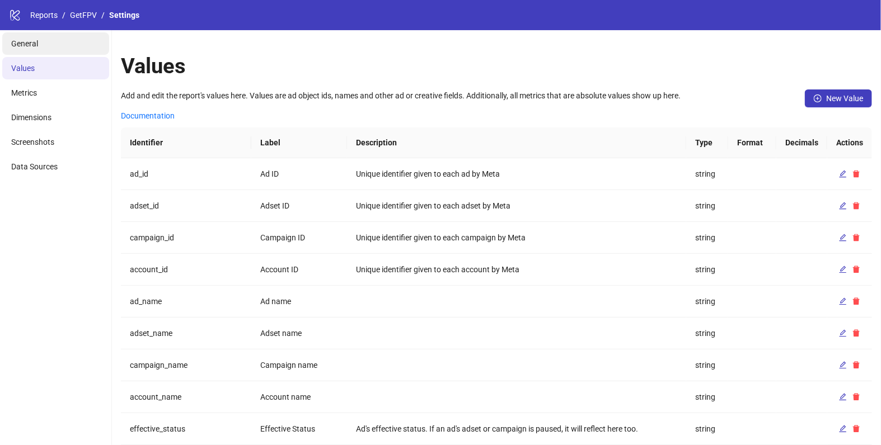
click at [52, 41] on li "General" at bounding box center [55, 43] width 107 height 22
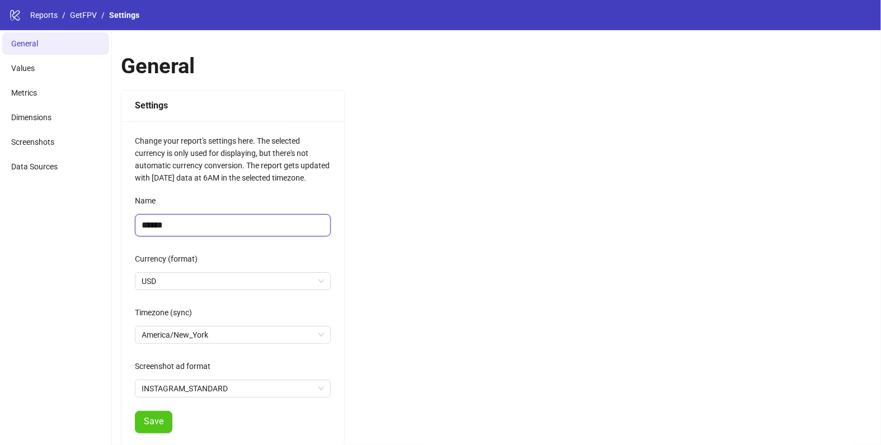
click at [157, 217] on input "******" at bounding box center [233, 225] width 196 height 22
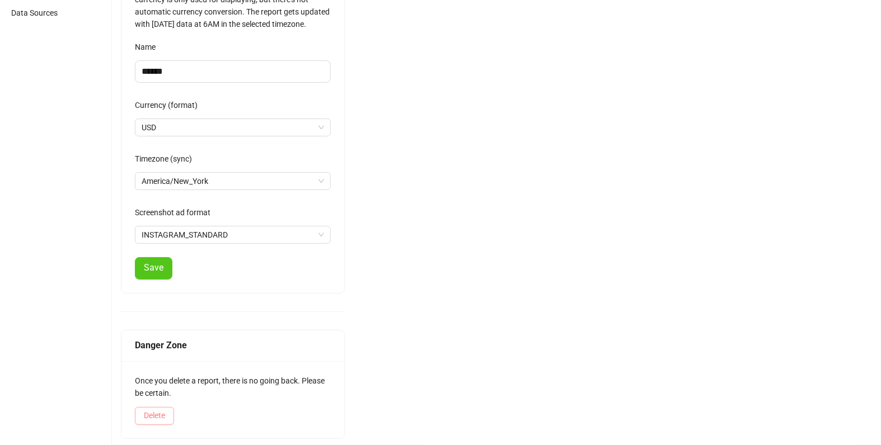
click at [166, 407] on button "Delete" at bounding box center [154, 416] width 39 height 18
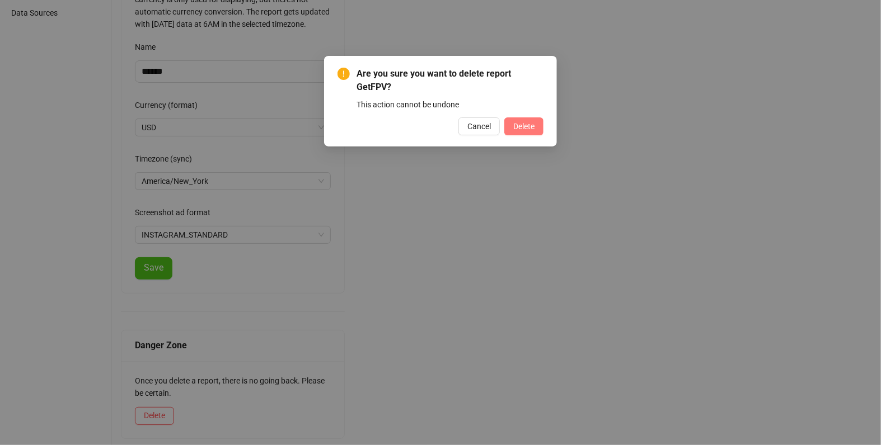
click at [511, 123] on button "Delete" at bounding box center [523, 126] width 39 height 18
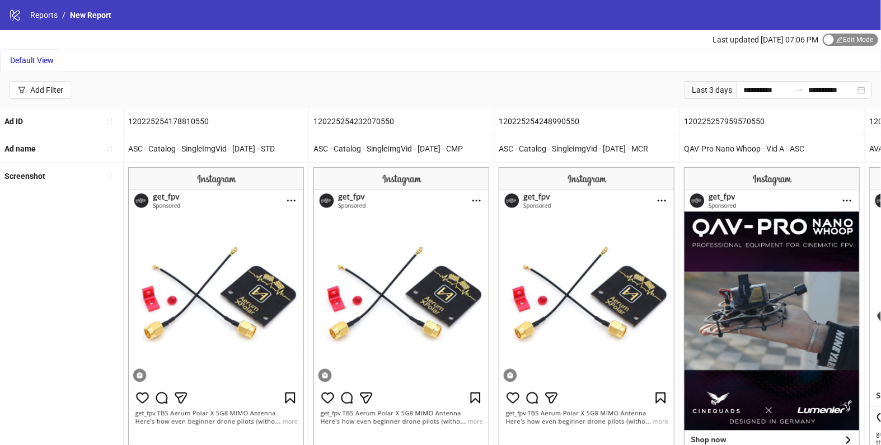
click at [839, 39] on span "Edit Mode Edit Mode" at bounding box center [849, 40] width 55 height 12
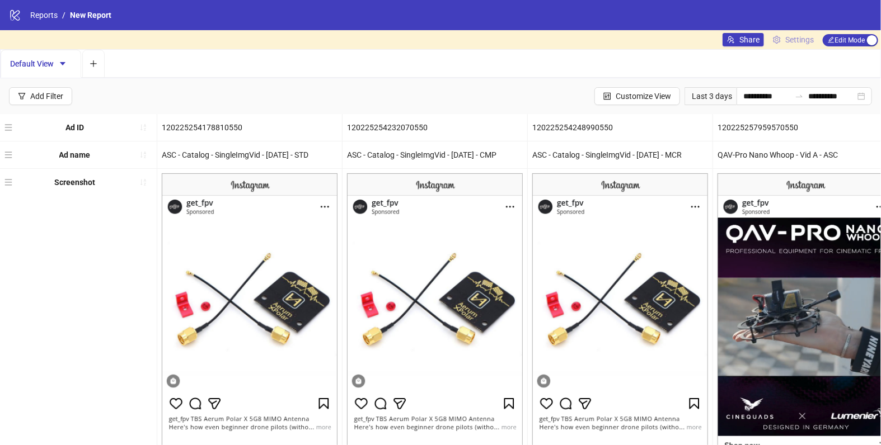
click at [802, 39] on span "Settings" at bounding box center [799, 40] width 29 height 12
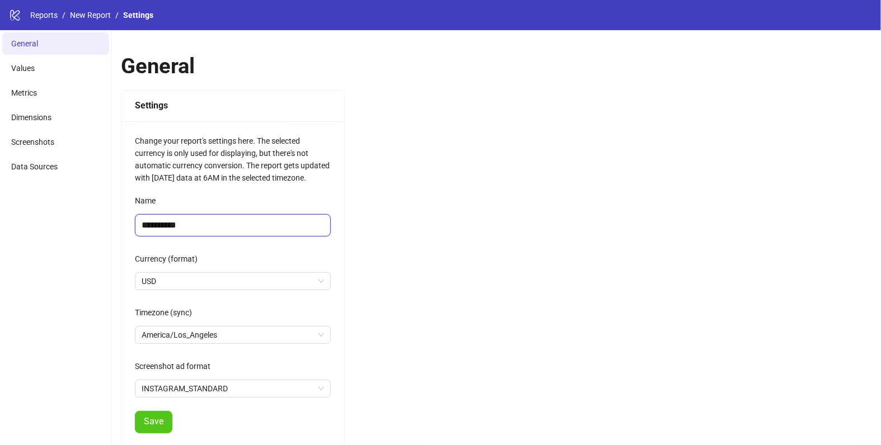
click at [193, 228] on input "**********" at bounding box center [233, 225] width 196 height 22
paste input "text"
type input "******"
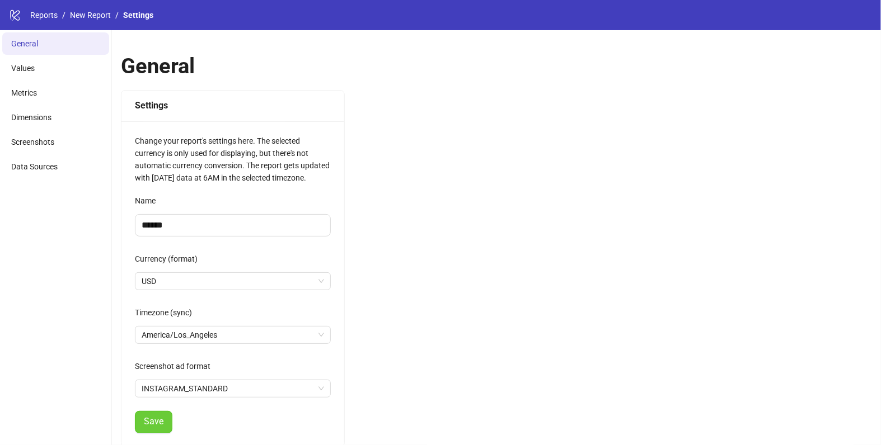
click at [152, 413] on button "Save" at bounding box center [153, 422] width 37 height 22
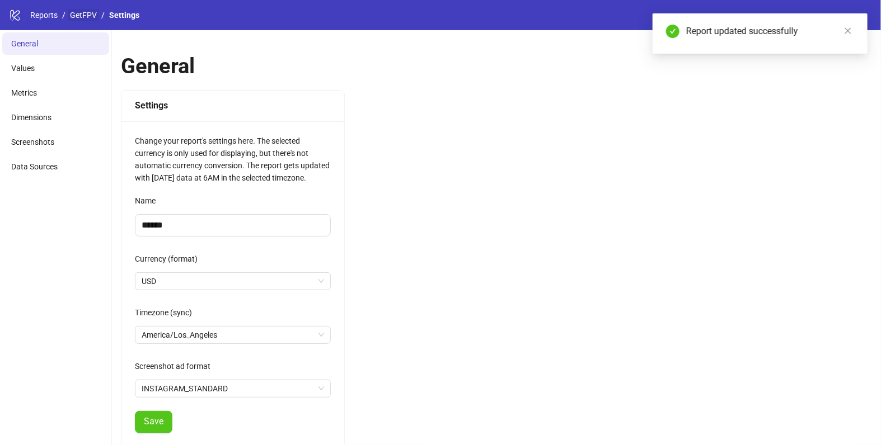
click at [82, 18] on link "GetFPV" at bounding box center [83, 15] width 31 height 12
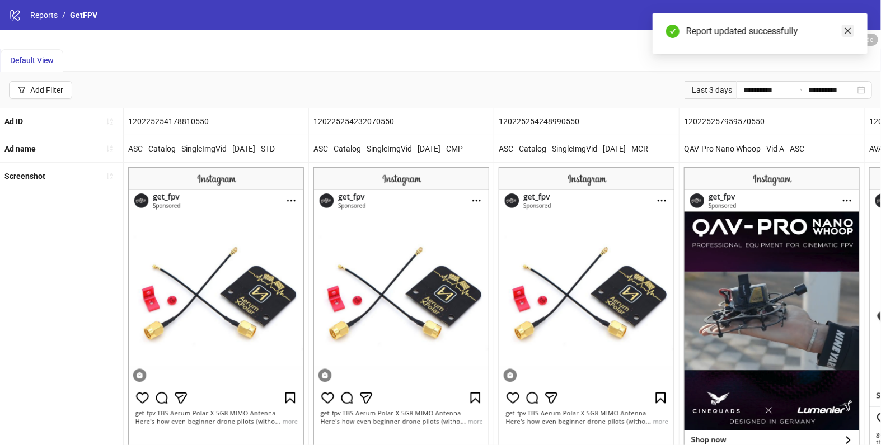
click at [845, 30] on icon "close" at bounding box center [848, 31] width 8 height 8
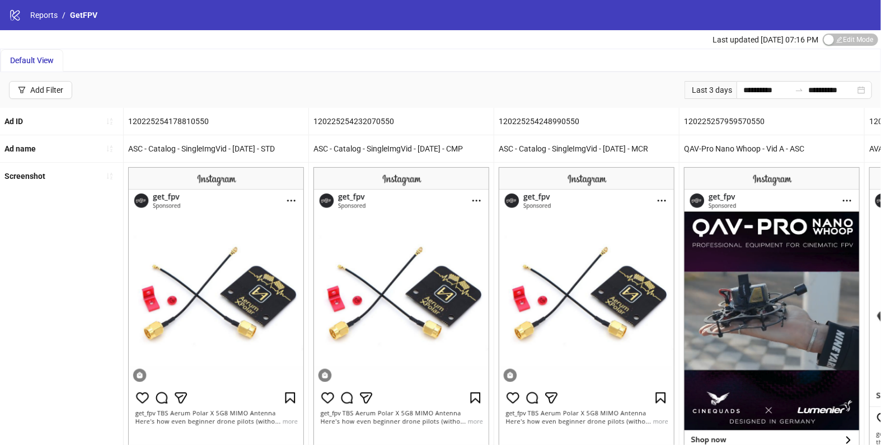
click at [709, 88] on div "Last 3 days" at bounding box center [710, 90] width 52 height 18
click at [748, 88] on input "**********" at bounding box center [766, 90] width 47 height 12
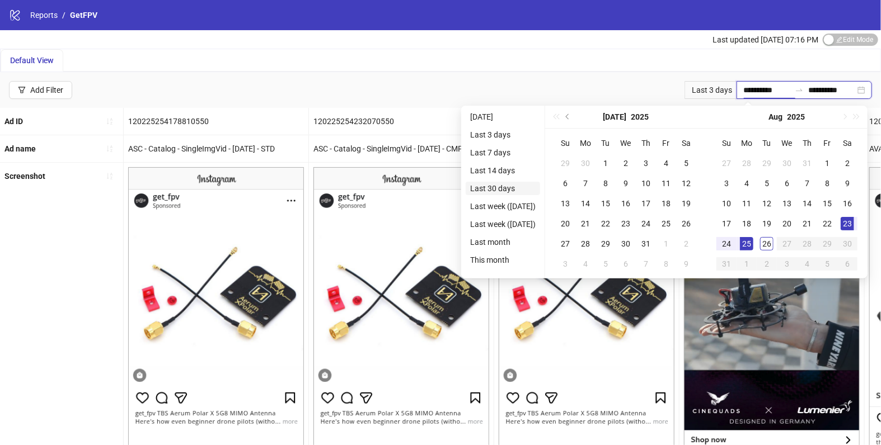
type input "**********"
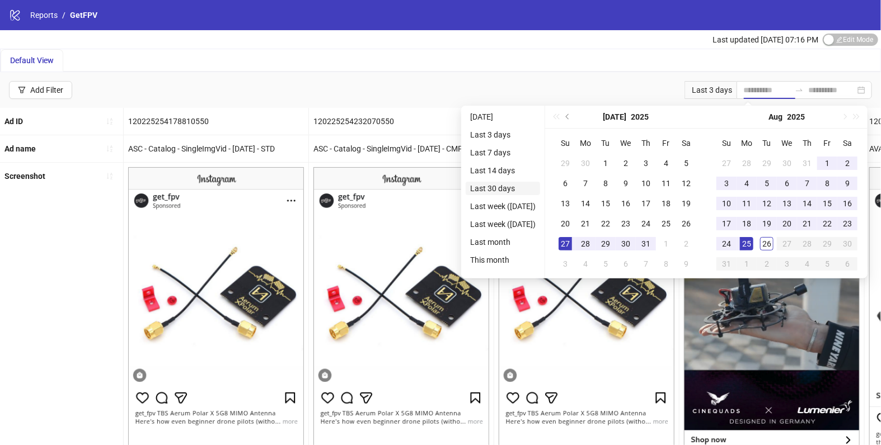
click at [502, 182] on li "Last 30 days" at bounding box center [502, 188] width 74 height 13
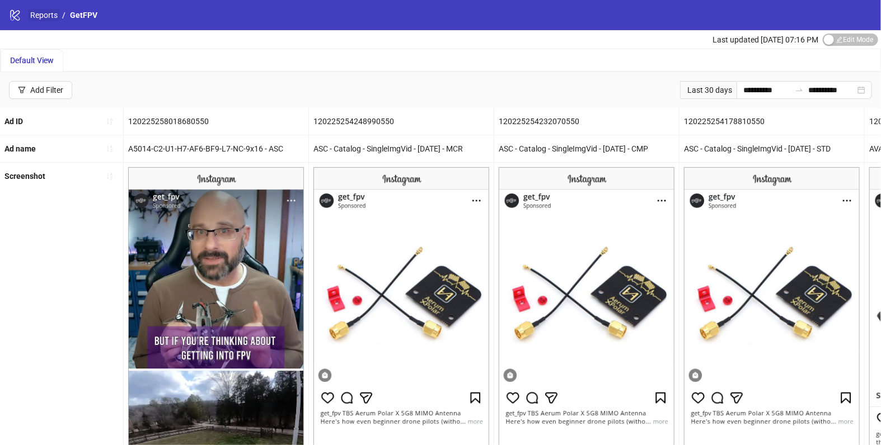
click at [39, 12] on link "Reports" at bounding box center [44, 15] width 32 height 12
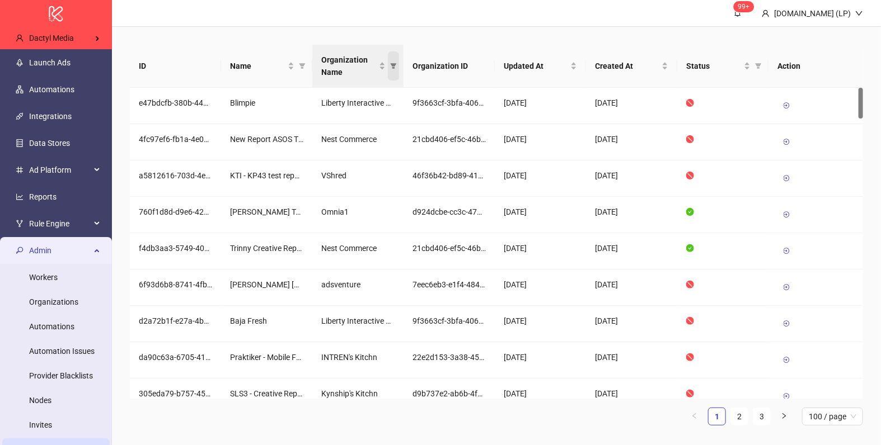
click at [391, 62] on span "Organization Name" at bounding box center [393, 65] width 11 height 29
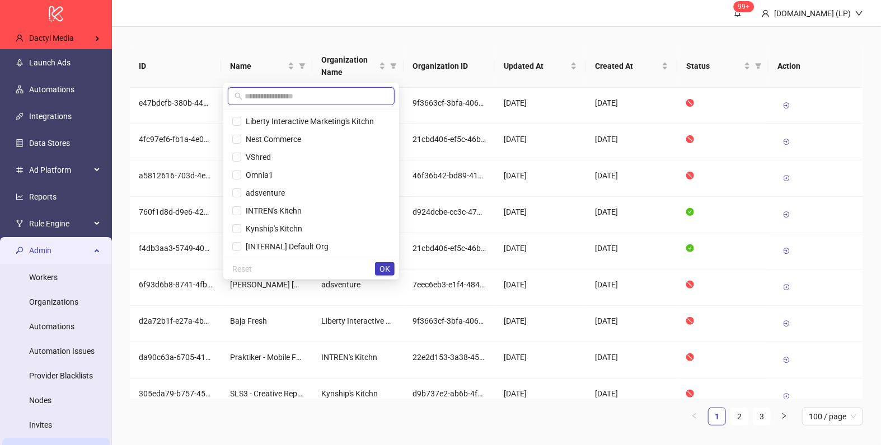
click at [293, 95] on input "text" at bounding box center [315, 96] width 143 height 12
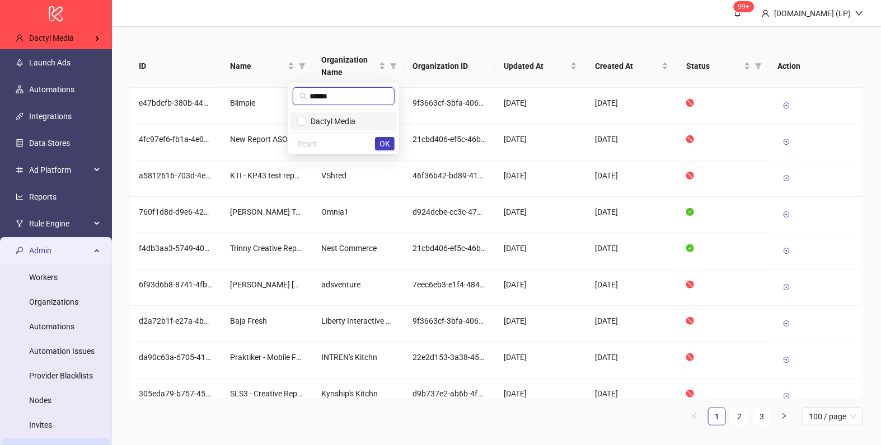
type input "******"
click at [311, 115] on span "Dactyl Media" at bounding box center [343, 121] width 93 height 12
click at [391, 138] on button "OK" at bounding box center [385, 143] width 20 height 13
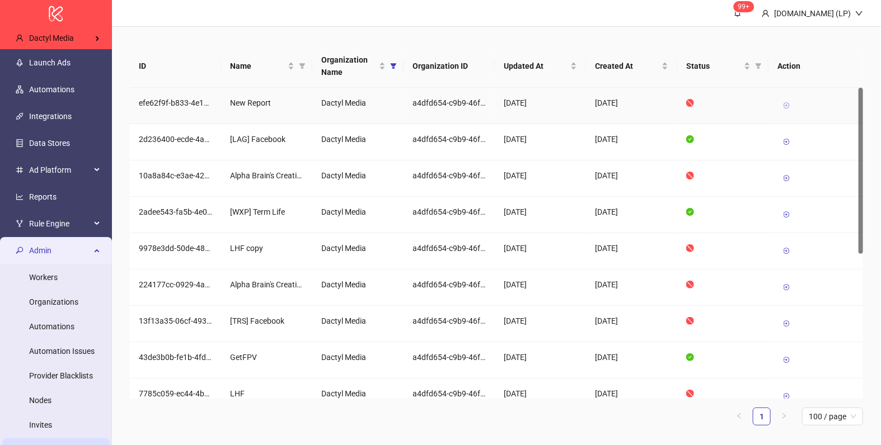
click at [785, 105] on icon at bounding box center [786, 106] width 8 height 8
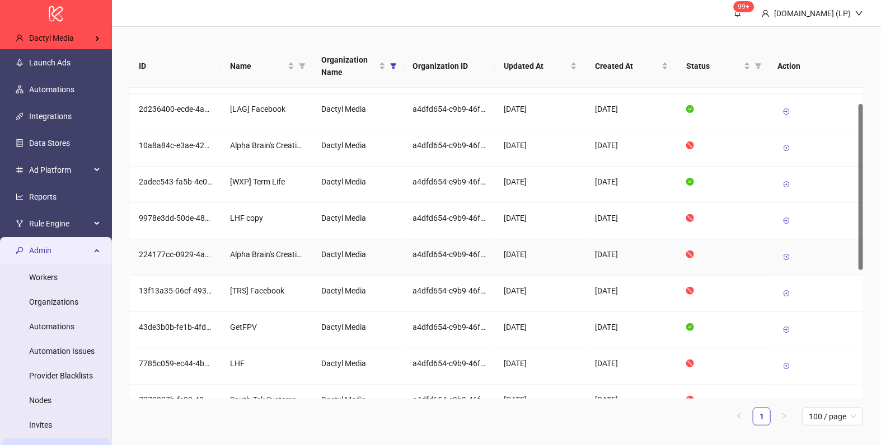
scroll to position [31, 0]
click at [785, 145] on icon at bounding box center [786, 148] width 8 height 8
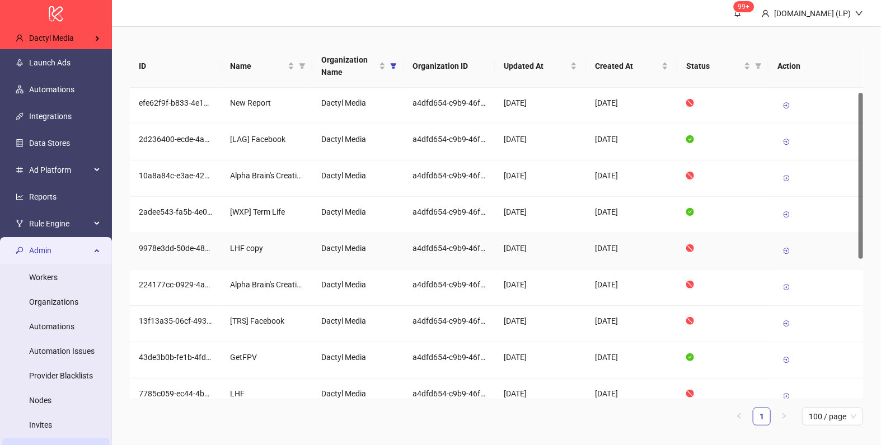
scroll to position [14, 0]
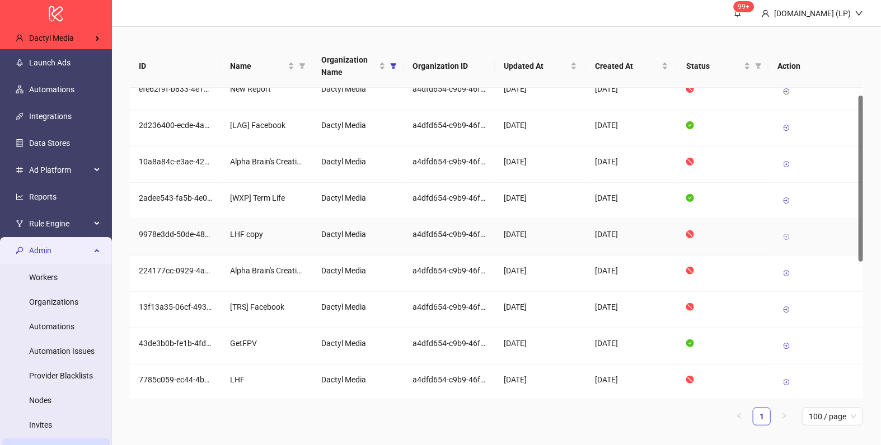
click at [787, 236] on icon at bounding box center [786, 237] width 8 height 8
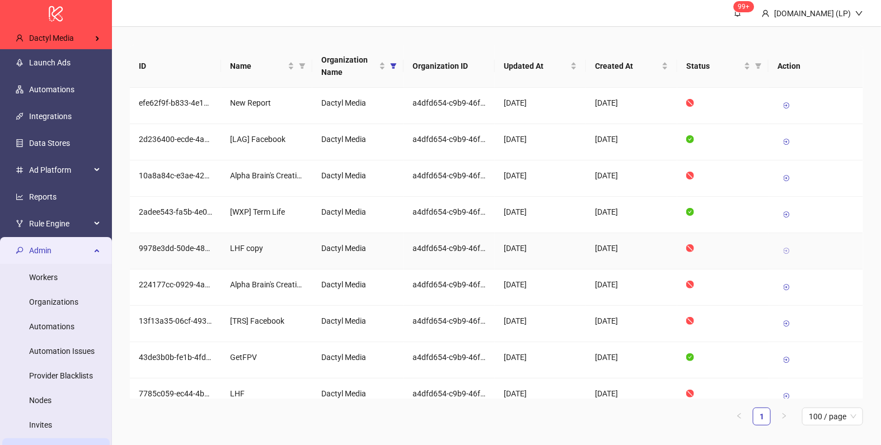
click at [791, 250] on link at bounding box center [786, 251] width 18 height 18
click at [783, 249] on icon at bounding box center [786, 251] width 8 height 8
click at [783, 247] on icon at bounding box center [786, 251] width 8 height 8
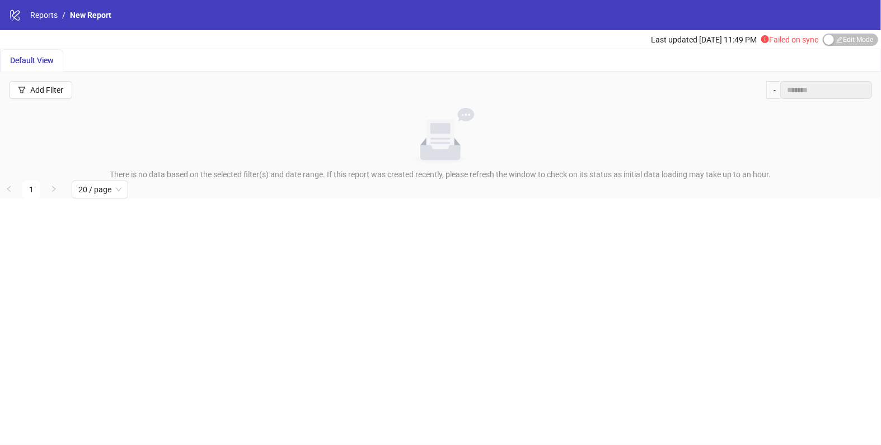
click at [843, 29] on div "logo/logo-mobile Reports / New Report" at bounding box center [440, 15] width 881 height 30
click at [835, 36] on span "Edit Mode Edit Mode" at bounding box center [849, 40] width 55 height 12
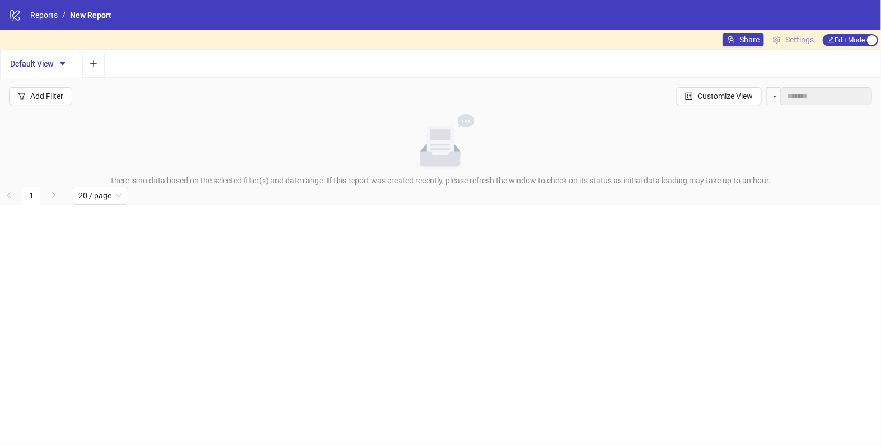
click at [793, 36] on span "Settings" at bounding box center [799, 40] width 29 height 12
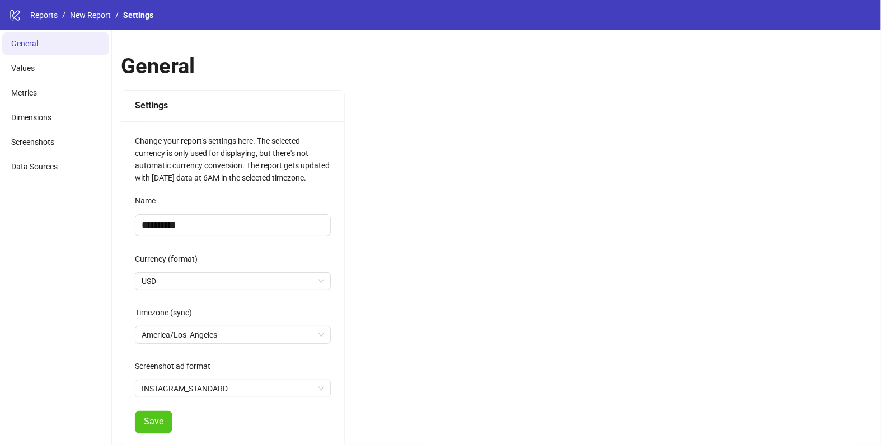
scroll to position [154, 0]
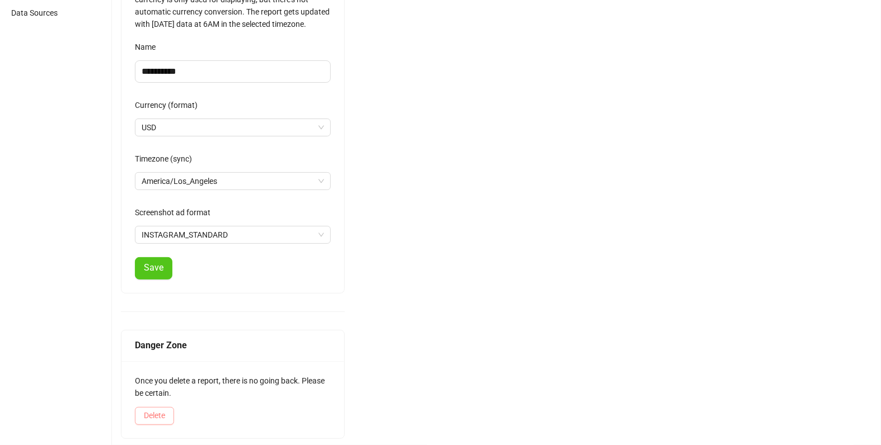
click at [159, 407] on button "Delete" at bounding box center [154, 416] width 39 height 18
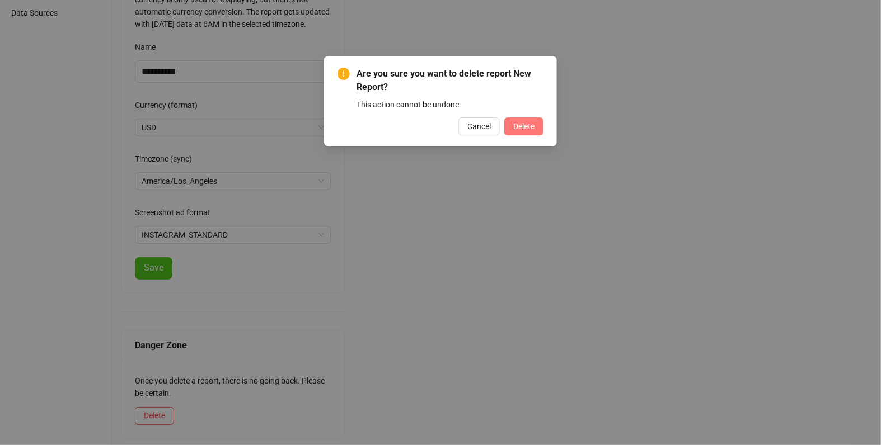
click at [537, 123] on button "Delete" at bounding box center [523, 126] width 39 height 18
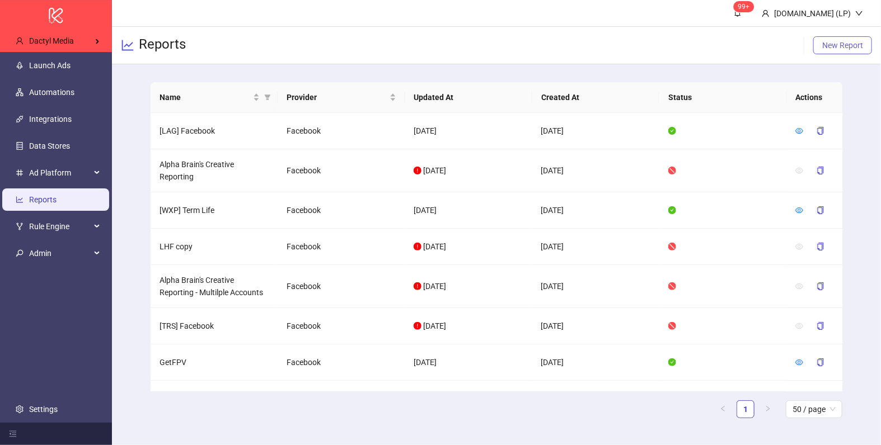
click at [847, 46] on span "New Report" at bounding box center [842, 45] width 41 height 9
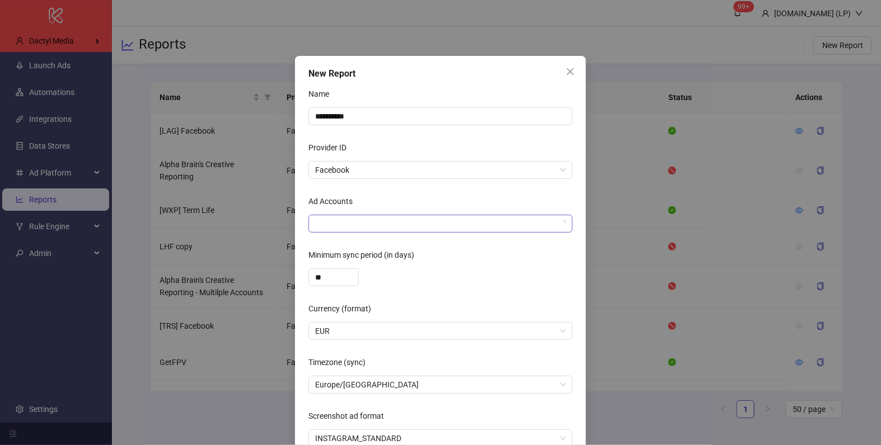
click at [363, 220] on div at bounding box center [434, 224] width 248 height 16
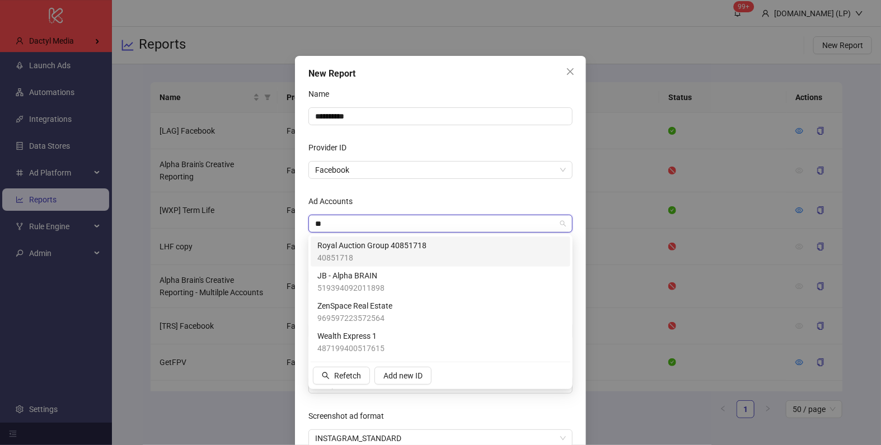
type input "***"
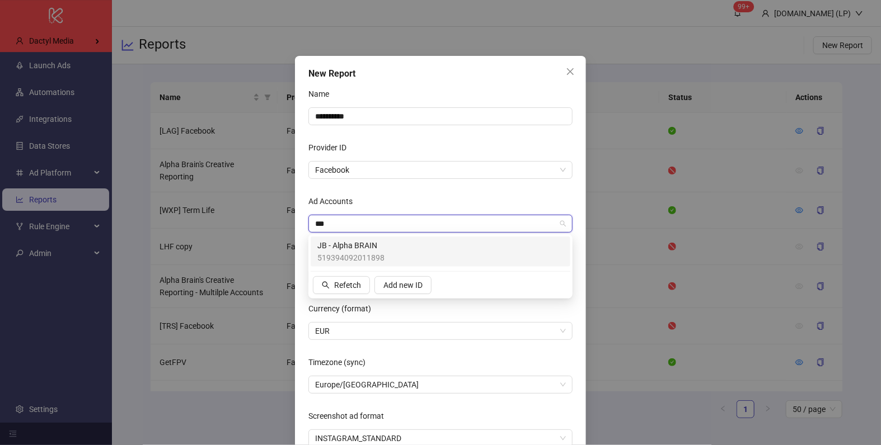
click at [332, 243] on span "JB - Alpha BRAIN" at bounding box center [350, 245] width 67 height 12
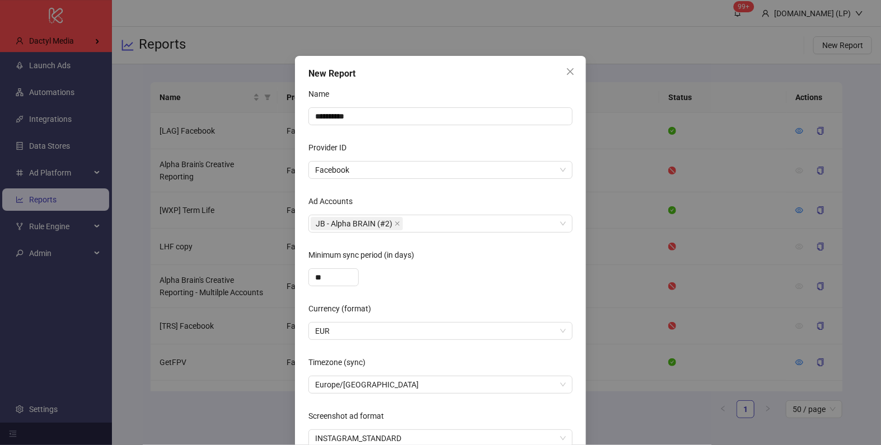
click at [398, 143] on div "Provider ID" at bounding box center [440, 150] width 264 height 22
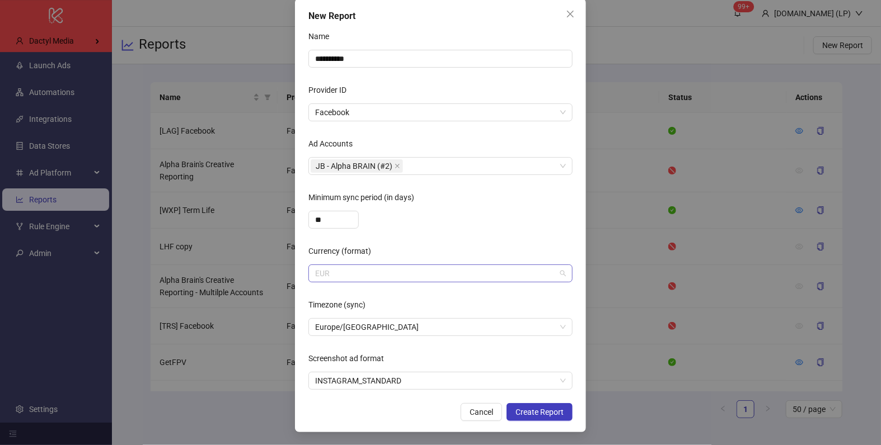
click at [362, 277] on span "EUR" at bounding box center [440, 273] width 251 height 17
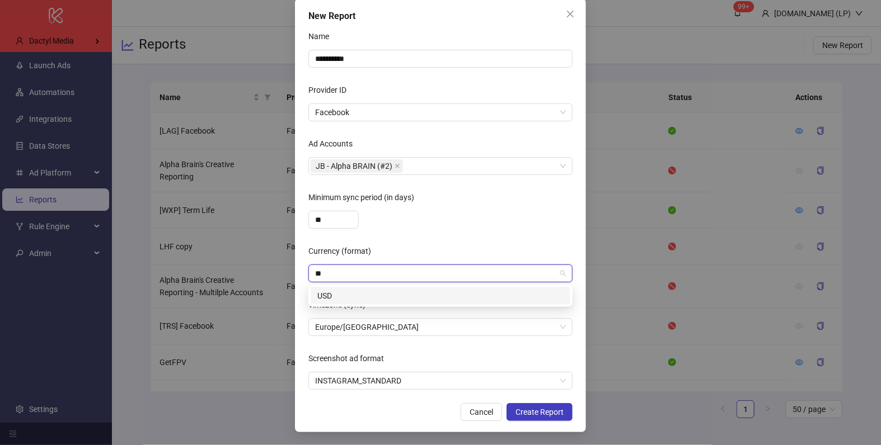
type input "***"
click at [369, 293] on div "USD" at bounding box center [440, 296] width 246 height 12
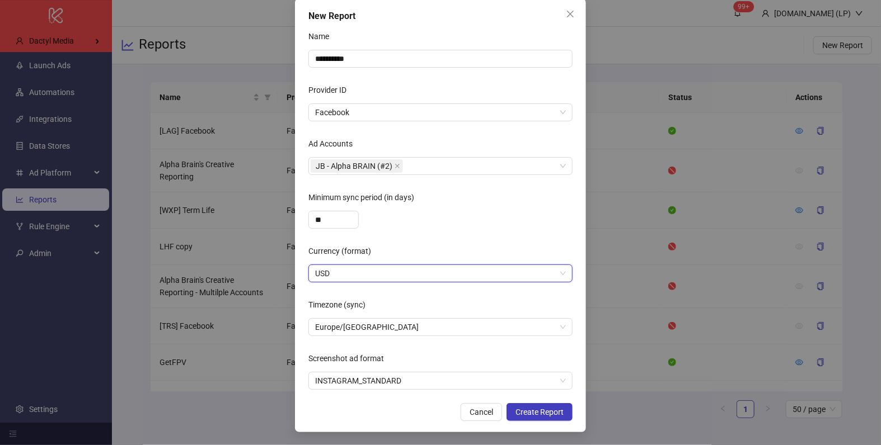
click at [434, 211] on div "**" at bounding box center [440, 220] width 264 height 18
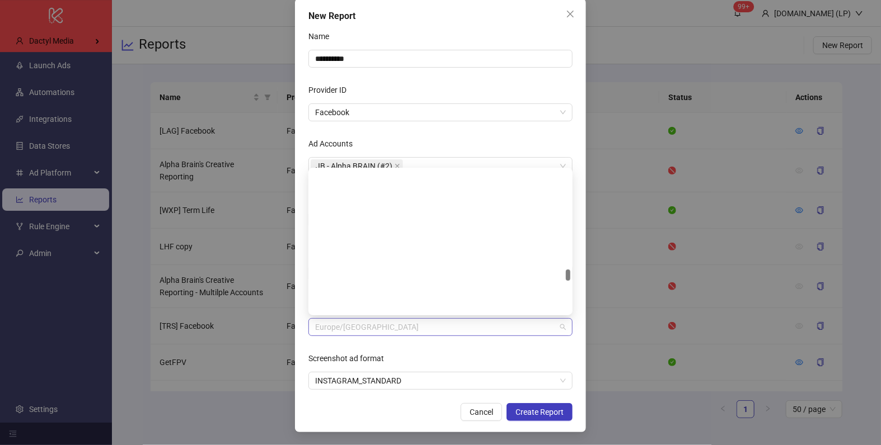
click at [454, 335] on span "Europe/[GEOGRAPHIC_DATA]" at bounding box center [440, 327] width 251 height 17
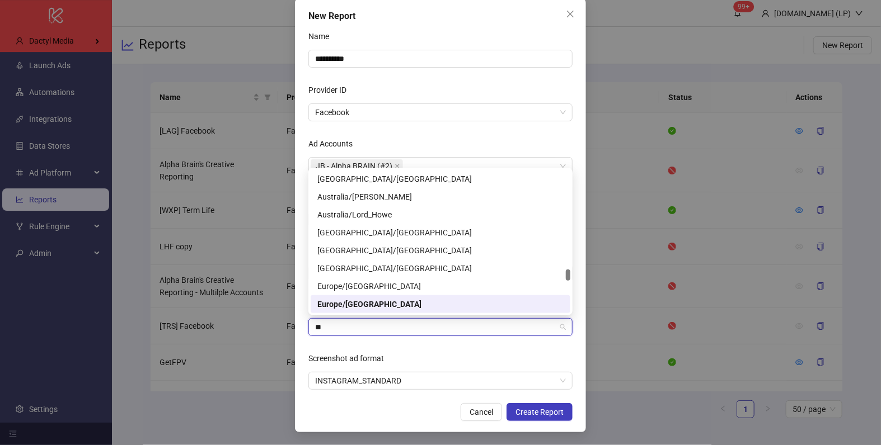
scroll to position [143, 0]
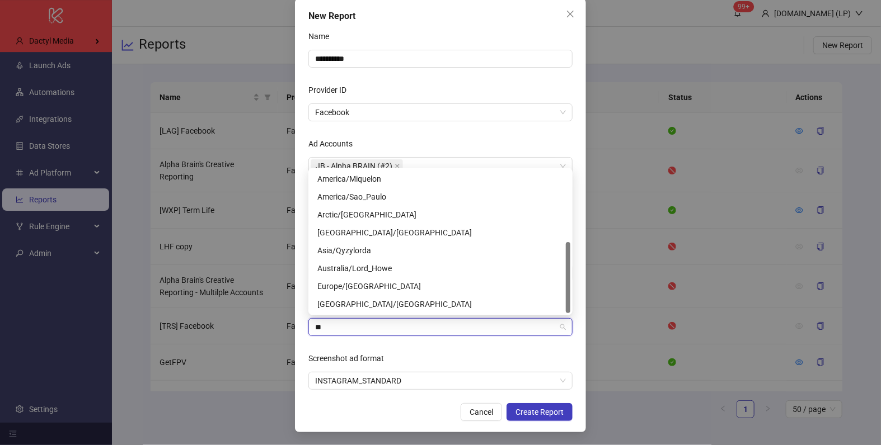
type input "***"
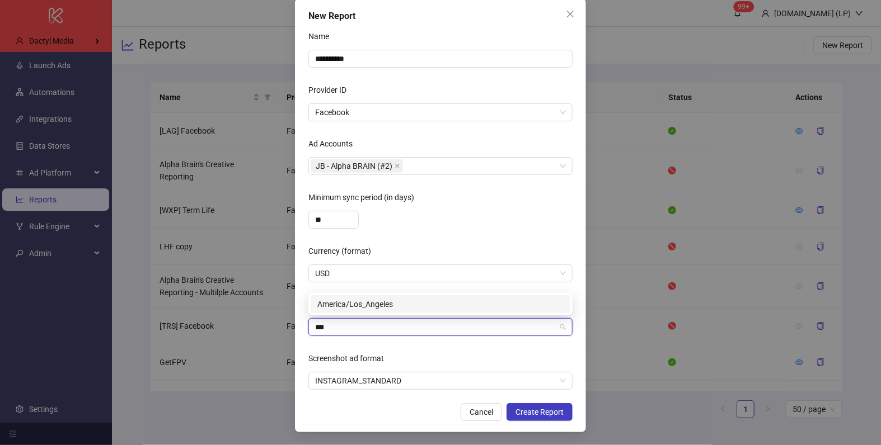
click at [429, 308] on div "America/Los_Angeles" at bounding box center [440, 304] width 246 height 12
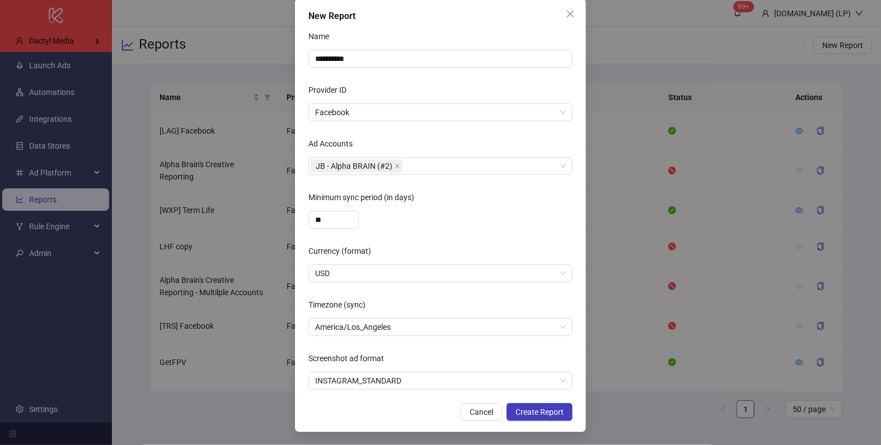
click at [422, 358] on div "Screenshot ad format" at bounding box center [440, 361] width 264 height 22
click at [543, 413] on span "Create Report" at bounding box center [539, 412] width 48 height 9
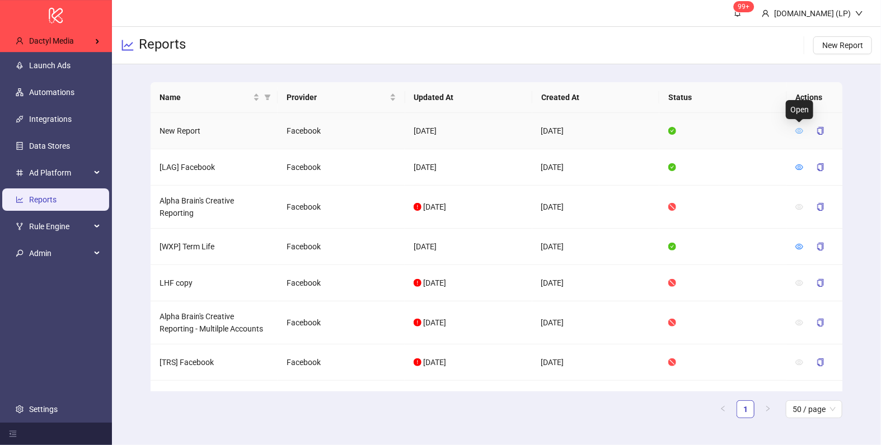
click at [801, 132] on icon "eye" at bounding box center [799, 131] width 8 height 8
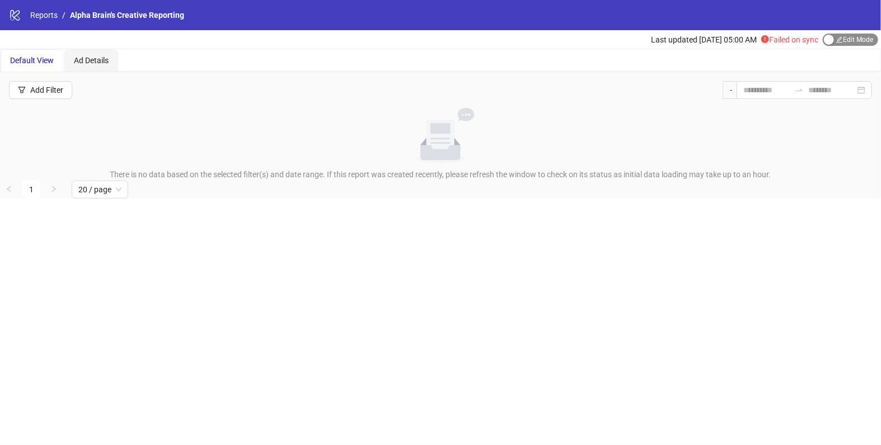
click at [838, 36] on span "Edit Mode Edit Mode" at bounding box center [849, 40] width 55 height 12
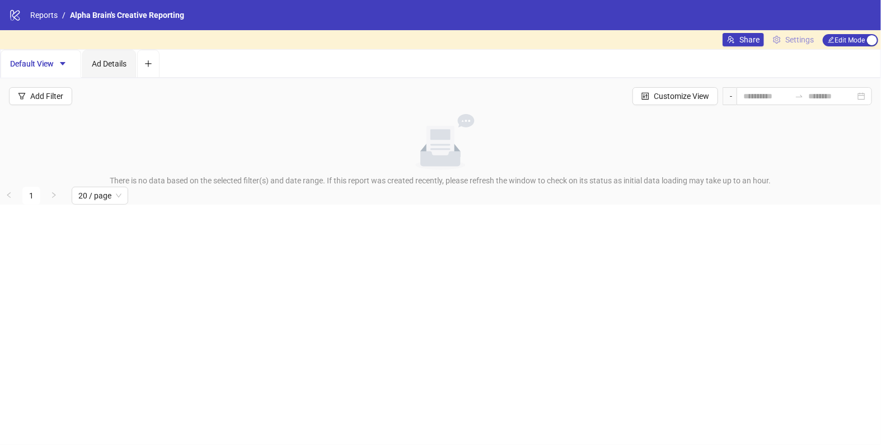
click at [803, 44] on span "Settings" at bounding box center [799, 40] width 29 height 12
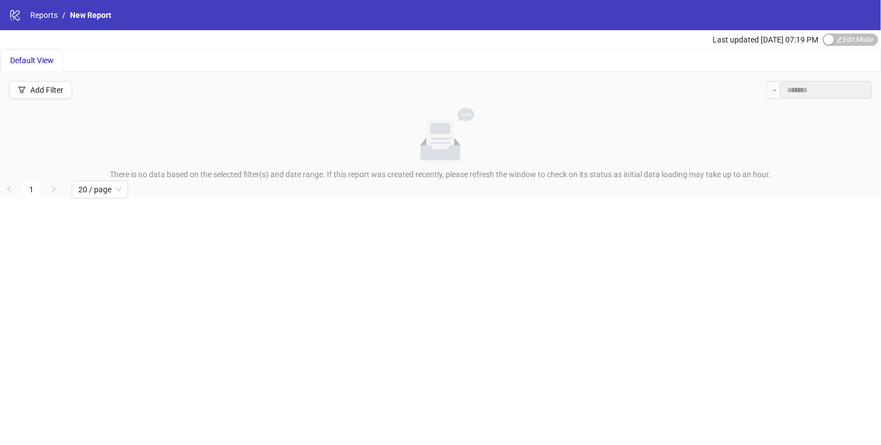
click at [30, 22] on div "logo/logo-mobile Reports / New Report" at bounding box center [440, 15] width 881 height 30
click at [38, 7] on div "logo/logo-mobile Reports / New Report" at bounding box center [440, 15] width 881 height 30
click at [37, 10] on link "Reports" at bounding box center [44, 15] width 32 height 12
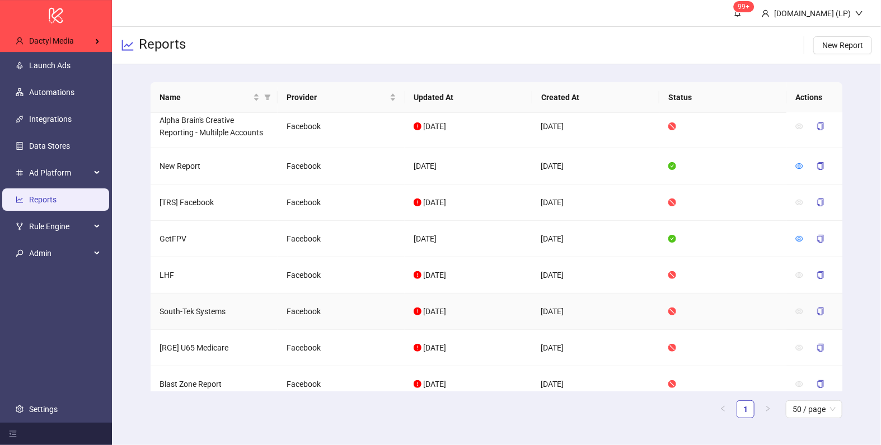
scroll to position [164, 0]
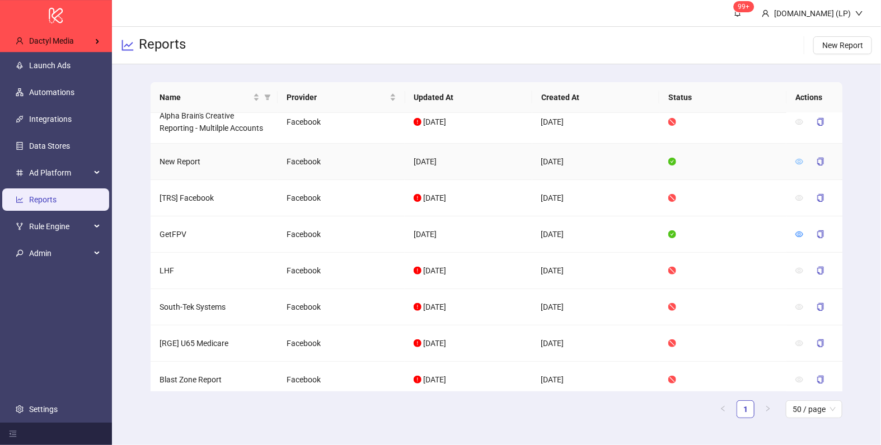
click at [799, 164] on link at bounding box center [799, 161] width 8 height 9
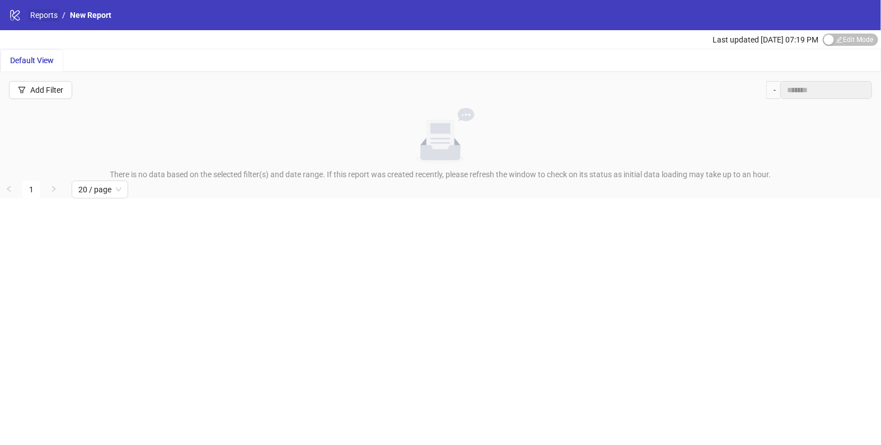
click at [30, 17] on link "Reports" at bounding box center [44, 15] width 32 height 12
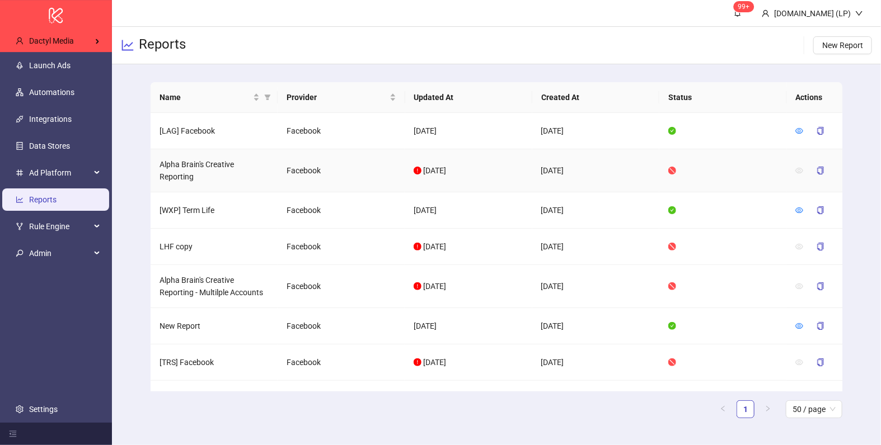
scroll to position [29, 0]
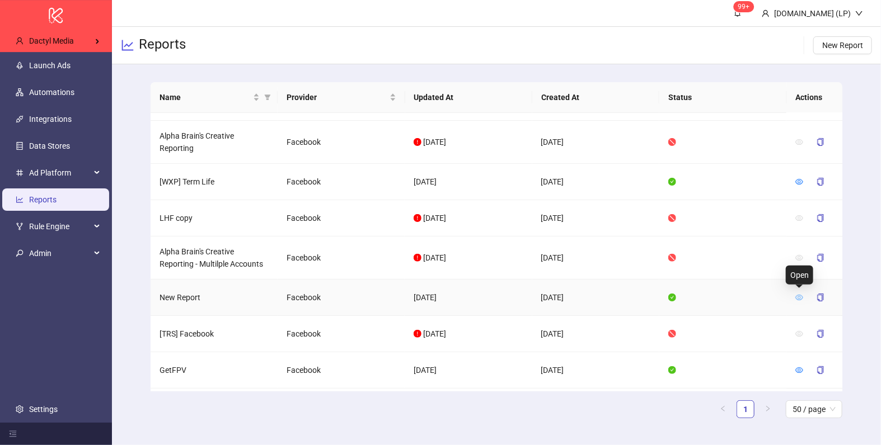
click at [801, 295] on icon "eye" at bounding box center [799, 298] width 8 height 8
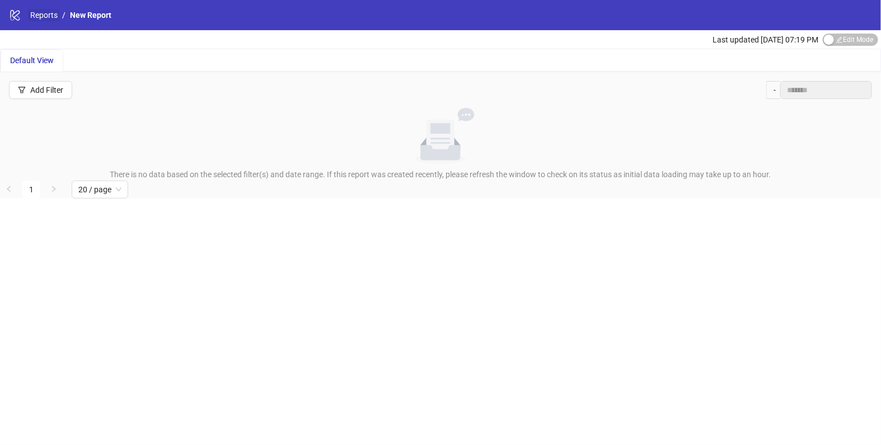
click at [51, 18] on link "Reports" at bounding box center [44, 15] width 32 height 12
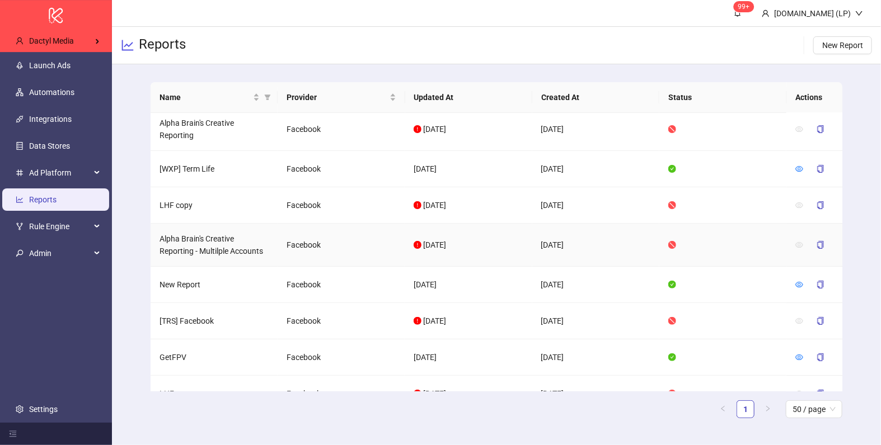
scroll to position [36, 0]
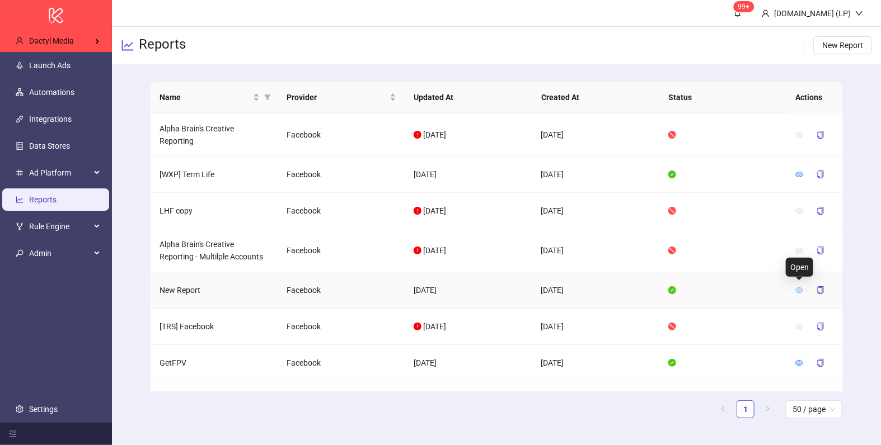
click at [795, 287] on icon "eye" at bounding box center [799, 290] width 8 height 8
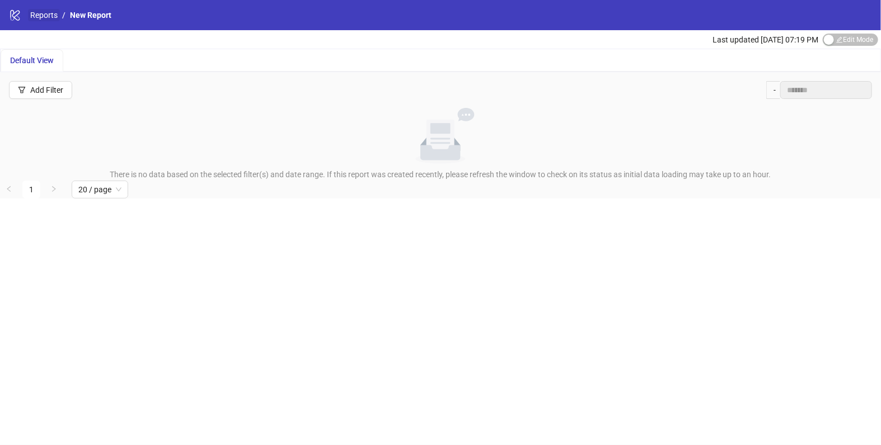
click at [35, 15] on link "Reports" at bounding box center [44, 15] width 32 height 12
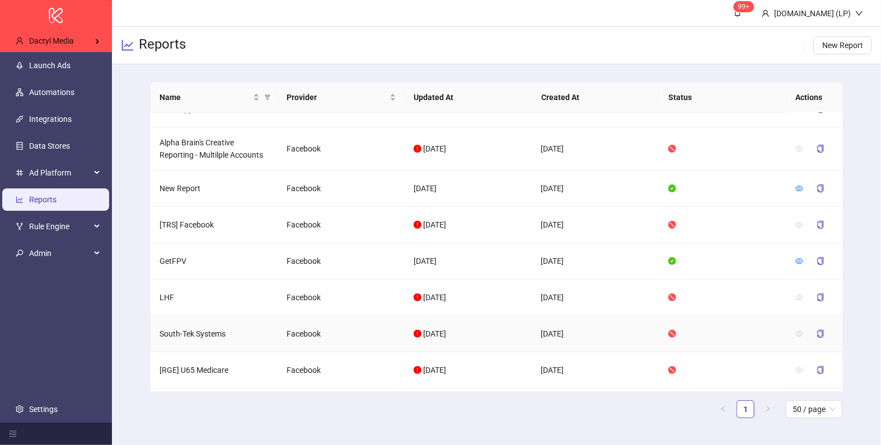
scroll to position [135, 0]
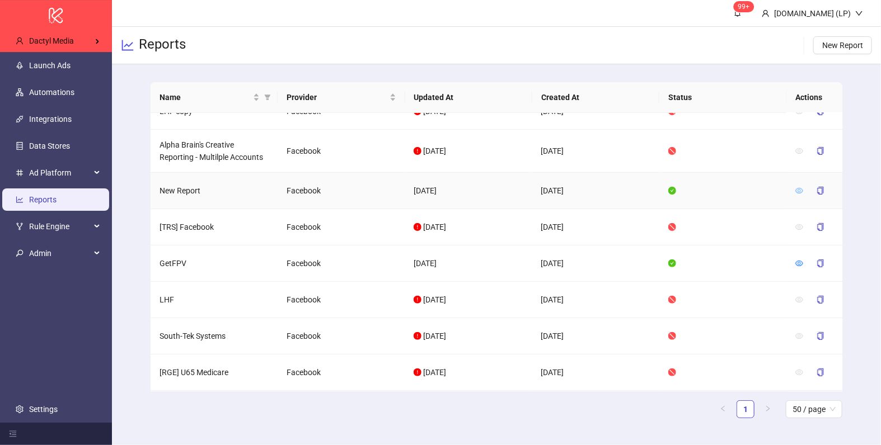
click at [796, 187] on icon "eye" at bounding box center [799, 191] width 8 height 8
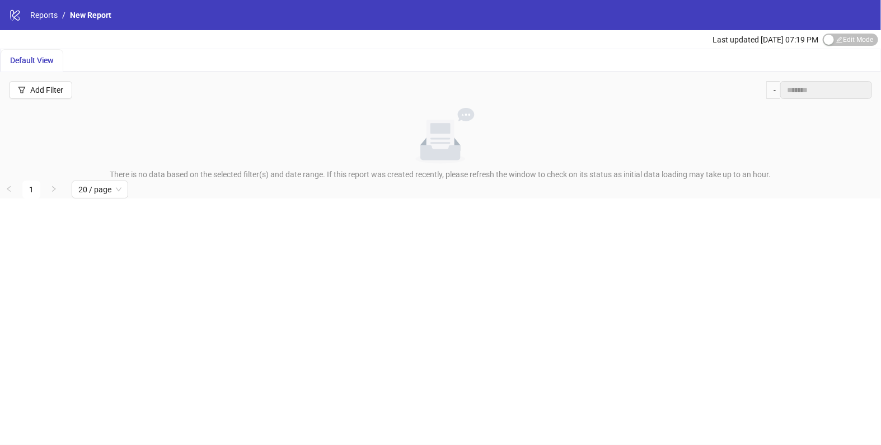
click at [41, 21] on div "logo/logo-mobile Reports / New Report" at bounding box center [440, 15] width 881 height 30
click at [42, 21] on div "logo/logo-mobile Reports / New Report" at bounding box center [440, 15] width 881 height 30
click at [42, 20] on link "Reports" at bounding box center [44, 15] width 32 height 12
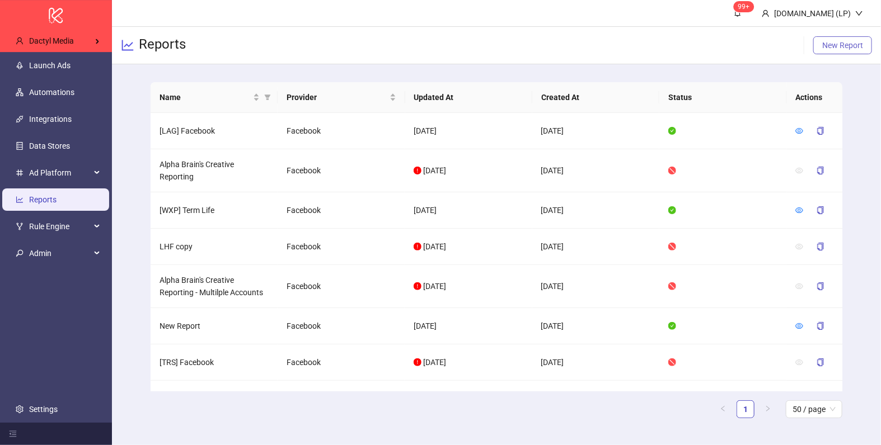
click at [826, 47] on span "New Report" at bounding box center [842, 45] width 41 height 9
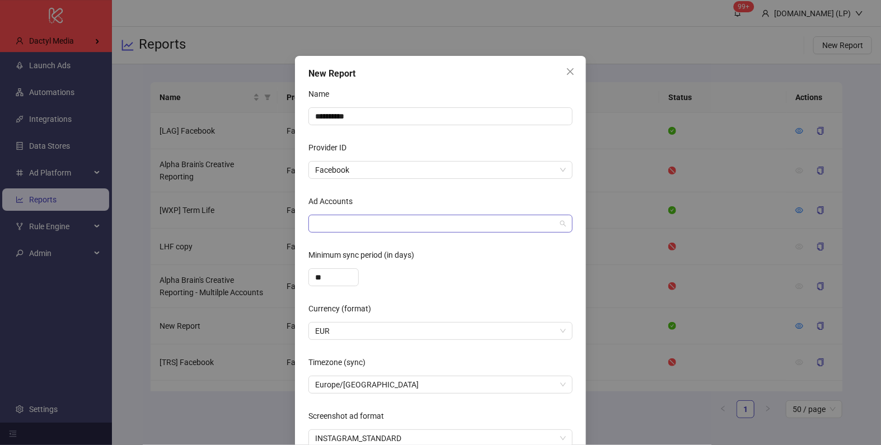
click at [322, 220] on div at bounding box center [434, 224] width 248 height 16
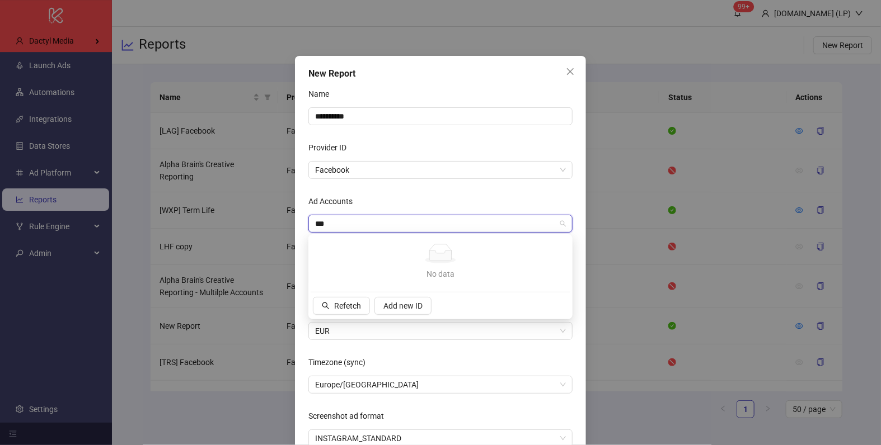
type input "***"
type input "*"
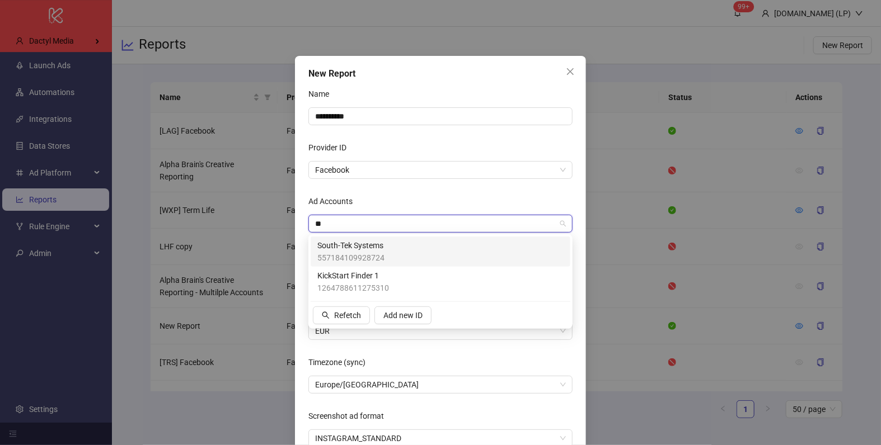
type input "***"
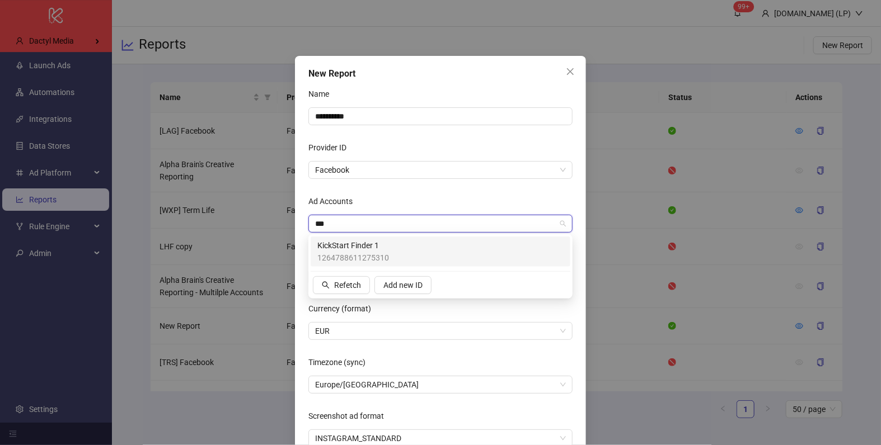
click at [394, 250] on div "KickStart Finder 1 1264788611275310" at bounding box center [440, 251] width 246 height 25
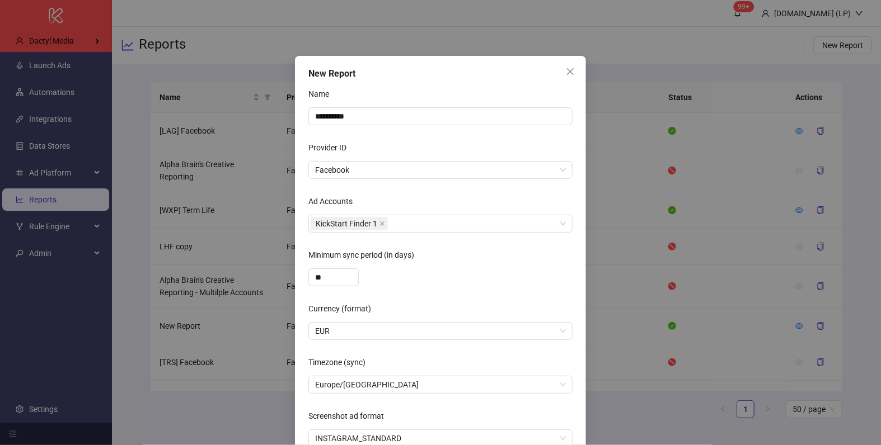
click at [413, 209] on div "Ad Accounts" at bounding box center [440, 203] width 264 height 22
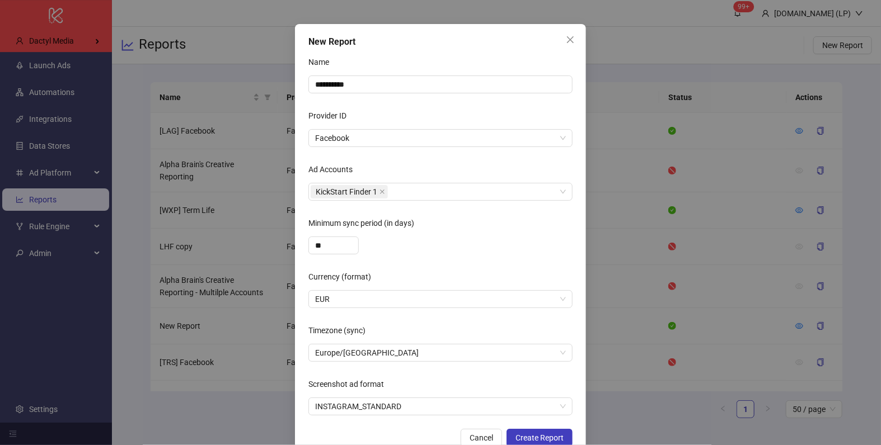
scroll to position [58, 0]
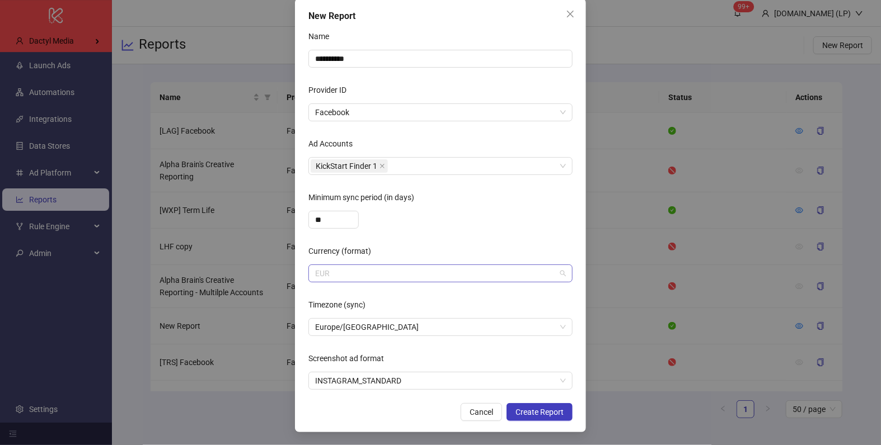
click at [354, 279] on span "EUR" at bounding box center [440, 273] width 251 height 17
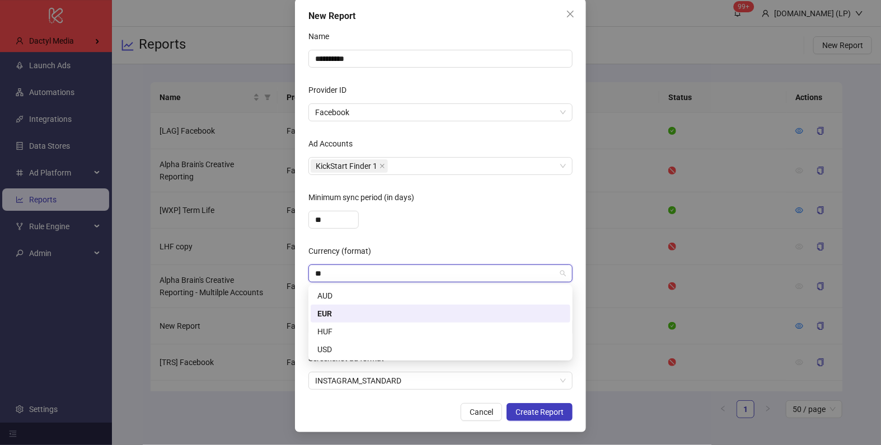
type input "***"
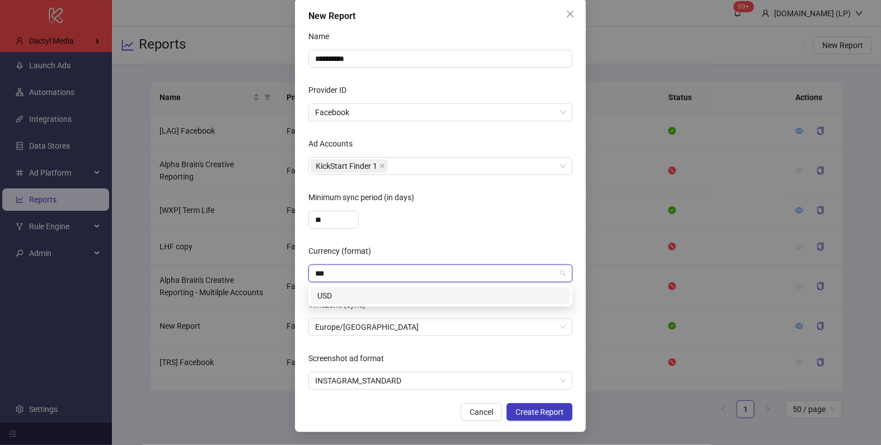
click at [357, 288] on div "USD" at bounding box center [440, 296] width 260 height 18
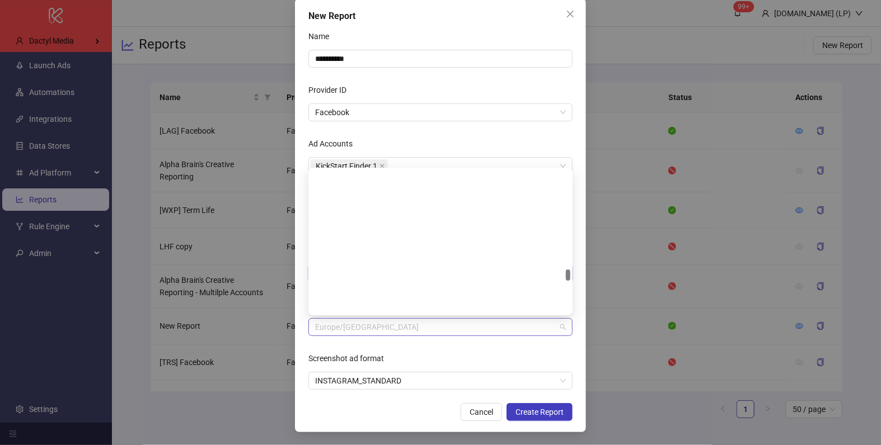
click at [361, 329] on span "Europe/Berlin" at bounding box center [440, 327] width 251 height 17
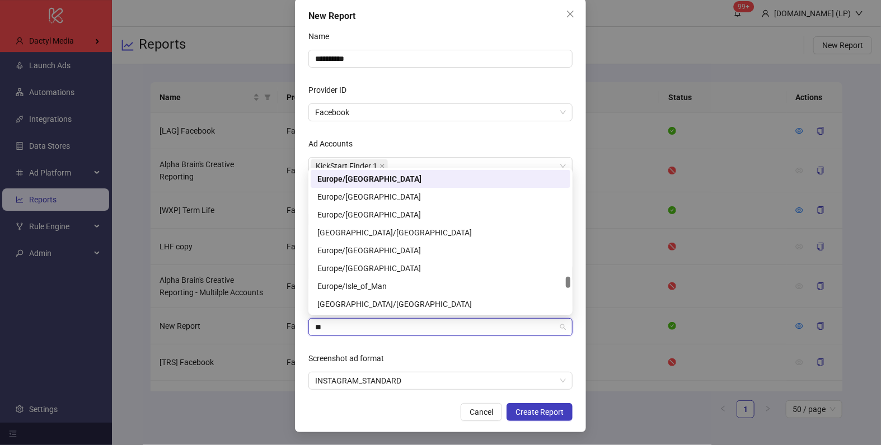
scroll to position [143, 0]
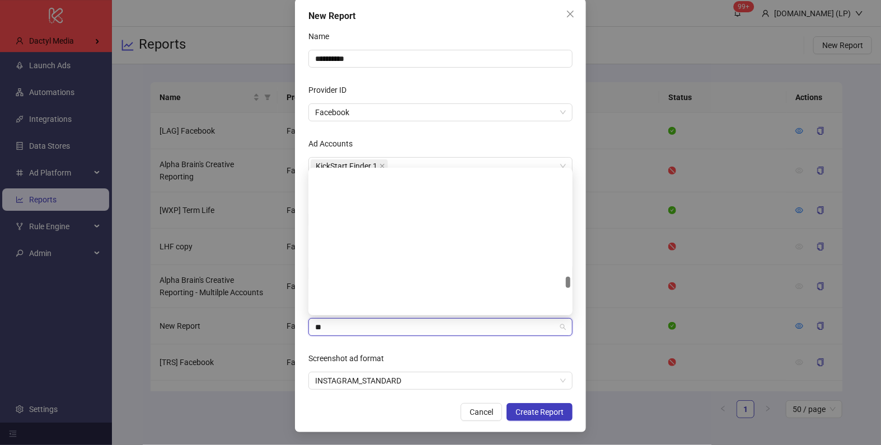
type input "***"
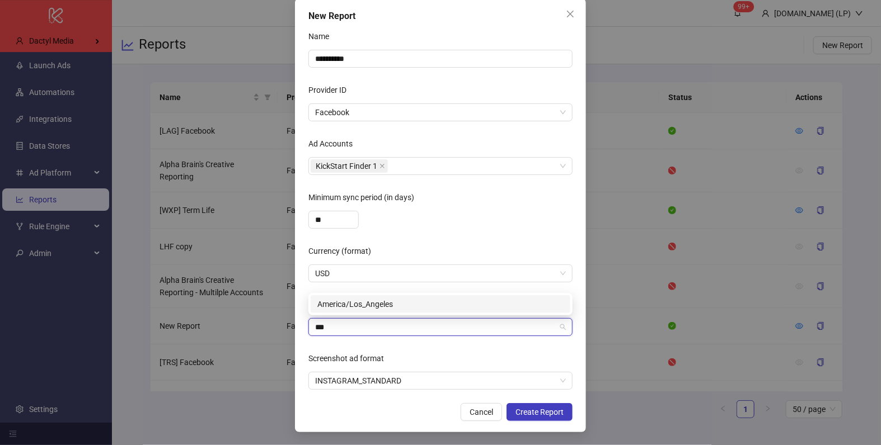
scroll to position [0, 0]
click at [359, 305] on div "America/Los_Angeles" at bounding box center [440, 304] width 246 height 12
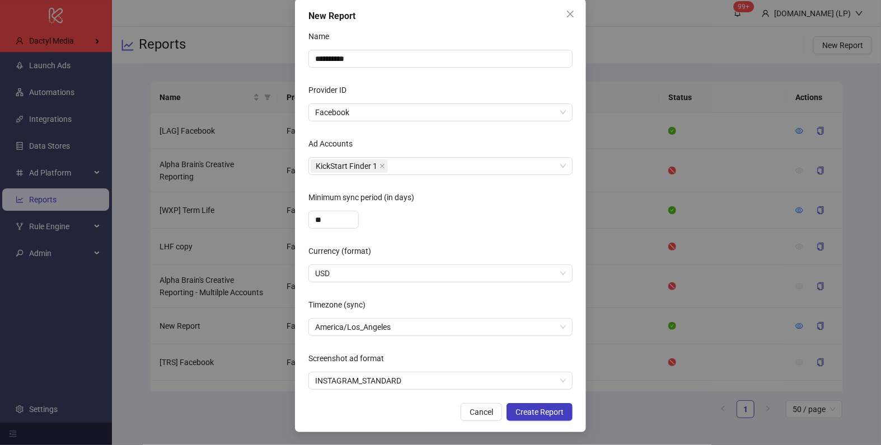
click at [379, 352] on label "Screenshot ad format" at bounding box center [349, 359] width 83 height 18
click at [379, 373] on input "Screenshot ad format" at bounding box center [435, 381] width 241 height 17
click at [538, 408] on span "Create Report" at bounding box center [539, 412] width 48 height 9
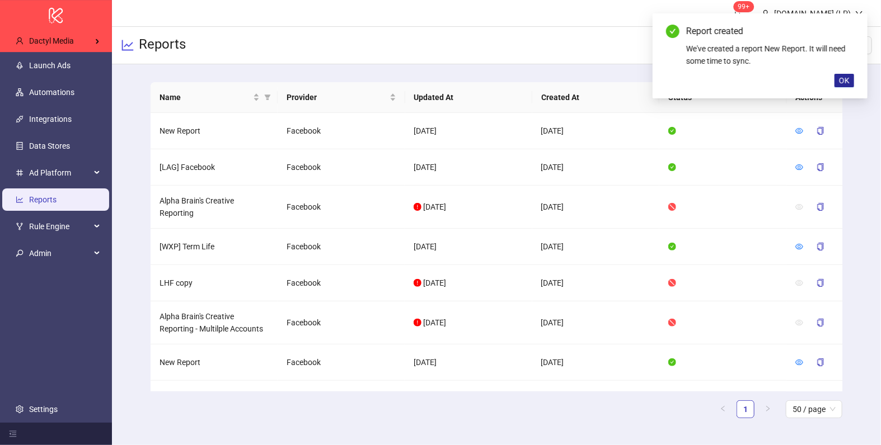
click at [853, 78] on button "OK" at bounding box center [844, 80] width 20 height 13
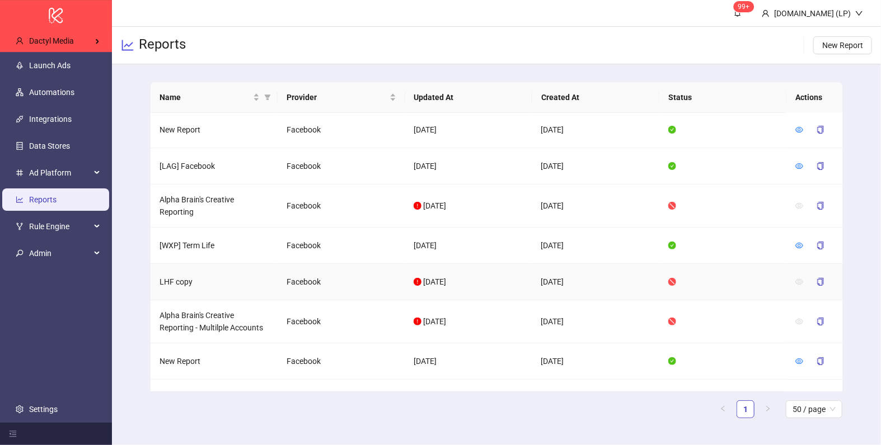
scroll to position [0, 0]
click at [799, 360] on icon "eye" at bounding box center [799, 363] width 8 height 8
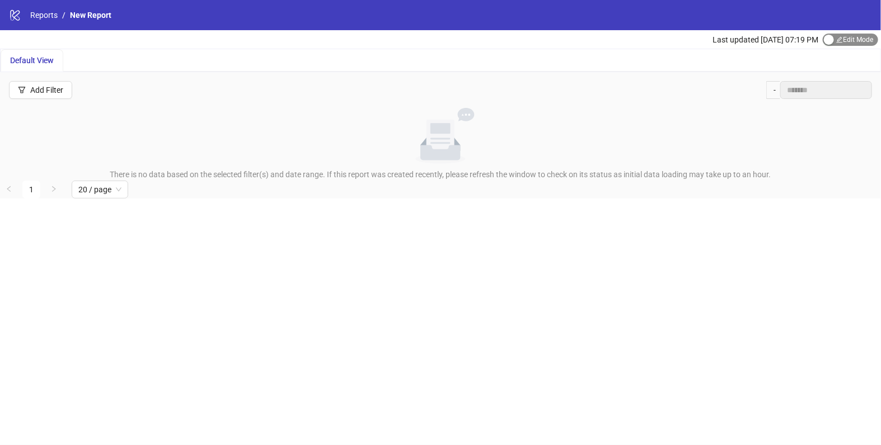
click at [830, 40] on div "button" at bounding box center [829, 40] width 10 height 10
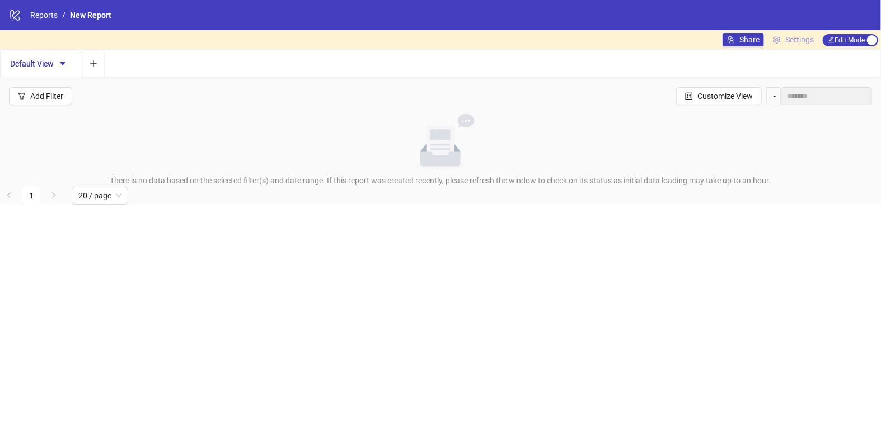
click at [803, 40] on span "Settings" at bounding box center [799, 40] width 29 height 12
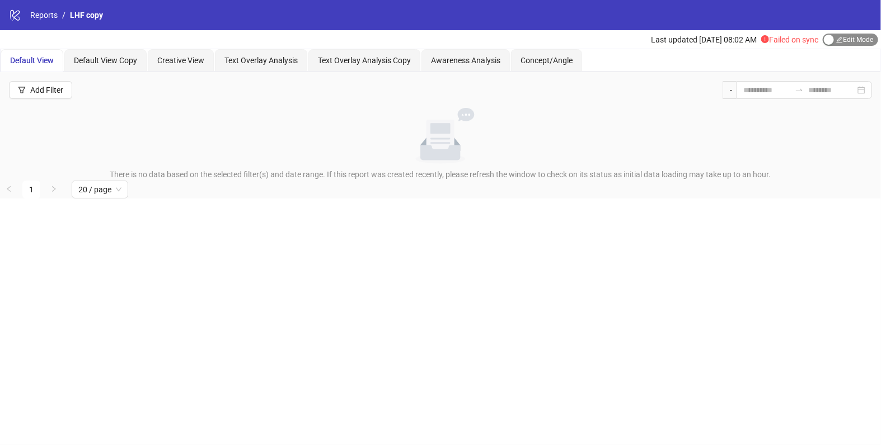
click at [827, 34] on span "Edit Mode Edit Mode" at bounding box center [849, 40] width 55 height 12
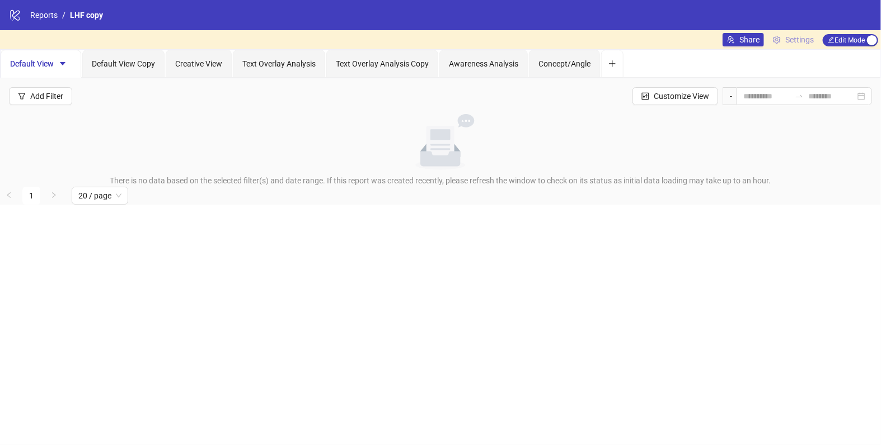
click at [798, 37] on span "Settings" at bounding box center [799, 40] width 29 height 12
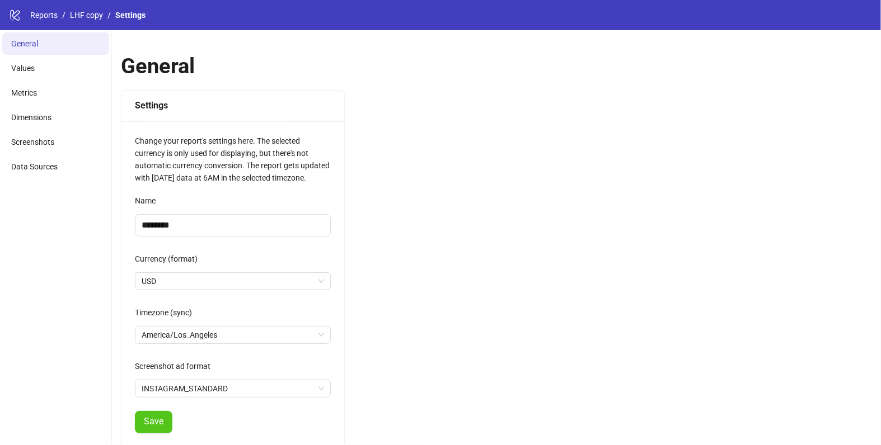
click at [82, 8] on div "logo/logo-mobile Reports / LHF copy / Settings" at bounding box center [440, 15] width 881 height 30
click at [85, 18] on link "LHF copy" at bounding box center [86, 15] width 37 height 12
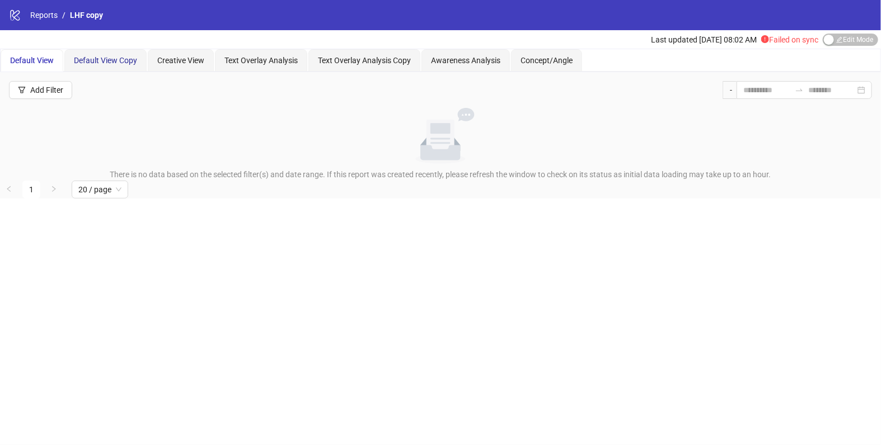
click at [131, 59] on span "Default View Copy" at bounding box center [105, 60] width 63 height 9
click at [184, 62] on span "Creative View" at bounding box center [180, 60] width 47 height 9
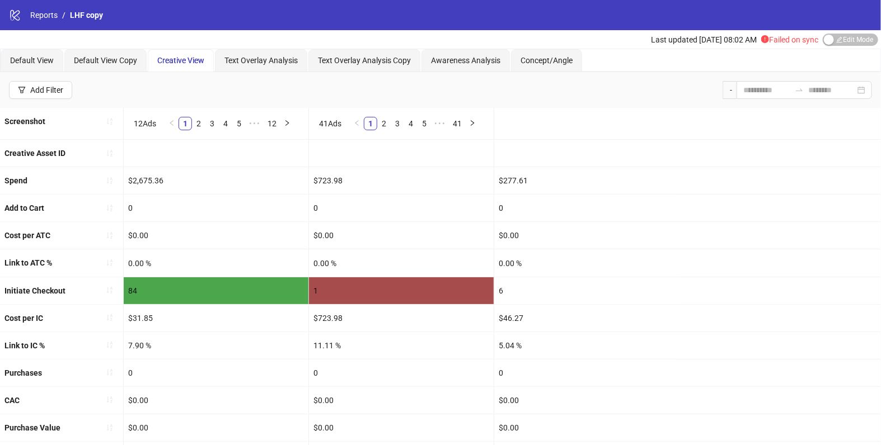
click at [263, 72] on div "Add Filter -" at bounding box center [440, 90] width 881 height 36
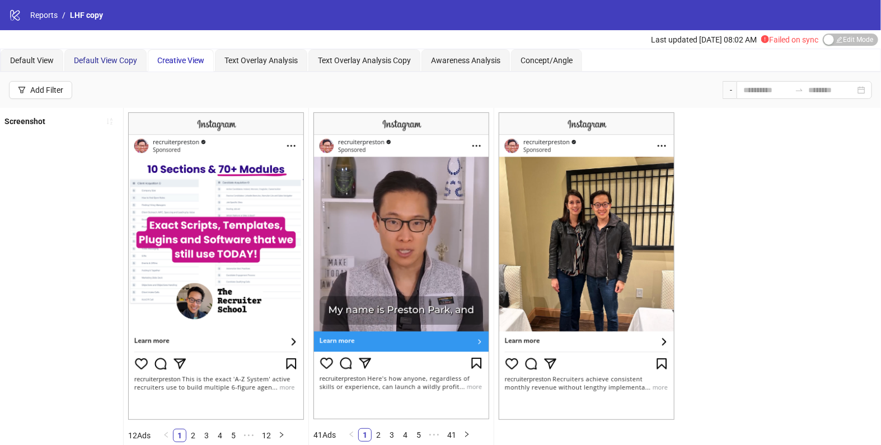
click at [107, 56] on span "Default View Copy" at bounding box center [105, 60] width 63 height 9
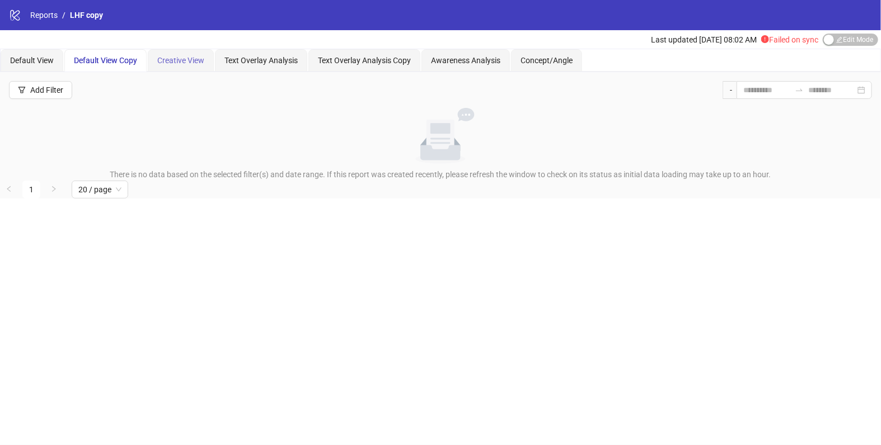
click at [172, 51] on div "Creative View" at bounding box center [181, 60] width 66 height 22
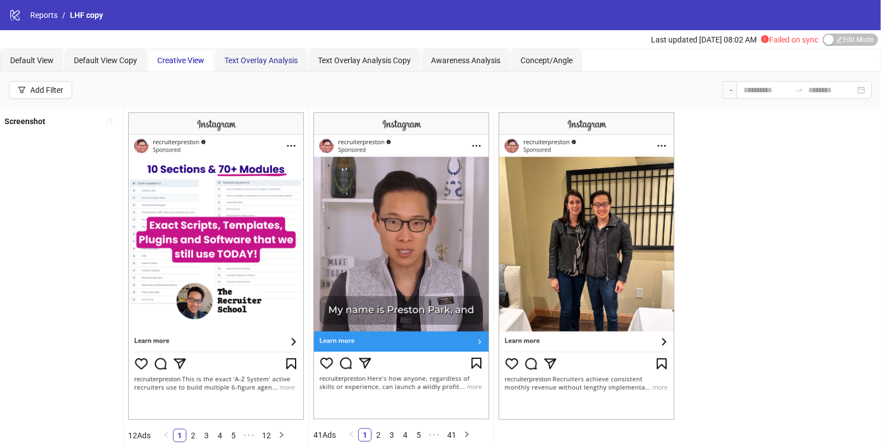
click at [250, 59] on span "Text Overlay Analysis" at bounding box center [260, 60] width 73 height 9
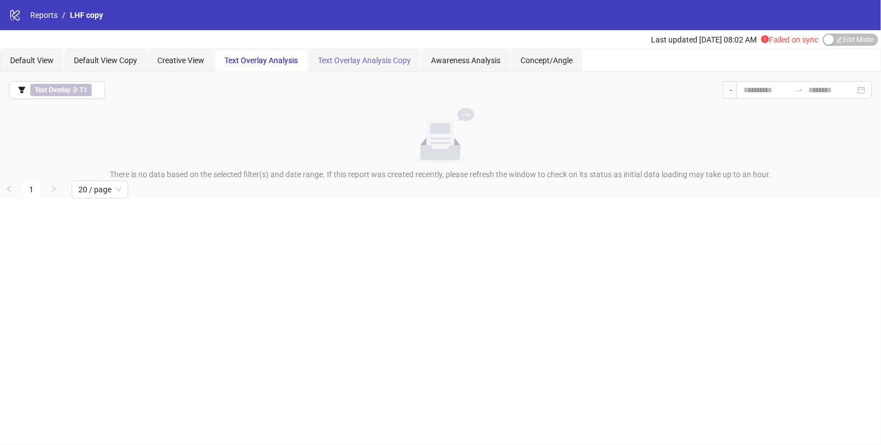
click at [321, 69] on div "Text Overlay Analysis Copy" at bounding box center [364, 60] width 112 height 22
click at [469, 53] on div "Awareness Analysis" at bounding box center [465, 60] width 88 height 22
click at [534, 67] on div "Concept/Angle" at bounding box center [546, 60] width 71 height 22
click at [166, 54] on div "Creative View" at bounding box center [180, 60] width 47 height 12
click at [833, 40] on button "Edit Mode Edit Mode" at bounding box center [849, 40] width 55 height 12
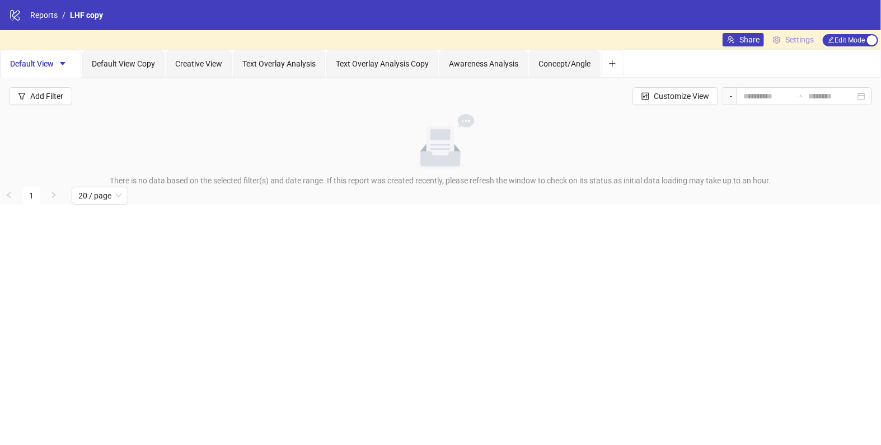
click at [783, 40] on link "Settings" at bounding box center [793, 39] width 50 height 13
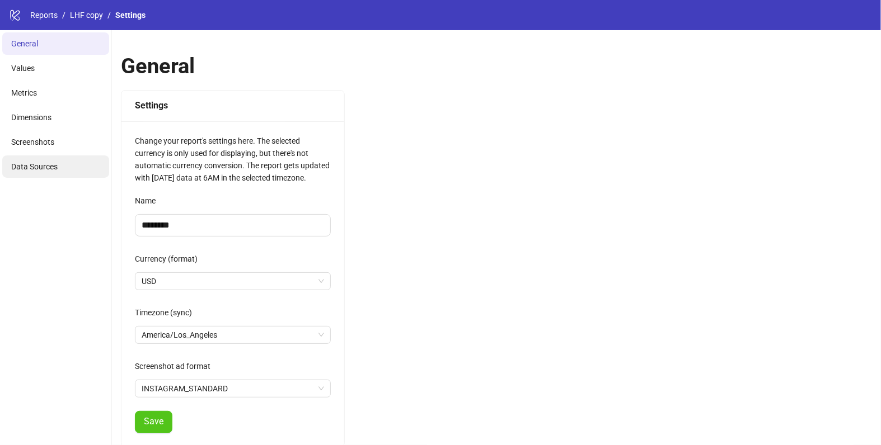
click at [36, 161] on li "Data Sources" at bounding box center [55, 167] width 107 height 22
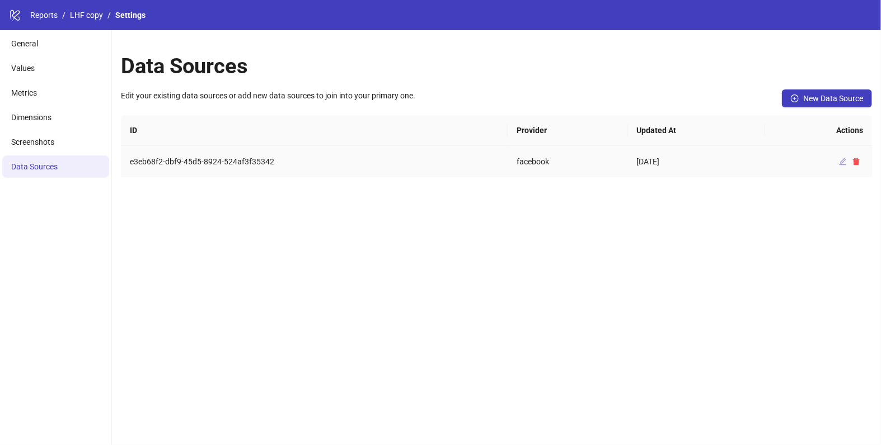
click at [843, 164] on icon "edit" at bounding box center [842, 161] width 7 height 7
click at [65, 43] on li "General" at bounding box center [55, 43] width 107 height 22
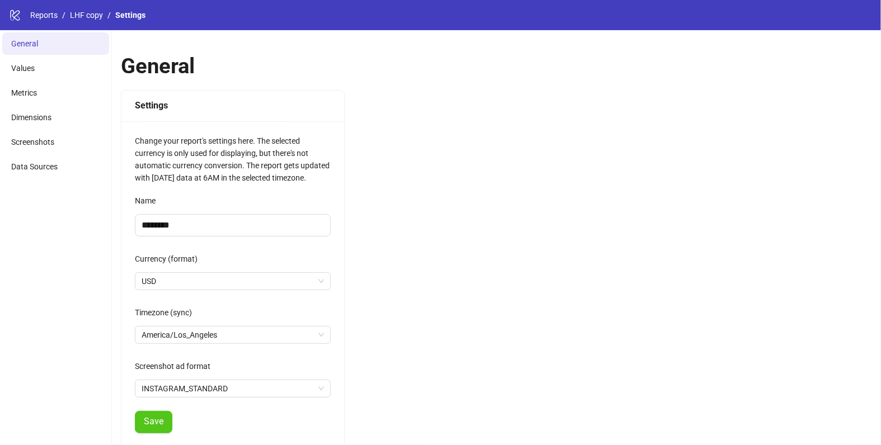
click at [157, 211] on div "Name" at bounding box center [233, 203] width 196 height 22
click at [64, 162] on li "Data Sources" at bounding box center [55, 167] width 107 height 22
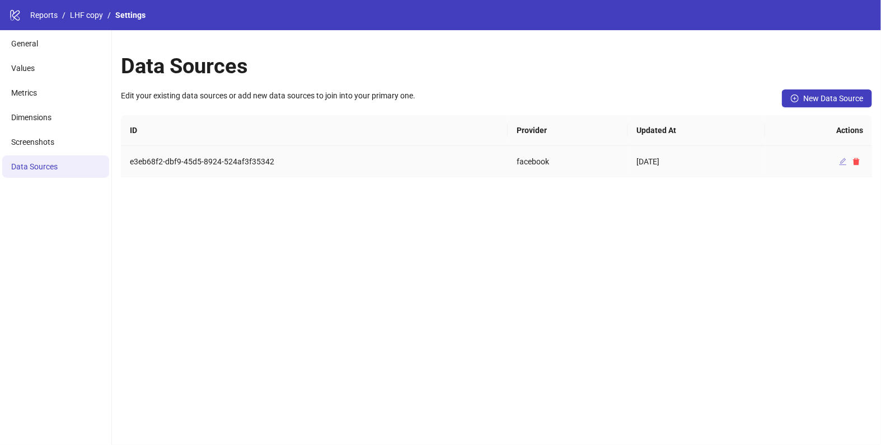
click at [846, 163] on button "button" at bounding box center [842, 161] width 13 height 13
click at [62, 67] on li "Values" at bounding box center [55, 68] width 107 height 22
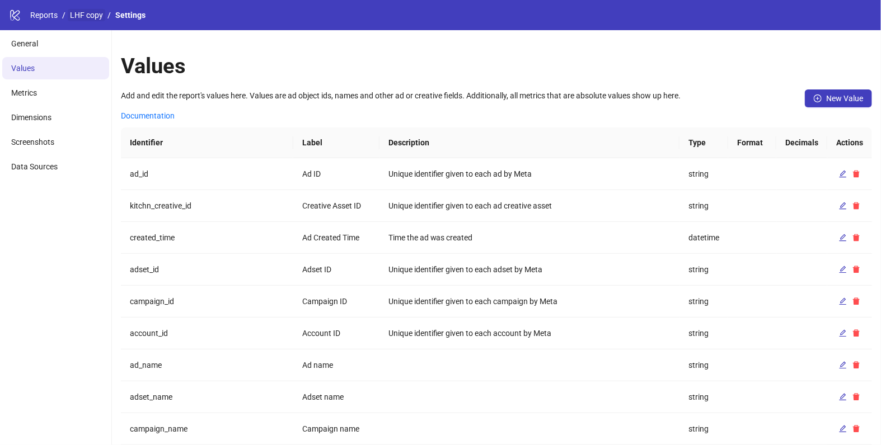
click at [79, 14] on link "LHF copy" at bounding box center [86, 15] width 37 height 12
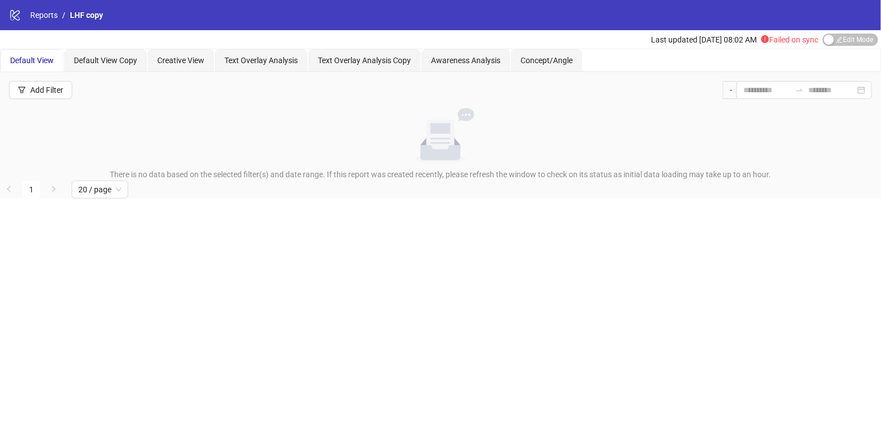
click at [839, 45] on div "Edit Mode Edit Mode" at bounding box center [849, 39] width 55 height 13
click at [840, 43] on span "Edit Mode Edit Mode" at bounding box center [849, 40] width 55 height 12
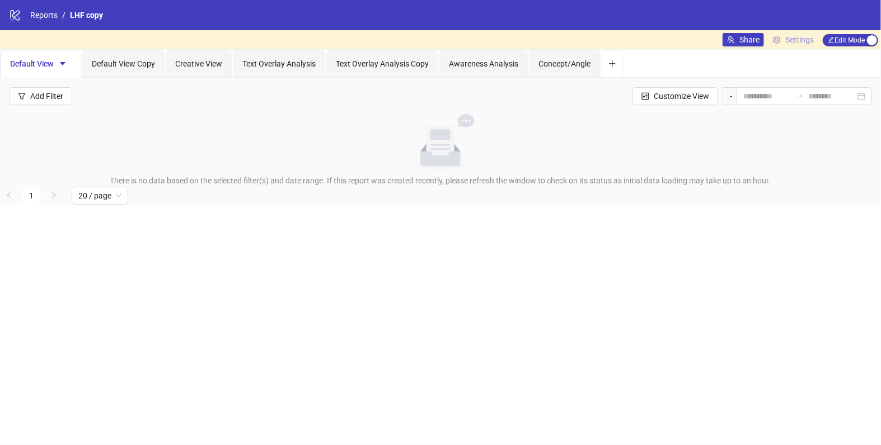
click at [801, 37] on span "Settings" at bounding box center [799, 40] width 29 height 12
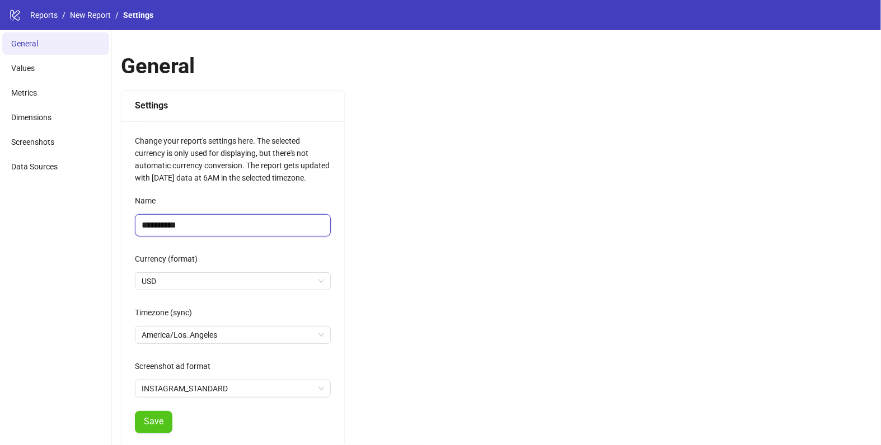
click at [220, 223] on input "**********" at bounding box center [233, 225] width 196 height 22
type input "**********"
click at [154, 417] on span "Save" at bounding box center [154, 422] width 20 height 10
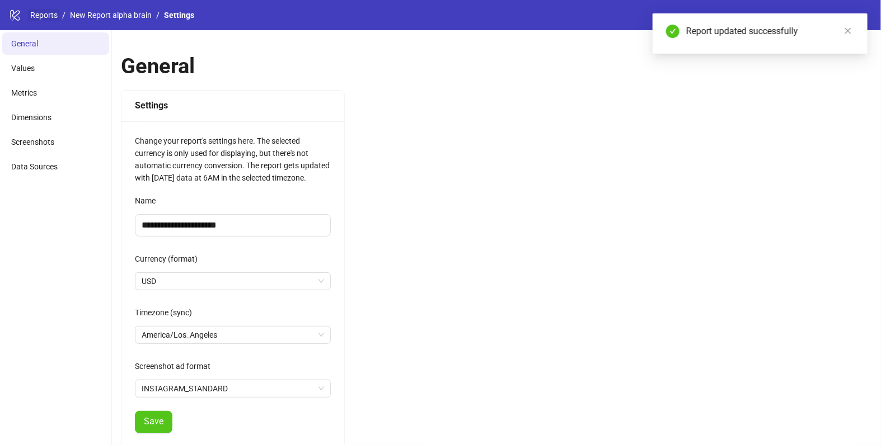
click at [49, 12] on link "Reports" at bounding box center [44, 15] width 32 height 12
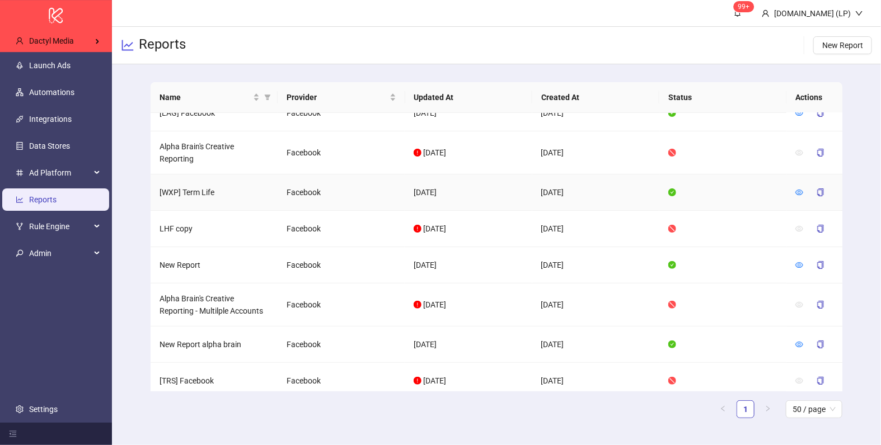
scroll to position [22, 0]
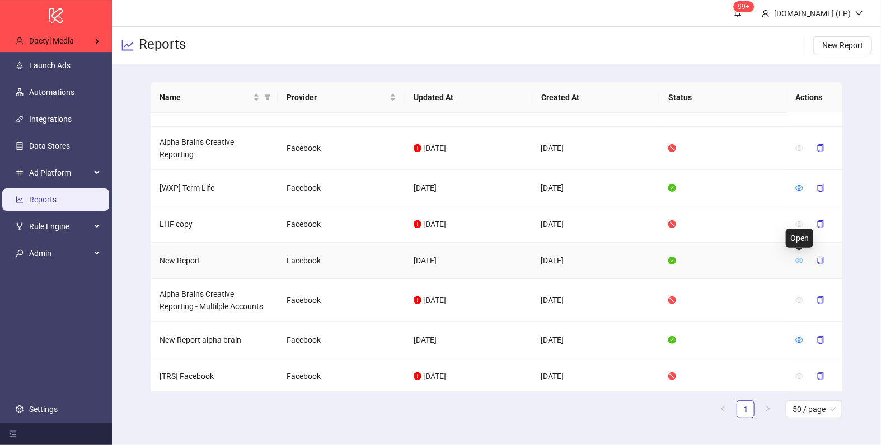
click at [797, 262] on icon "eye" at bounding box center [799, 261] width 8 height 8
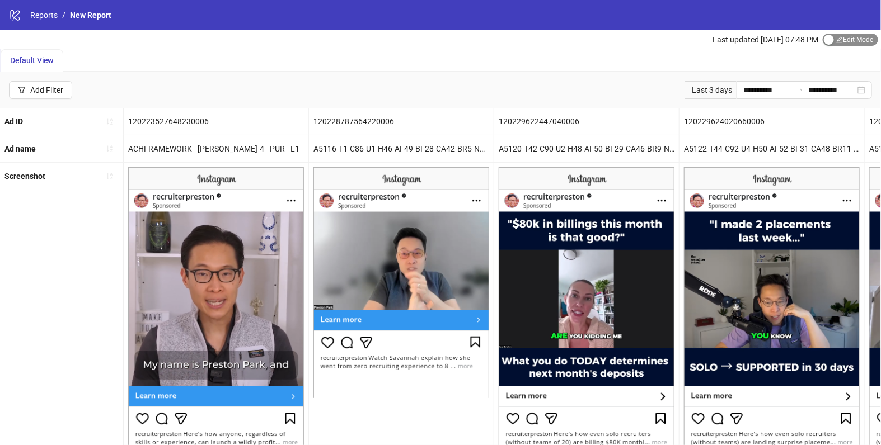
click at [850, 37] on span "Edit Mode Edit Mode" at bounding box center [849, 40] width 55 height 12
click at [836, 37] on span "Edit Mode Edit Mode" at bounding box center [849, 40] width 55 height 12
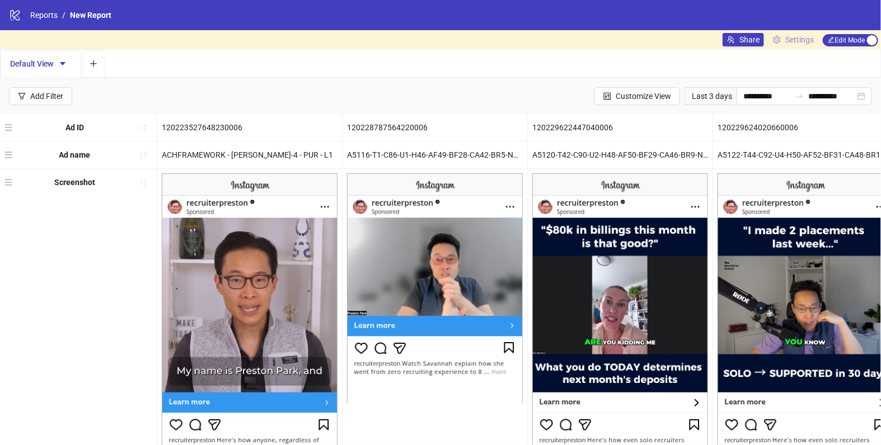
click at [788, 38] on span "Settings" at bounding box center [799, 40] width 29 height 12
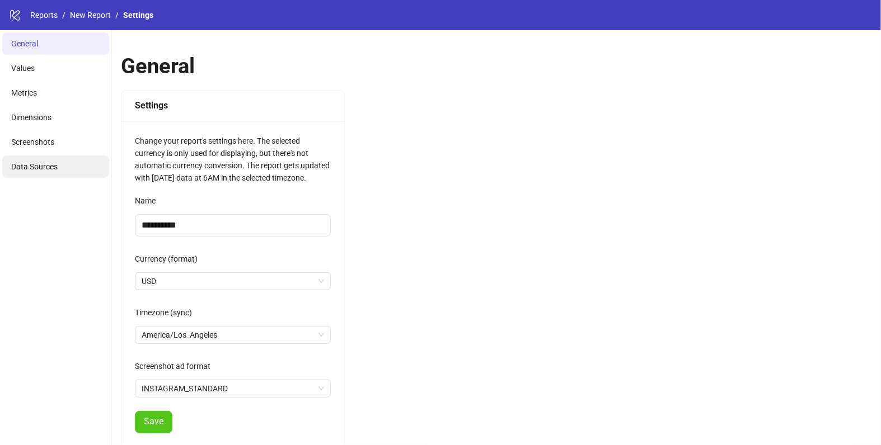
click at [41, 161] on li "Data Sources" at bounding box center [55, 167] width 107 height 22
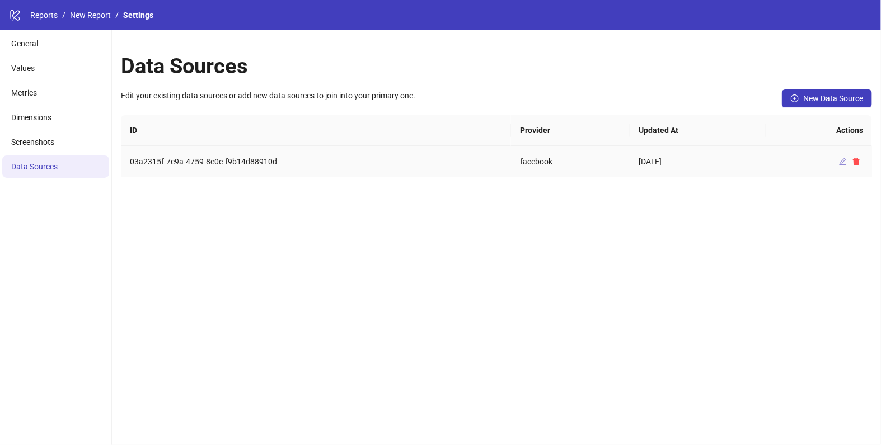
click at [843, 159] on icon "edit" at bounding box center [843, 162] width 8 height 8
click at [65, 45] on li "General" at bounding box center [55, 43] width 107 height 22
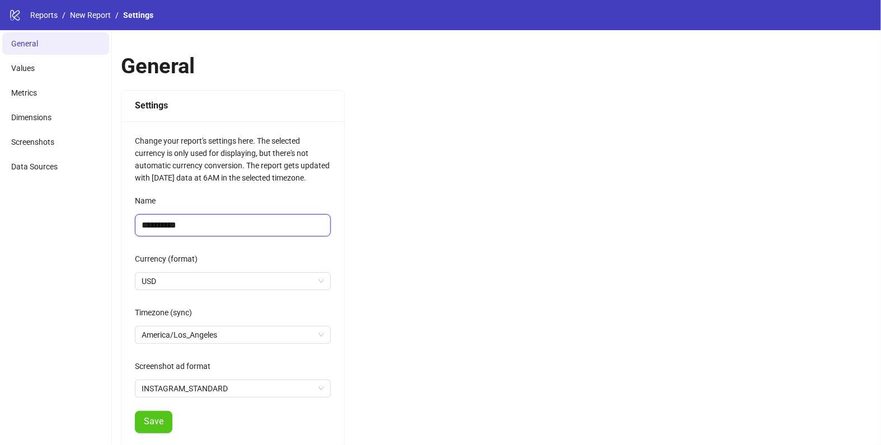
click at [203, 219] on input "**********" at bounding box center [233, 225] width 196 height 22
paste input "text"
type input "**********"
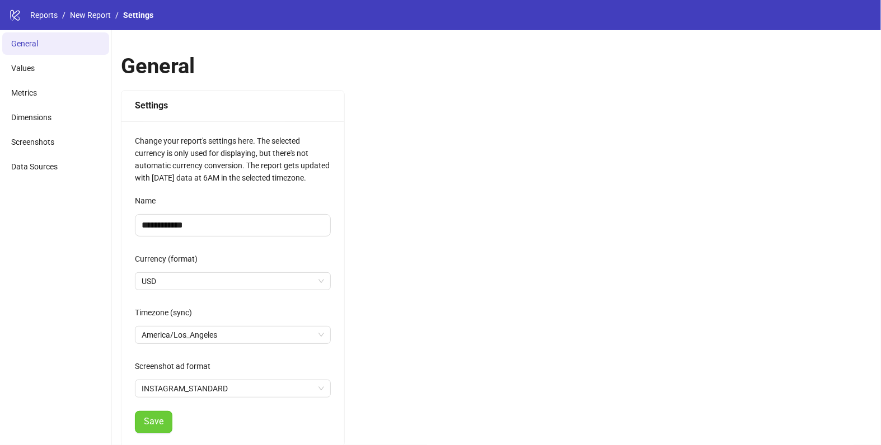
click at [152, 422] on span "Save" at bounding box center [154, 422] width 20 height 10
click at [53, 66] on li "Values" at bounding box center [55, 68] width 107 height 22
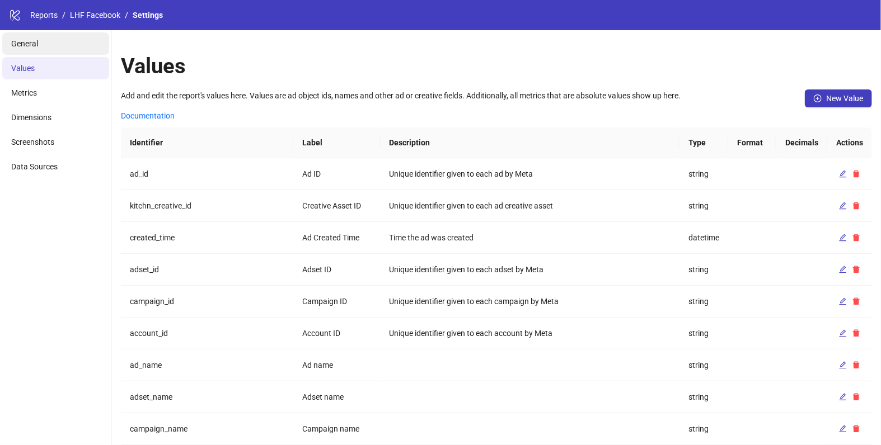
click at [40, 49] on li "General" at bounding box center [55, 43] width 107 height 22
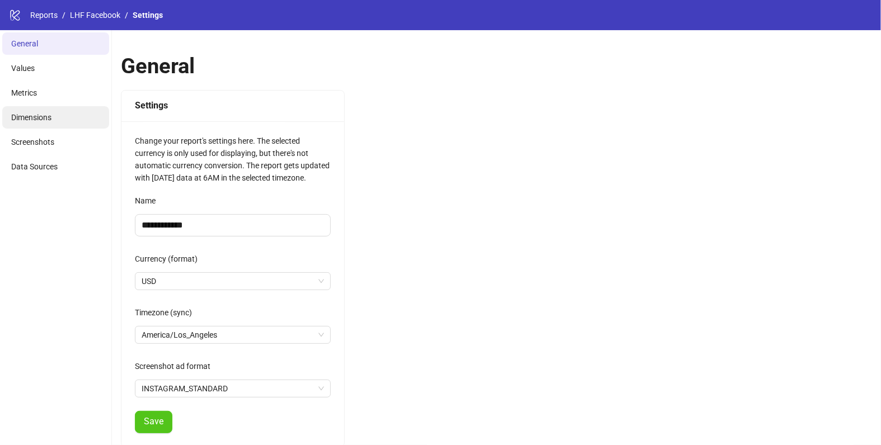
click at [46, 113] on span "Dimensions" at bounding box center [31, 117] width 40 height 9
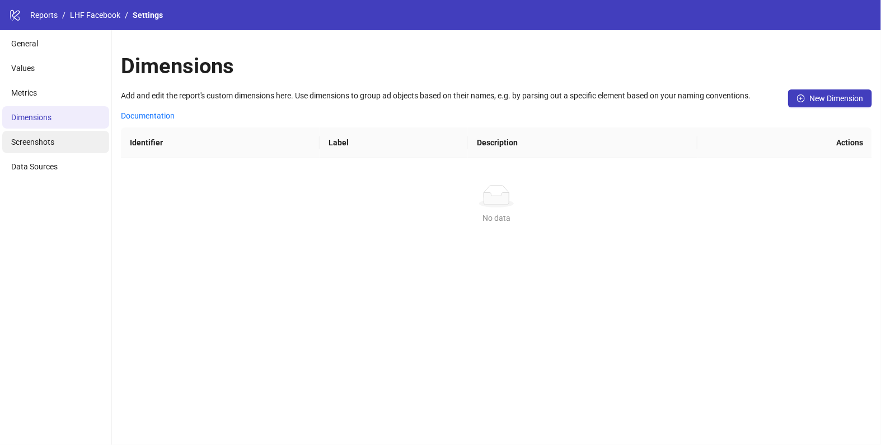
click at [46, 145] on span "Screenshots" at bounding box center [32, 142] width 43 height 9
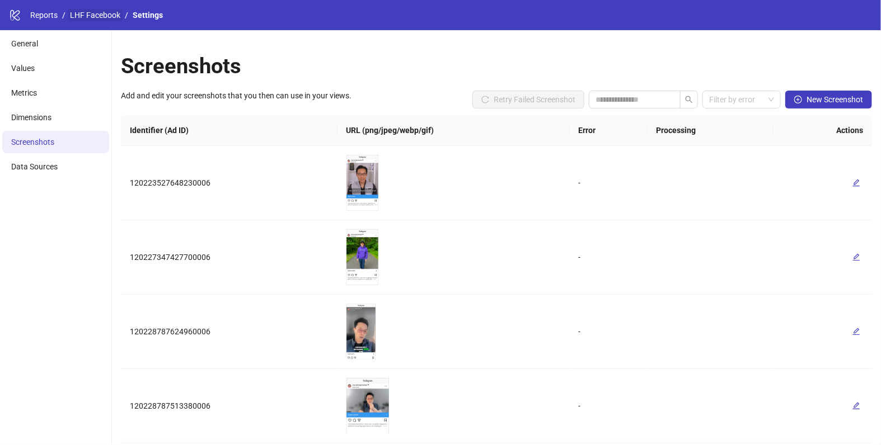
click at [87, 18] on link "LHF Facebook" at bounding box center [95, 15] width 55 height 12
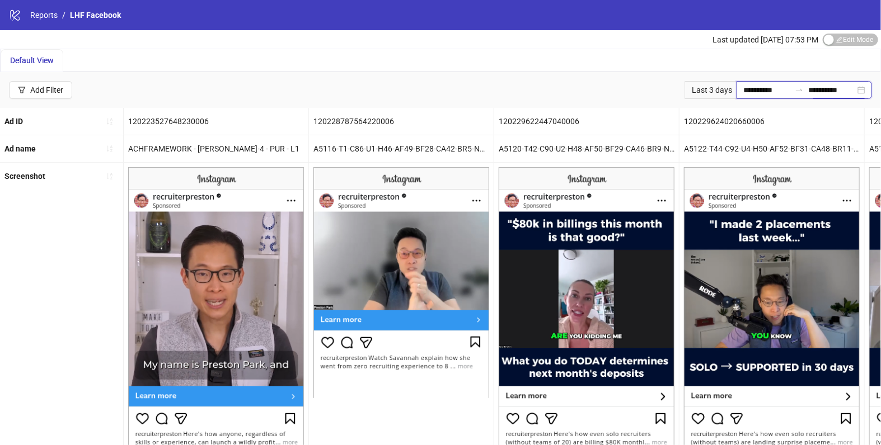
click at [840, 92] on input "**********" at bounding box center [831, 90] width 47 height 12
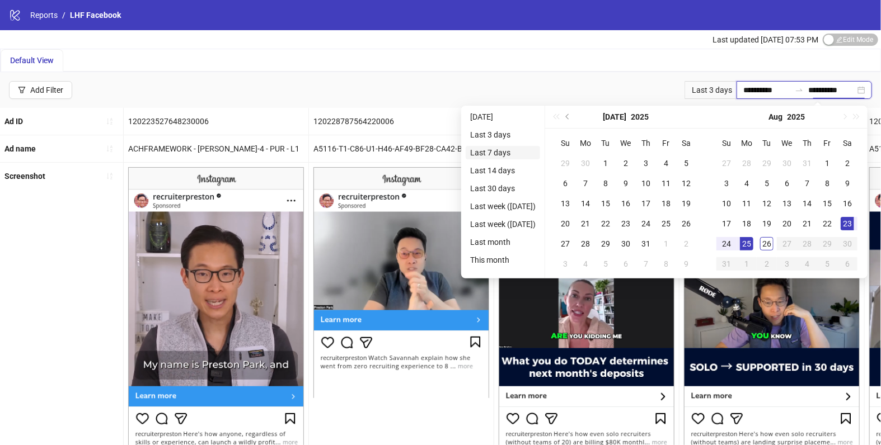
type input "**********"
click at [519, 147] on li "Last 7 days" at bounding box center [502, 152] width 74 height 13
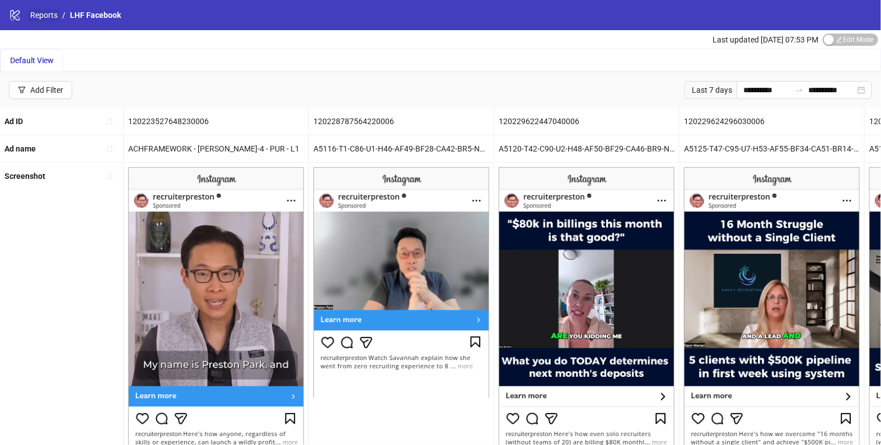
click at [41, 13] on link "Reports" at bounding box center [44, 15] width 32 height 12
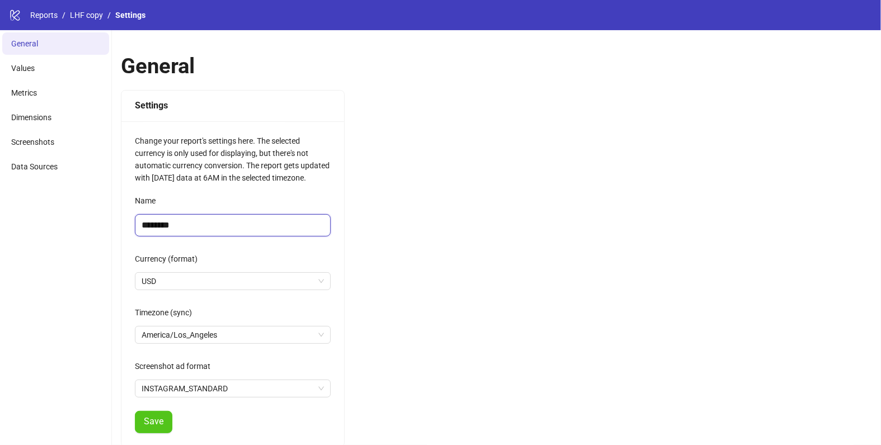
drag, startPoint x: 157, startPoint y: 224, endPoint x: 137, endPoint y: 224, distance: 20.1
click at [137, 224] on input "********" at bounding box center [233, 225] width 196 height 22
click at [154, 418] on span "Save" at bounding box center [154, 422] width 20 height 10
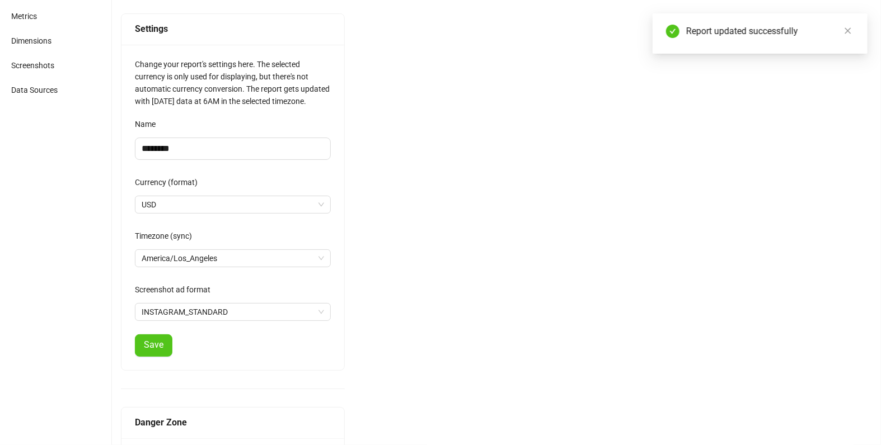
scroll to position [154, 0]
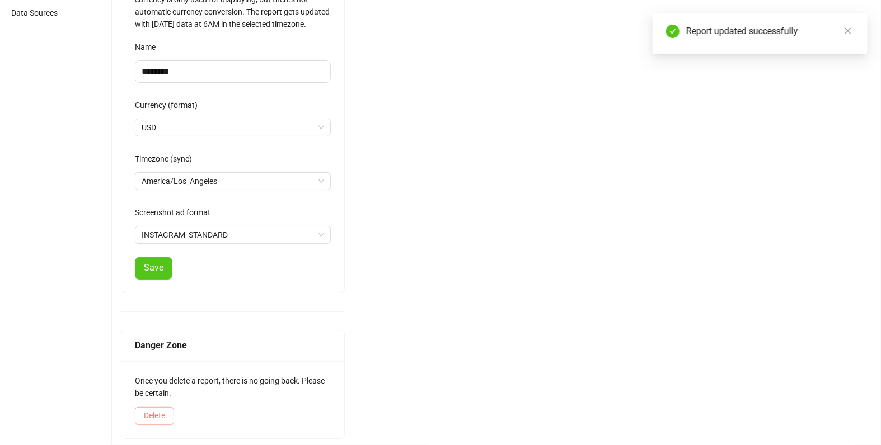
click at [149, 417] on span "Delete" at bounding box center [154, 415] width 21 height 9
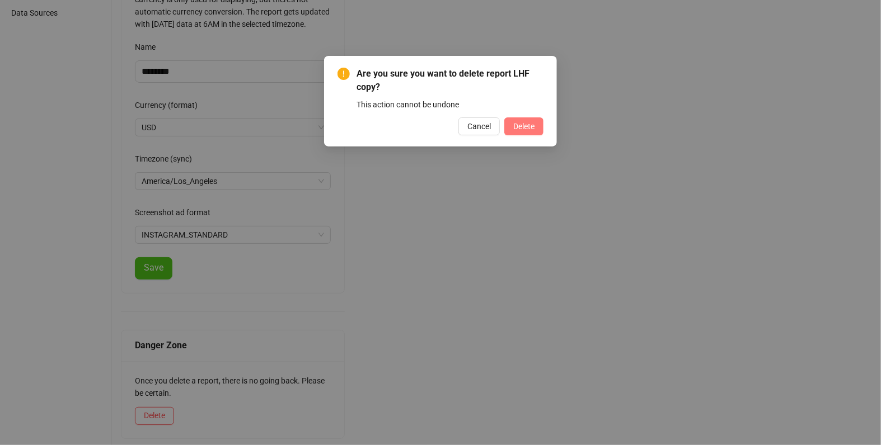
click at [519, 126] on span "Delete" at bounding box center [523, 126] width 21 height 9
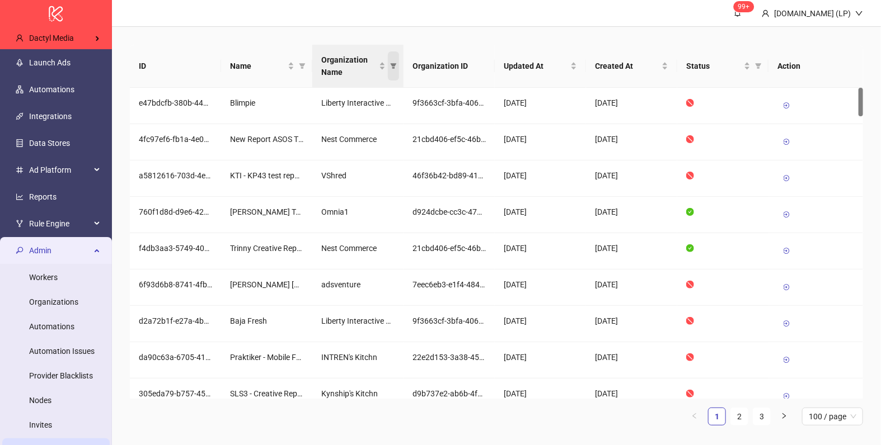
click at [394, 62] on span "Organization Name" at bounding box center [393, 65] width 11 height 29
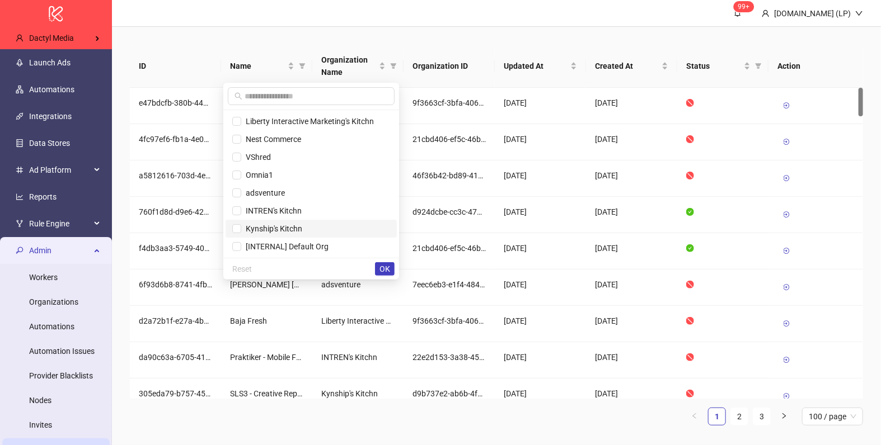
scroll to position [233, 0]
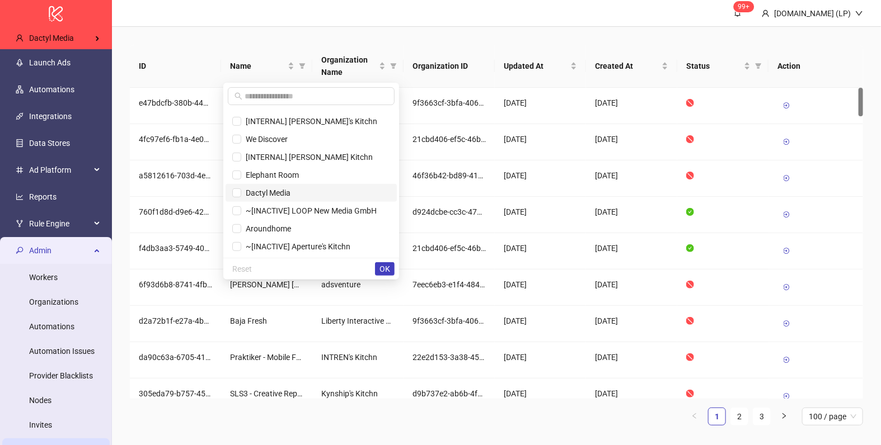
click at [280, 193] on span "Dactyl Media" at bounding box center [265, 193] width 49 height 9
click at [383, 266] on span "OK" at bounding box center [384, 269] width 11 height 9
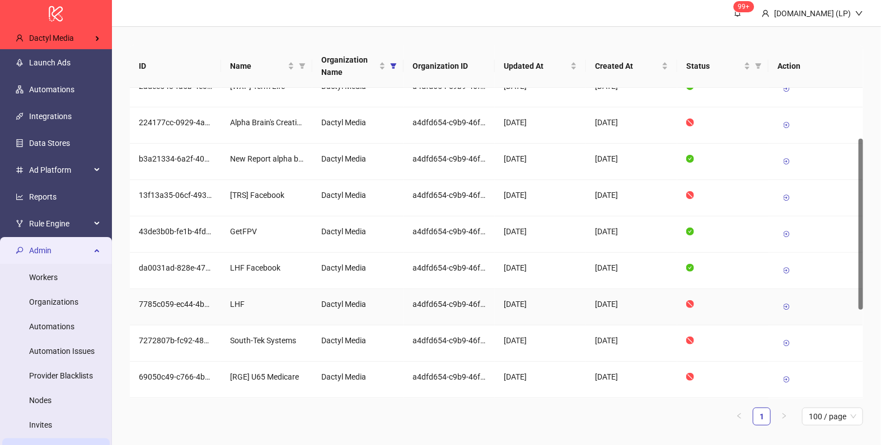
scroll to position [92, 0]
click at [785, 302] on icon at bounding box center [786, 305] width 8 height 8
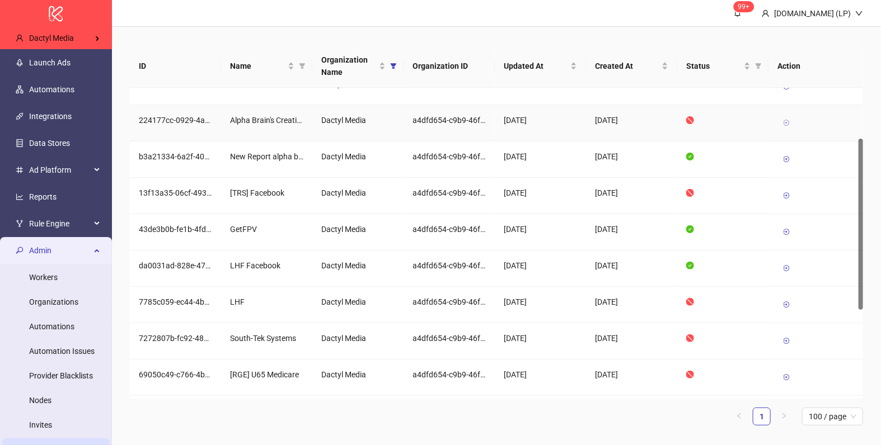
click at [787, 121] on icon at bounding box center [786, 123] width 8 height 8
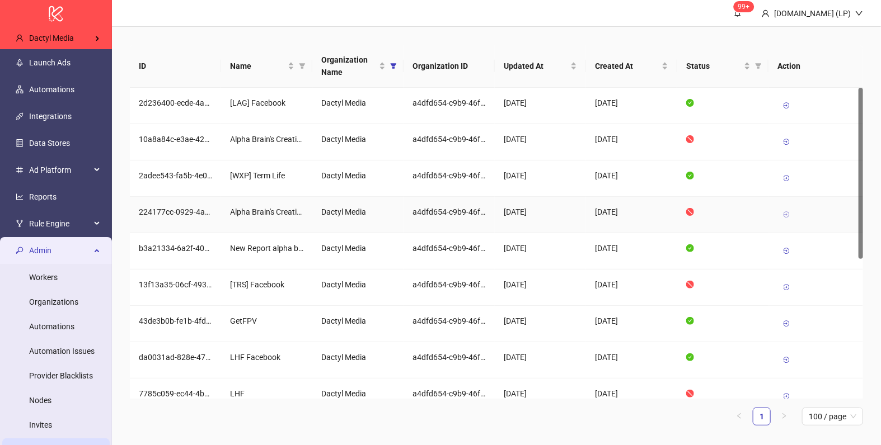
click at [783, 214] on icon at bounding box center [786, 215] width 8 height 8
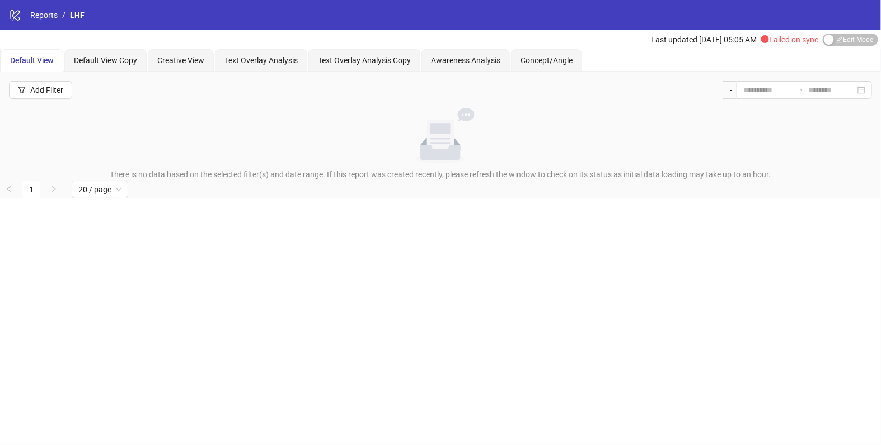
click at [820, 43] on div "Last updated [DATE] 05:05 AM Failed on sync Edit Mode Edit Mode" at bounding box center [764, 39] width 227 height 13
click at [841, 46] on div "Last updated [DATE] 05:05 AM Failed on sync Edit Mode Edit Mode" at bounding box center [766, 39] width 230 height 18
click at [841, 43] on span "Edit Mode Edit Mode" at bounding box center [849, 40] width 55 height 12
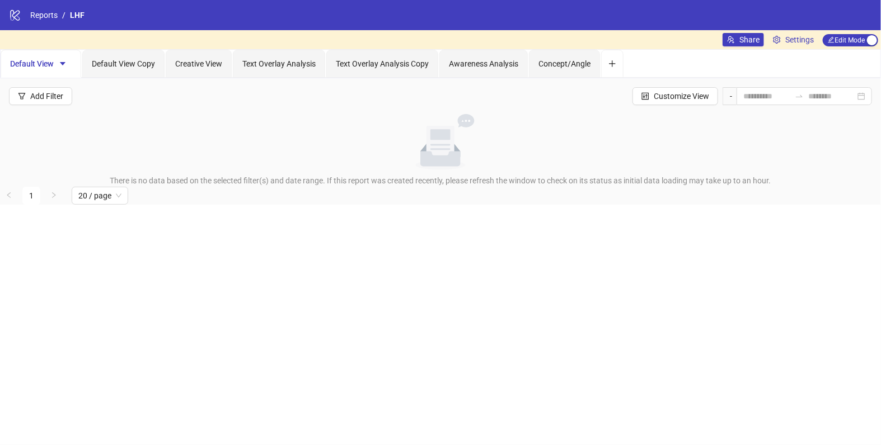
click at [817, 42] on div "Share Settings Edit Mode Edit Mode" at bounding box center [800, 39] width 156 height 13
click at [785, 42] on span "Settings" at bounding box center [799, 40] width 29 height 12
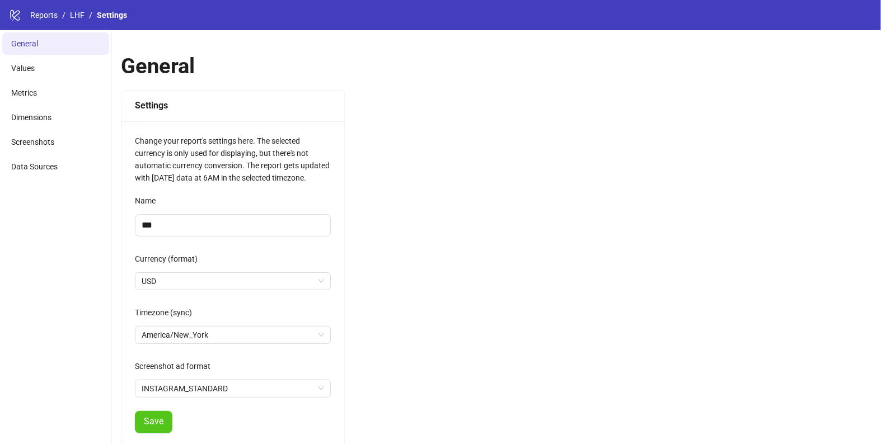
scroll to position [154, 0]
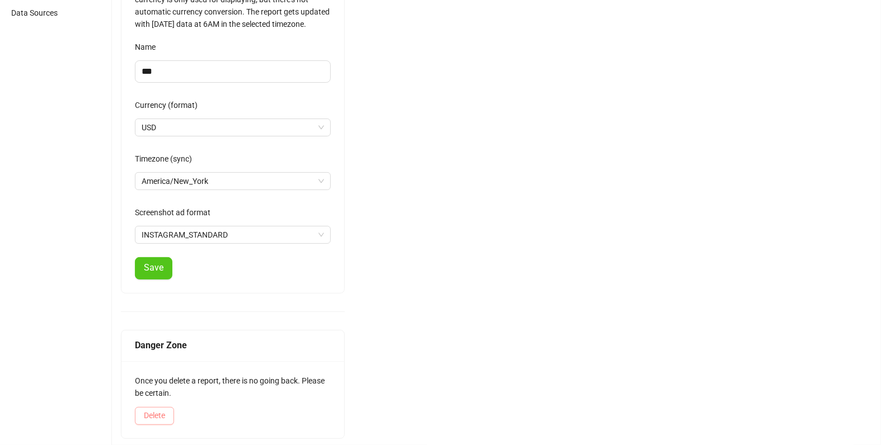
click at [157, 411] on span "Delete" at bounding box center [154, 415] width 21 height 9
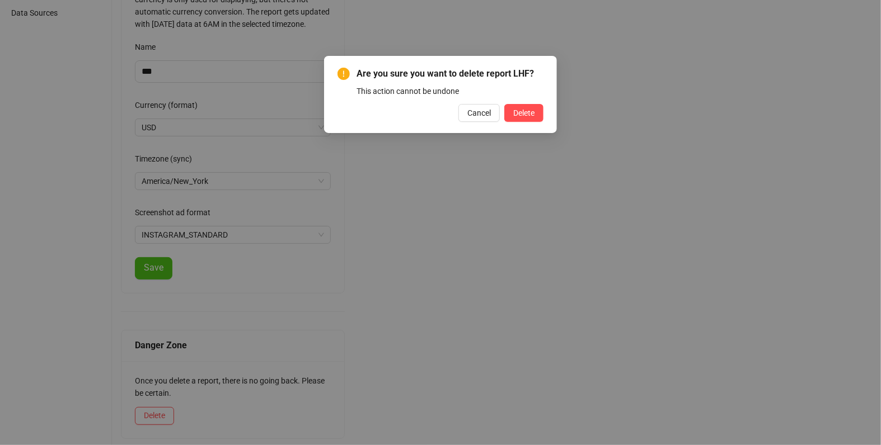
click at [532, 102] on div "Are you sure you want to delete report LHF? This action cannot be undone Cancel…" at bounding box center [440, 94] width 206 height 55
click at [530, 115] on span "Delete" at bounding box center [523, 113] width 21 height 9
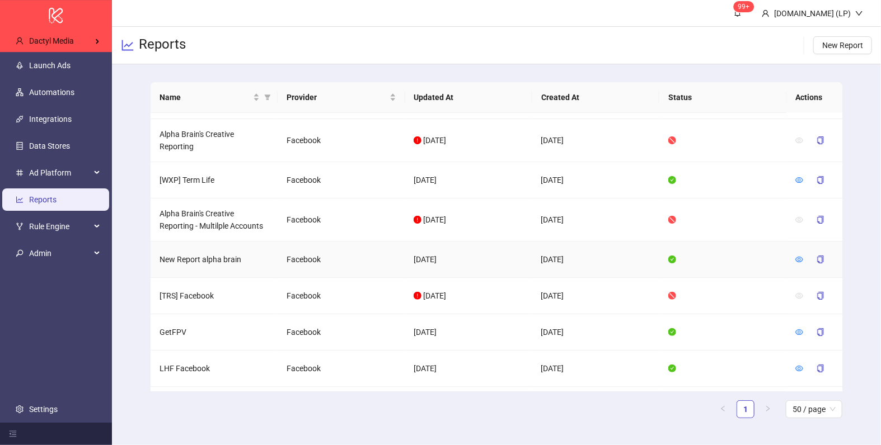
scroll to position [34, 0]
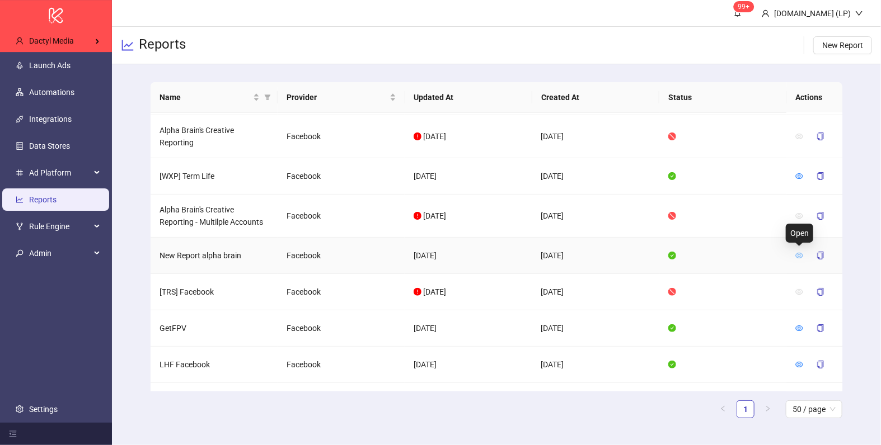
click at [798, 256] on icon "eye" at bounding box center [799, 256] width 8 height 6
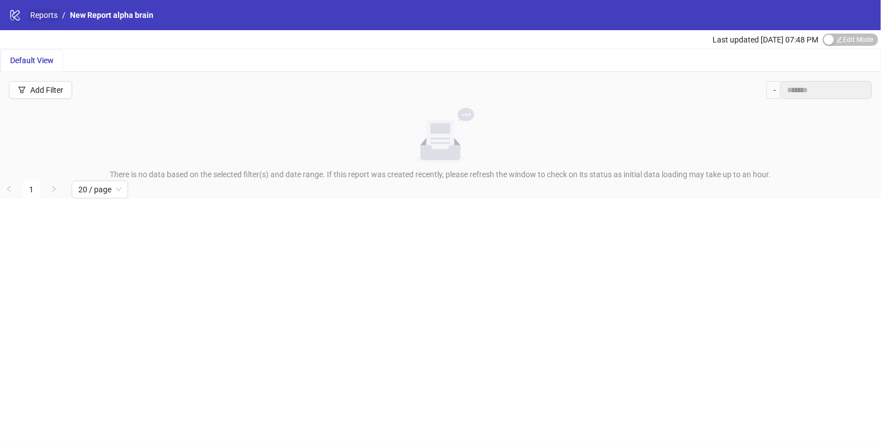
click at [46, 16] on link "Reports" at bounding box center [44, 15] width 32 height 12
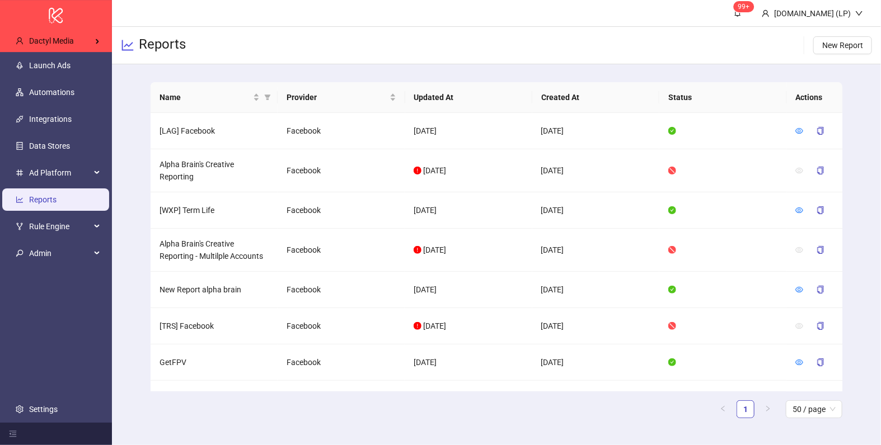
click at [677, 102] on th "Status" at bounding box center [722, 97] width 127 height 31
click at [445, 100] on th "Updated At" at bounding box center [468, 97] width 127 height 31
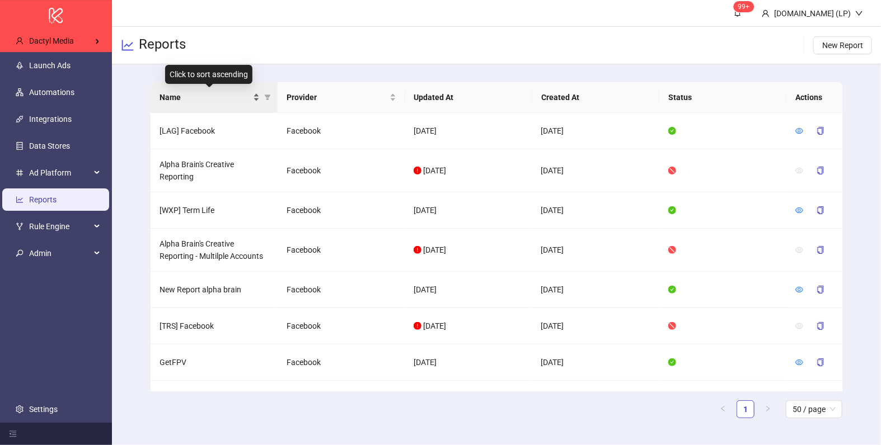
click at [210, 92] on span "Name" at bounding box center [204, 97] width 91 height 12
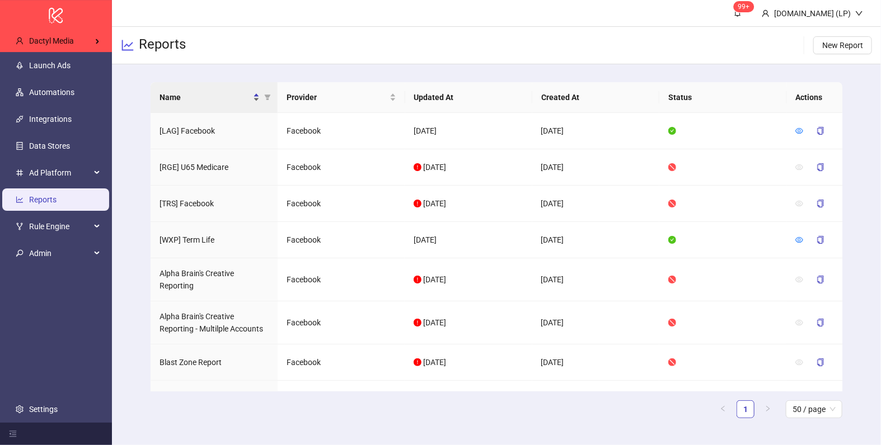
click at [215, 100] on span "Name" at bounding box center [204, 97] width 91 height 12
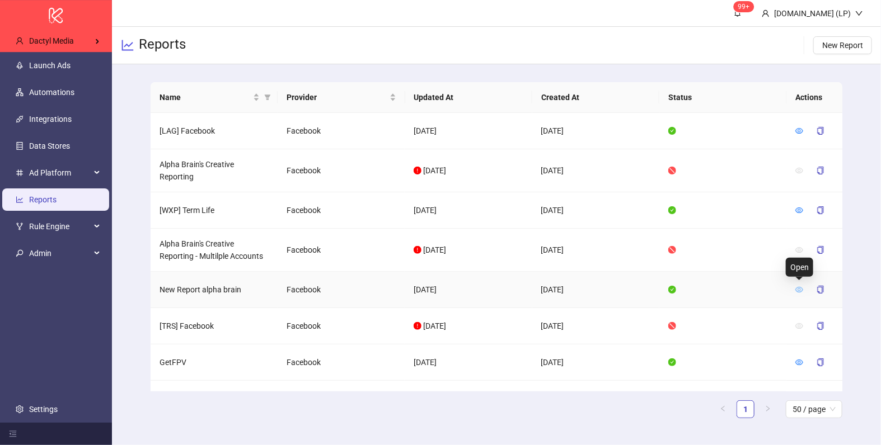
click at [798, 288] on icon "eye" at bounding box center [799, 290] width 8 height 8
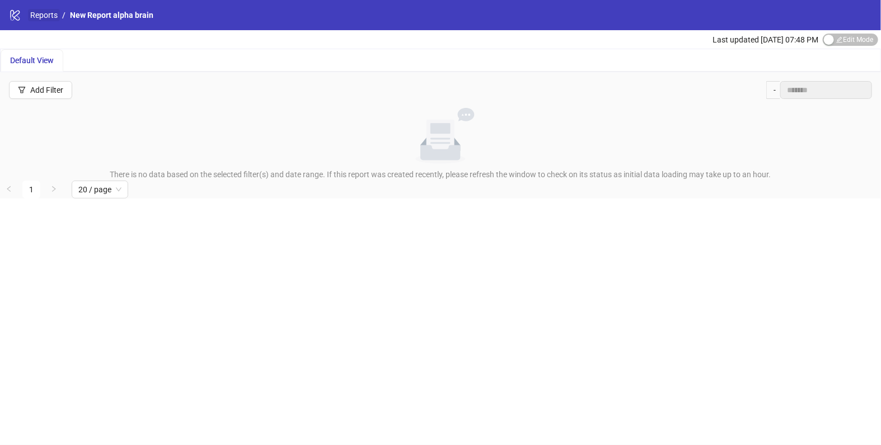
click at [41, 17] on link "Reports" at bounding box center [44, 15] width 32 height 12
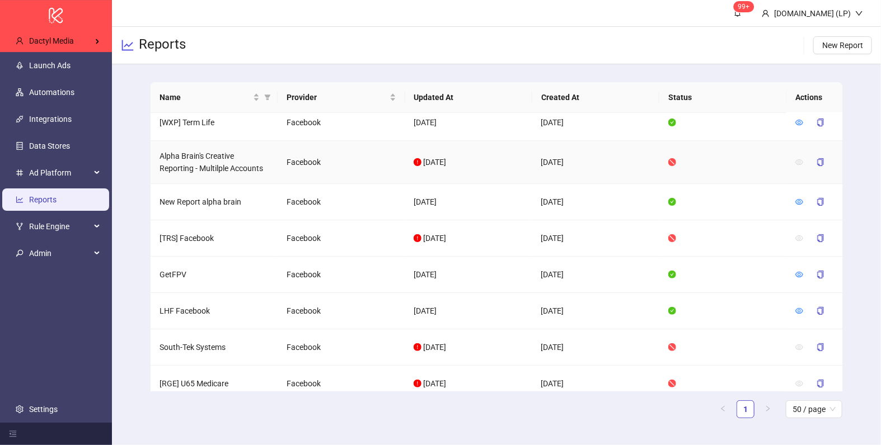
scroll to position [114, 0]
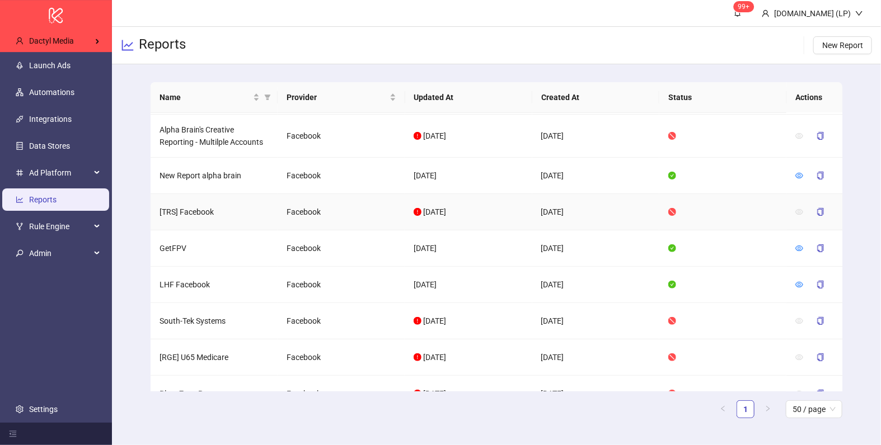
click at [166, 212] on td "[TRS] Facebook" at bounding box center [213, 212] width 127 height 36
click at [152, 221] on td "[TRS] Facebook" at bounding box center [213, 212] width 127 height 36
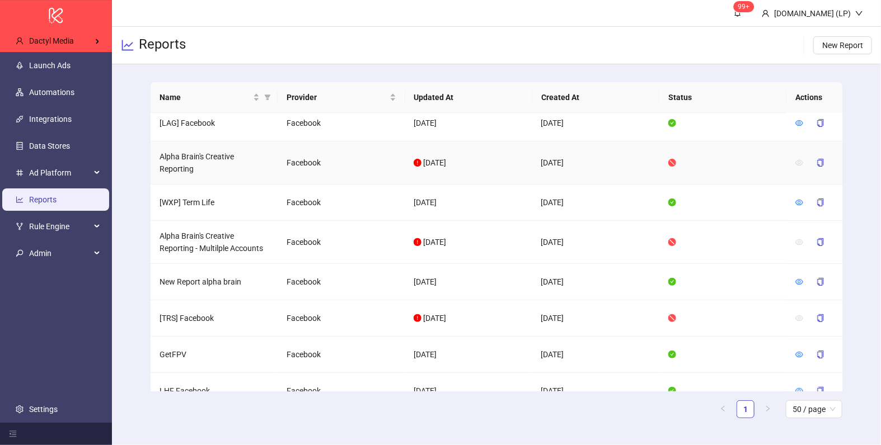
scroll to position [0, 0]
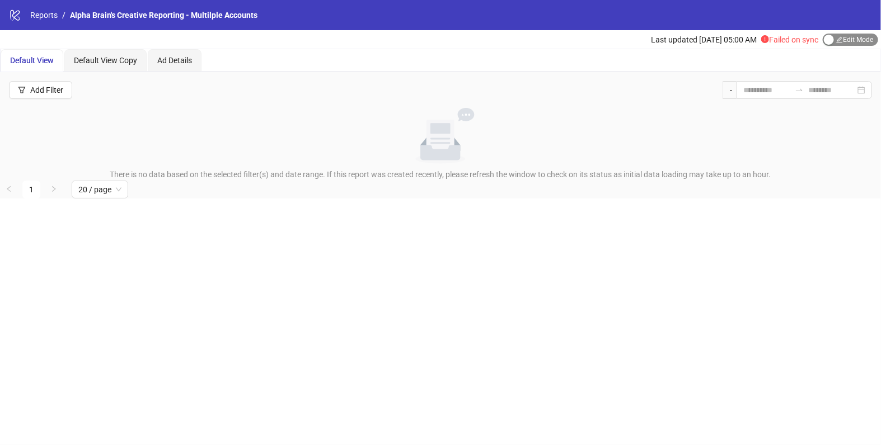
click at [826, 40] on div "button" at bounding box center [829, 40] width 10 height 10
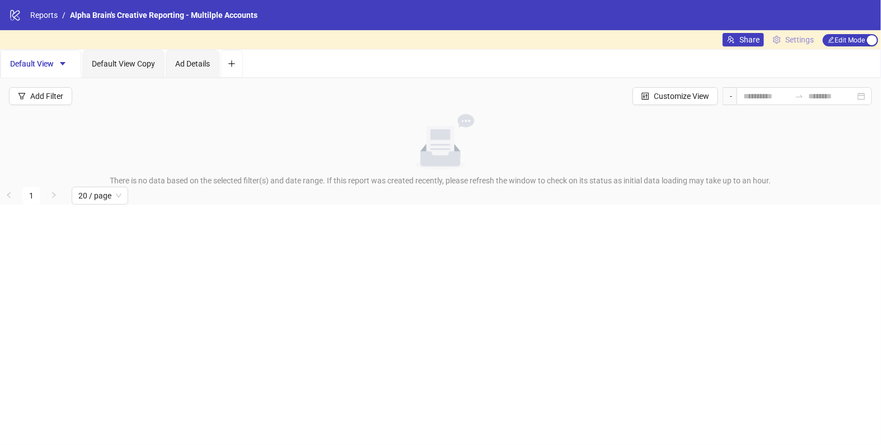
click at [785, 37] on span "Settings" at bounding box center [799, 40] width 29 height 12
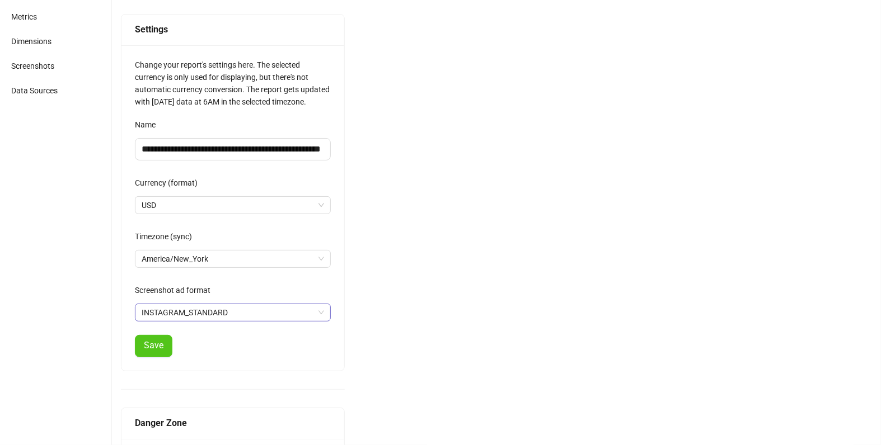
scroll to position [154, 0]
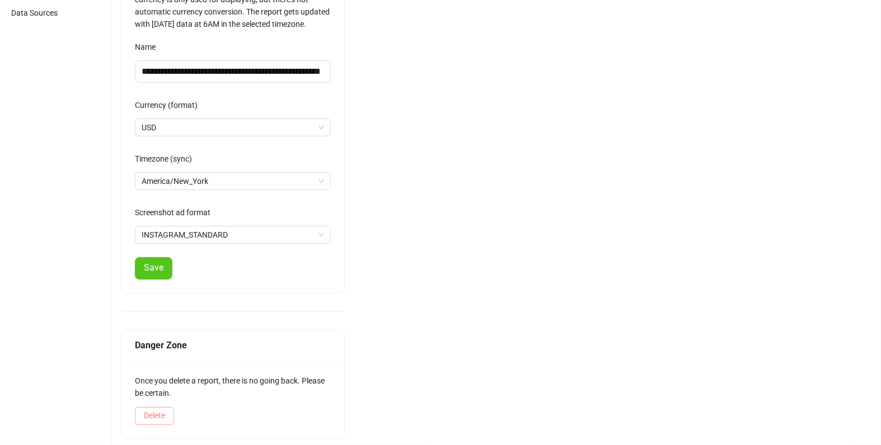
click at [149, 412] on span "Delete" at bounding box center [154, 415] width 21 height 9
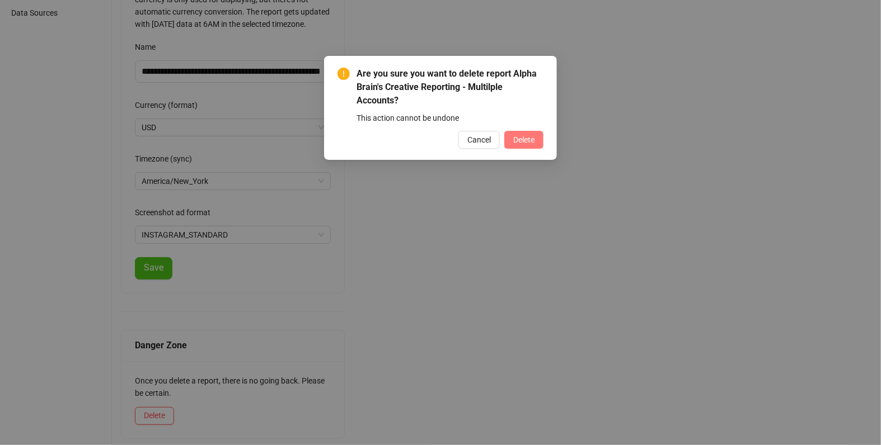
click at [535, 133] on button "Delete" at bounding box center [523, 140] width 39 height 18
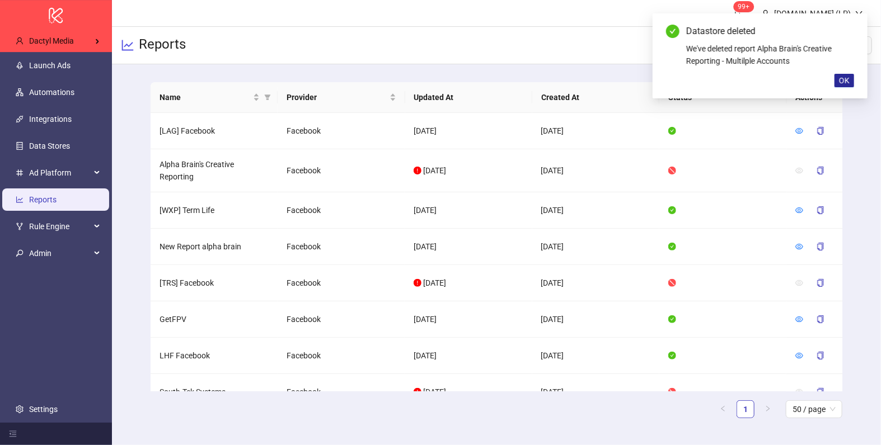
click at [851, 83] on button "OK" at bounding box center [844, 80] width 20 height 13
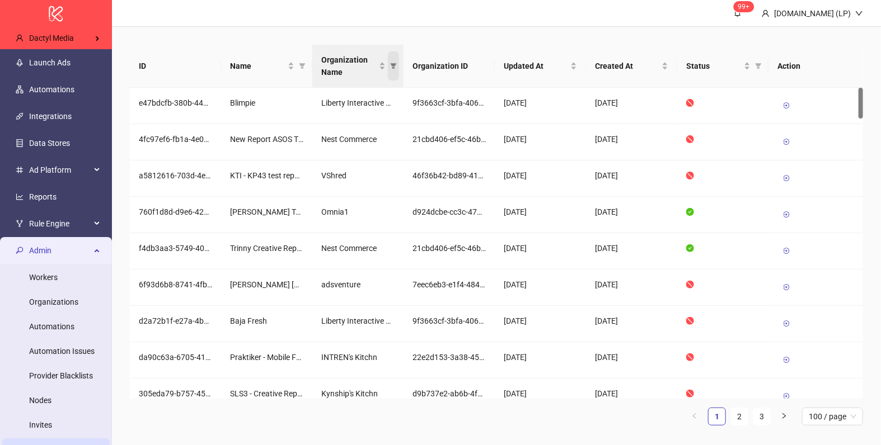
click at [390, 62] on span "Organization Name" at bounding box center [393, 65] width 11 height 29
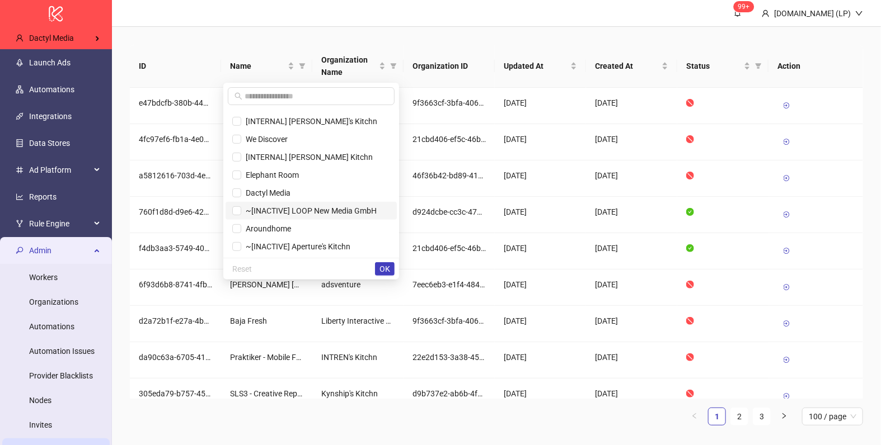
scroll to position [6, 0]
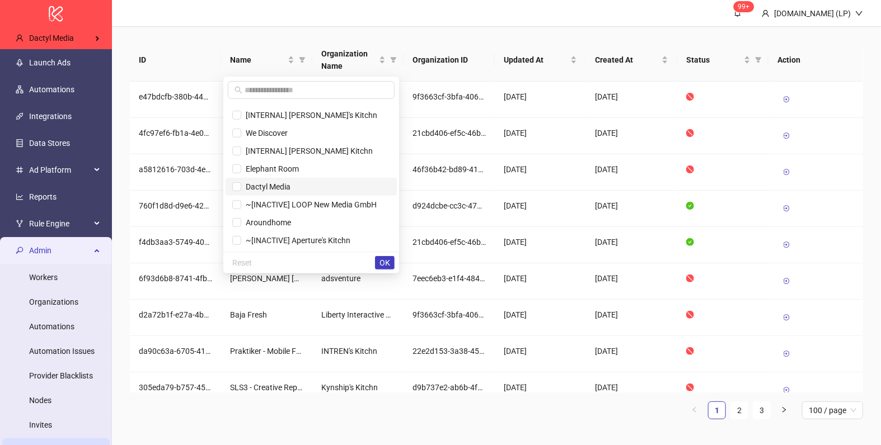
click at [267, 182] on span "Dactyl Media" at bounding box center [265, 186] width 49 height 9
click at [389, 259] on span "OK" at bounding box center [384, 262] width 11 height 9
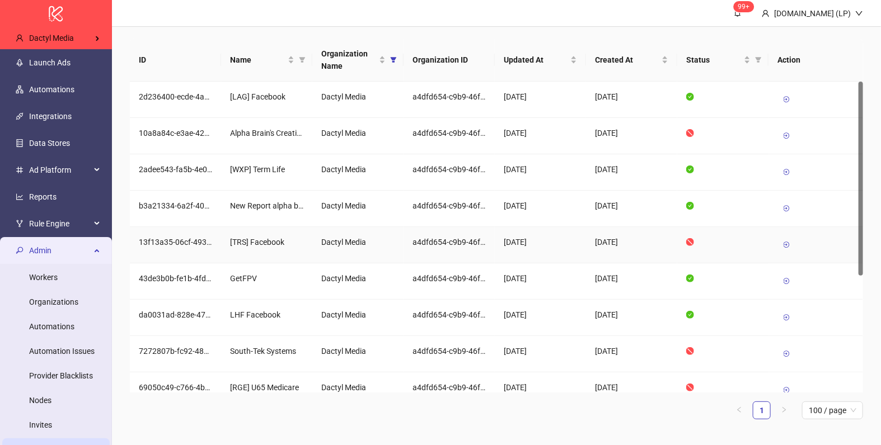
scroll to position [0, 0]
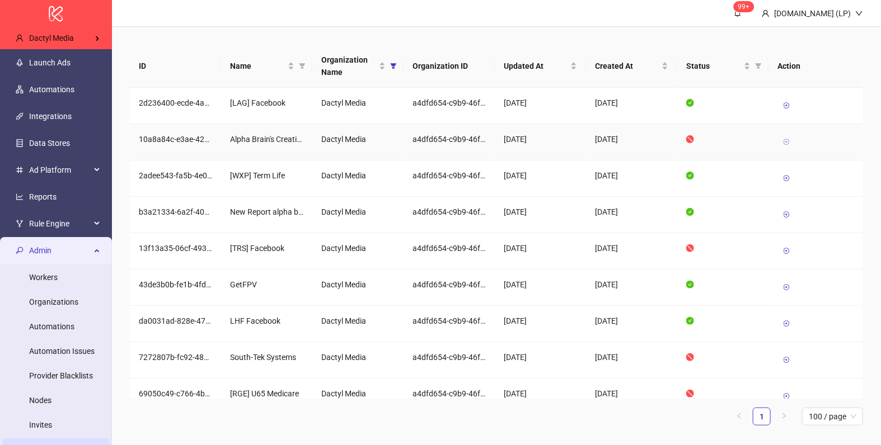
click at [789, 142] on icon at bounding box center [786, 142] width 8 height 8
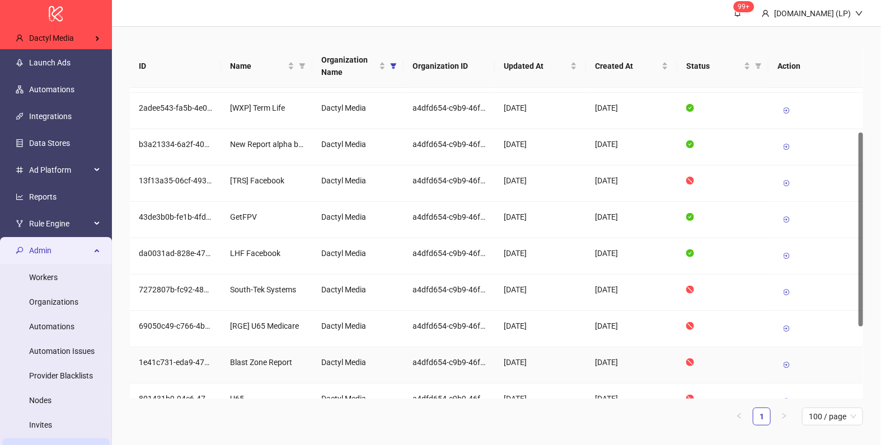
scroll to position [79, 0]
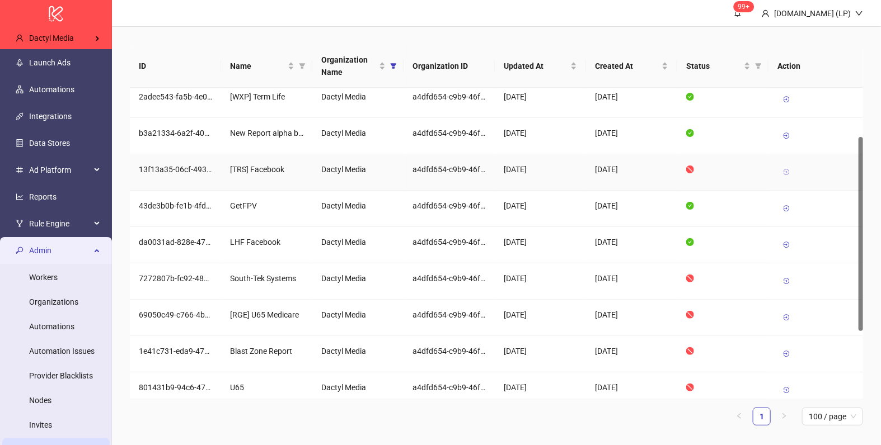
click at [787, 171] on icon at bounding box center [786, 172] width 8 height 8
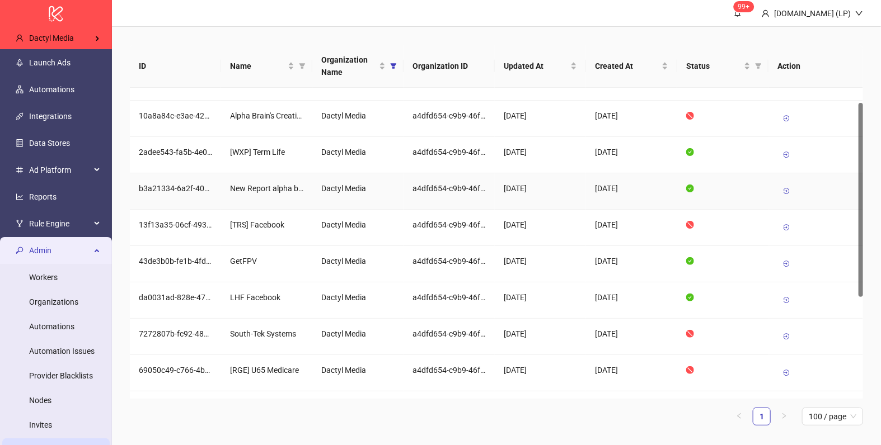
scroll to position [25, 0]
click at [785, 223] on icon at bounding box center [786, 227] width 8 height 8
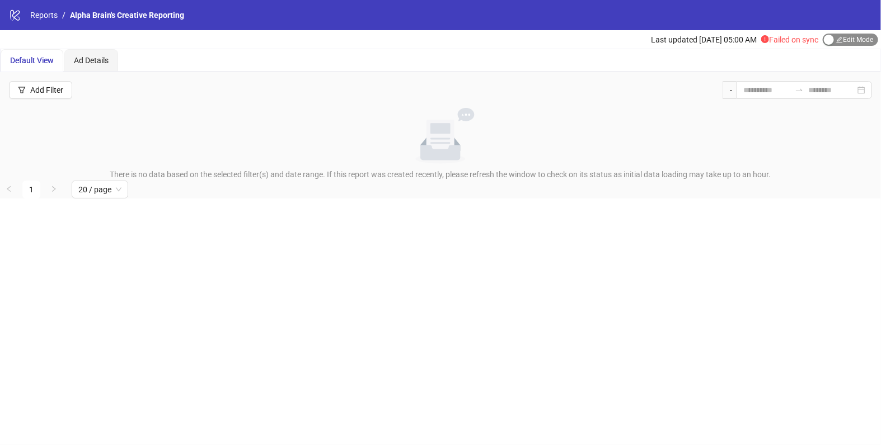
click at [834, 38] on span "Edit Mode Edit Mode" at bounding box center [849, 40] width 55 height 12
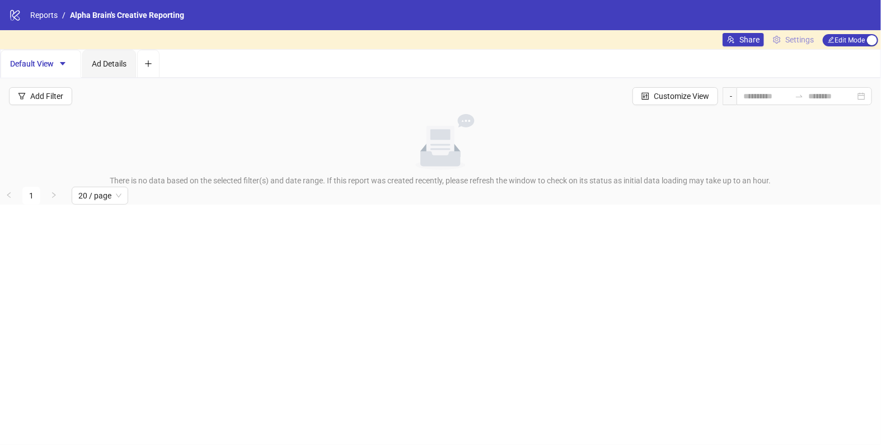
click at [799, 36] on span "Settings" at bounding box center [799, 40] width 29 height 12
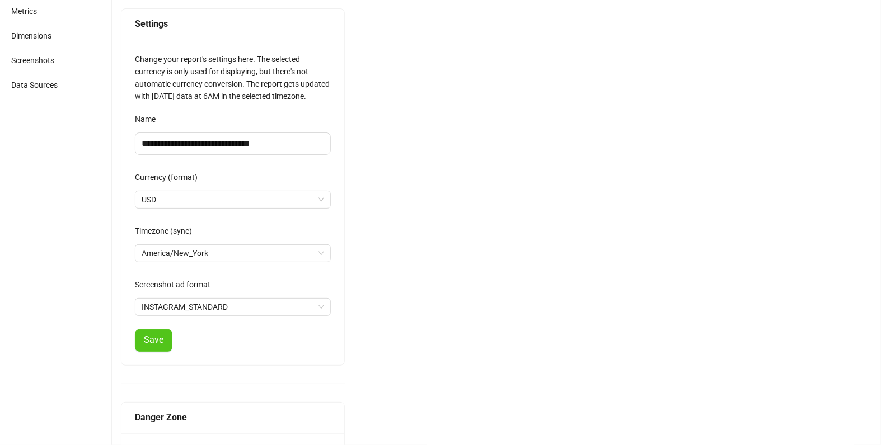
scroll to position [154, 0]
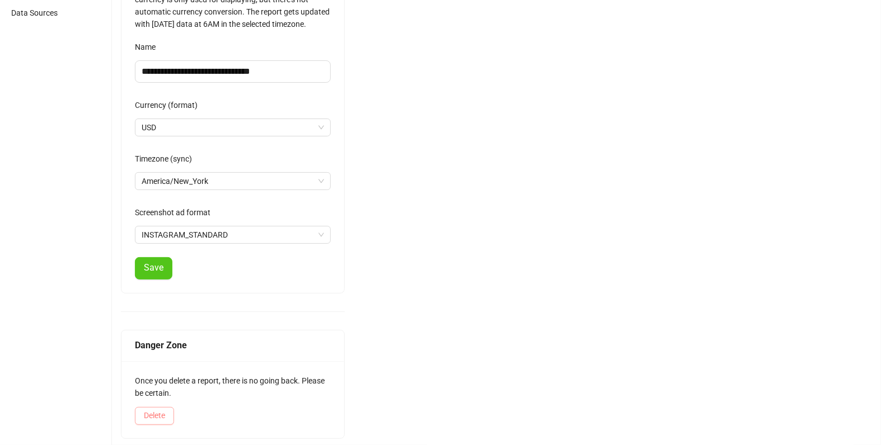
click at [147, 416] on span "Delete" at bounding box center [154, 415] width 21 height 9
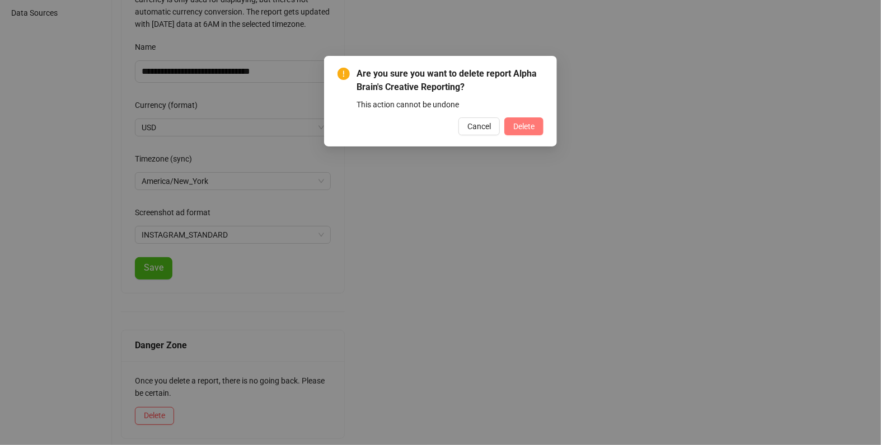
click at [523, 129] on span "Delete" at bounding box center [523, 126] width 21 height 9
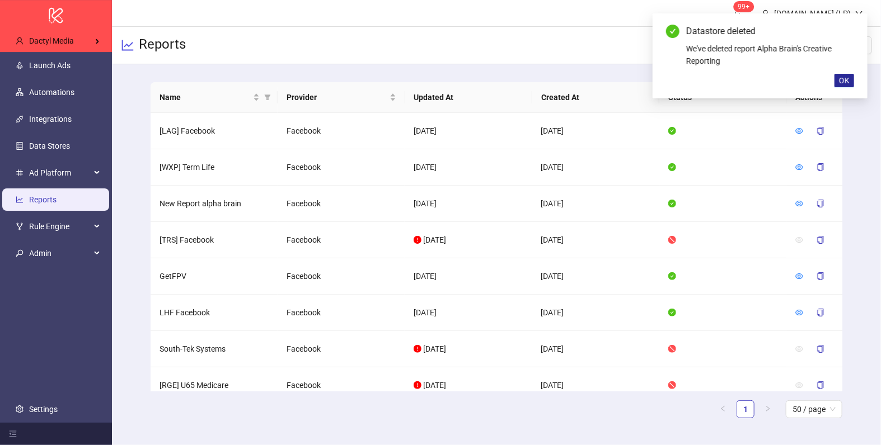
click at [843, 83] on span "OK" at bounding box center [844, 80] width 11 height 9
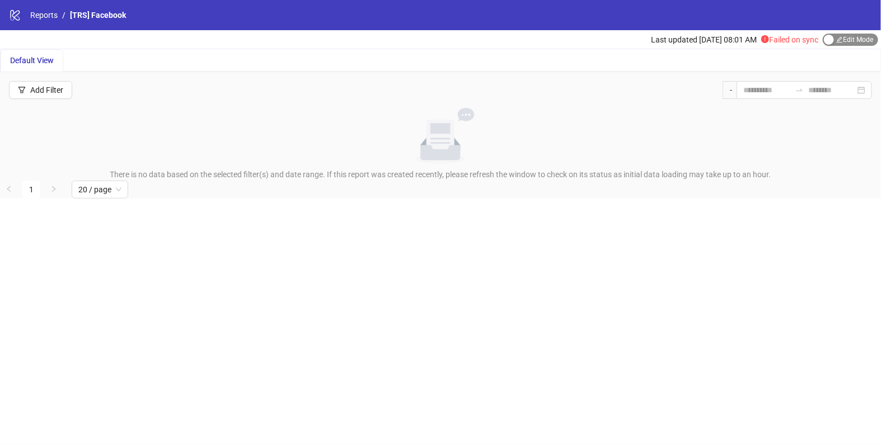
click at [856, 41] on span "Edit Mode Edit Mode" at bounding box center [849, 40] width 55 height 12
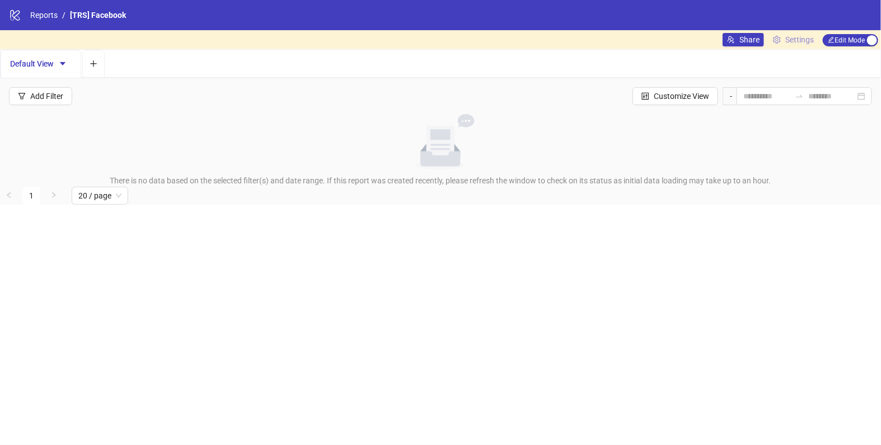
click at [796, 41] on span "Settings" at bounding box center [799, 40] width 29 height 12
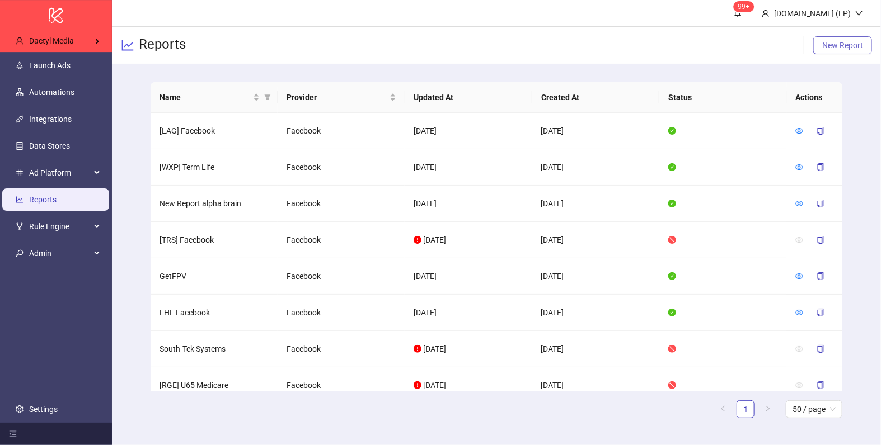
click at [838, 50] on button "New Report" at bounding box center [842, 45] width 59 height 18
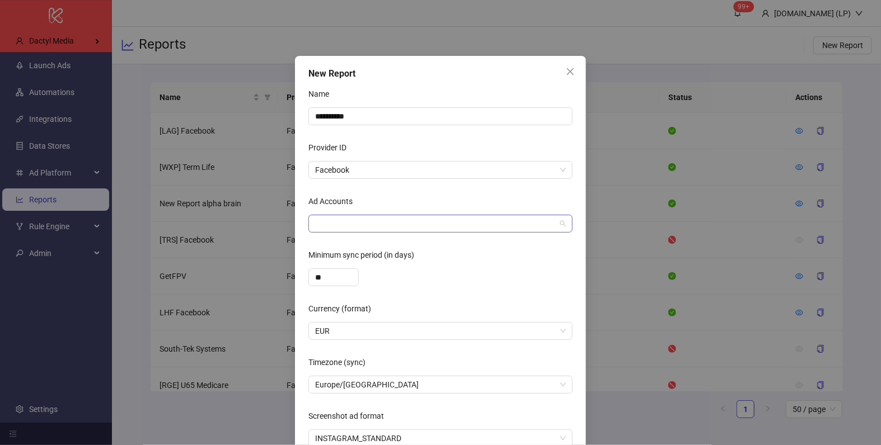
click at [350, 219] on div at bounding box center [434, 224] width 248 height 16
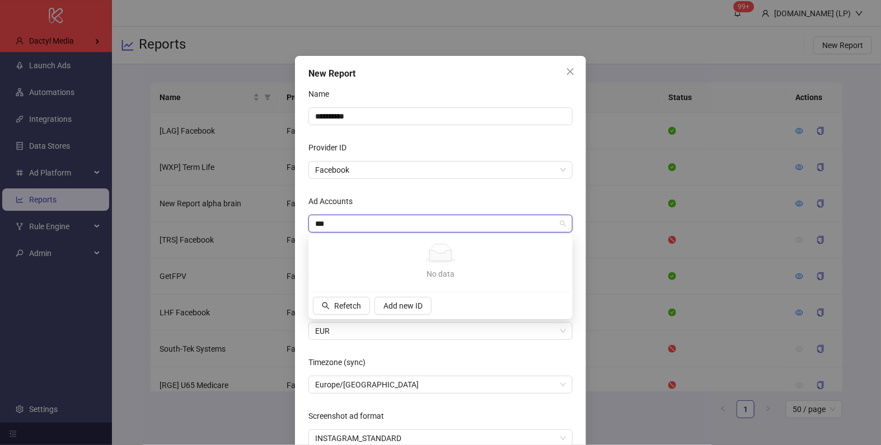
type input "***"
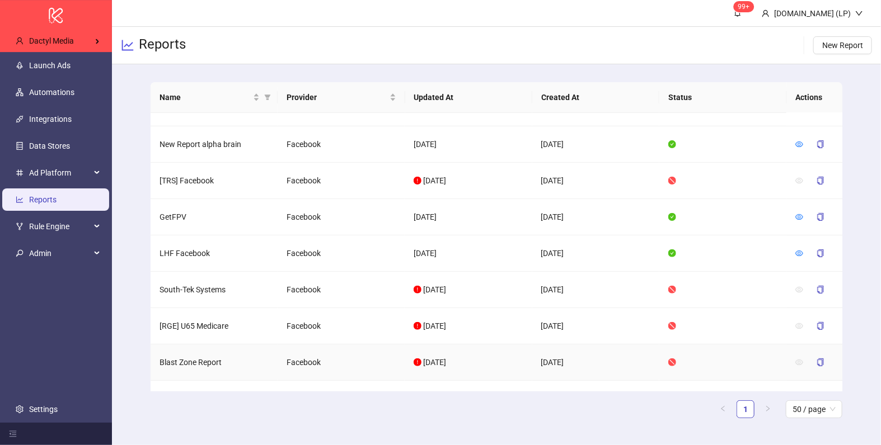
scroll to position [52, 0]
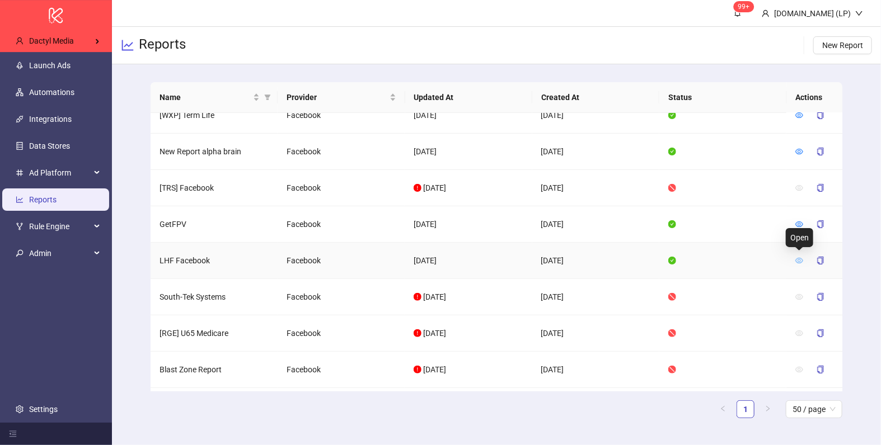
click at [799, 258] on icon "eye" at bounding box center [799, 261] width 8 height 6
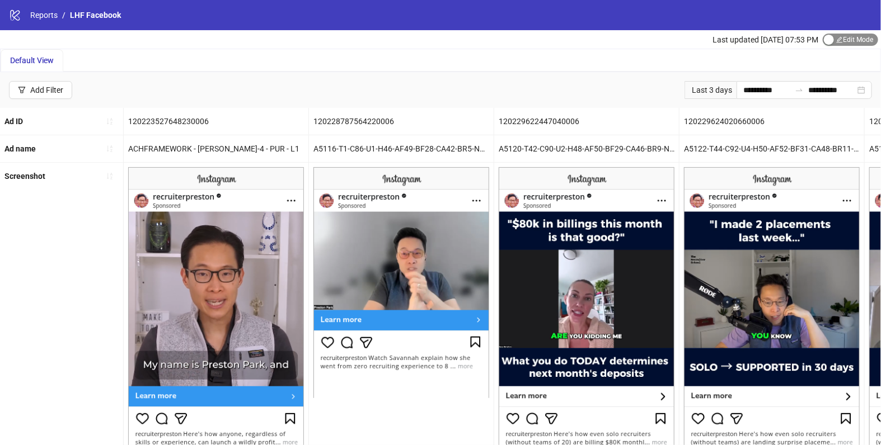
click at [839, 44] on span "Edit Mode Edit Mode" at bounding box center [849, 40] width 55 height 12
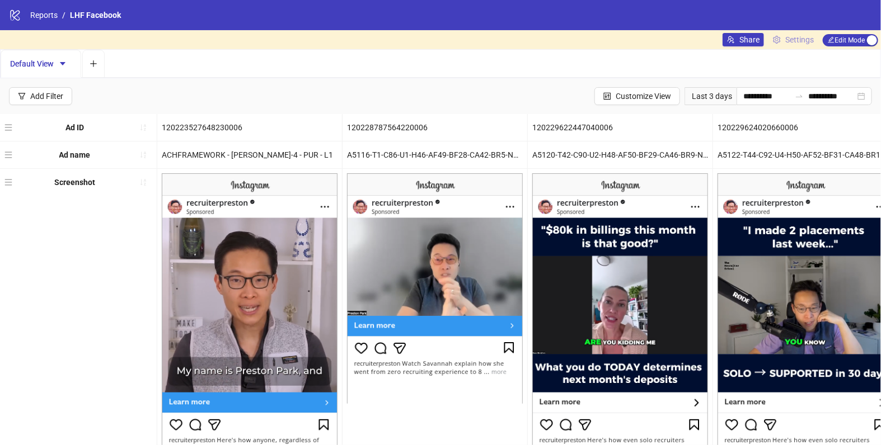
click at [804, 42] on span "Settings" at bounding box center [799, 40] width 29 height 12
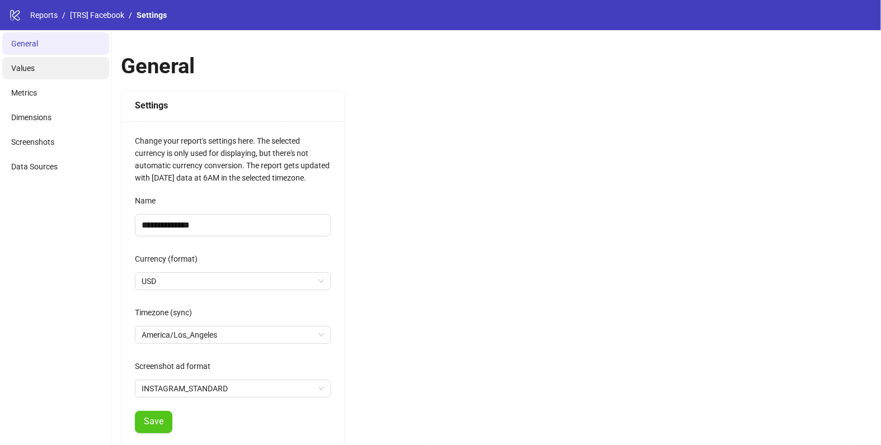
click at [58, 70] on li "Values" at bounding box center [55, 68] width 107 height 22
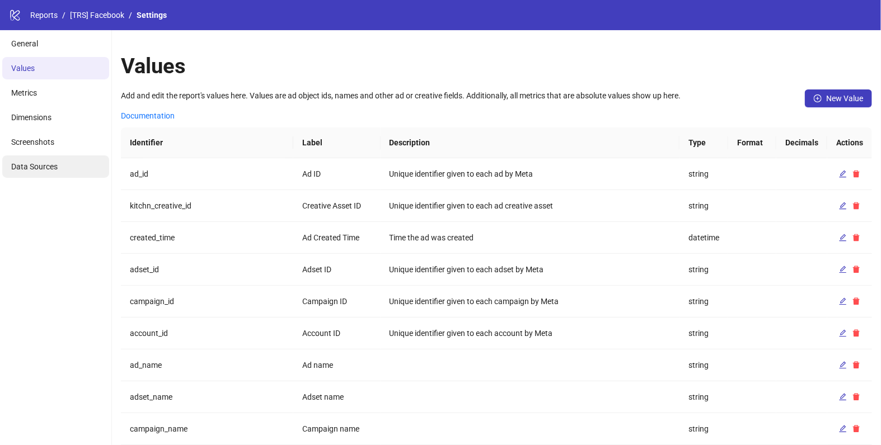
click at [46, 168] on span "Data Sources" at bounding box center [34, 166] width 46 height 9
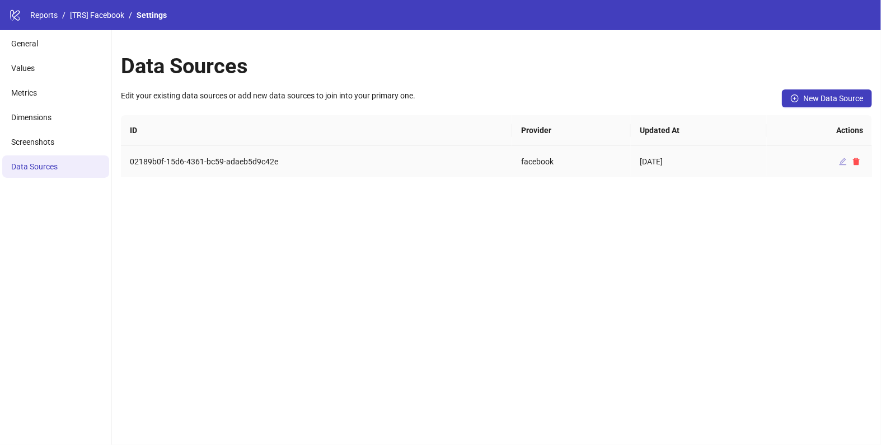
click at [839, 158] on icon "edit" at bounding box center [843, 162] width 8 height 8
click at [841, 160] on icon "edit" at bounding box center [843, 162] width 8 height 8
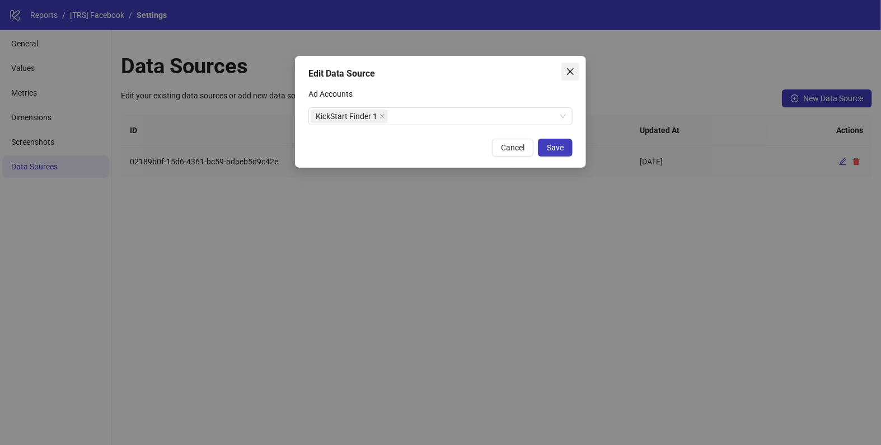
click at [572, 75] on icon "close" at bounding box center [570, 71] width 9 height 9
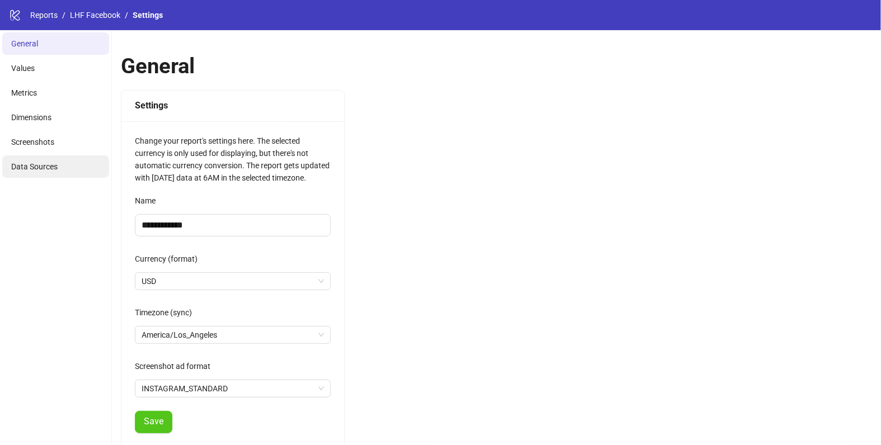
click at [40, 160] on li "Data Sources" at bounding box center [55, 167] width 107 height 22
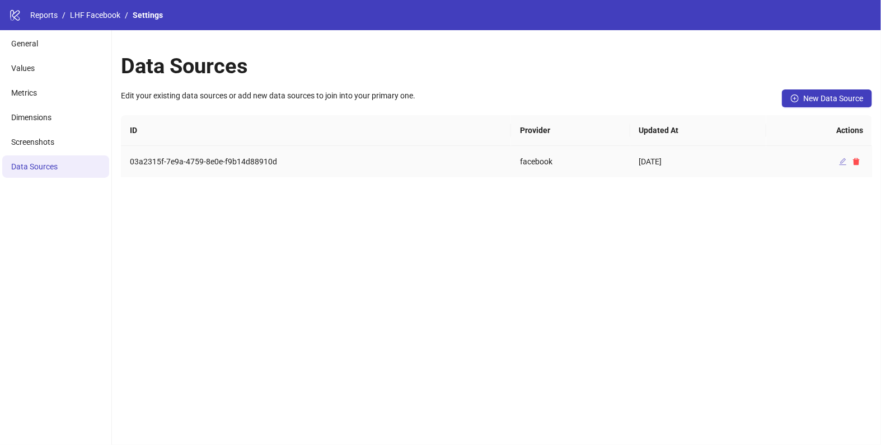
click at [842, 162] on icon "edit" at bounding box center [843, 162] width 8 height 8
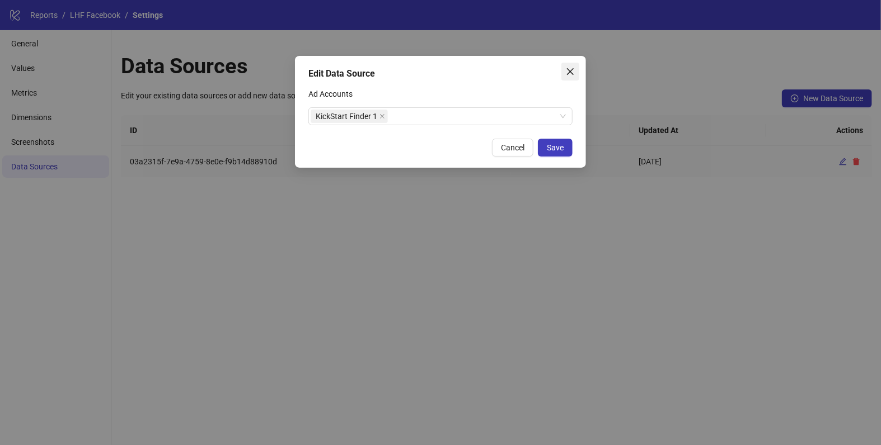
click at [573, 72] on icon "close" at bounding box center [570, 71] width 9 height 9
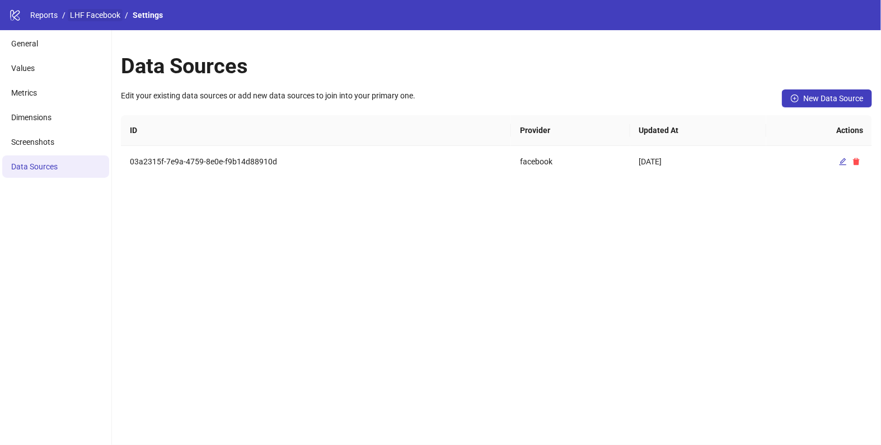
click at [96, 12] on link "LHF Facebook" at bounding box center [95, 15] width 55 height 12
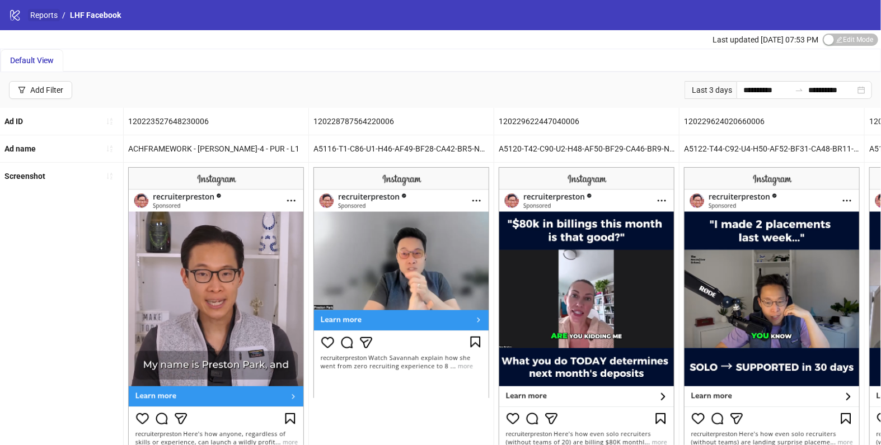
click at [39, 20] on link "Reports" at bounding box center [44, 15] width 32 height 12
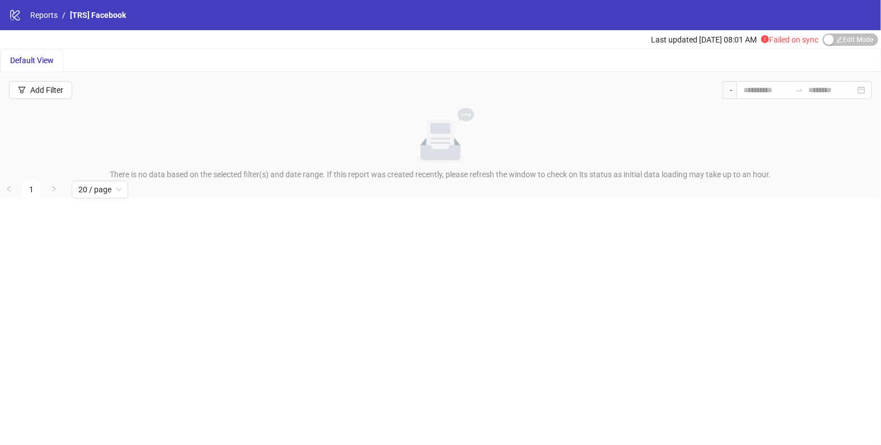
click at [859, 46] on div "Last updated [DATE] 08:01 AM Failed on sync Edit Mode Edit Mode" at bounding box center [766, 39] width 230 height 18
click at [852, 41] on span "Edit Mode Edit Mode" at bounding box center [849, 40] width 55 height 12
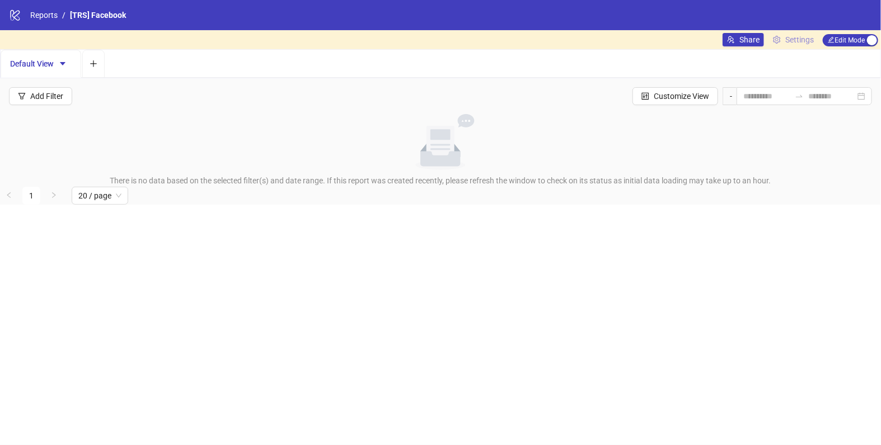
click at [802, 43] on span "Settings" at bounding box center [799, 40] width 29 height 12
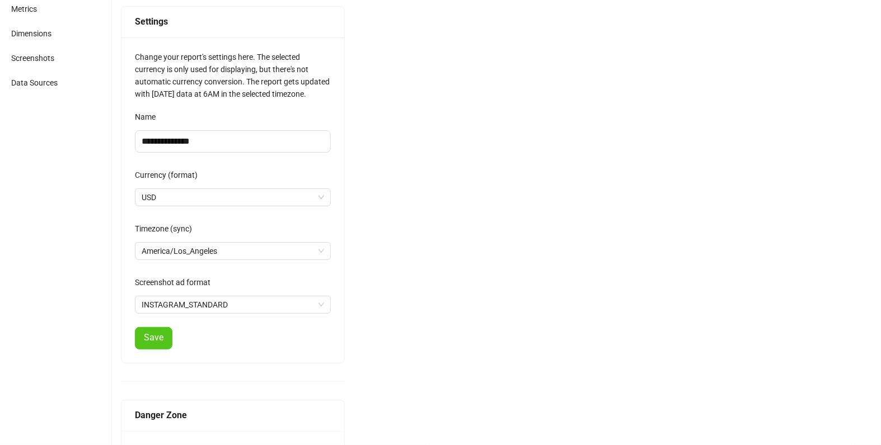
scroll to position [154, 0]
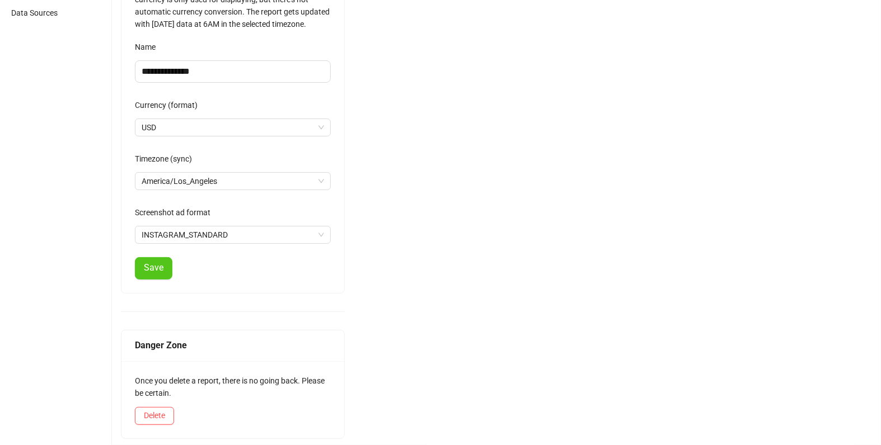
click at [175, 415] on div "Once you delete a report, there is no going back. Please be certain. [GEOGRAPHI…" at bounding box center [232, 399] width 223 height 77
click at [161, 415] on span "Delete" at bounding box center [154, 415] width 21 height 9
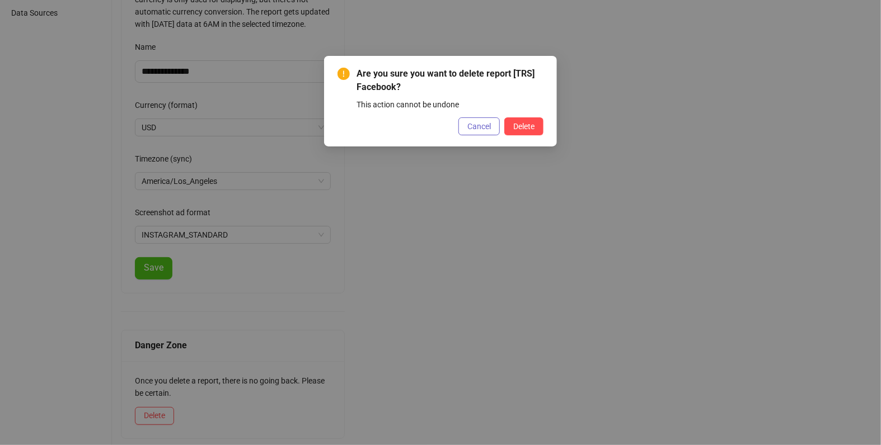
click at [483, 123] on span "Cancel" at bounding box center [478, 126] width 23 height 9
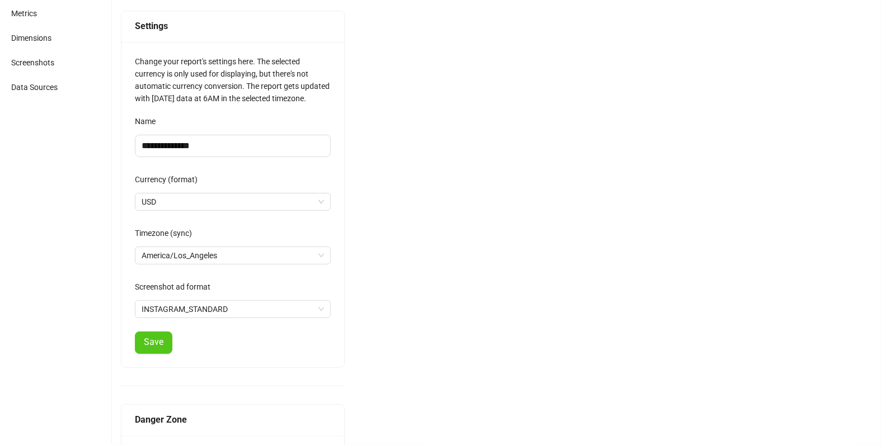
scroll to position [0, 0]
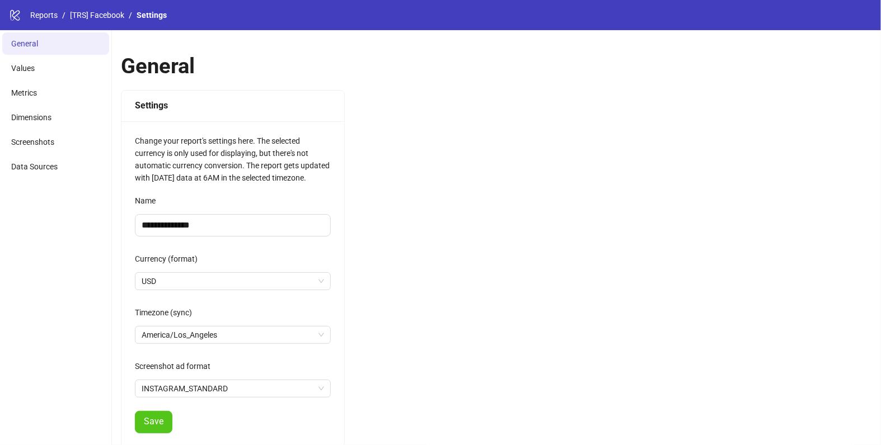
click at [76, 154] on ul "General Values Metrics Dimensions Screenshots Data Sources" at bounding box center [56, 315] width 112 height 571
click at [69, 169] on li "Data Sources" at bounding box center [55, 167] width 107 height 22
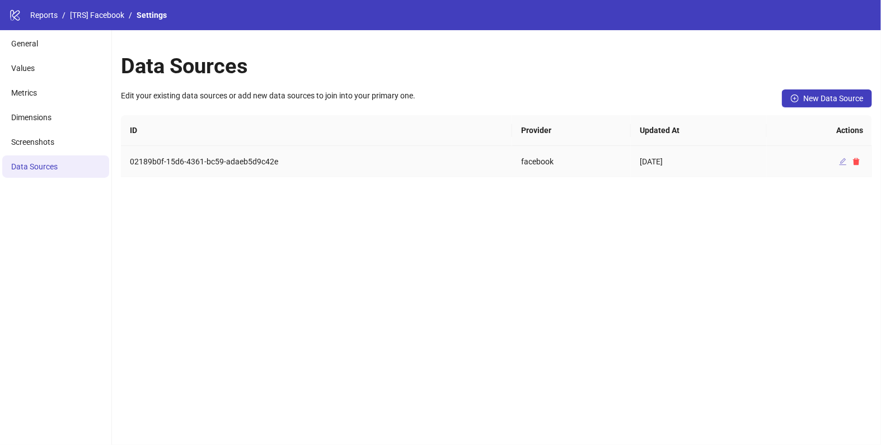
click at [841, 163] on icon "edit" at bounding box center [843, 162] width 8 height 8
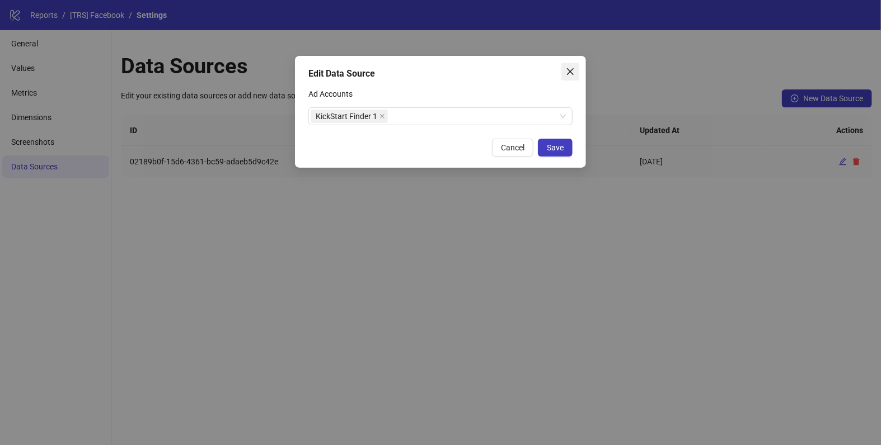
click at [570, 69] on icon "close" at bounding box center [570, 71] width 9 height 9
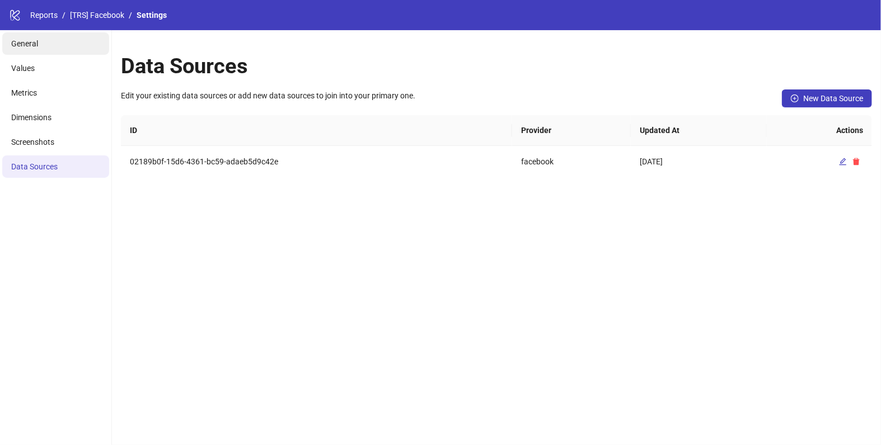
click at [30, 43] on span "General" at bounding box center [24, 43] width 27 height 9
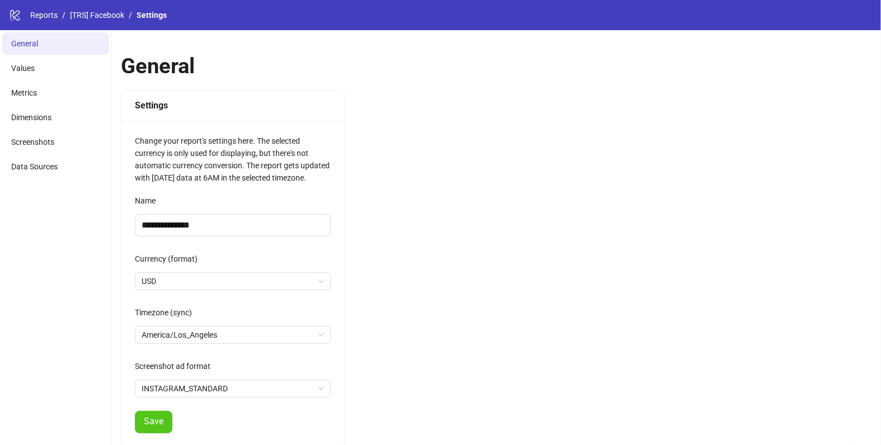
scroll to position [154, 0]
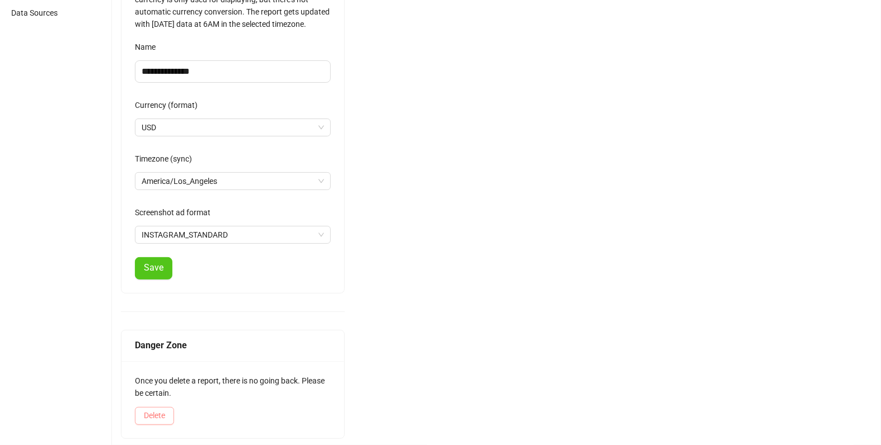
click at [149, 415] on span "Delete" at bounding box center [154, 415] width 21 height 9
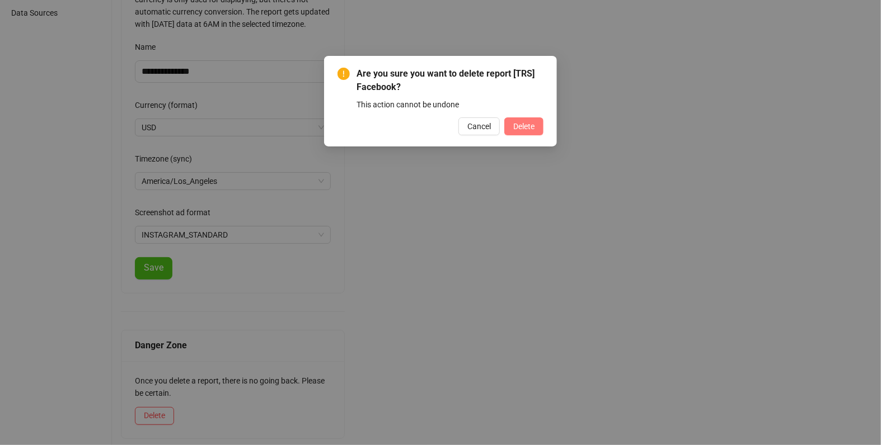
click at [531, 121] on button "Delete" at bounding box center [523, 126] width 39 height 18
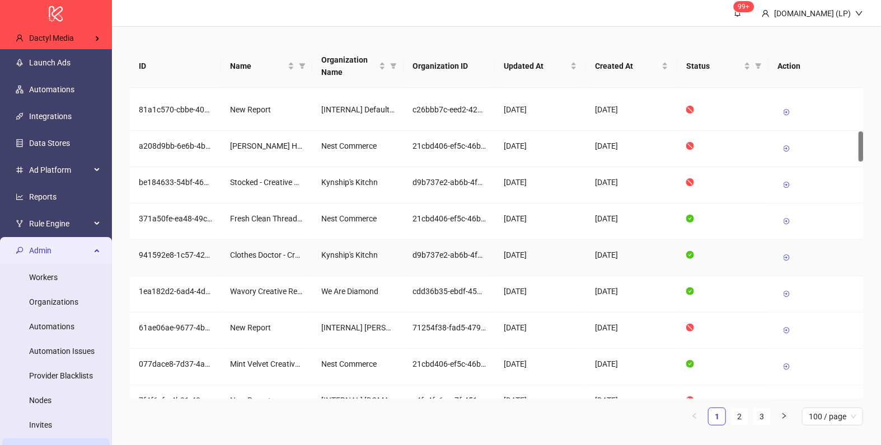
scroll to position [450, 0]
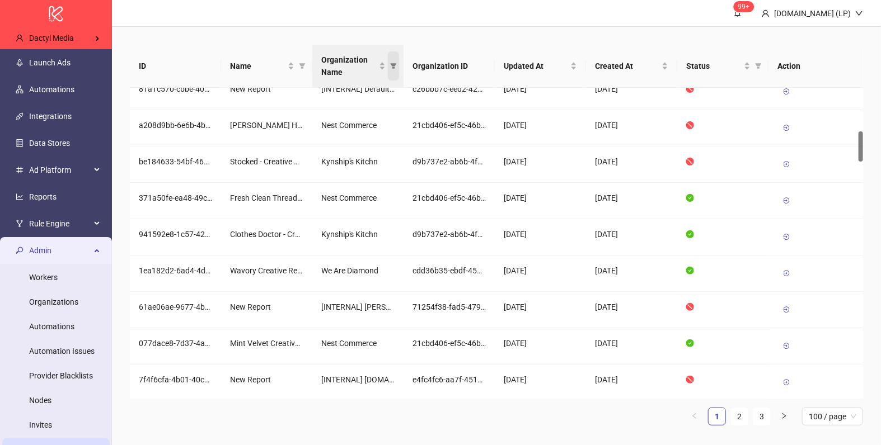
click at [393, 64] on icon "filter" at bounding box center [394, 66] width 6 height 6
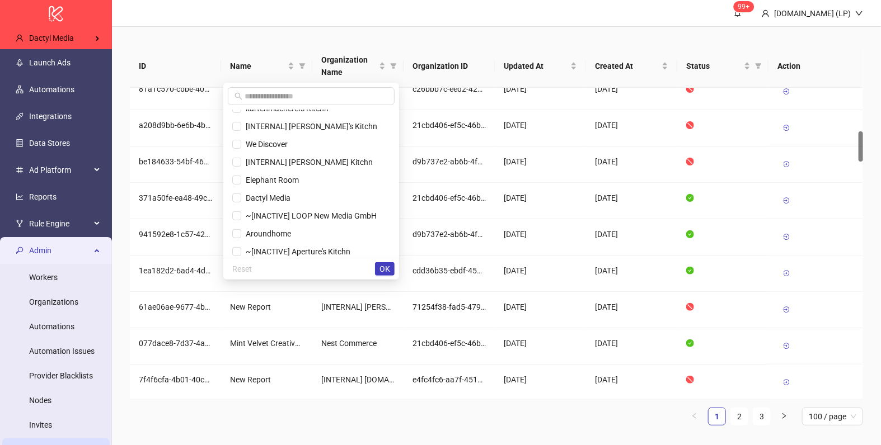
scroll to position [233, 0]
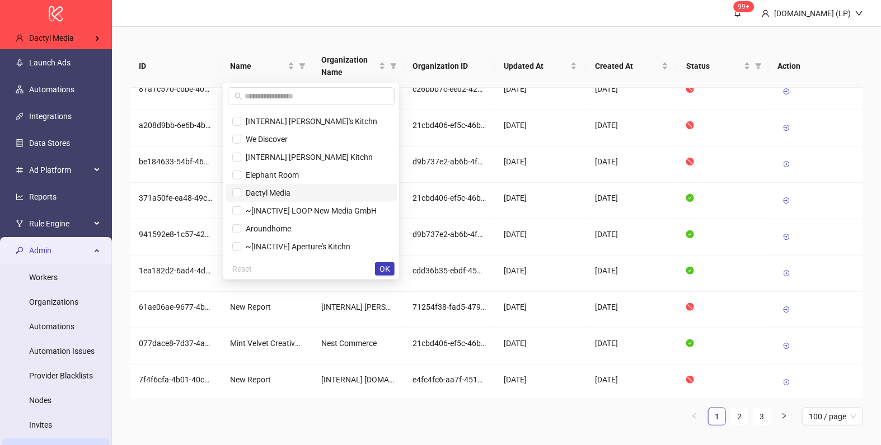
click at [290, 192] on span "Dactyl Media" at bounding box center [265, 193] width 49 height 9
click at [381, 271] on span "OK" at bounding box center [384, 269] width 11 height 9
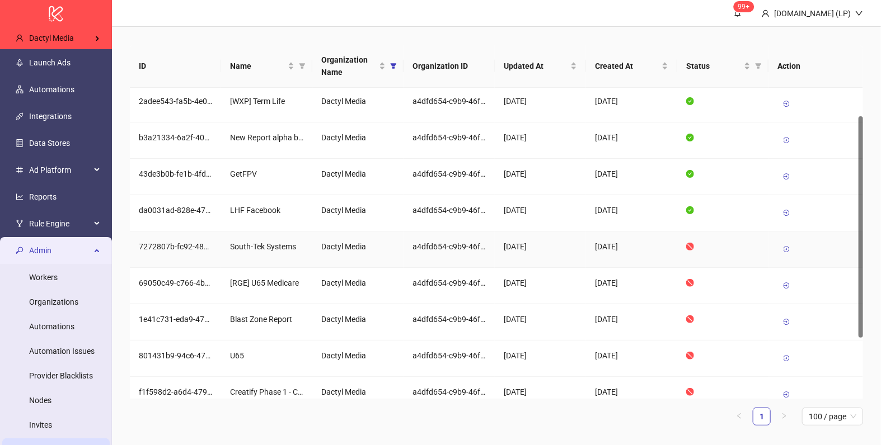
scroll to position [43, 0]
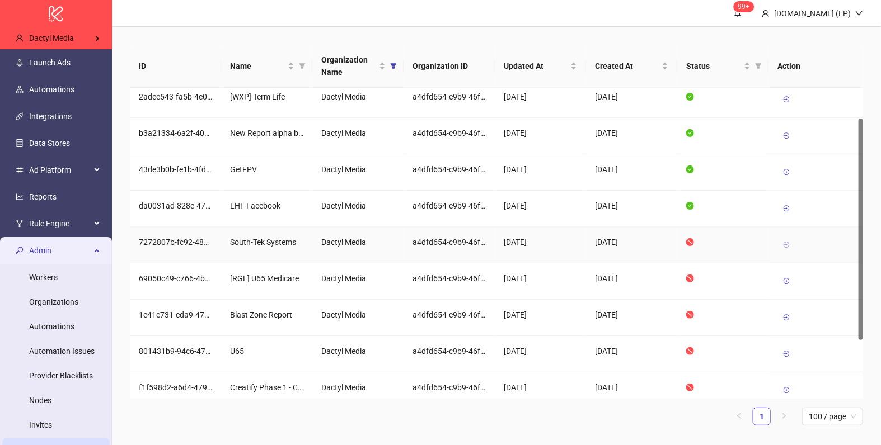
click at [785, 243] on icon at bounding box center [786, 245] width 8 height 8
click at [277, 237] on div "South-Tek Systems" at bounding box center [266, 242] width 73 height 12
copy div "South-Tek Systems"
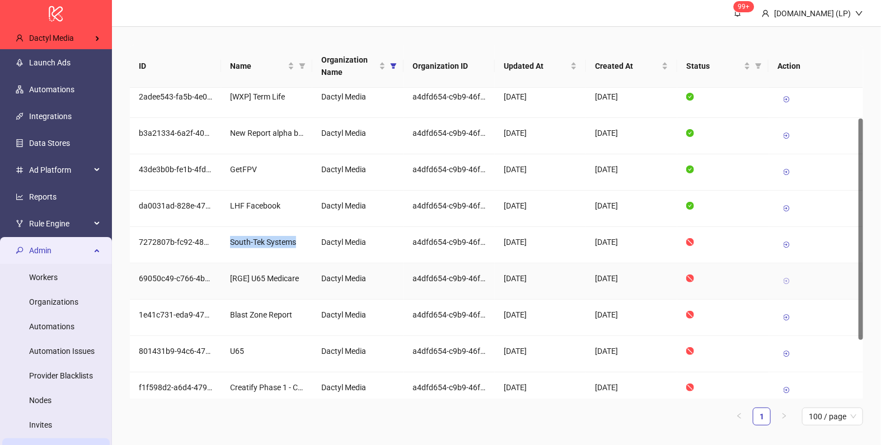
click at [787, 277] on icon at bounding box center [786, 281] width 8 height 8
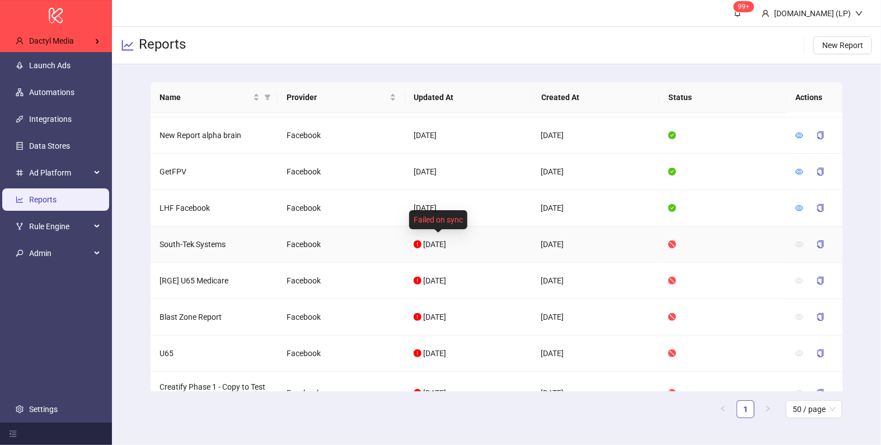
scroll to position [71, 0]
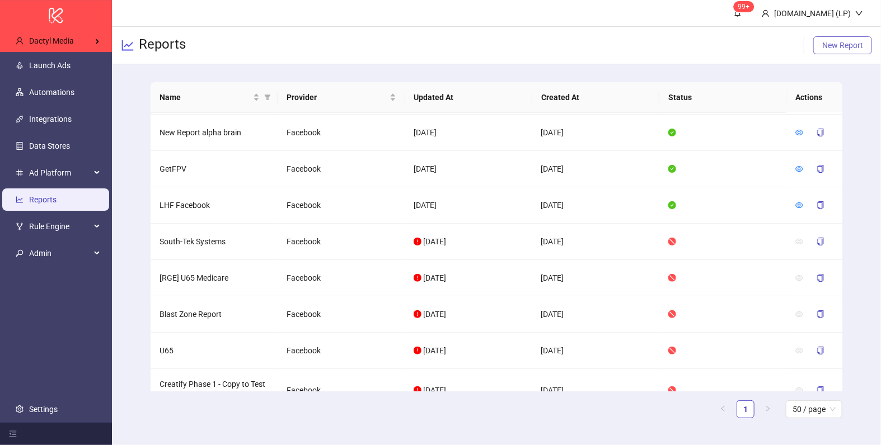
click at [849, 43] on span "New Report" at bounding box center [842, 45] width 41 height 9
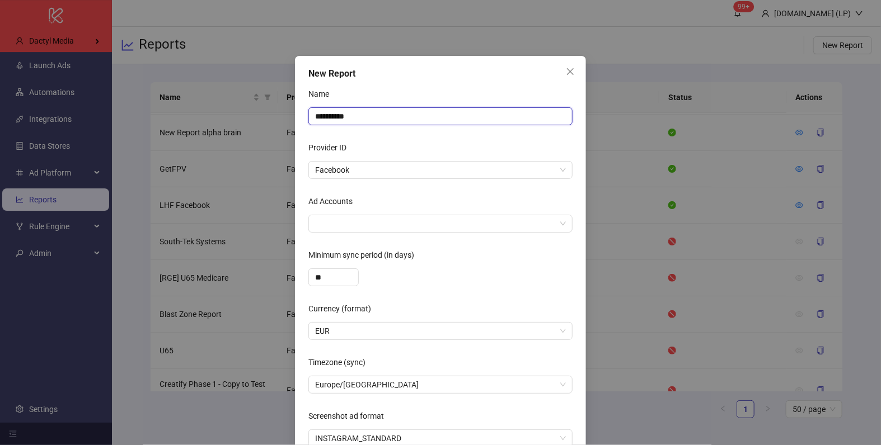
click at [375, 121] on input "**********" at bounding box center [440, 116] width 264 height 18
type input "**********"
click at [373, 202] on div "Ad Accounts" at bounding box center [440, 203] width 264 height 22
click at [363, 221] on div at bounding box center [434, 224] width 248 height 16
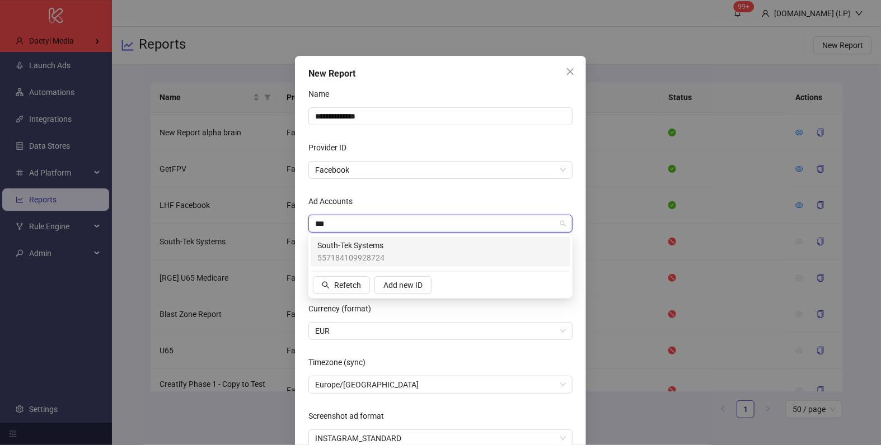
type input "****"
click at [337, 249] on span "South-Tek Systems" at bounding box center [350, 245] width 67 height 12
click at [398, 199] on div "Ad Accounts" at bounding box center [440, 203] width 264 height 22
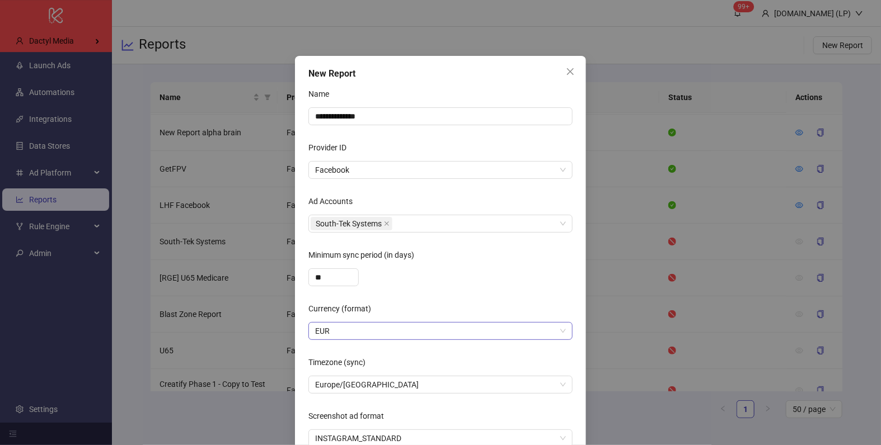
scroll to position [58, 0]
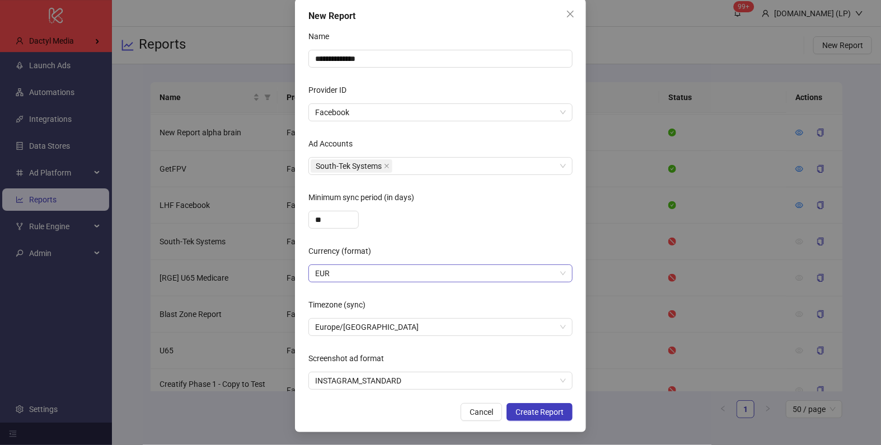
click at [347, 274] on span "EUR" at bounding box center [440, 273] width 251 height 17
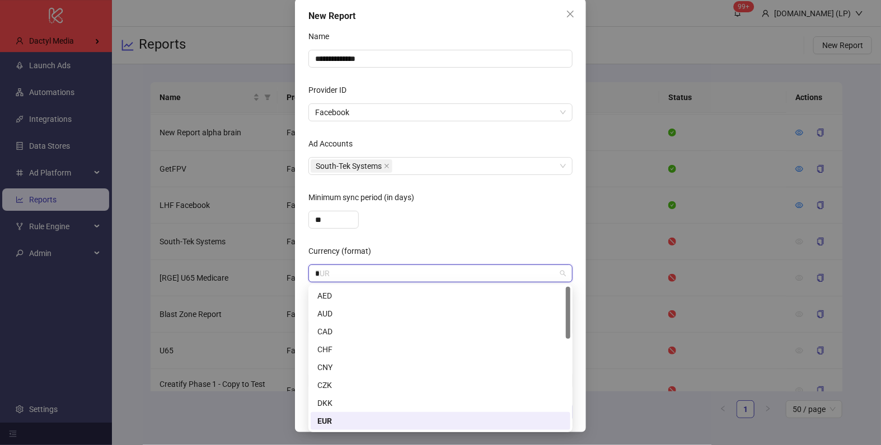
type input "**"
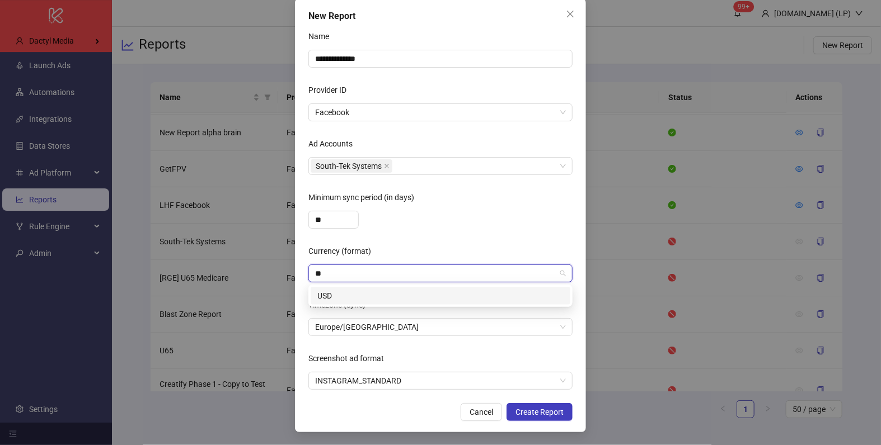
click at [342, 294] on div "USD" at bounding box center [440, 296] width 246 height 12
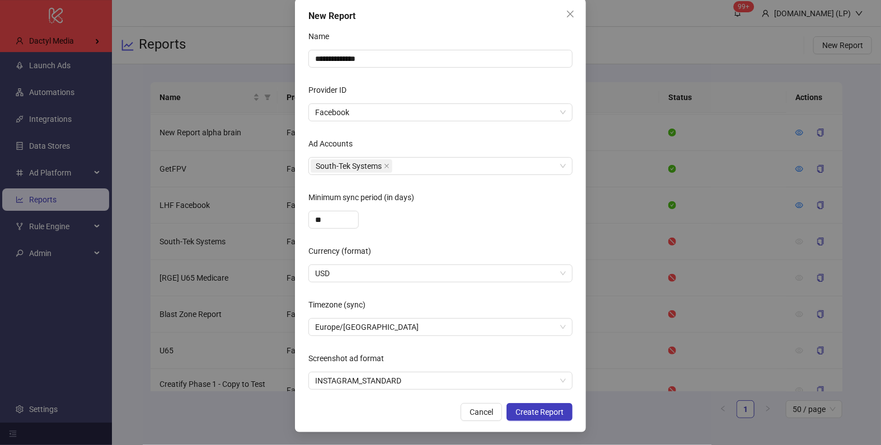
click at [449, 216] on div "**" at bounding box center [440, 220] width 264 height 18
click at [419, 328] on span "Europe/[GEOGRAPHIC_DATA]" at bounding box center [440, 327] width 251 height 17
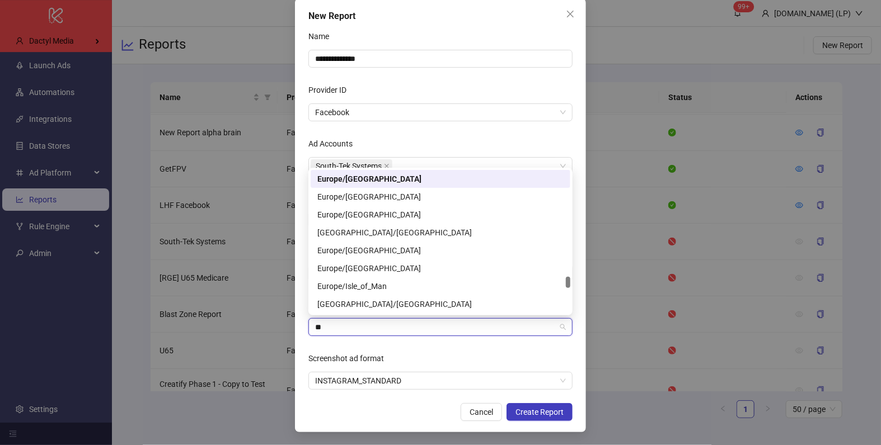
scroll to position [143, 0]
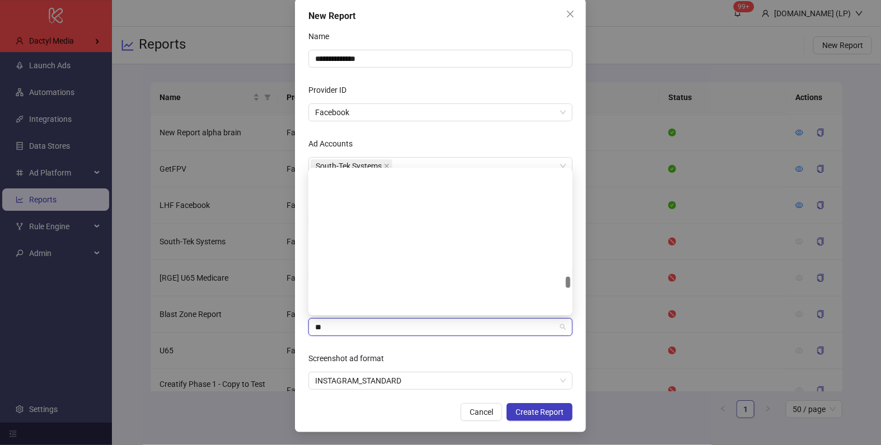
type input "***"
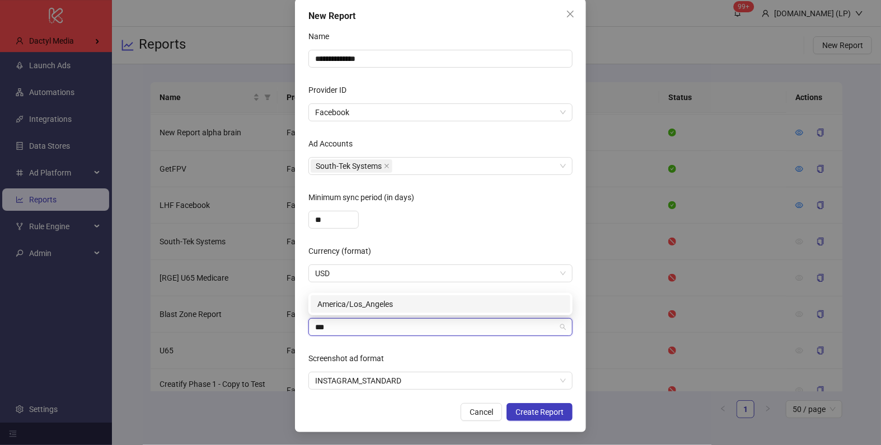
scroll to position [0, 0]
click at [418, 302] on div "America/Los_Angeles" at bounding box center [440, 304] width 246 height 12
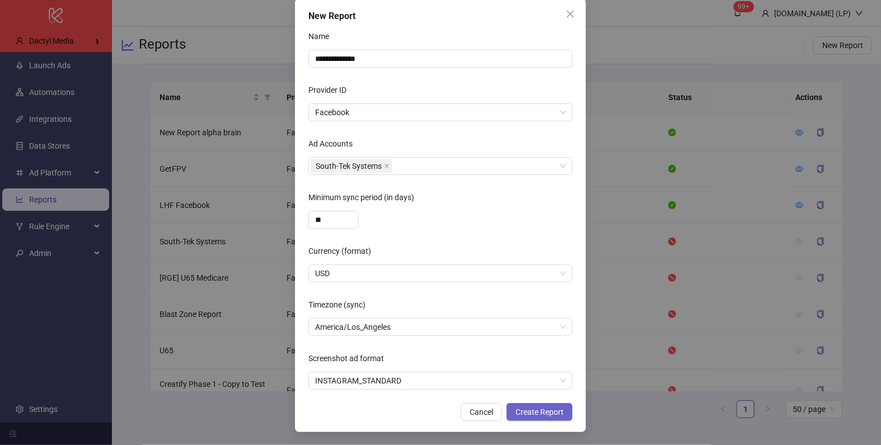
click at [529, 411] on span "Create Report" at bounding box center [539, 412] width 48 height 9
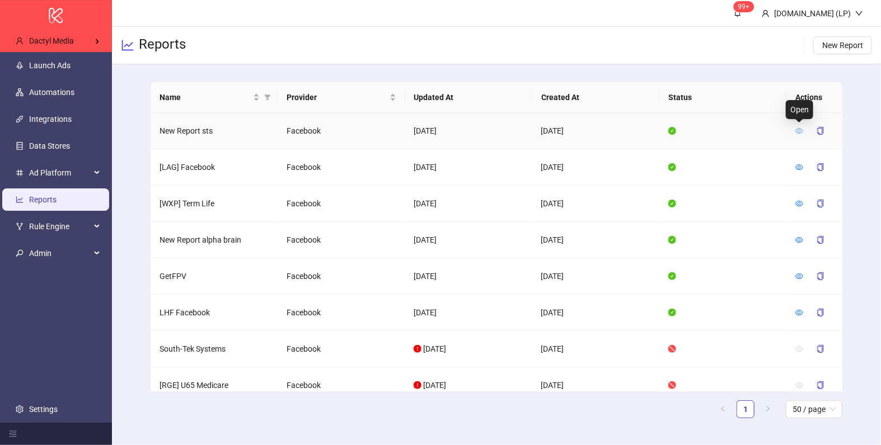
click at [797, 127] on icon "eye" at bounding box center [799, 131] width 8 height 8
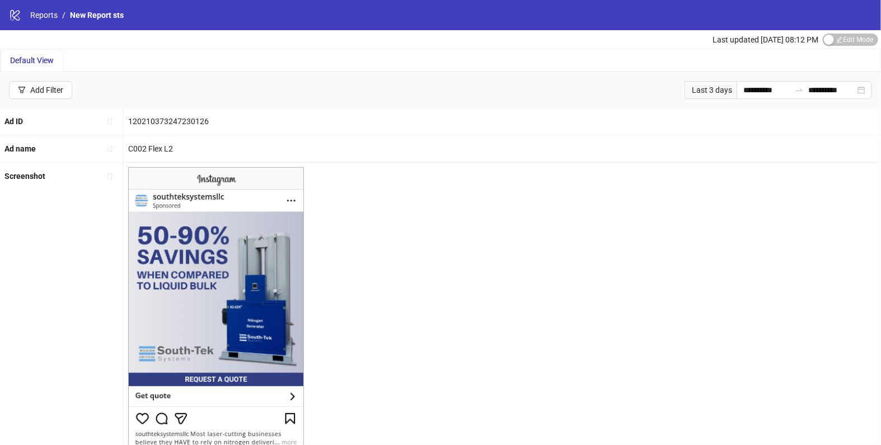
click at [854, 45] on div "Last updated Aug 26, 08:12 PM Edit Mode Edit Mode" at bounding box center [796, 39] width 168 height 18
click at [808, 84] on input "**********" at bounding box center [831, 90] width 47 height 12
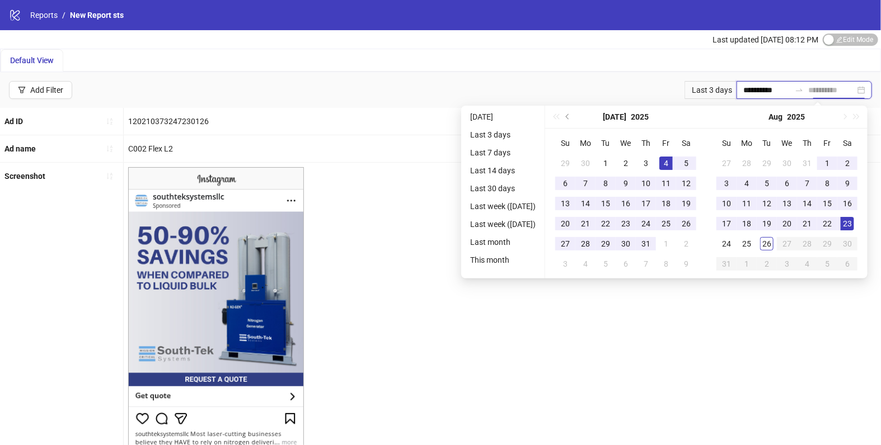
type input "**********"
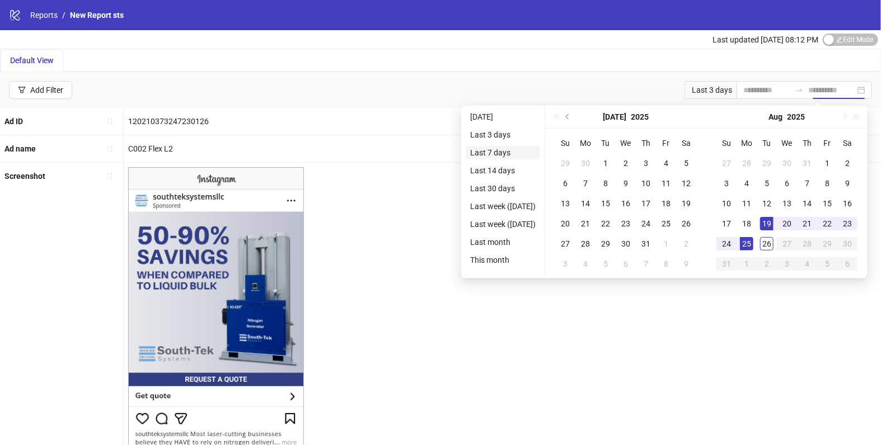
click at [502, 154] on li "Last 7 days" at bounding box center [502, 152] width 74 height 13
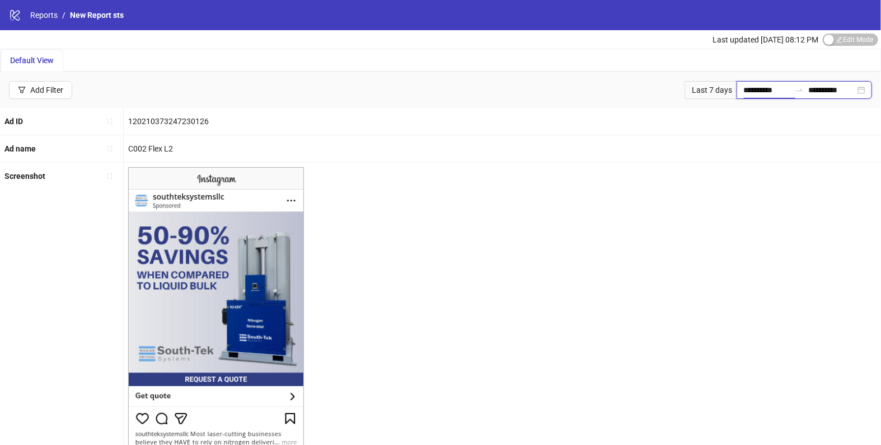
click at [751, 93] on input "**********" at bounding box center [766, 90] width 47 height 12
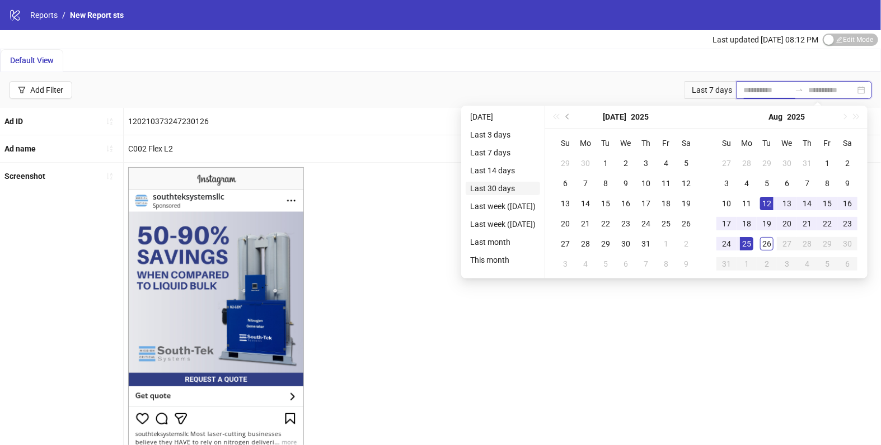
type input "**********"
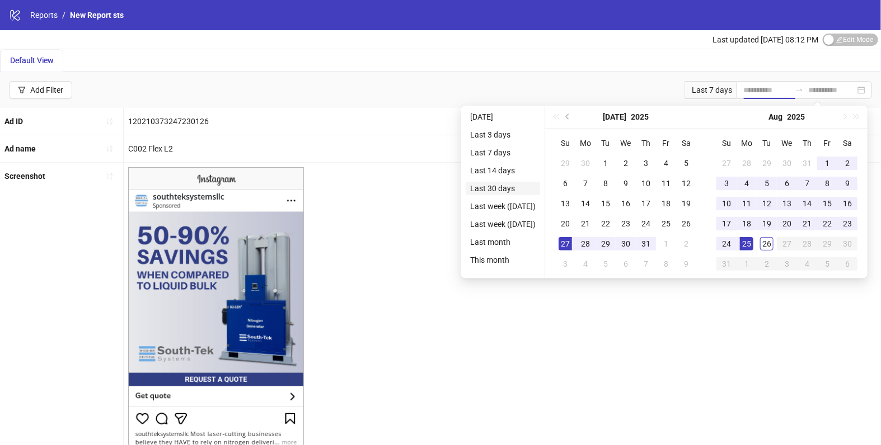
click at [504, 184] on li "Last 30 days" at bounding box center [502, 188] width 74 height 13
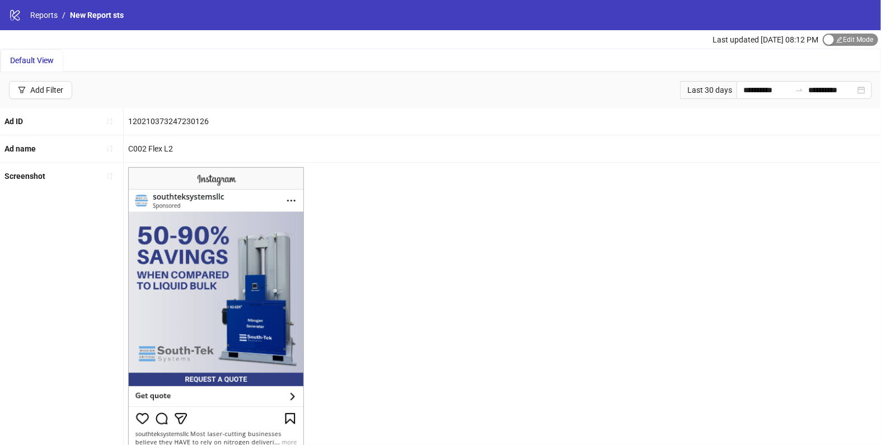
click at [846, 38] on span "Edit Mode Edit Mode" at bounding box center [849, 40] width 55 height 12
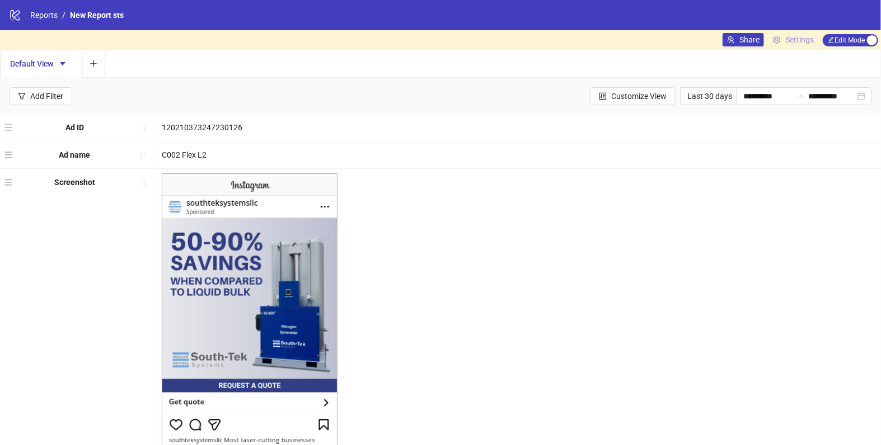
click at [776, 38] on icon "setting" at bounding box center [776, 40] width 7 height 8
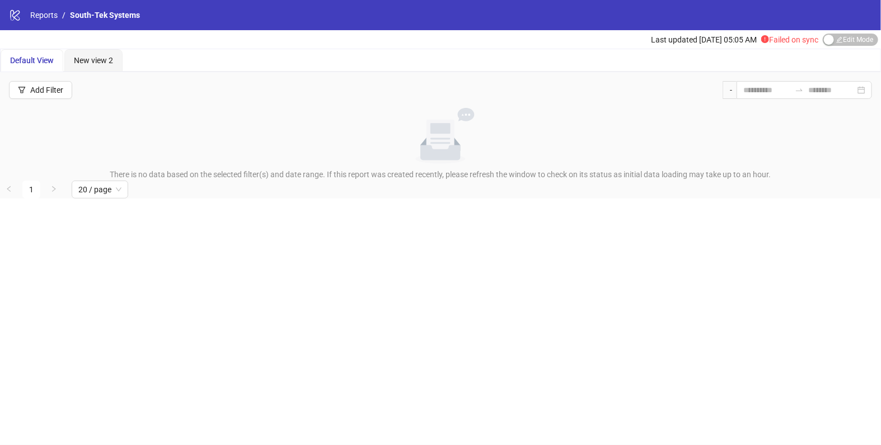
click at [837, 46] on div "Last updated [DATE] 05:05 AM Failed on sync Edit Mode Edit Mode" at bounding box center [766, 39] width 230 height 18
click at [837, 39] on span "Edit Mode Edit Mode" at bounding box center [849, 40] width 55 height 12
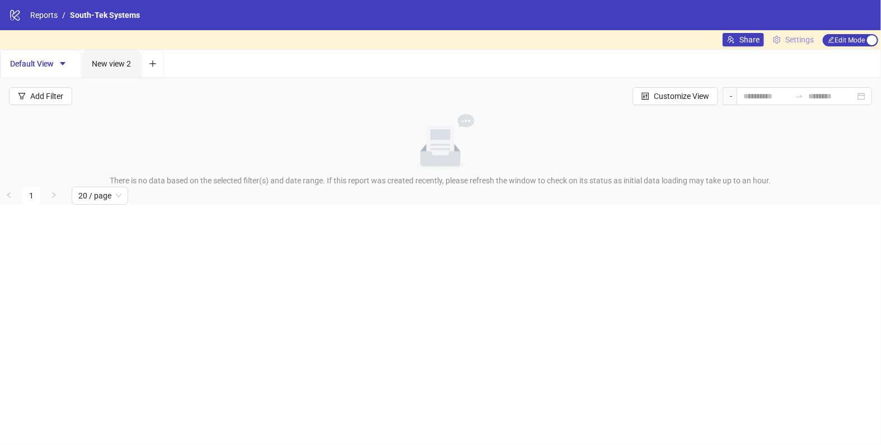
click at [801, 41] on span "Settings" at bounding box center [799, 40] width 29 height 12
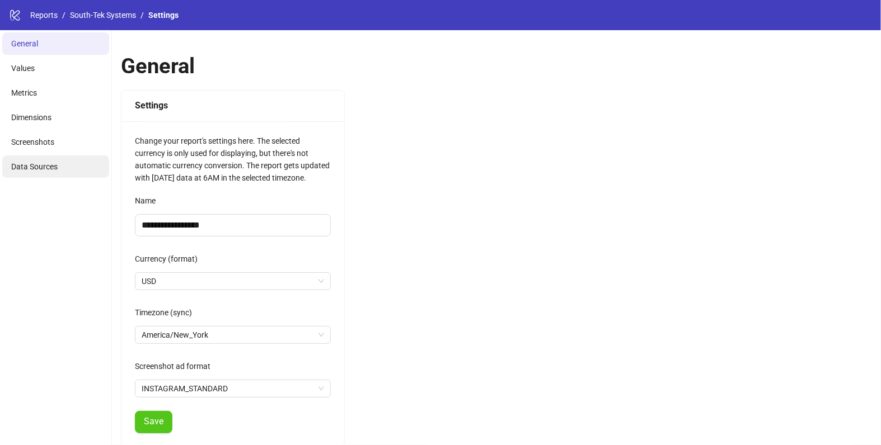
click at [36, 170] on span "Data Sources" at bounding box center [34, 166] width 46 height 9
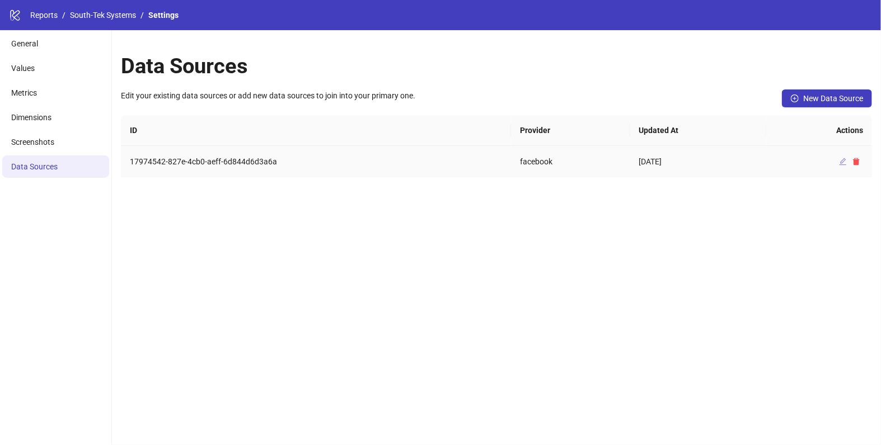
click at [843, 159] on icon "edit" at bounding box center [842, 161] width 7 height 7
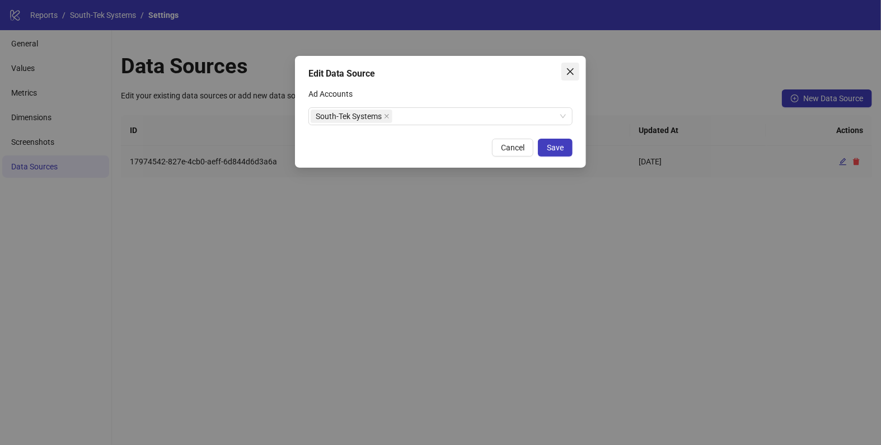
click at [564, 76] on span "Close" at bounding box center [570, 71] width 18 height 9
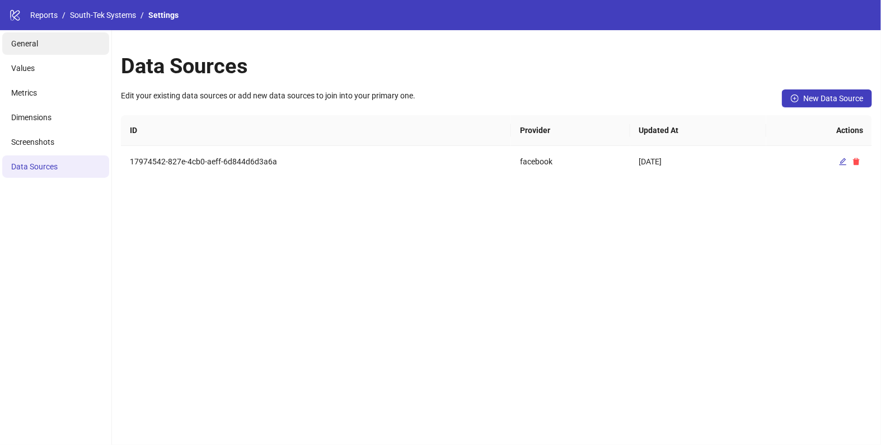
click at [43, 37] on li "General" at bounding box center [55, 43] width 107 height 22
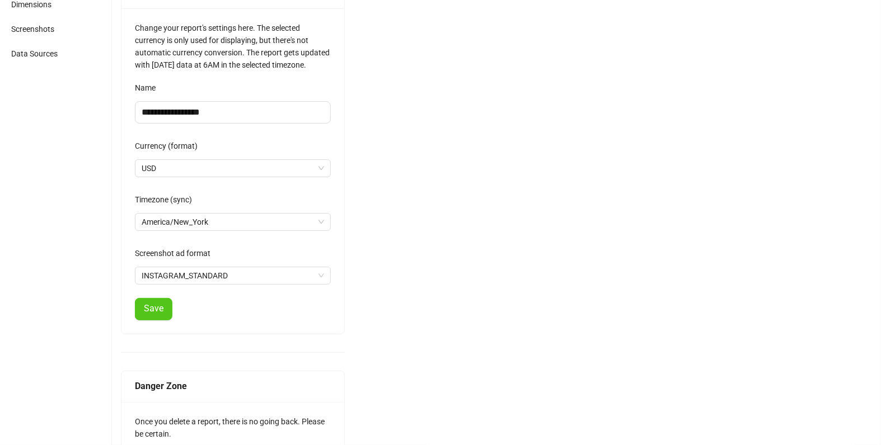
scroll to position [154, 0]
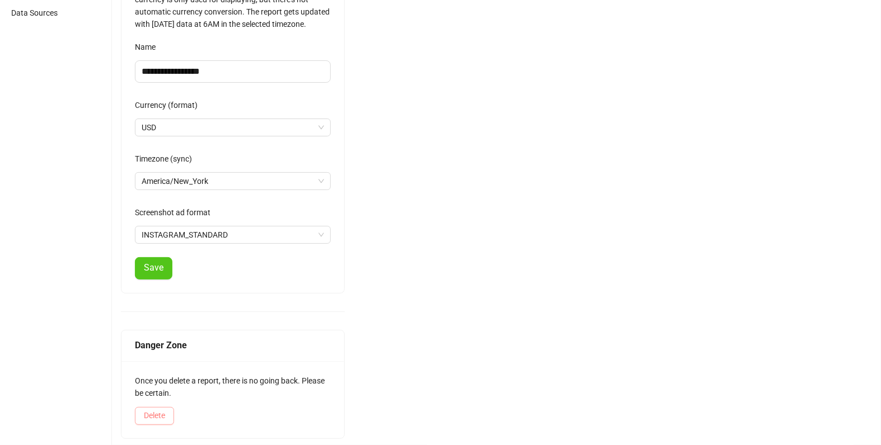
click at [161, 415] on span "Delete" at bounding box center [154, 415] width 21 height 9
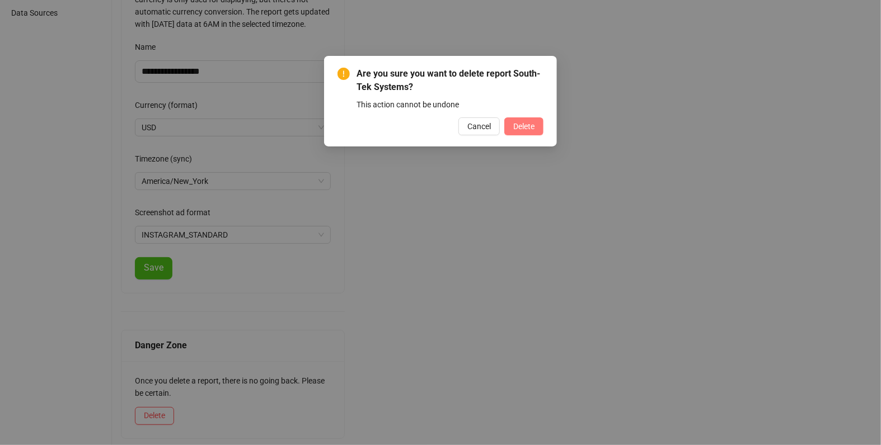
click at [525, 124] on span "Delete" at bounding box center [523, 126] width 21 height 9
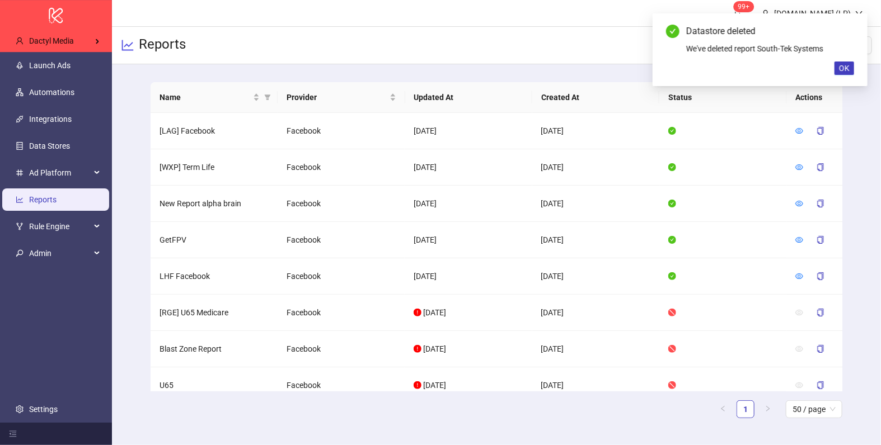
click at [844, 75] on div "Datastore deleted We've deleted report South-Tek Systems OK" at bounding box center [759, 49] width 215 height 73
click at [844, 67] on span "OK" at bounding box center [844, 68] width 11 height 9
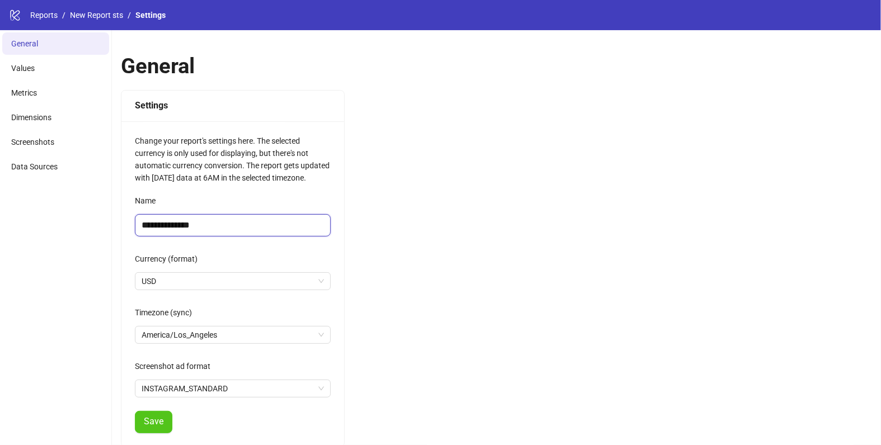
click at [186, 214] on input "**********" at bounding box center [233, 225] width 196 height 22
paste input "***"
type input "**********"
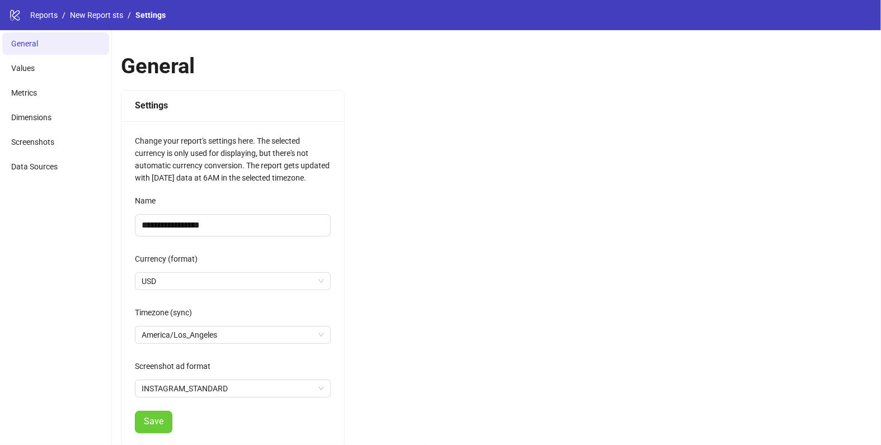
click at [154, 422] on span "Save" at bounding box center [154, 422] width 20 height 10
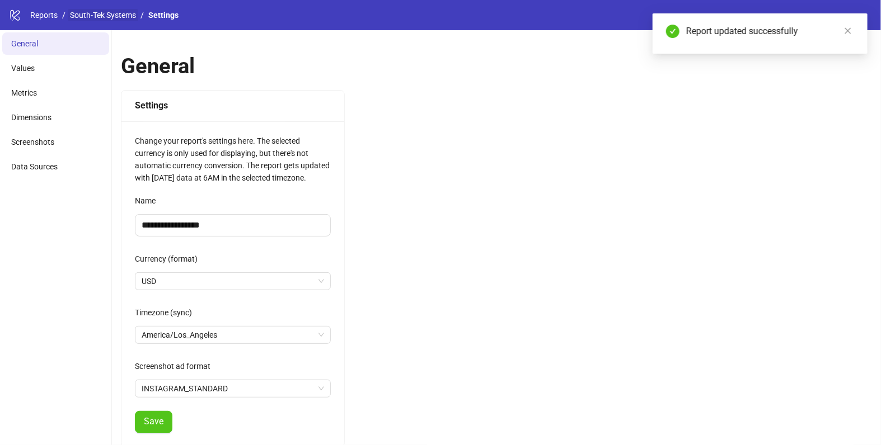
click at [92, 10] on link "South-Tek Systems" at bounding box center [103, 15] width 70 height 12
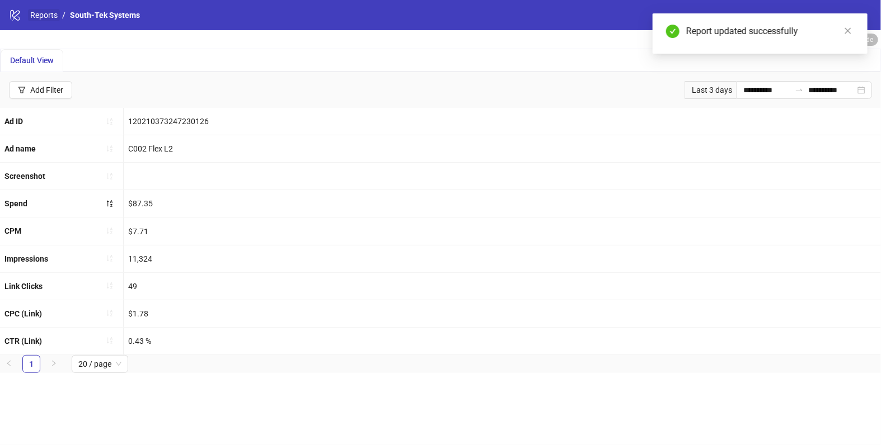
click at [43, 10] on link "Reports" at bounding box center [44, 15] width 32 height 12
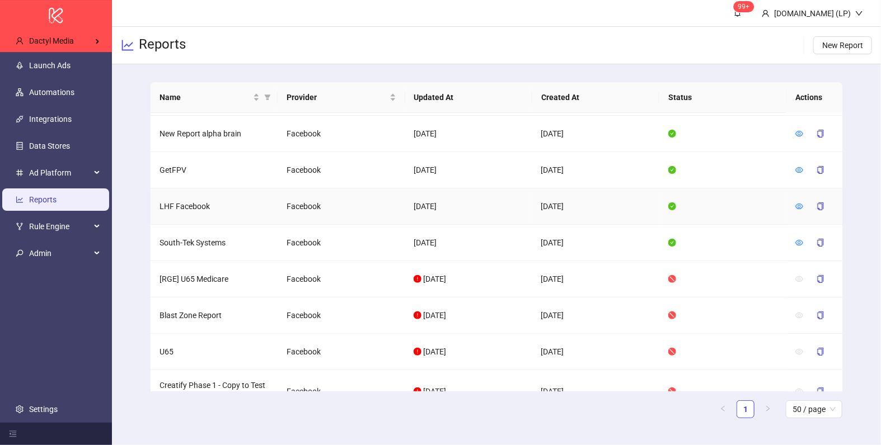
scroll to position [161, 0]
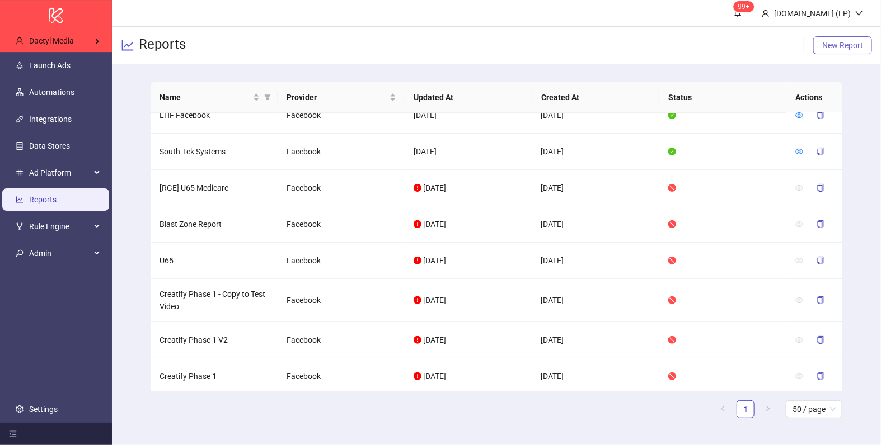
click at [822, 46] on span "New Report" at bounding box center [842, 45] width 41 height 9
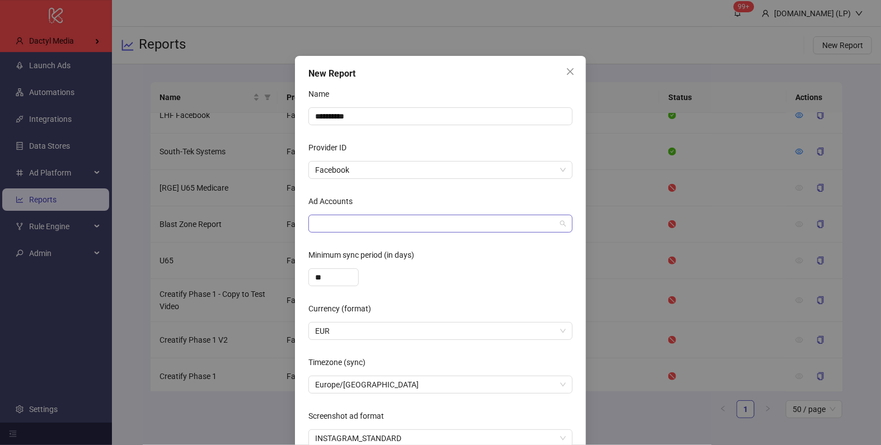
click at [354, 227] on div at bounding box center [434, 224] width 248 height 16
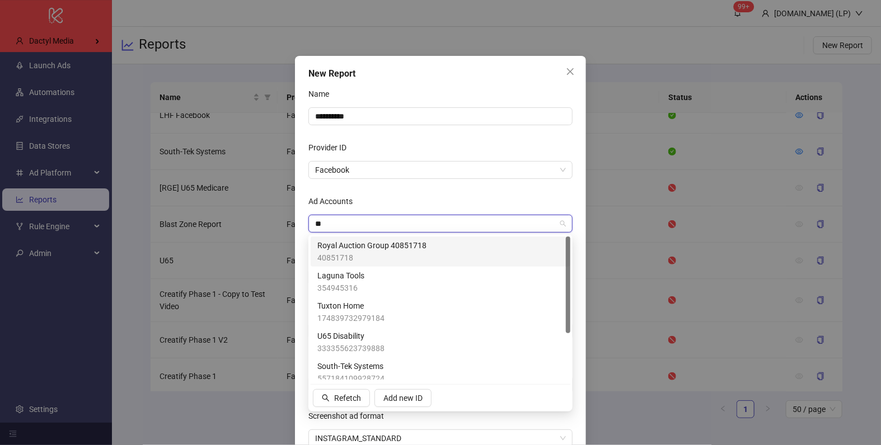
type input "***"
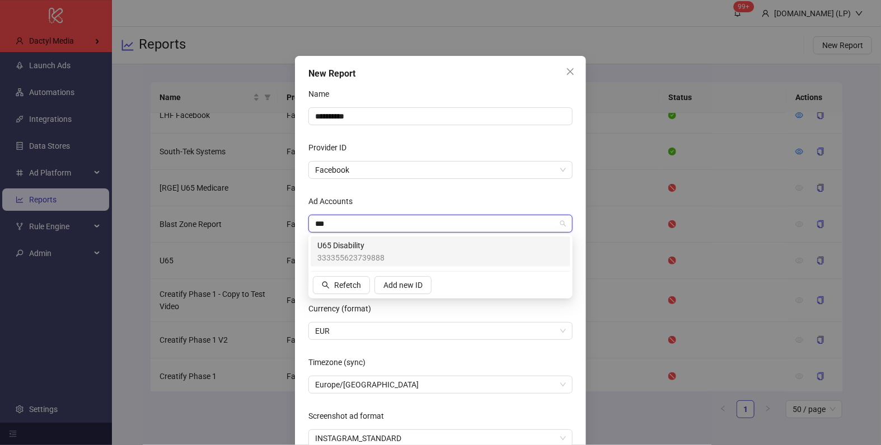
click at [344, 251] on span "U65 Disability" at bounding box center [350, 245] width 67 height 12
click at [412, 203] on div "Ad Accounts" at bounding box center [440, 203] width 264 height 22
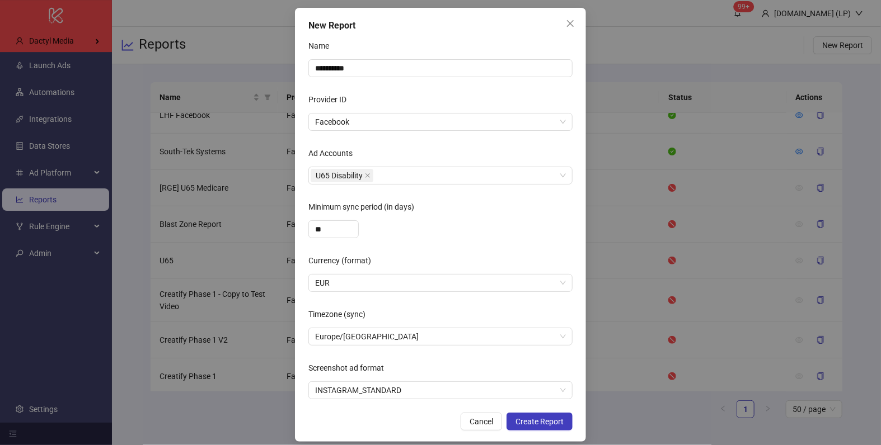
scroll to position [58, 0]
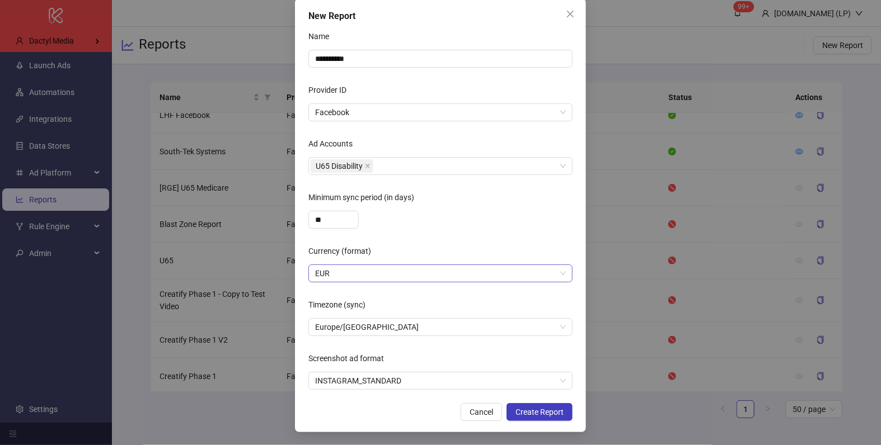
click at [366, 276] on span "EUR" at bounding box center [440, 273] width 251 height 17
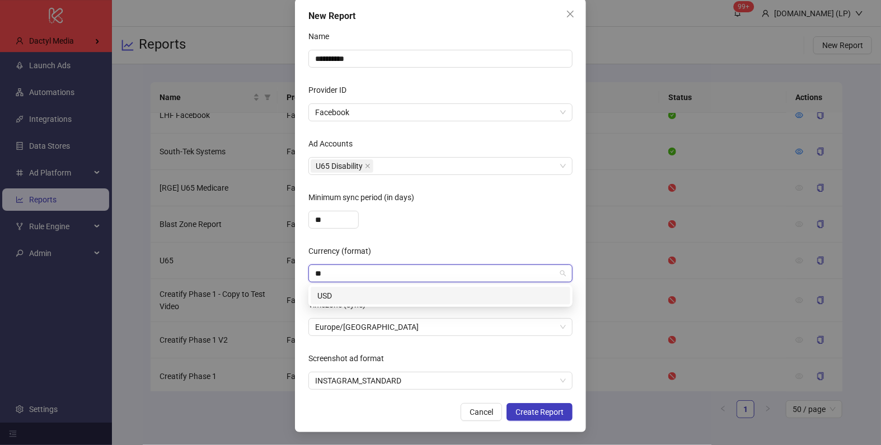
type input "***"
click at [366, 292] on div "USD" at bounding box center [440, 296] width 246 height 12
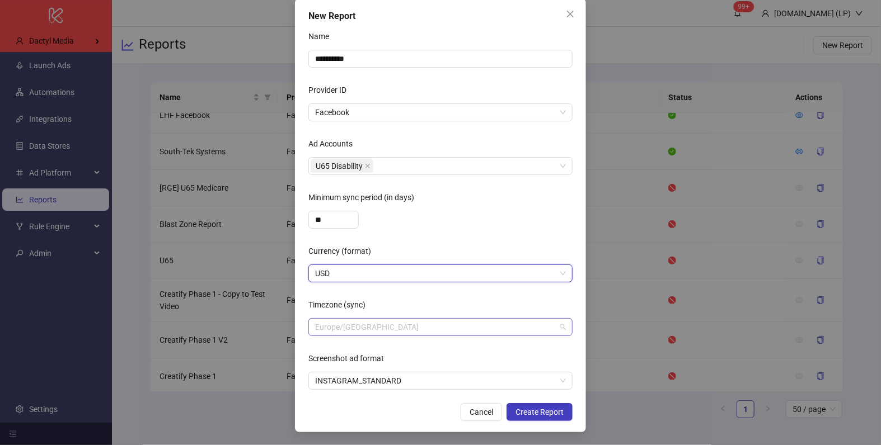
click at [350, 329] on span "Europe/Berlin" at bounding box center [440, 327] width 251 height 17
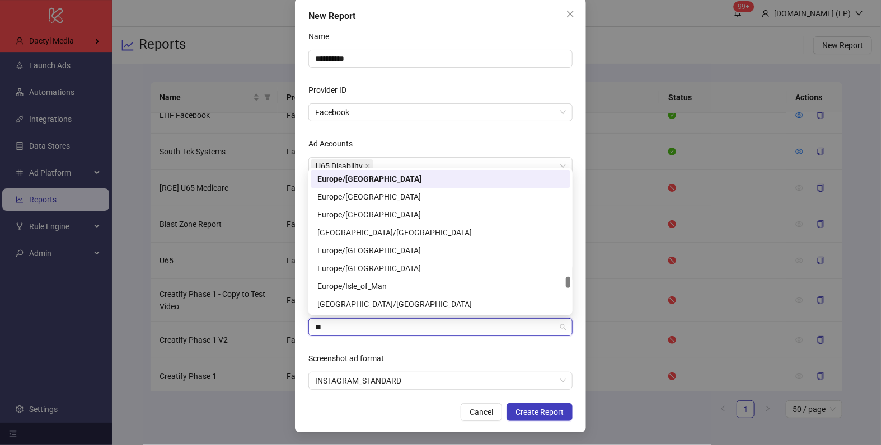
scroll to position [143, 0]
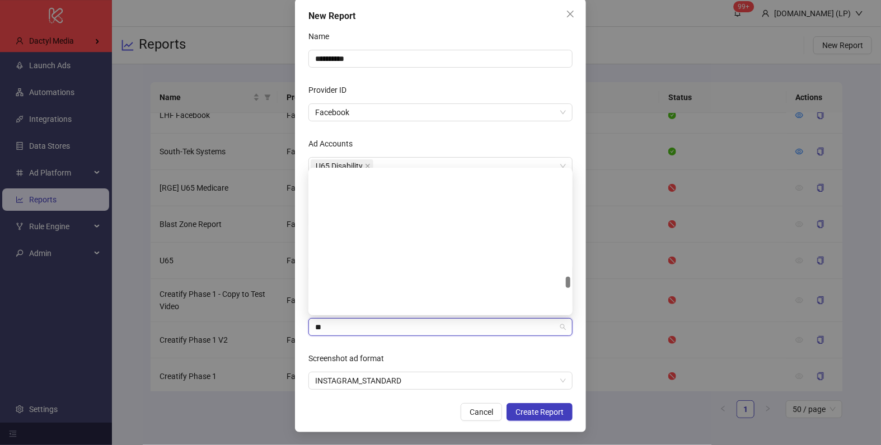
type input "***"
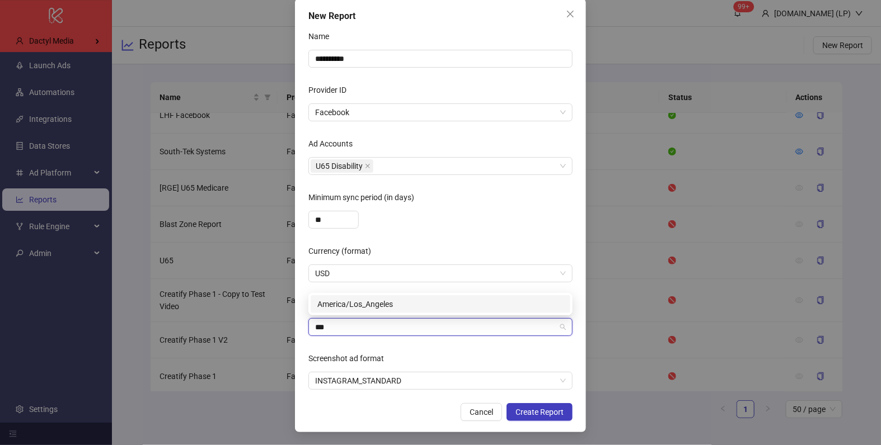
scroll to position [0, 0]
click at [345, 304] on div "America/Los_Angeles" at bounding box center [440, 304] width 246 height 12
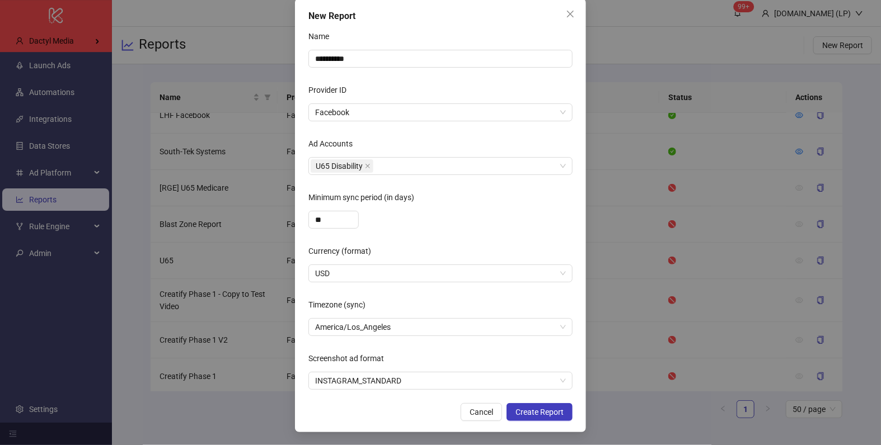
click at [549, 421] on div "**********" at bounding box center [440, 215] width 291 height 434
click at [546, 408] on span "Create Report" at bounding box center [539, 412] width 48 height 9
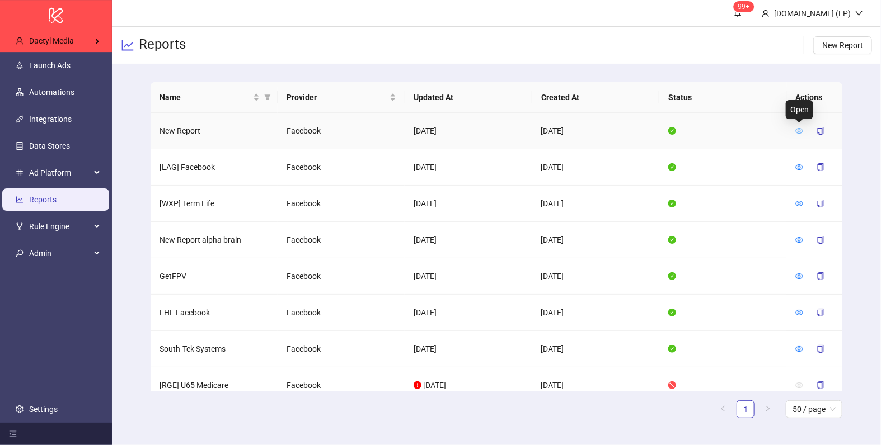
click at [795, 129] on icon "eye" at bounding box center [799, 131] width 8 height 8
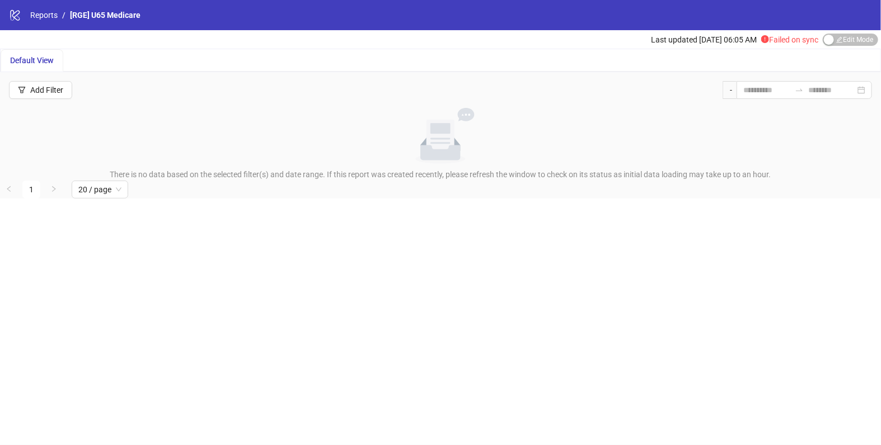
click at [844, 46] on div "Last updated [DATE] 06:05 AM Failed on sync Edit Mode Edit Mode" at bounding box center [766, 39] width 230 height 18
click at [844, 45] on span "Edit Mode Edit Mode" at bounding box center [849, 40] width 55 height 12
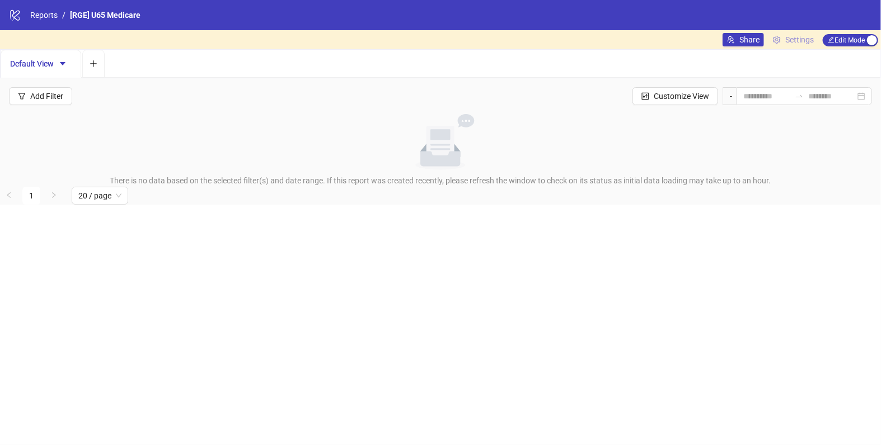
click at [781, 43] on link "Settings" at bounding box center [793, 39] width 50 height 13
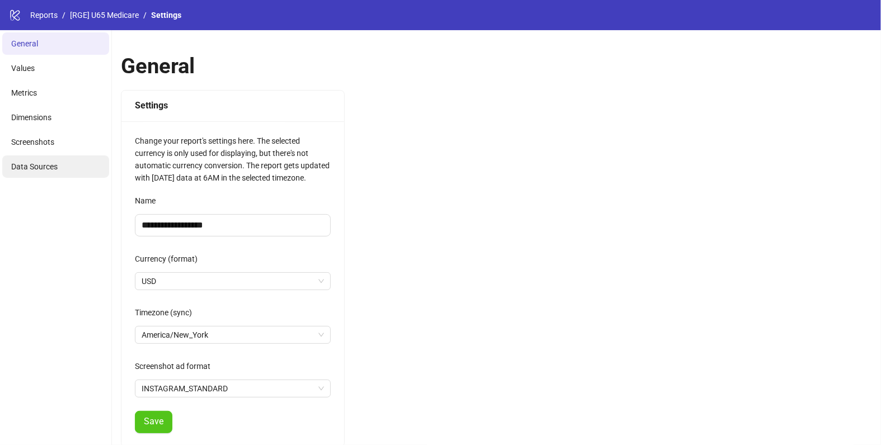
click at [32, 161] on li "Data Sources" at bounding box center [55, 167] width 107 height 22
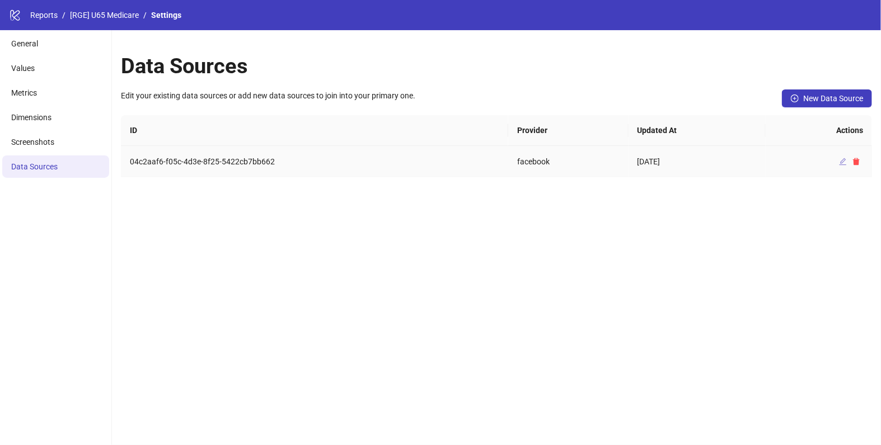
click at [839, 164] on icon "edit" at bounding box center [842, 161] width 7 height 7
click at [41, 37] on li "General" at bounding box center [55, 43] width 107 height 22
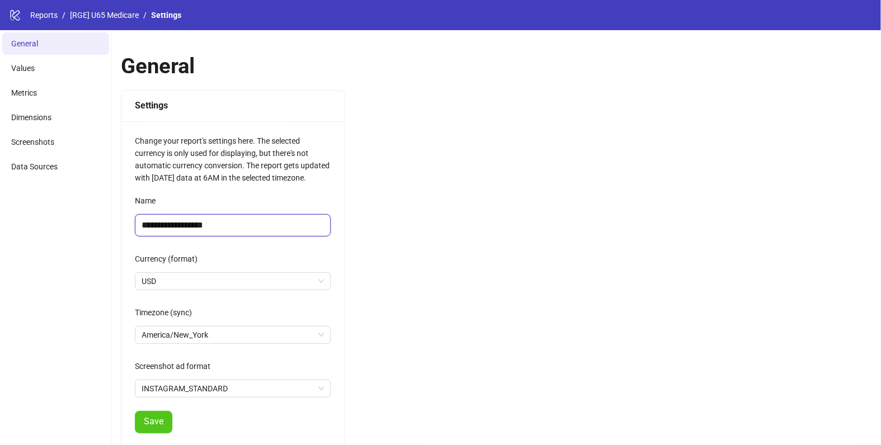
click at [168, 229] on input "**********" at bounding box center [233, 225] width 196 height 22
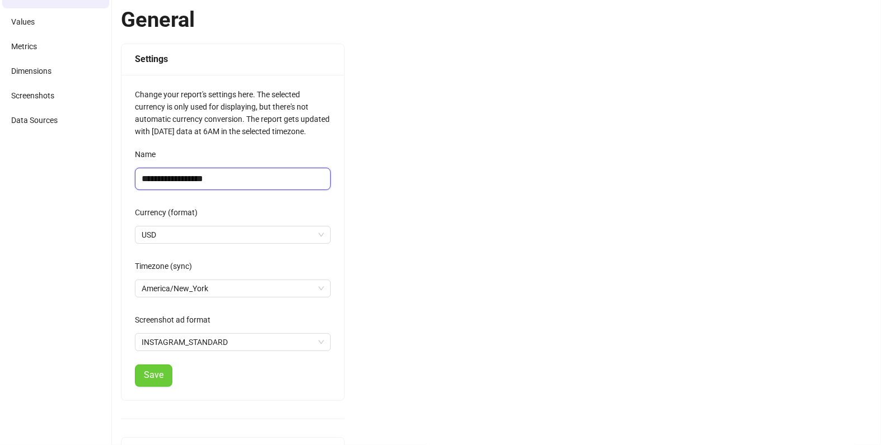
scroll to position [154, 0]
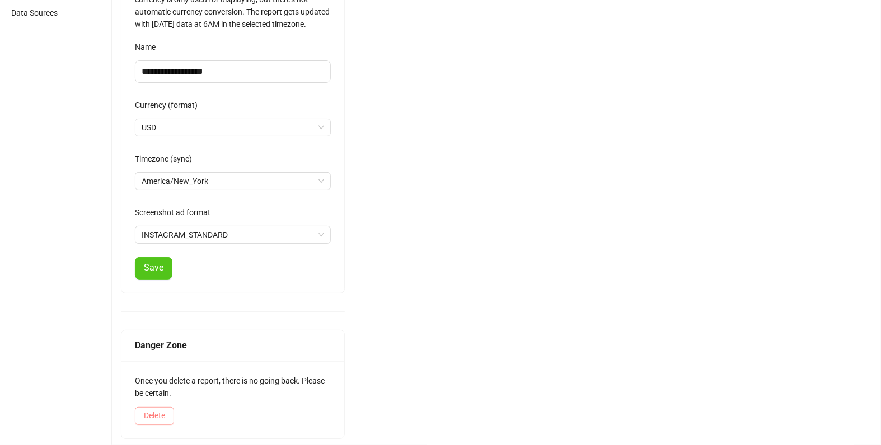
click at [160, 407] on button "Delete" at bounding box center [154, 416] width 39 height 18
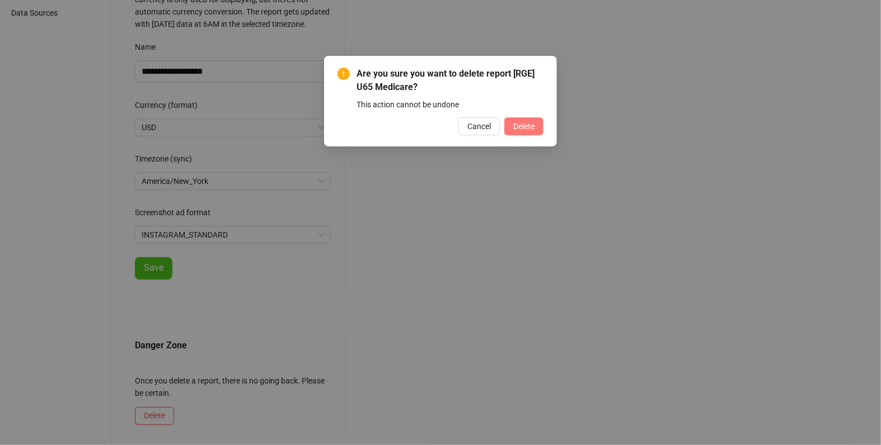
click at [527, 130] on span "Delete" at bounding box center [523, 126] width 21 height 9
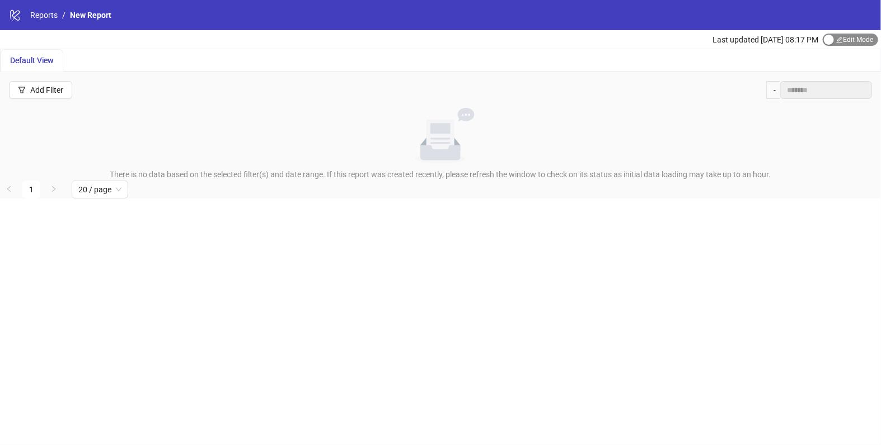
click at [843, 34] on span "Edit Mode Edit Mode" at bounding box center [849, 40] width 55 height 12
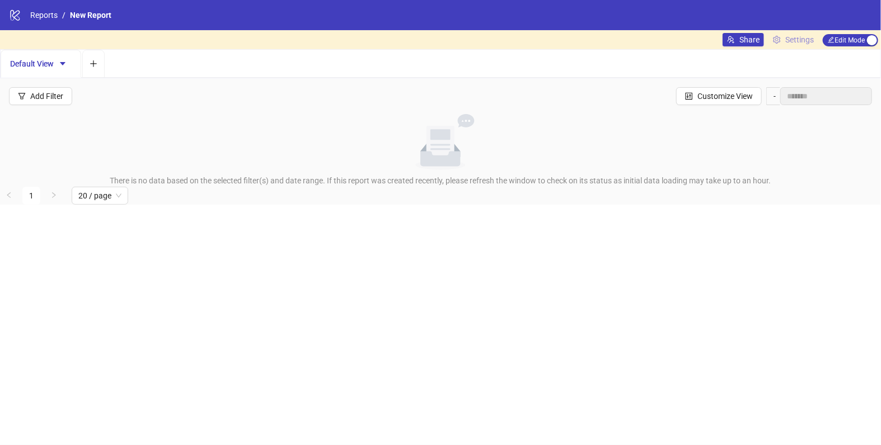
click at [783, 39] on link "Settings" at bounding box center [793, 39] width 50 height 13
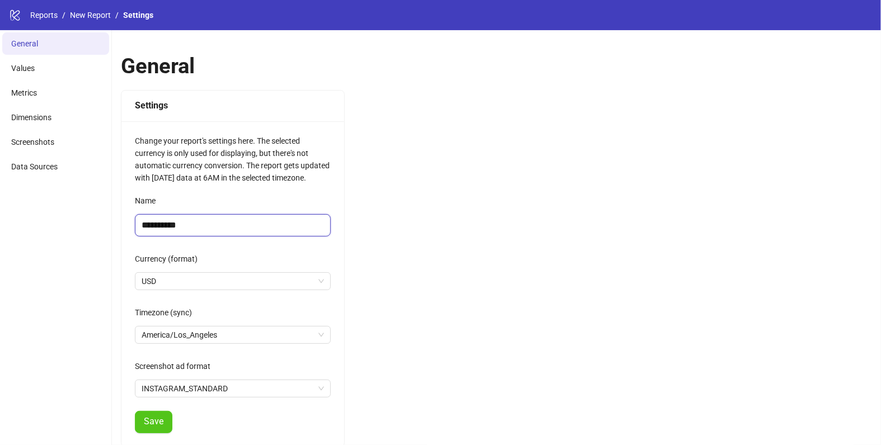
click at [182, 227] on input "**********" at bounding box center [233, 225] width 196 height 22
paste input "********"
type input "**********"
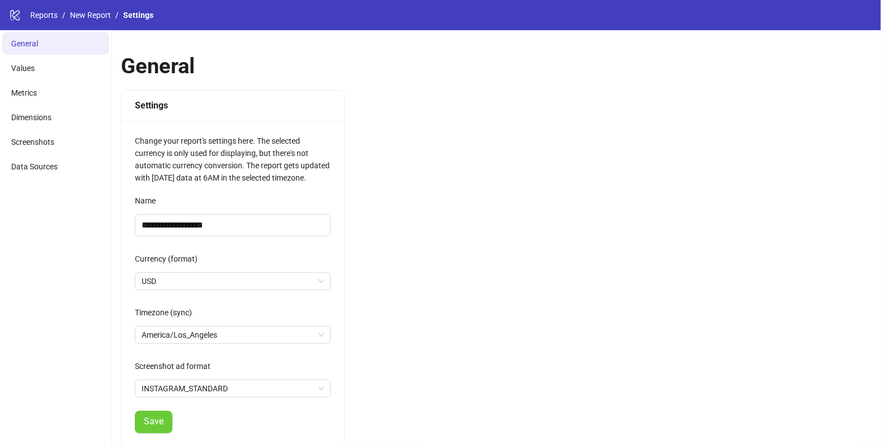
click at [152, 415] on button "Save" at bounding box center [153, 422] width 37 height 22
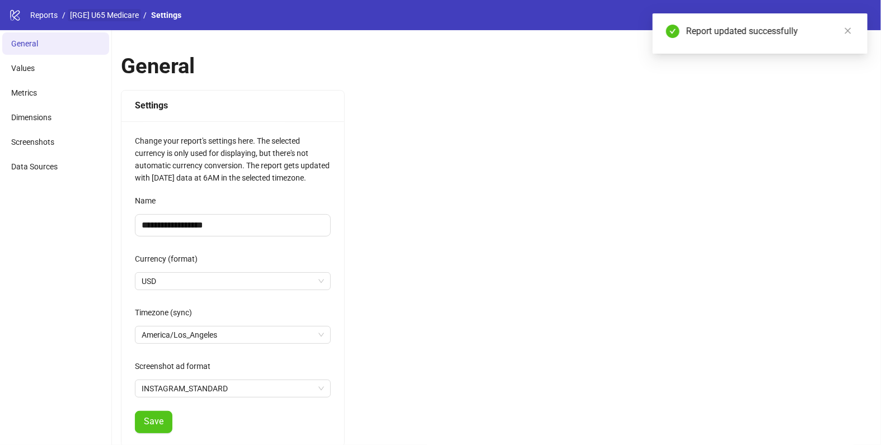
click at [75, 9] on link "[RGE] U65 Medicare" at bounding box center [104, 15] width 73 height 12
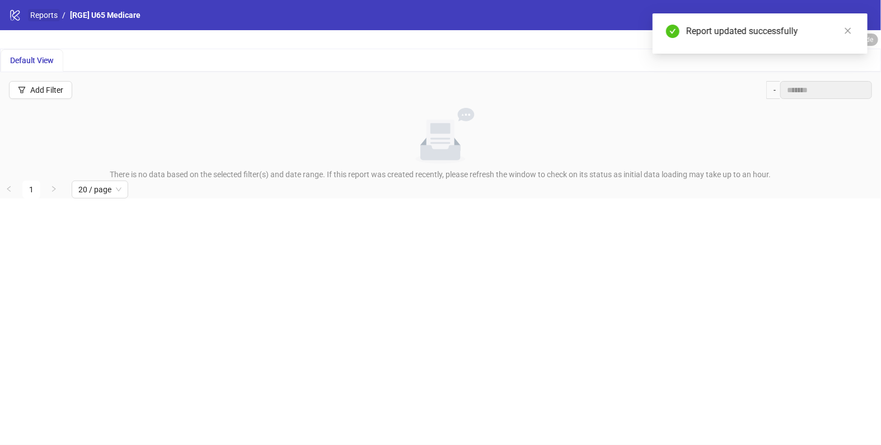
click at [49, 12] on link "Reports" at bounding box center [44, 15] width 32 height 12
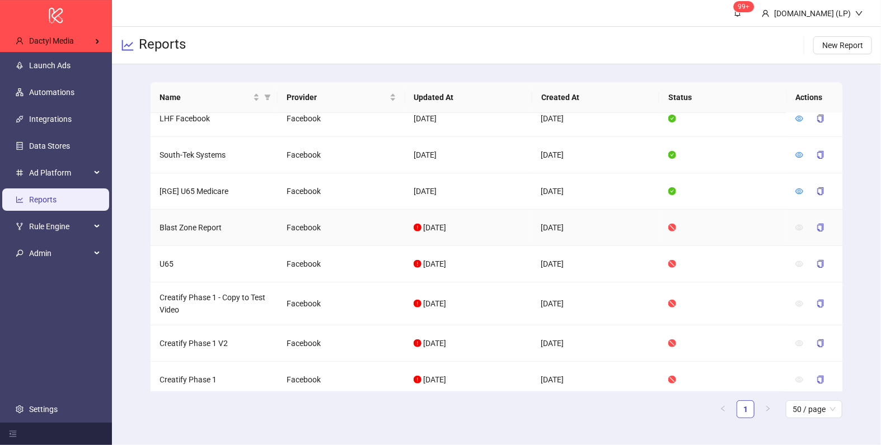
scroll to position [161, 0]
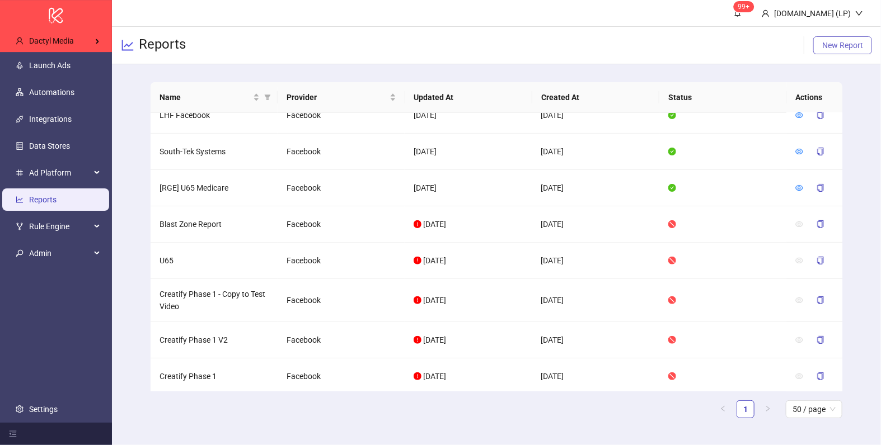
click at [840, 43] on span "New Report" at bounding box center [842, 45] width 41 height 9
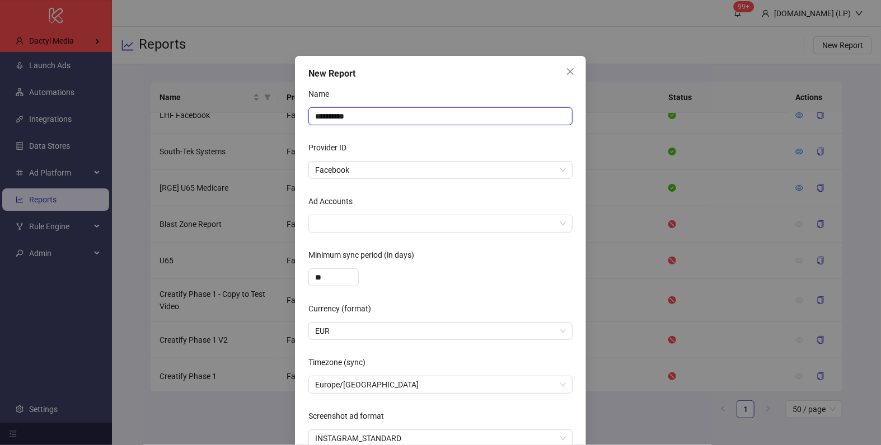
click at [365, 117] on input "**********" at bounding box center [440, 116] width 264 height 18
click at [332, 231] on div at bounding box center [434, 224] width 248 height 16
type input "**********"
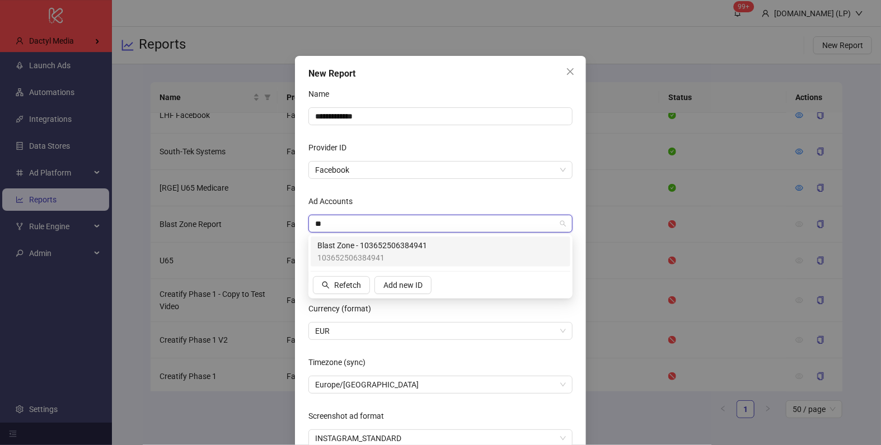
type input "***"
click at [338, 245] on span "Blast Zone - 103652506384941" at bounding box center [372, 245] width 110 height 12
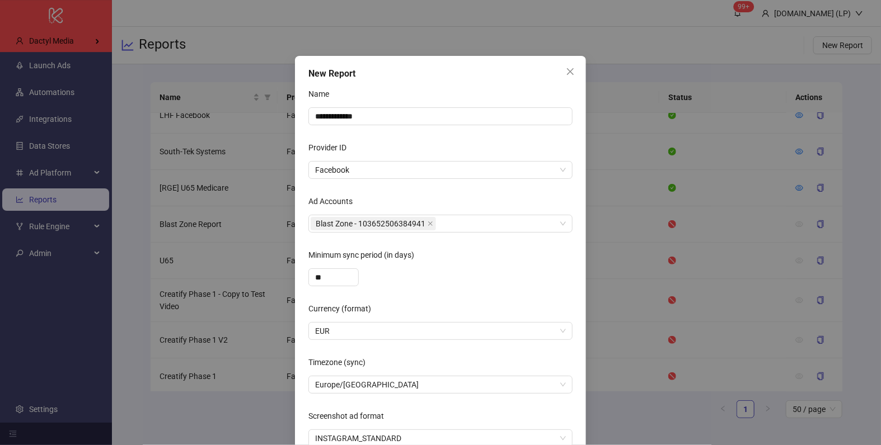
click at [392, 186] on form "**********" at bounding box center [440, 266] width 264 height 363
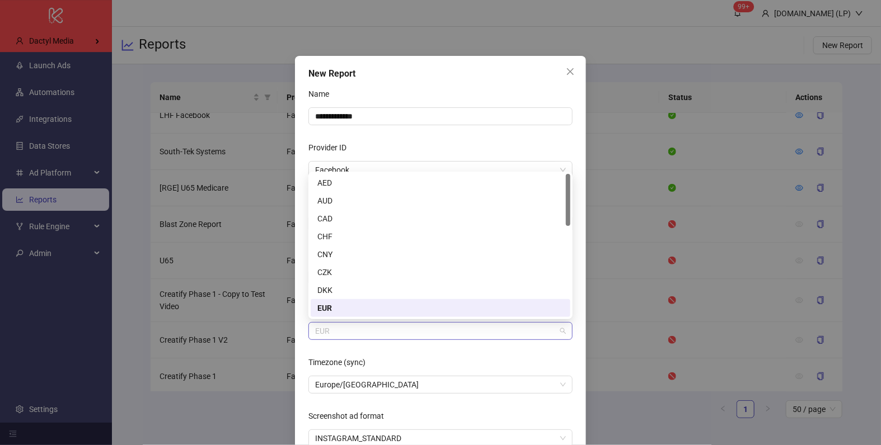
click at [337, 330] on span "EUR" at bounding box center [440, 331] width 251 height 17
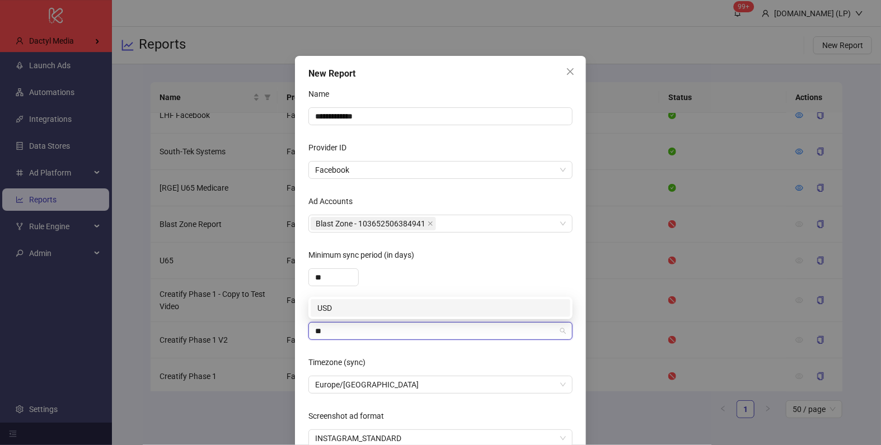
type input "***"
click at [336, 306] on div "USD" at bounding box center [440, 308] width 246 height 12
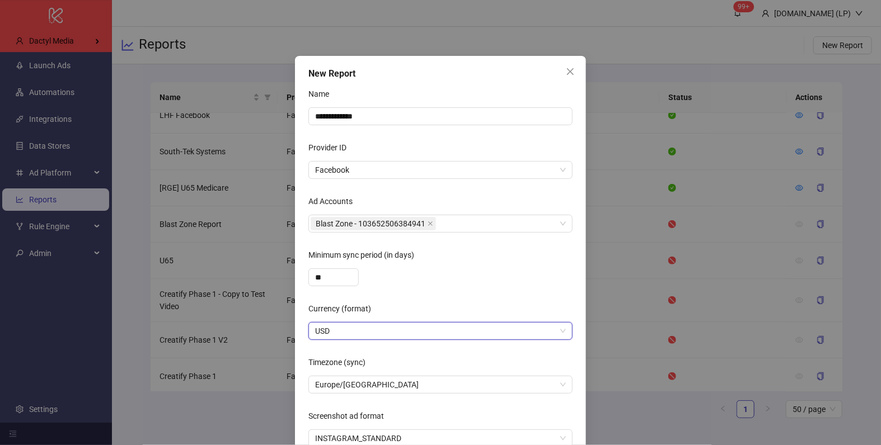
scroll to position [58, 0]
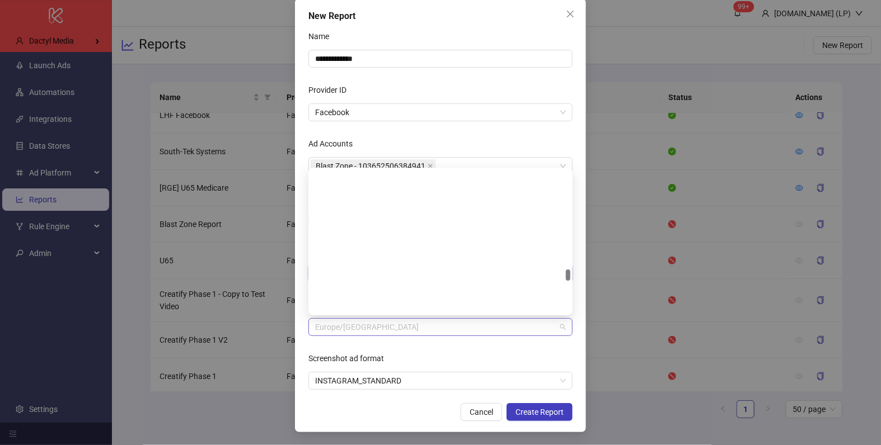
click at [359, 330] on span "Europe/Berlin" at bounding box center [440, 327] width 251 height 17
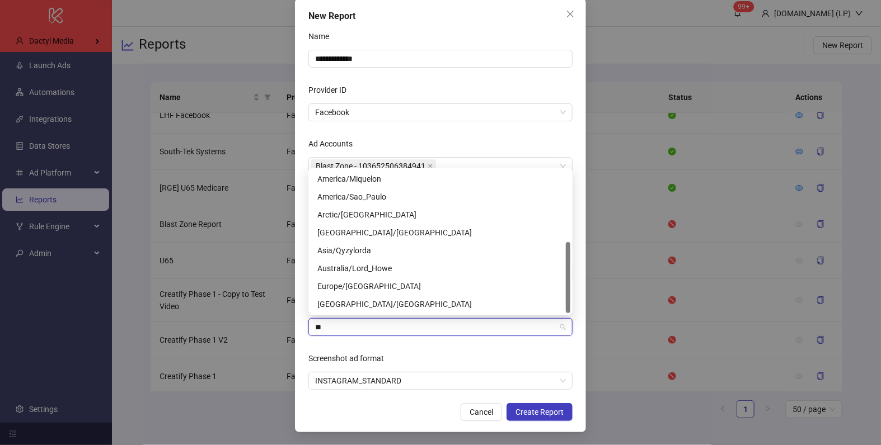
scroll to position [0, 0]
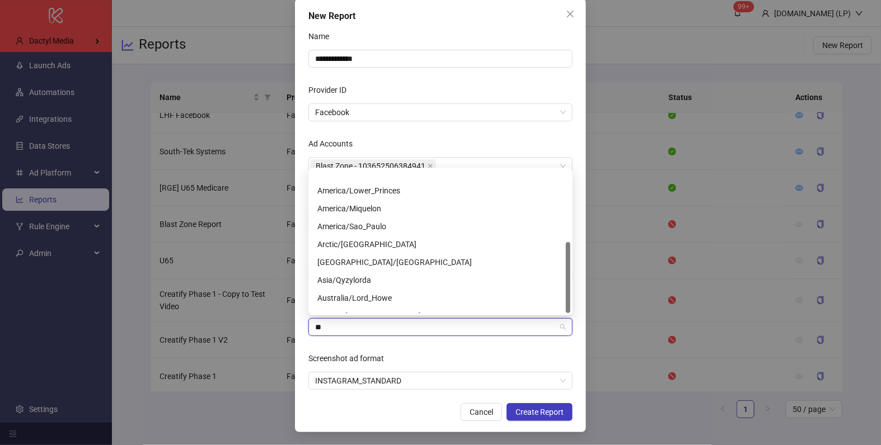
type input "***"
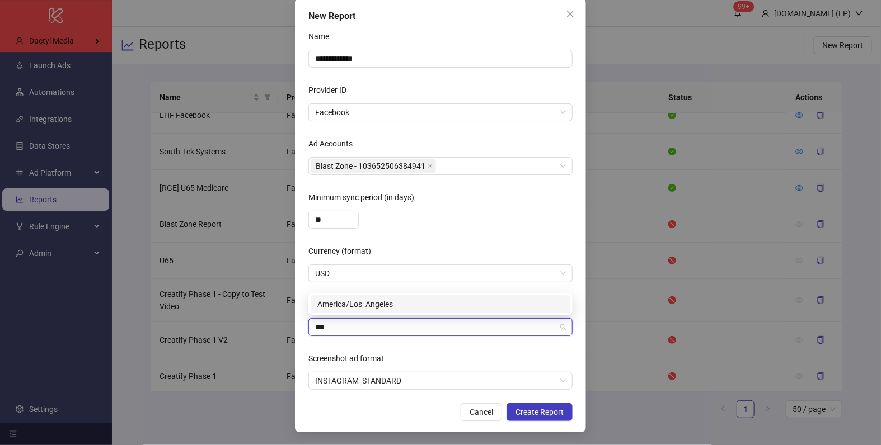
click at [336, 307] on div "America/Los_Angeles" at bounding box center [440, 304] width 246 height 12
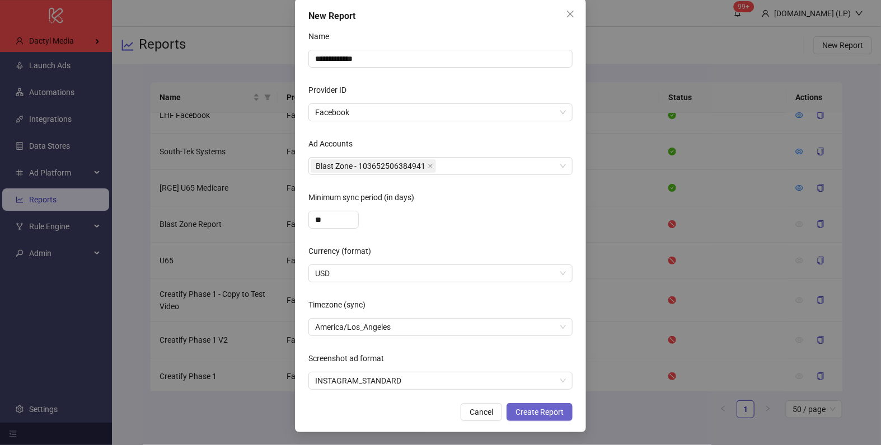
click at [526, 406] on button "Create Report" at bounding box center [539, 412] width 66 height 18
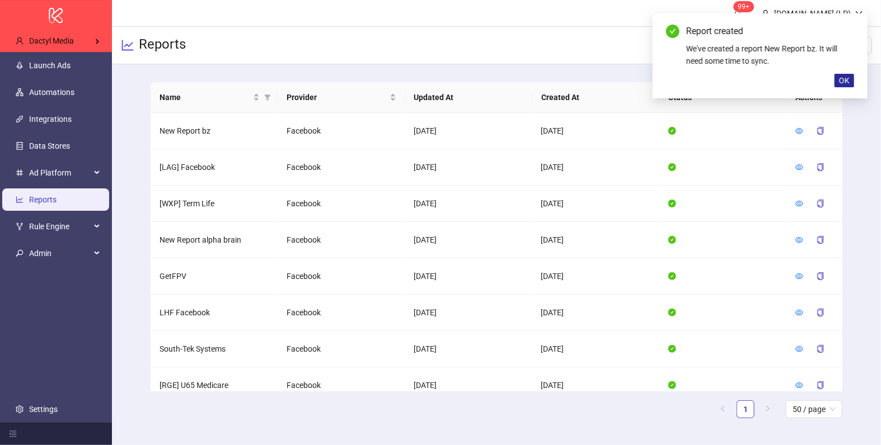
click at [842, 78] on span "OK" at bounding box center [844, 80] width 11 height 9
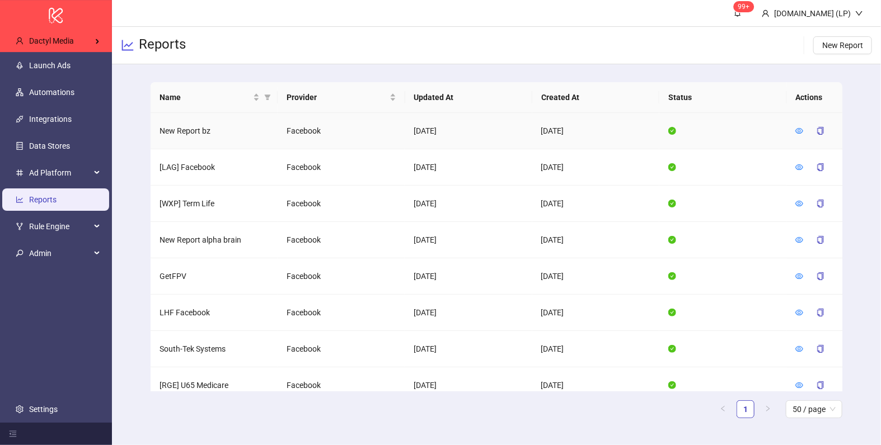
click at [794, 128] on td at bounding box center [814, 131] width 56 height 36
click at [803, 130] on icon "eye" at bounding box center [799, 131] width 8 height 8
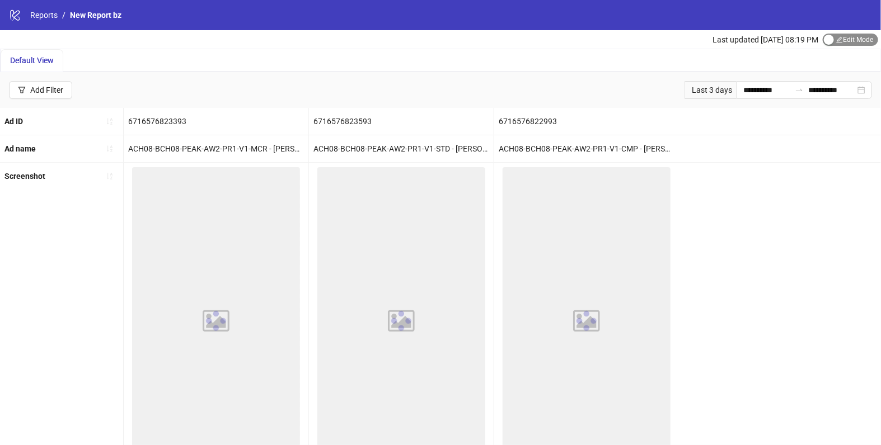
click at [829, 36] on div "button" at bounding box center [829, 40] width 10 height 10
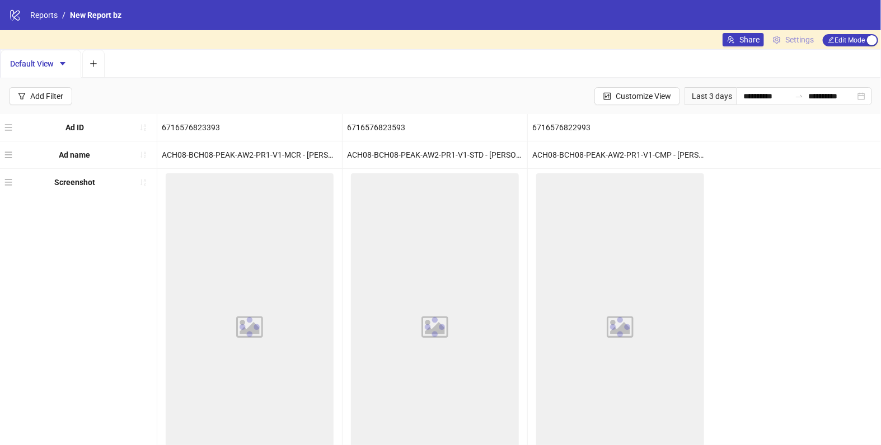
click at [806, 41] on span "Settings" at bounding box center [799, 40] width 29 height 12
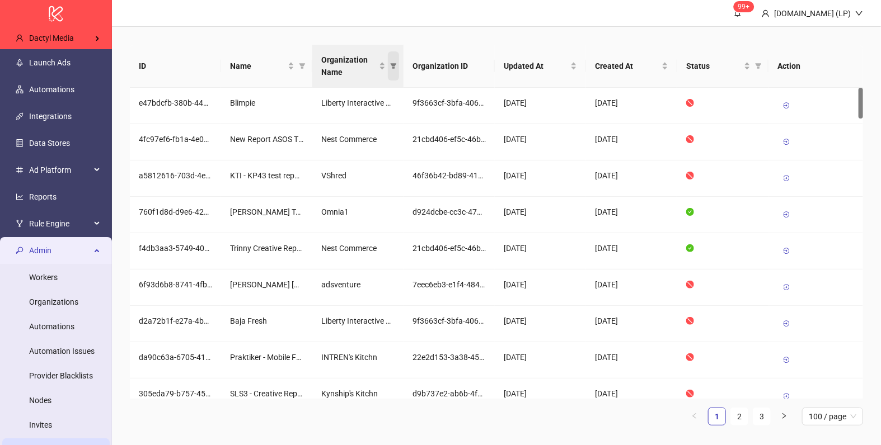
click at [393, 67] on icon "filter" at bounding box center [394, 66] width 6 height 6
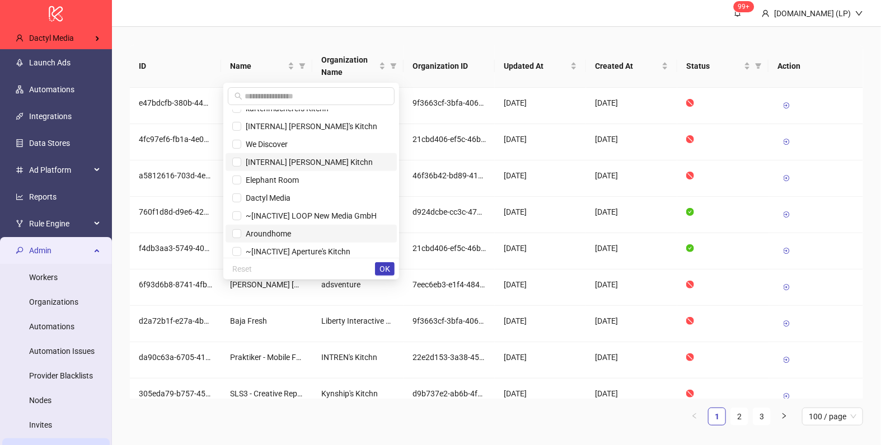
scroll to position [233, 0]
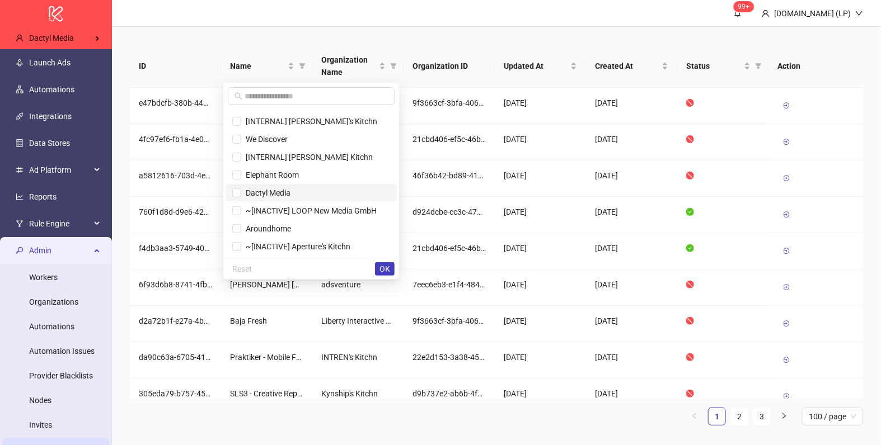
click at [264, 191] on span "Dactyl Media" at bounding box center [265, 193] width 49 height 9
click at [384, 272] on button "OK" at bounding box center [385, 268] width 20 height 13
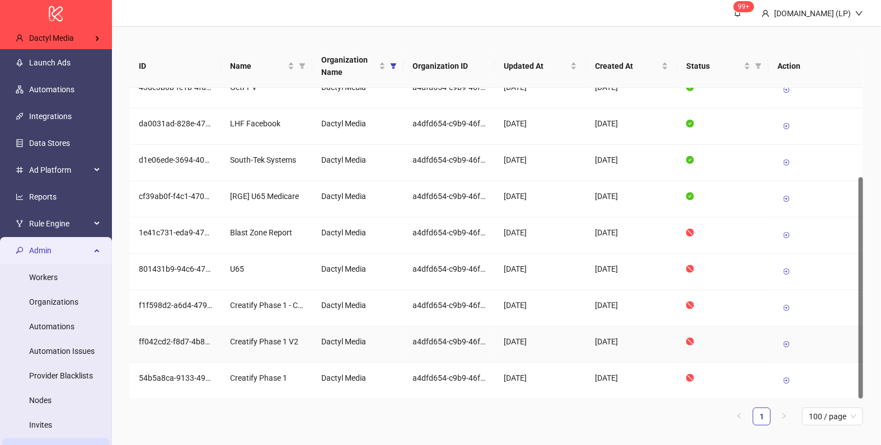
scroll to position [125, 0]
click at [785, 232] on icon at bounding box center [786, 236] width 8 height 8
click at [250, 223] on div "Blast Zone Report" at bounding box center [266, 236] width 91 height 36
click at [243, 236] on div "Blast Zone Report" at bounding box center [266, 233] width 73 height 12
click at [240, 229] on div "Blast Zone Report" at bounding box center [266, 233] width 73 height 12
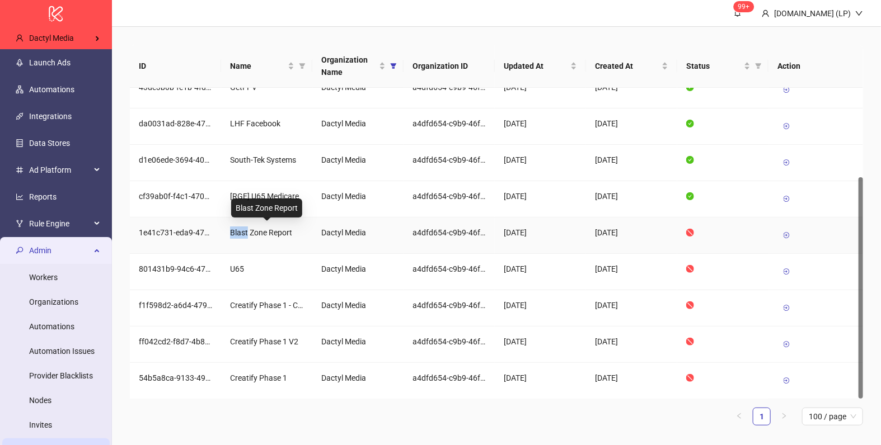
click at [240, 229] on div "Blast Zone Report" at bounding box center [266, 233] width 73 height 12
copy div "Blast Zone Report"
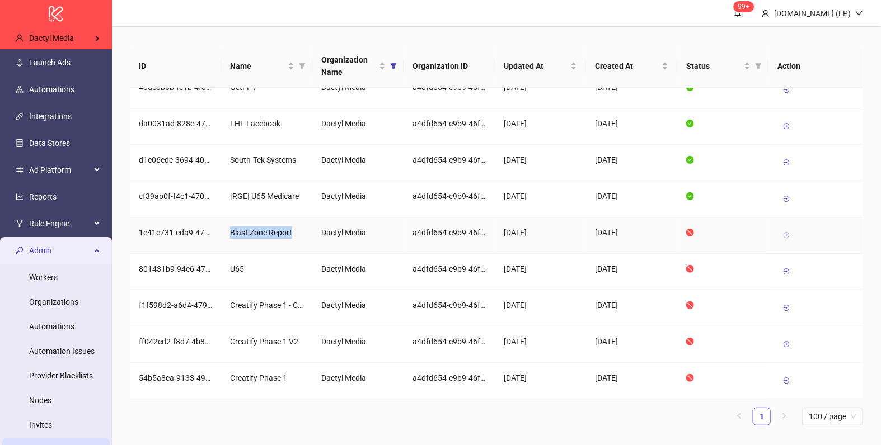
click at [790, 232] on icon at bounding box center [786, 236] width 8 height 8
click at [793, 265] on link at bounding box center [786, 272] width 18 height 18
click at [787, 307] on icon at bounding box center [786, 308] width 8 height 8
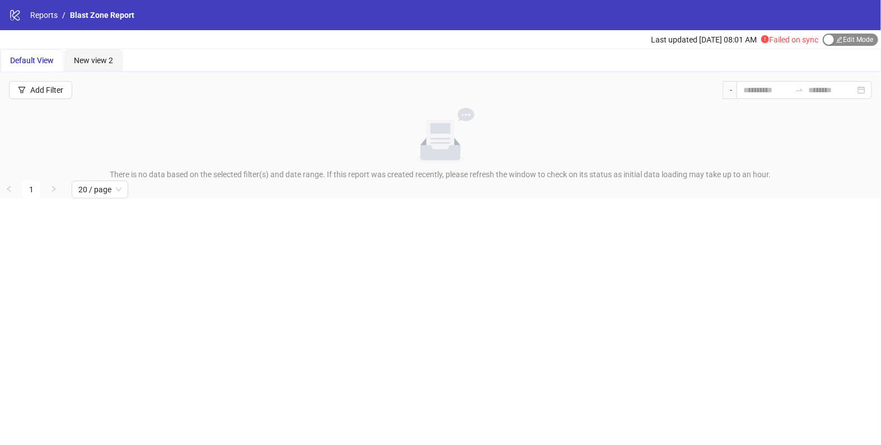
click at [850, 35] on span "Edit Mode Edit Mode" at bounding box center [849, 40] width 55 height 12
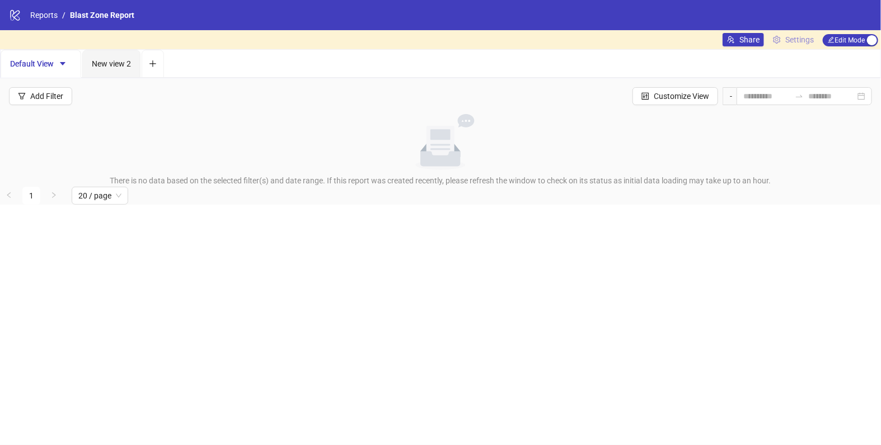
click at [799, 35] on span "Settings" at bounding box center [799, 40] width 29 height 12
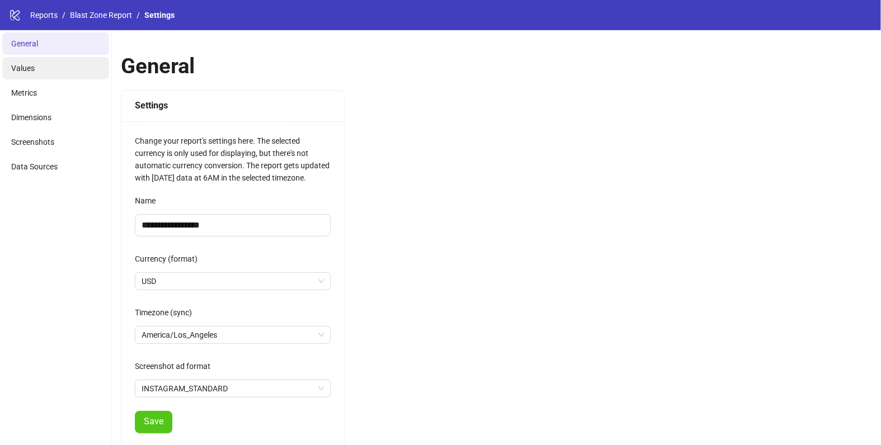
click at [29, 63] on li "Values" at bounding box center [55, 68] width 107 height 22
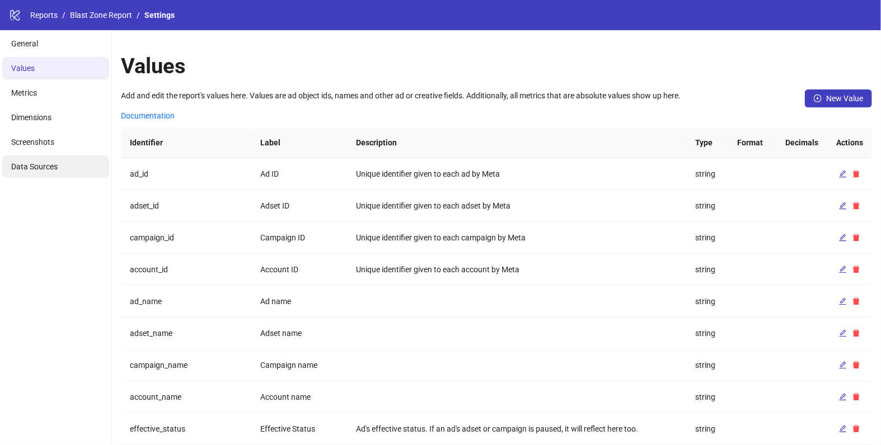
click at [39, 167] on span "Data Sources" at bounding box center [34, 166] width 46 height 9
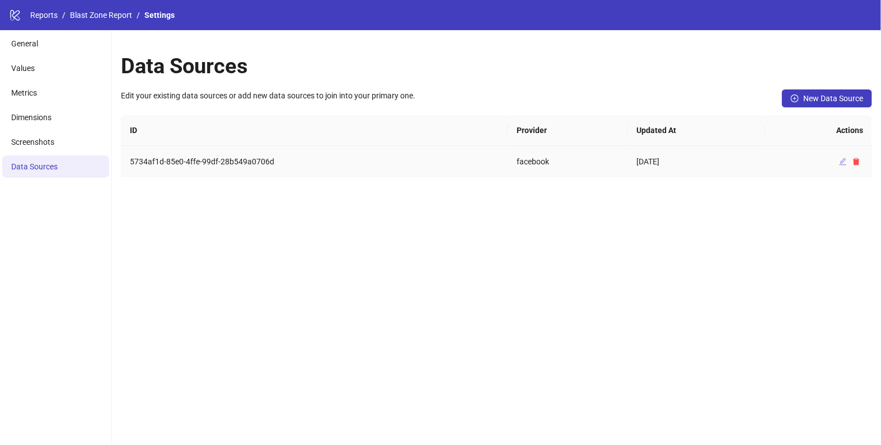
click at [842, 159] on icon "edit" at bounding box center [842, 161] width 7 height 7
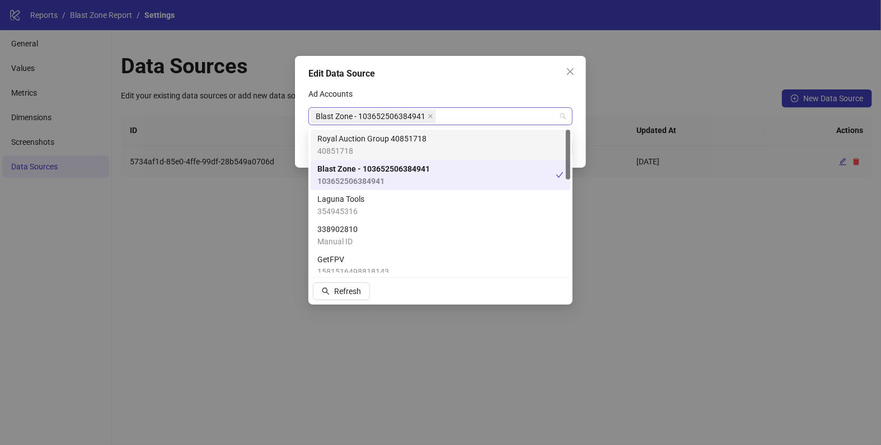
click at [398, 116] on span "Blast Zone - 103652506384941" at bounding box center [371, 116] width 110 height 12
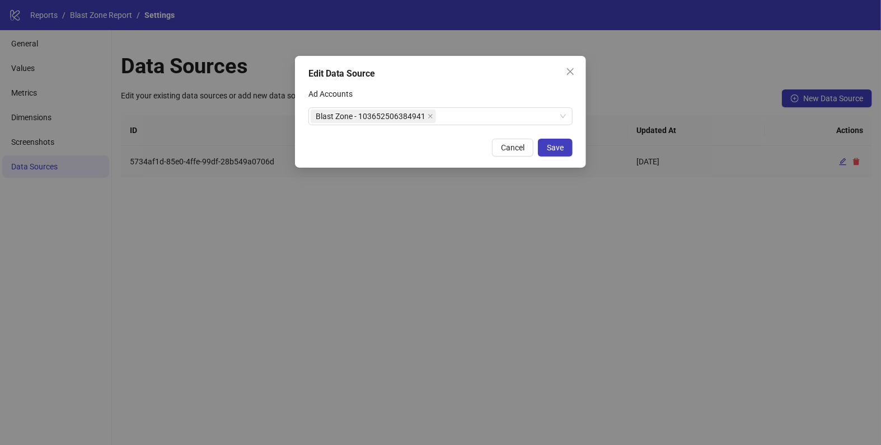
click at [361, 71] on div "Edit Data Source" at bounding box center [440, 73] width 264 height 13
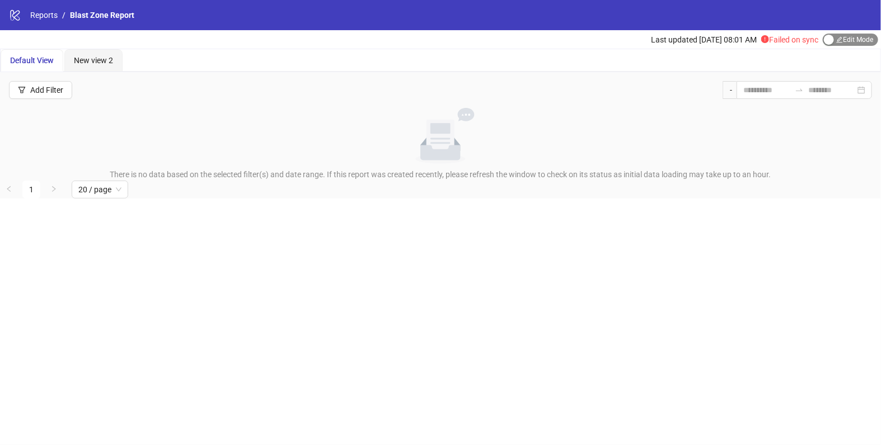
click at [858, 44] on span "Edit Mode Edit Mode" at bounding box center [849, 40] width 55 height 12
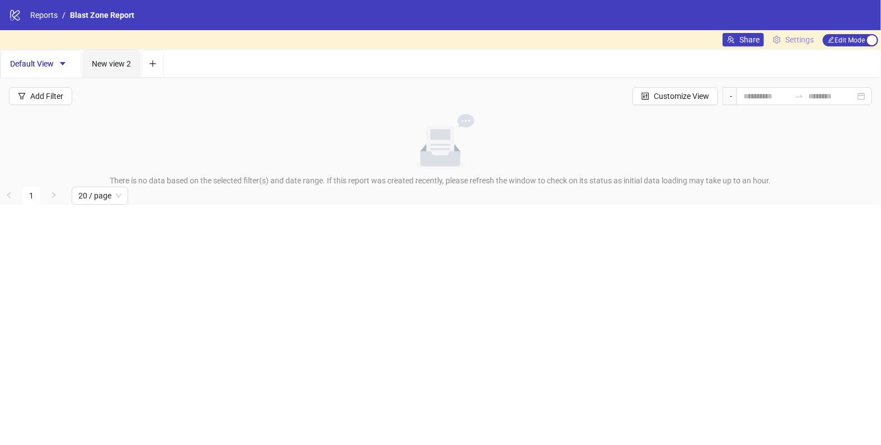
click at [794, 39] on span "Settings" at bounding box center [799, 40] width 29 height 12
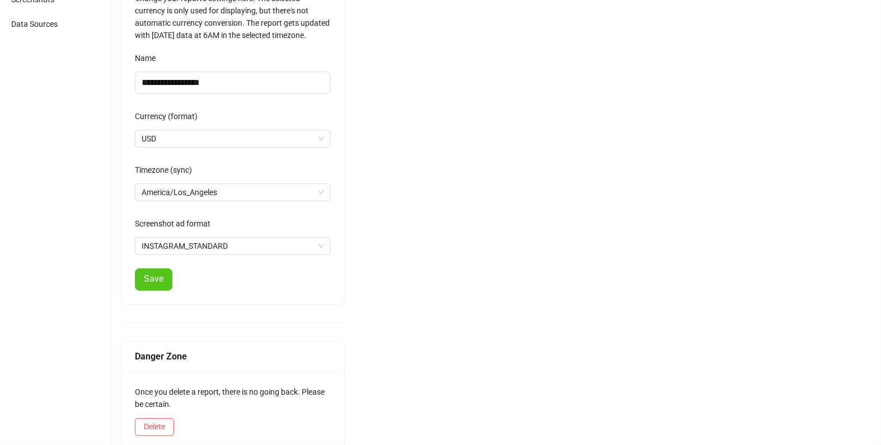
scroll to position [154, 0]
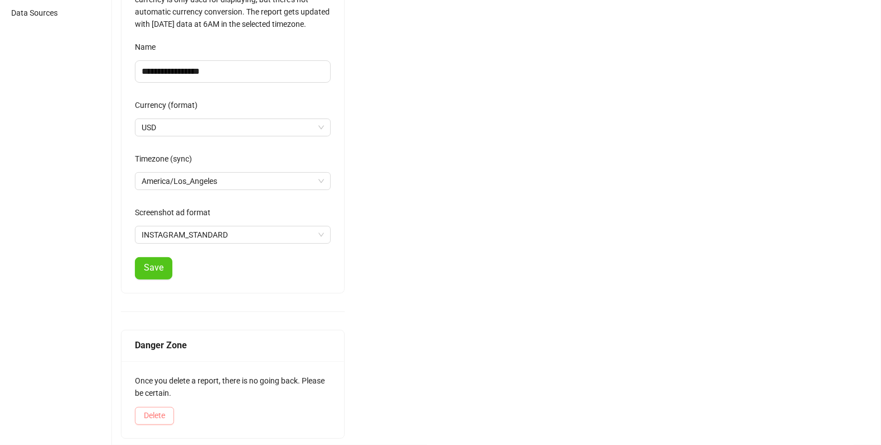
click at [172, 407] on button "Delete" at bounding box center [154, 416] width 39 height 18
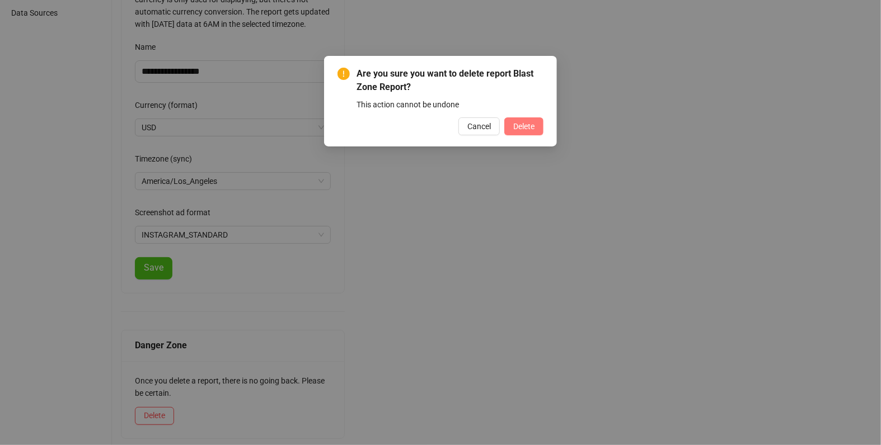
click at [531, 131] on button "Delete" at bounding box center [523, 126] width 39 height 18
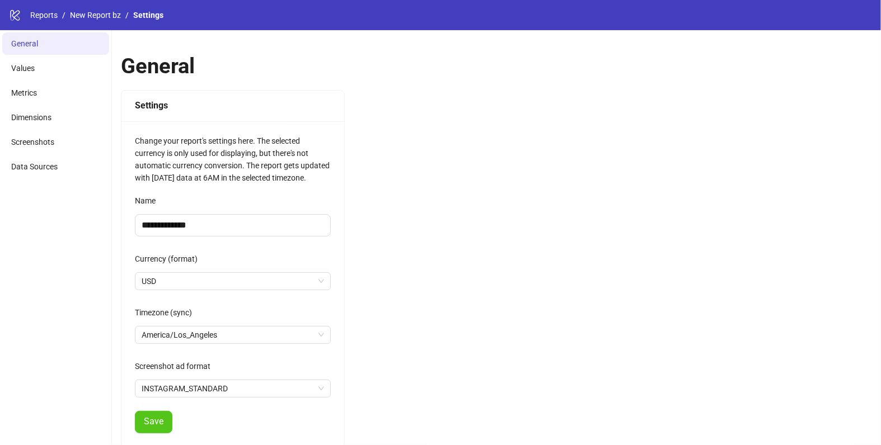
click at [256, 211] on div "Name" at bounding box center [233, 203] width 196 height 22
click at [247, 223] on input "**********" at bounding box center [233, 225] width 196 height 22
paste input "****"
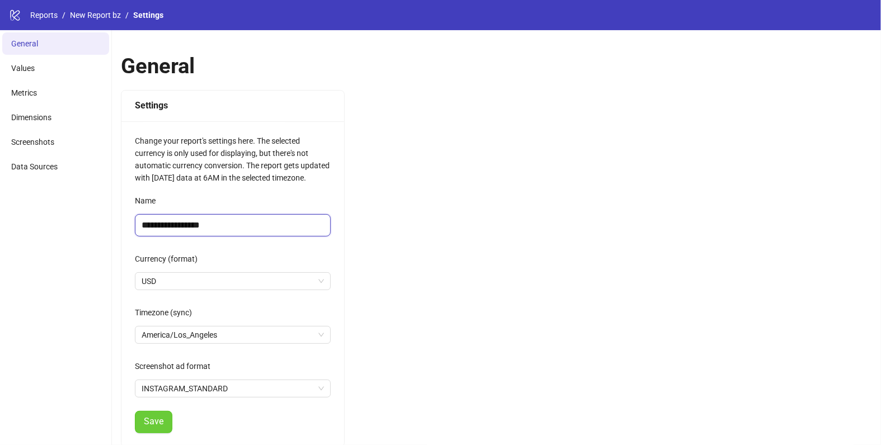
type input "**********"
click at [162, 411] on button "Save" at bounding box center [153, 422] width 37 height 22
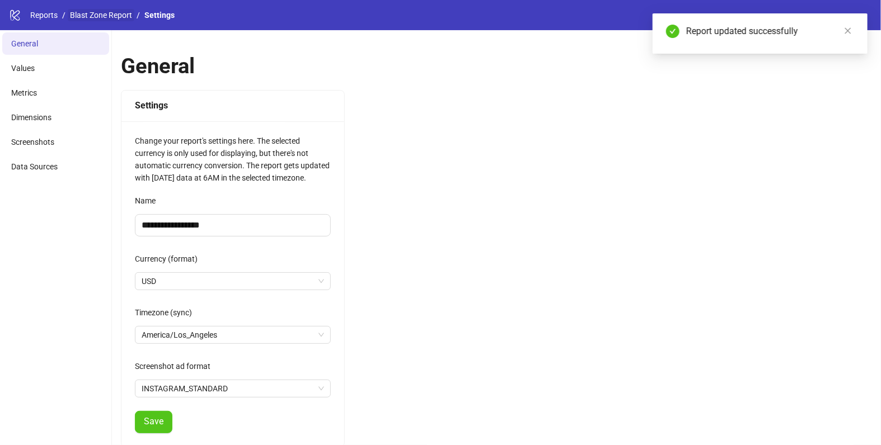
click at [105, 18] on link "Blast Zone Report" at bounding box center [101, 15] width 67 height 12
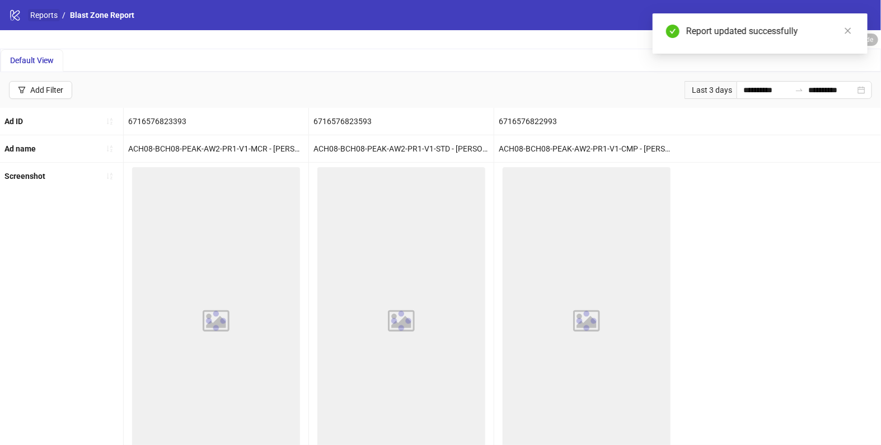
click at [47, 12] on link "Reports" at bounding box center [44, 15] width 32 height 12
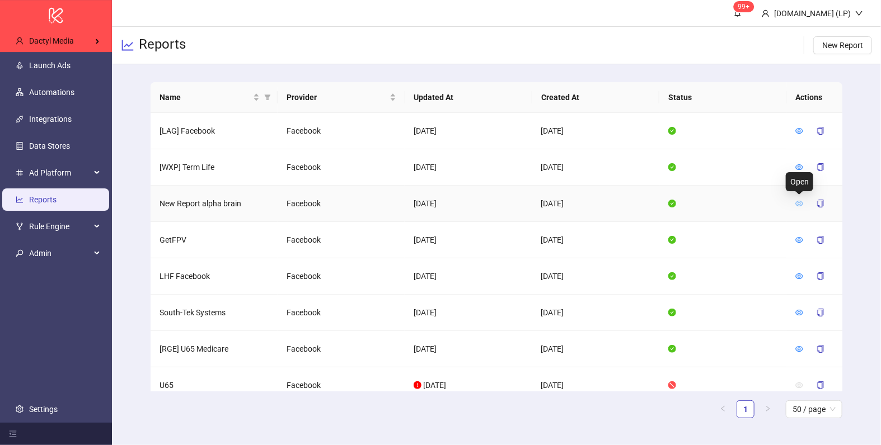
click at [800, 200] on icon "eye" at bounding box center [799, 204] width 8 height 8
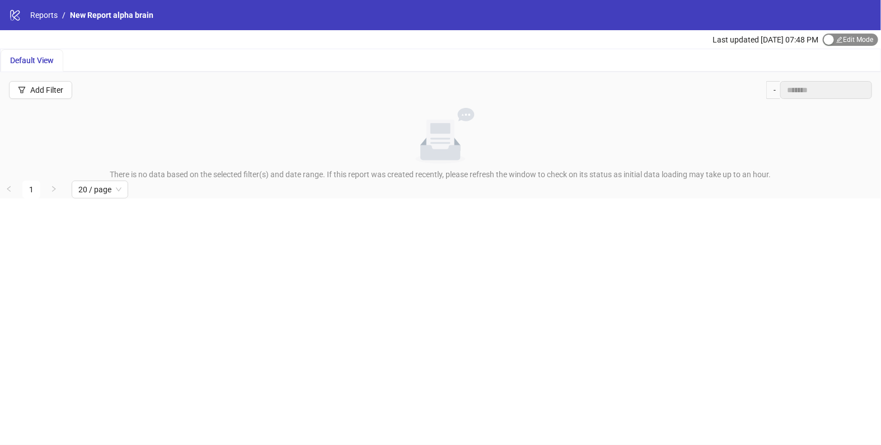
click at [850, 41] on span "Edit Mode Edit Mode" at bounding box center [849, 40] width 55 height 12
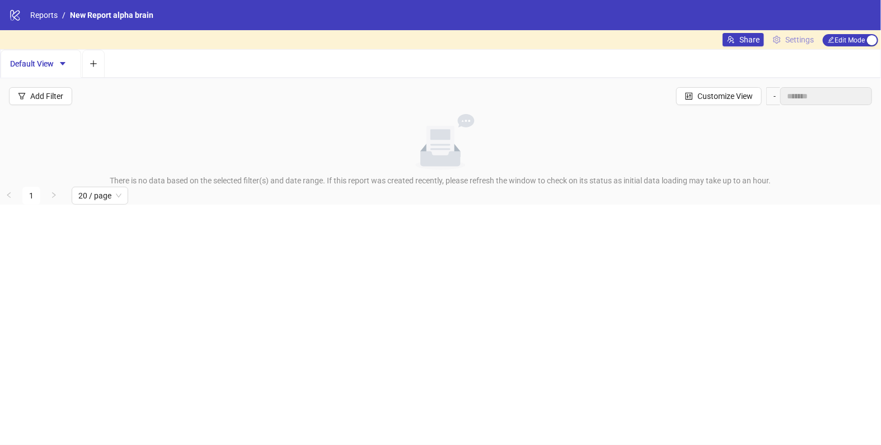
click at [779, 39] on icon "setting" at bounding box center [777, 40] width 8 height 8
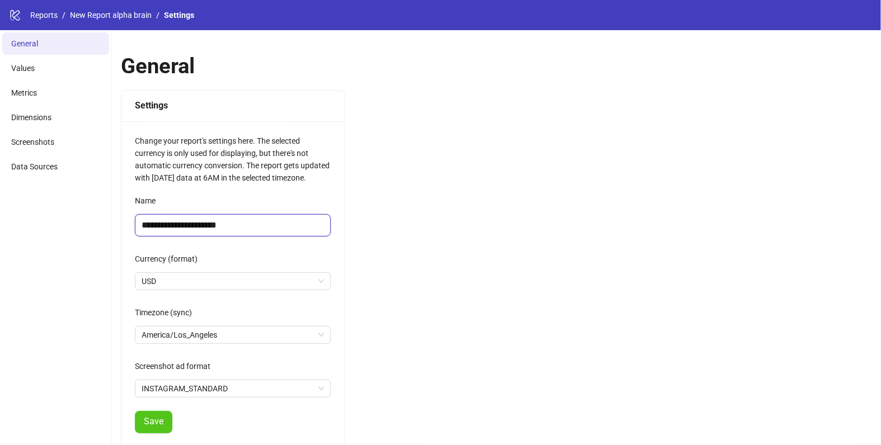
click at [163, 216] on input "**********" at bounding box center [233, 225] width 196 height 22
type input "**********"
click at [149, 413] on button "Save" at bounding box center [153, 422] width 37 height 22
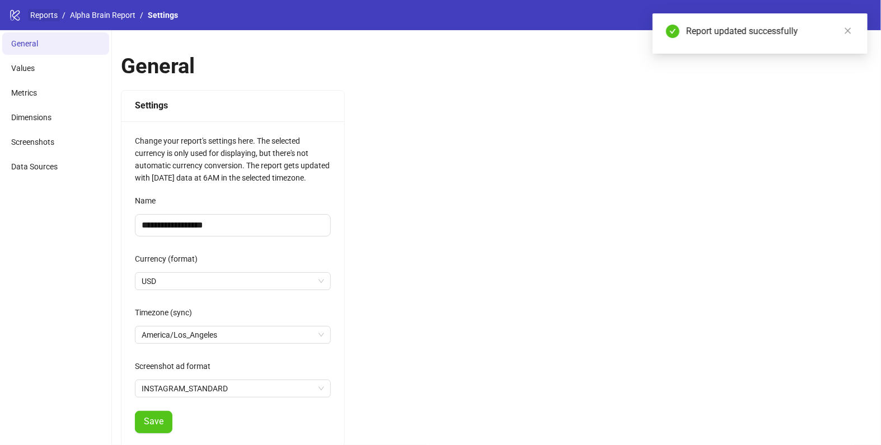
click at [44, 11] on link "Reports" at bounding box center [44, 15] width 32 height 12
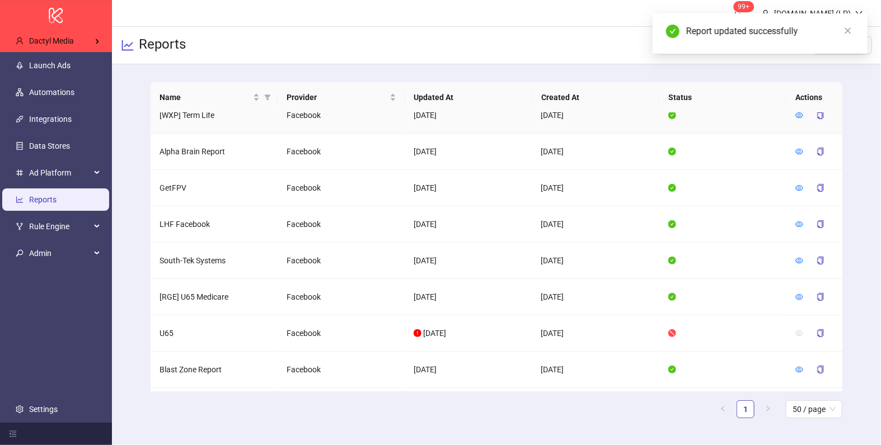
scroll to position [76, 0]
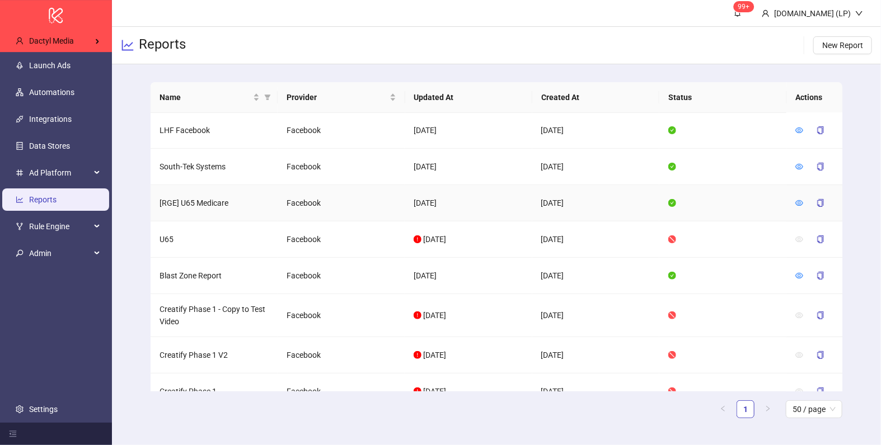
scroll to position [145, 0]
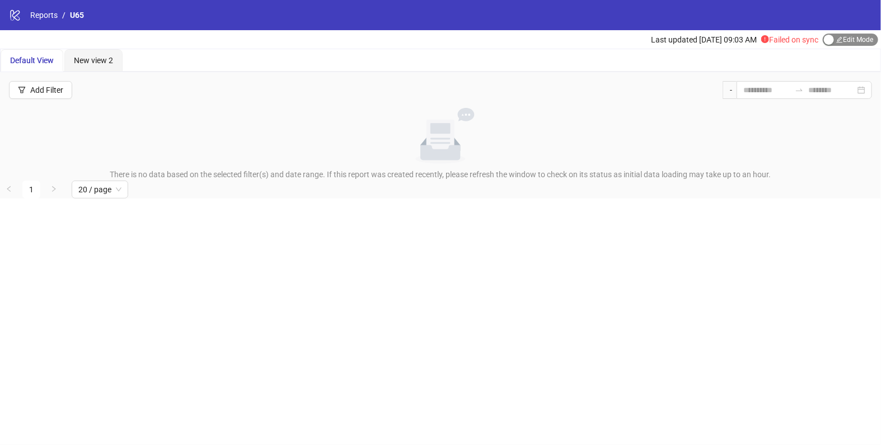
click at [846, 41] on span "Edit Mode Edit Mode" at bounding box center [849, 40] width 55 height 12
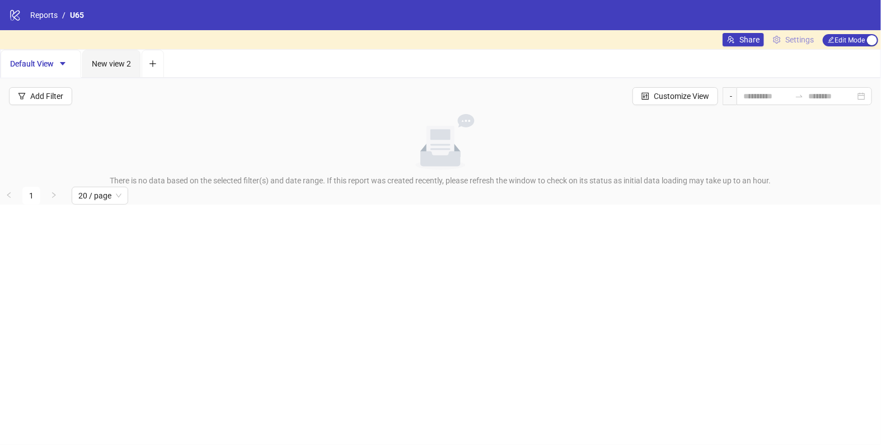
click at [803, 39] on span "Settings" at bounding box center [799, 40] width 29 height 12
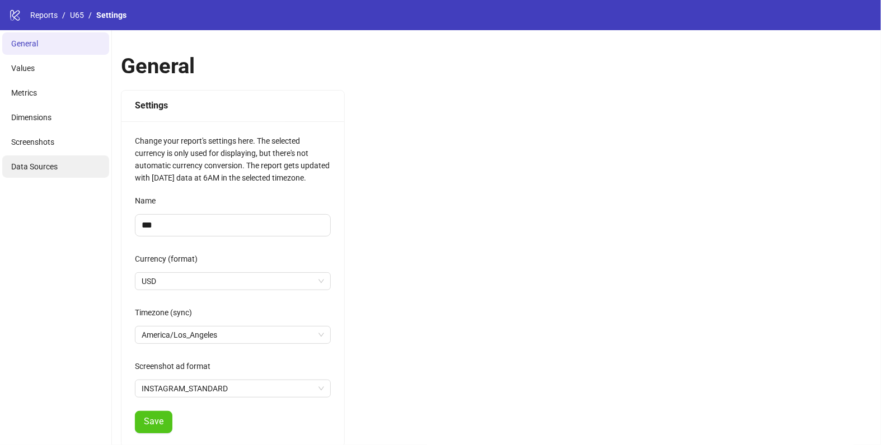
click at [54, 161] on li "Data Sources" at bounding box center [55, 167] width 107 height 22
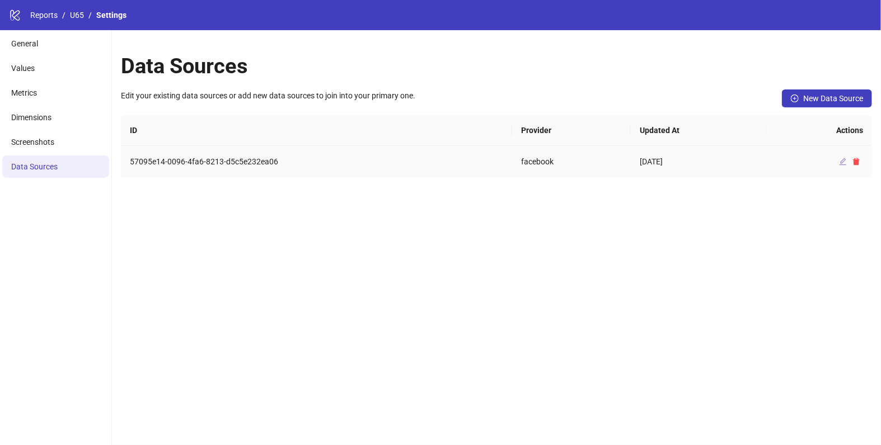
click at [840, 163] on icon "edit" at bounding box center [843, 162] width 8 height 8
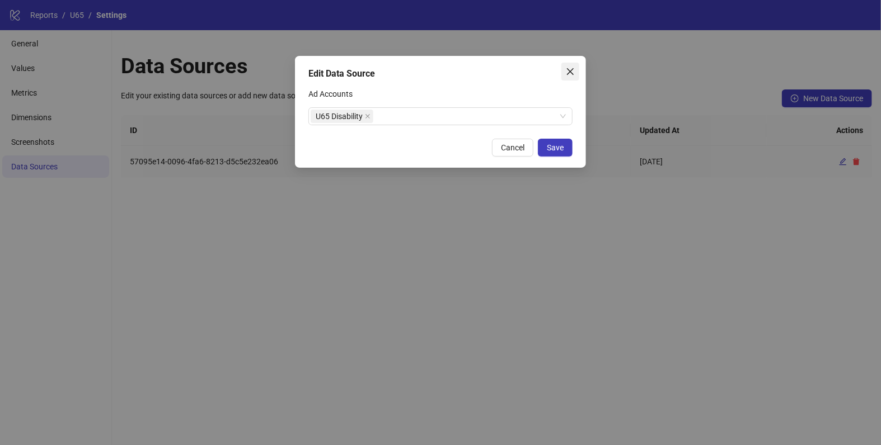
click at [570, 66] on button "Close" at bounding box center [570, 72] width 18 height 18
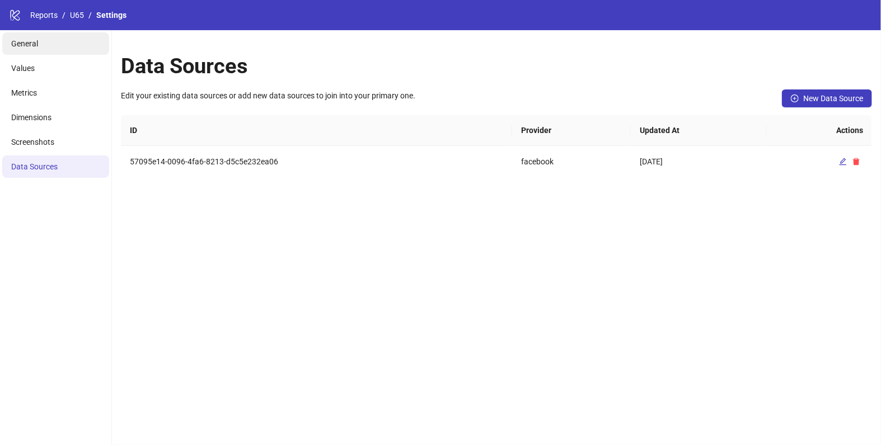
click at [42, 53] on li "General" at bounding box center [55, 43] width 107 height 22
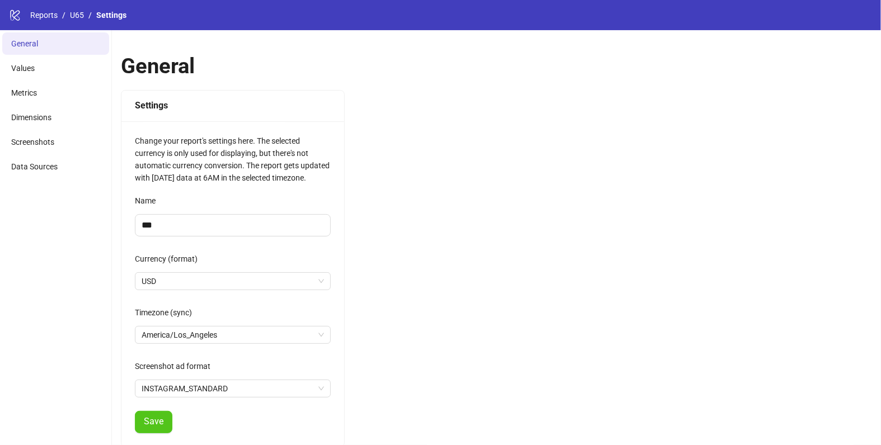
scroll to position [154, 0]
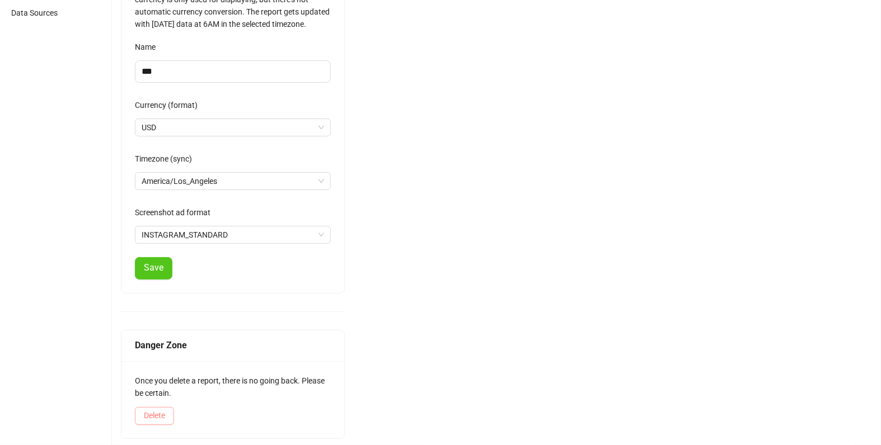
click at [152, 407] on button "Delete" at bounding box center [154, 416] width 39 height 18
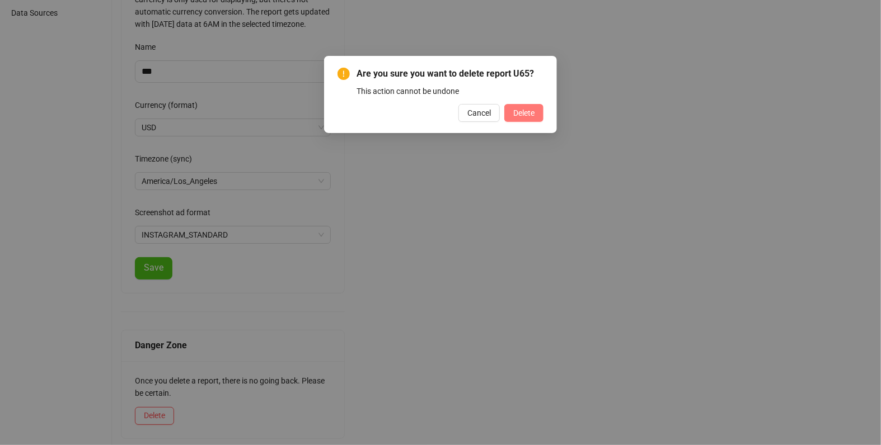
click at [525, 117] on button "Delete" at bounding box center [523, 113] width 39 height 18
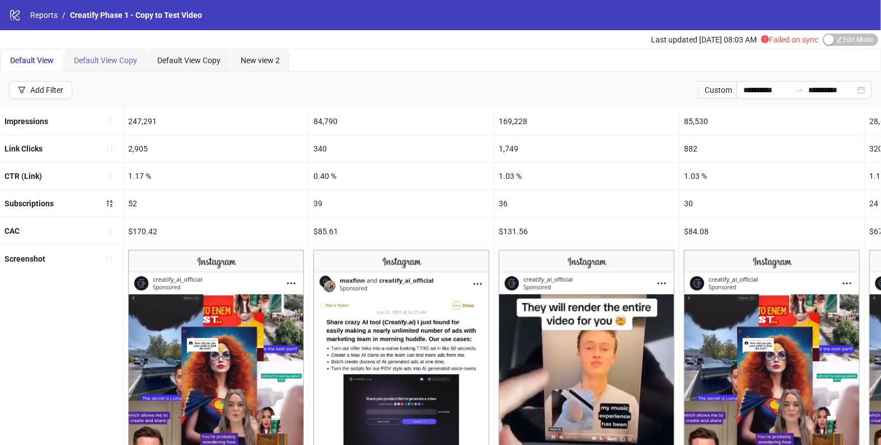
click at [85, 52] on div "Default View Copy" at bounding box center [105, 60] width 82 height 22
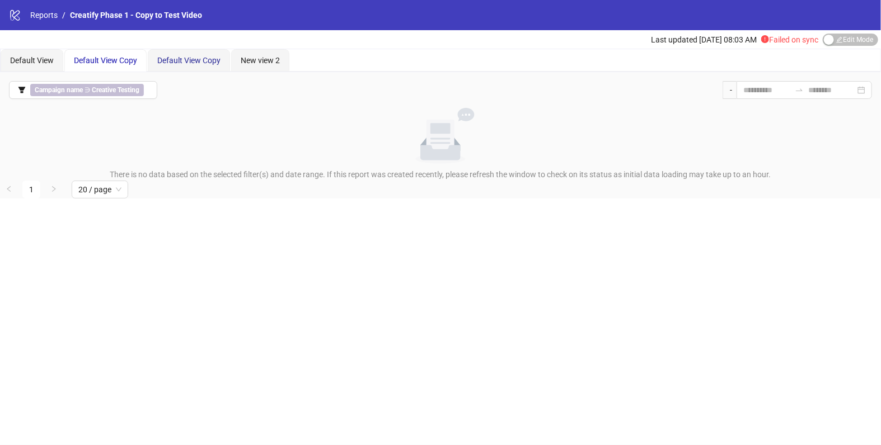
click at [175, 63] on span "Default View Copy" at bounding box center [188, 60] width 63 height 9
click at [266, 63] on span "New view 2" at bounding box center [260, 60] width 39 height 9
click at [48, 60] on span "Default View" at bounding box center [32, 60] width 44 height 9
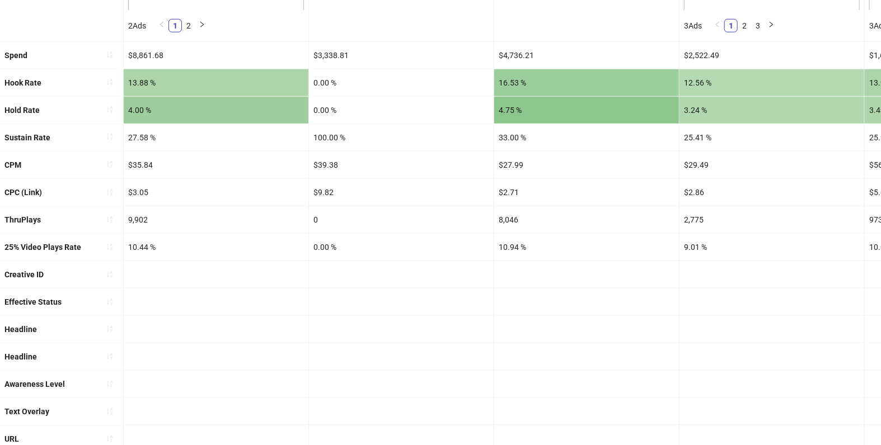
scroll to position [391, 0]
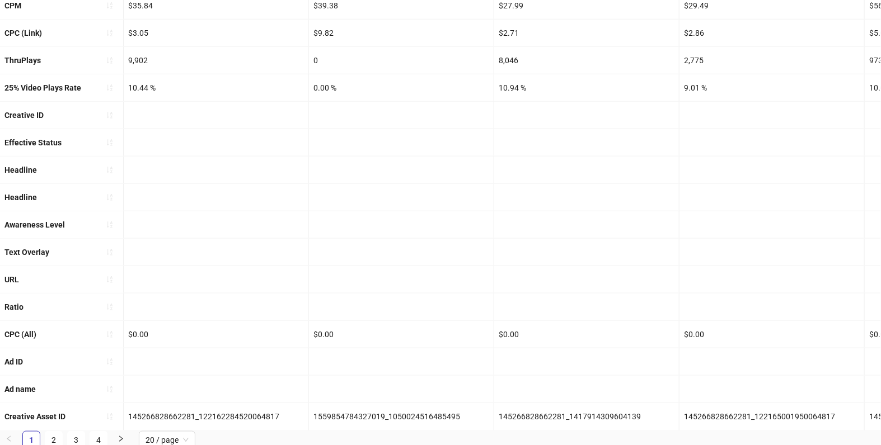
click at [62, 223] on b "Awareness Level" at bounding box center [34, 224] width 60 height 9
click at [154, 227] on div at bounding box center [216, 224] width 185 height 27
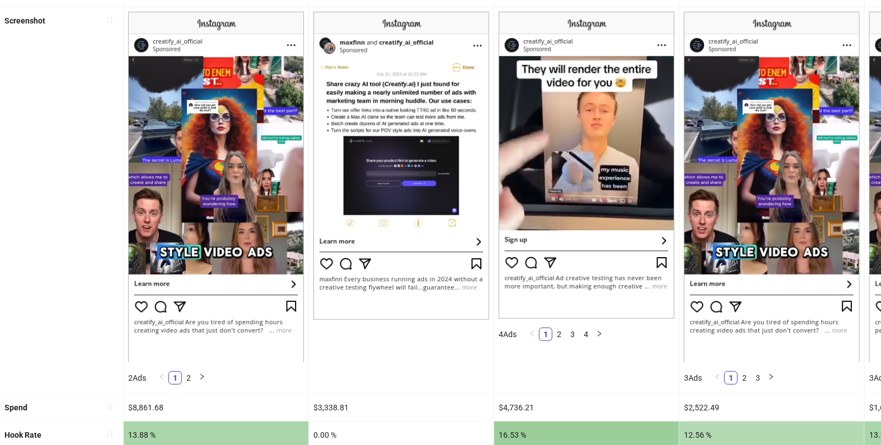
scroll to position [0, 0]
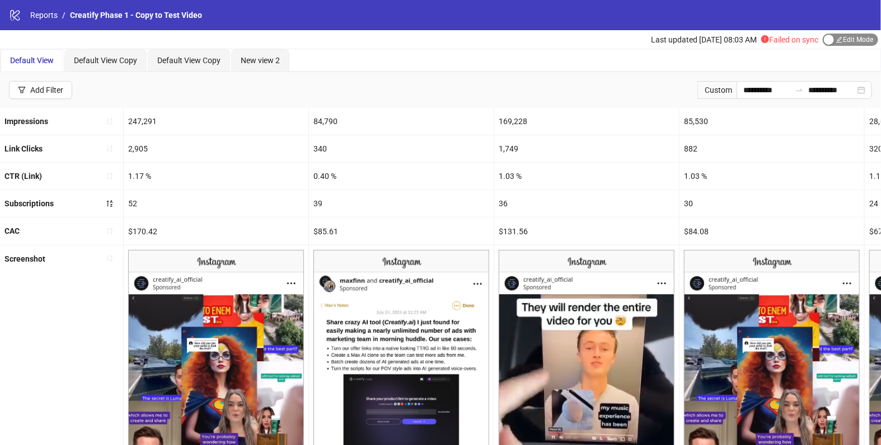
click at [857, 37] on span "Edit Mode Edit Mode" at bounding box center [849, 40] width 55 height 12
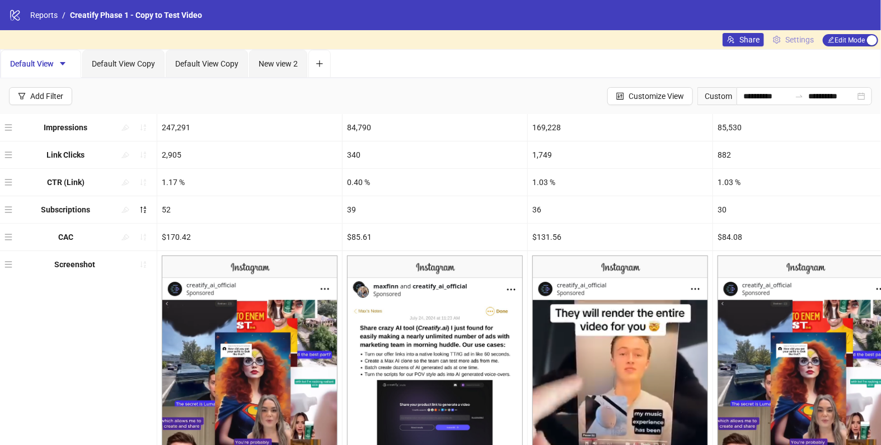
click at [796, 43] on span "Settings" at bounding box center [799, 40] width 29 height 12
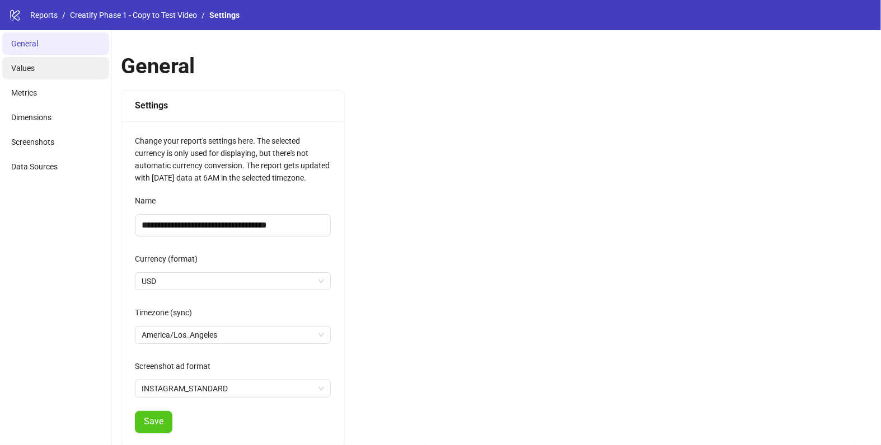
click at [60, 64] on li "Values" at bounding box center [55, 68] width 107 height 22
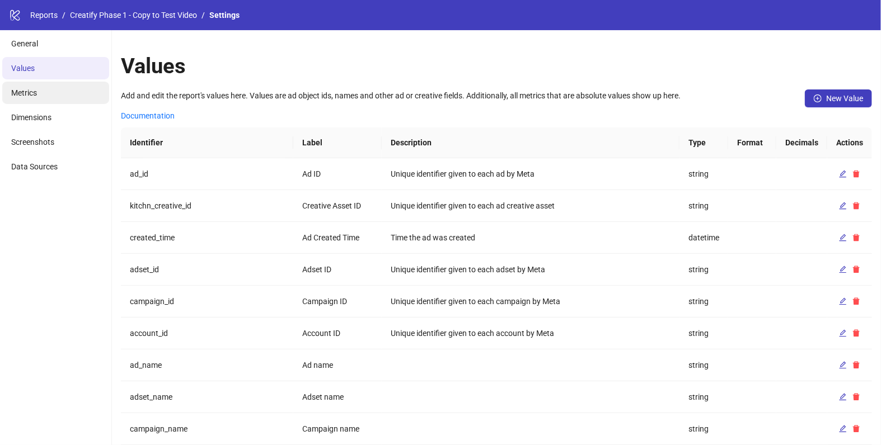
click at [62, 82] on li "Metrics" at bounding box center [55, 93] width 107 height 22
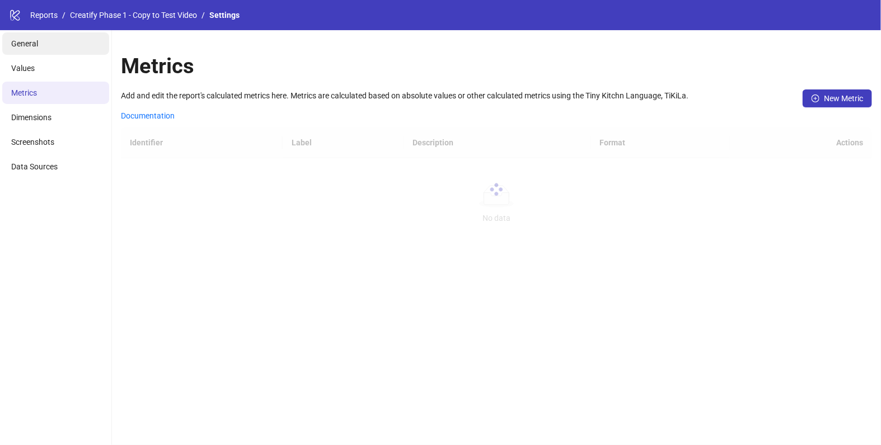
click at [75, 42] on li "General" at bounding box center [55, 43] width 107 height 22
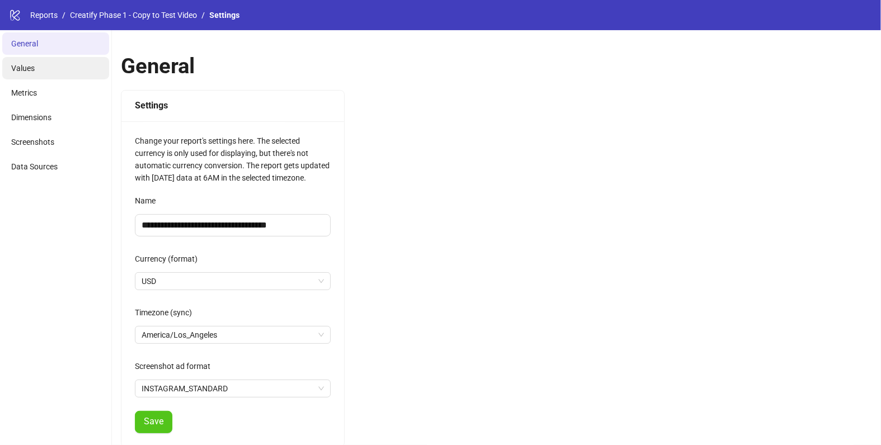
click at [64, 76] on li "Values" at bounding box center [55, 68] width 107 height 22
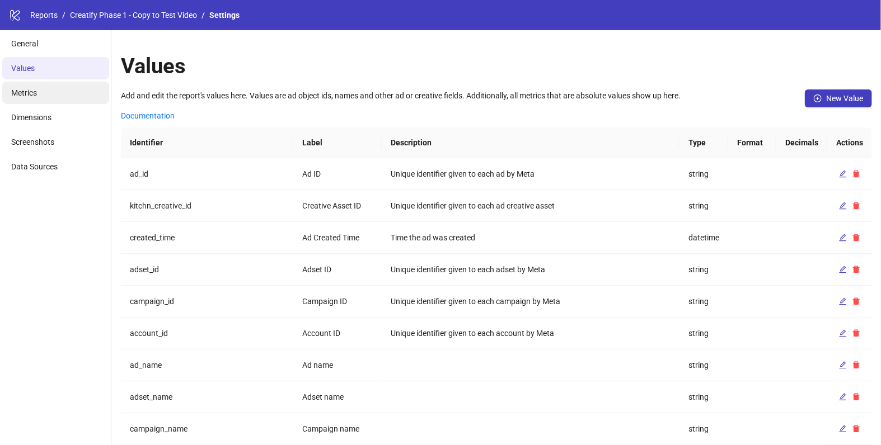
click at [66, 94] on li "Metrics" at bounding box center [55, 93] width 107 height 22
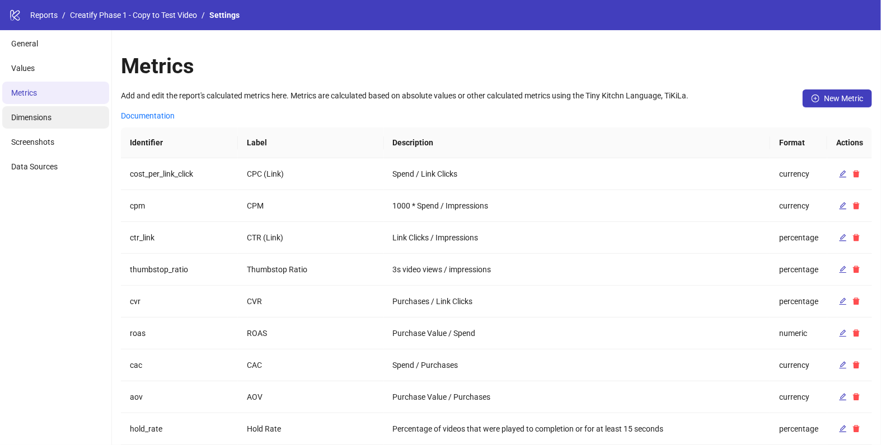
click at [67, 125] on li "Dimensions" at bounding box center [55, 117] width 107 height 22
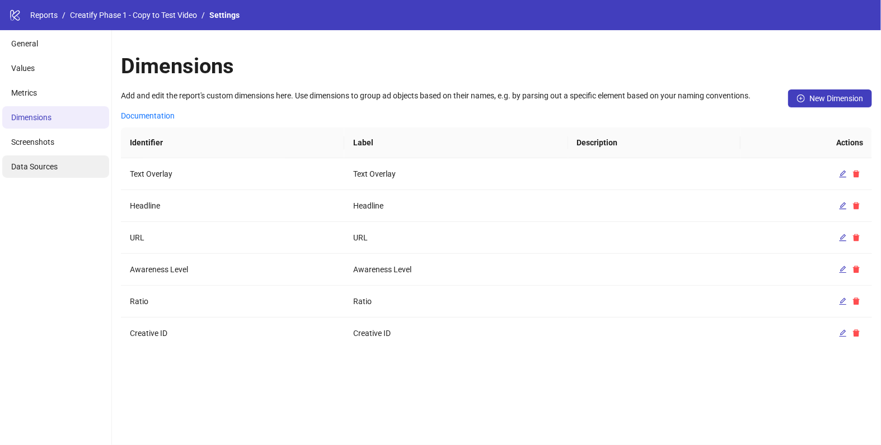
click at [67, 160] on li "Data Sources" at bounding box center [55, 167] width 107 height 22
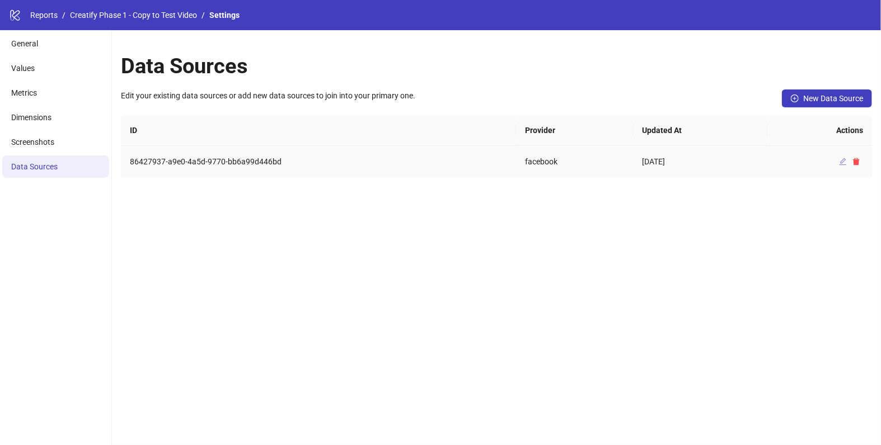
click at [840, 163] on icon "edit" at bounding box center [842, 161] width 7 height 7
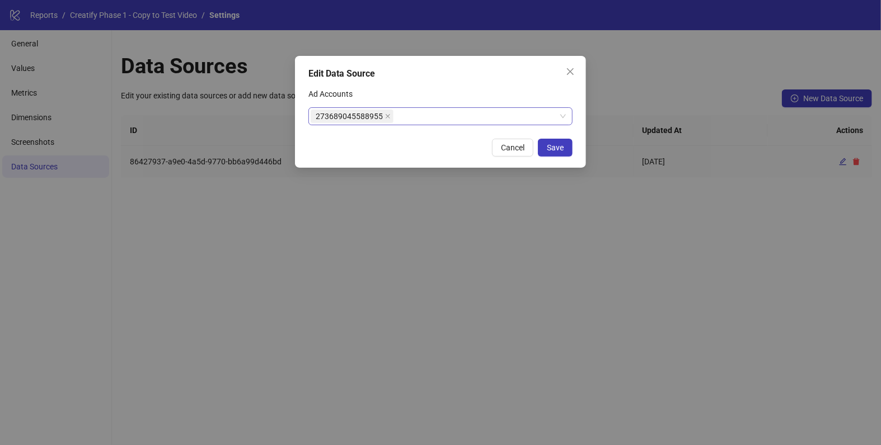
click at [427, 114] on div "273689045588955" at bounding box center [434, 117] width 248 height 16
click at [430, 83] on div "Edit Data Source Ad Accounts 273689045588955 Cancel Save" at bounding box center [440, 112] width 291 height 112
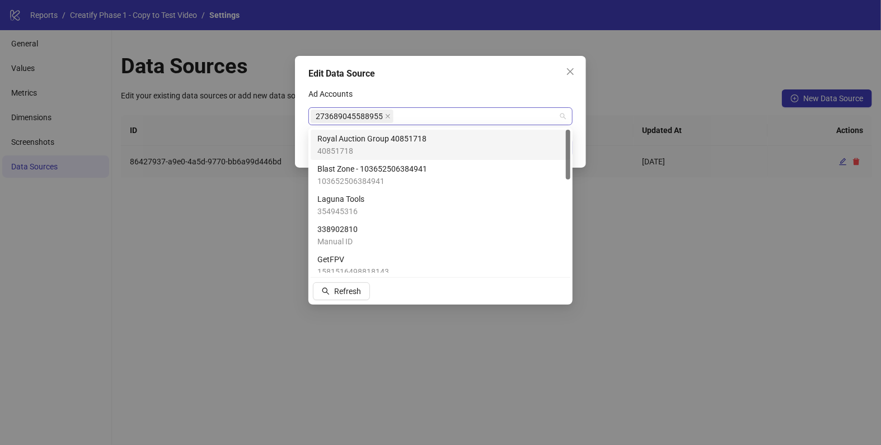
click at [454, 120] on div "273689045588955" at bounding box center [434, 117] width 248 height 16
click at [573, 72] on icon "close" at bounding box center [570, 71] width 9 height 9
